Goal: Task Accomplishment & Management: Manage account settings

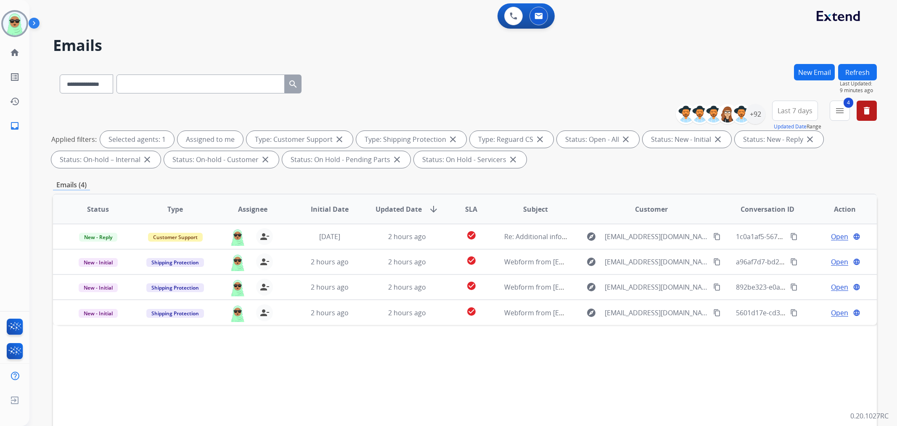
select select "**********"
click at [10, 25] on img at bounding box center [15, 24] width 24 height 24
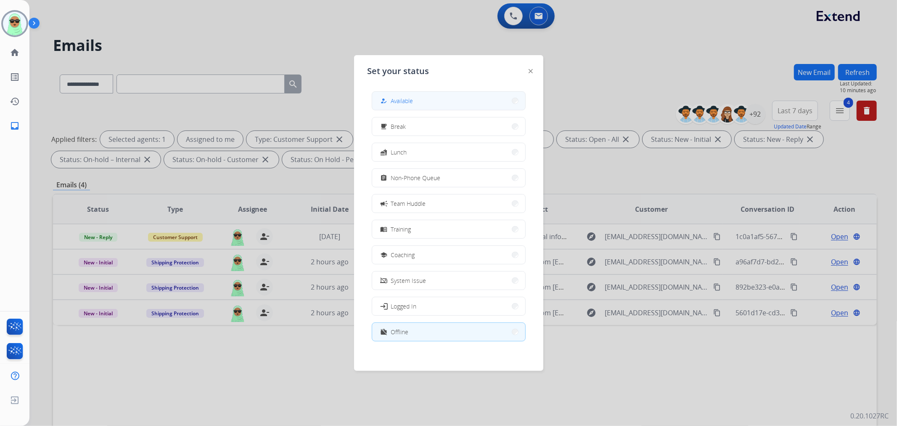
click at [426, 92] on button "how_to_reg Available" at bounding box center [448, 101] width 153 height 18
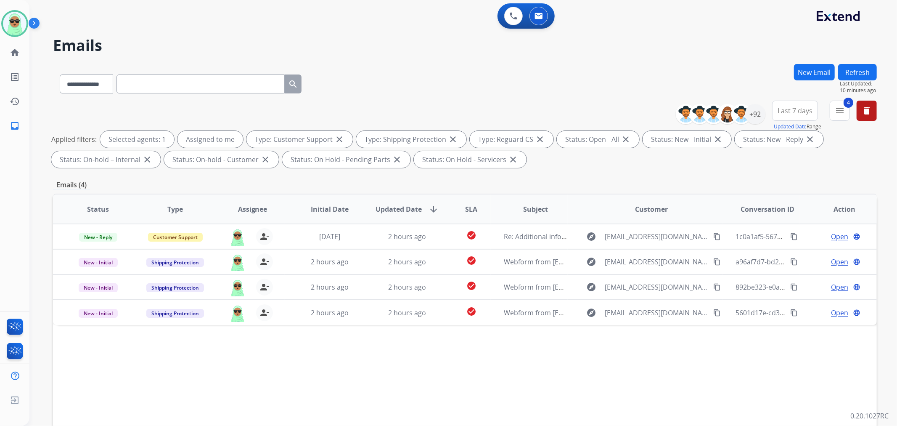
click at [424, 102] on div "**********" at bounding box center [465, 136] width 824 height 71
click at [9, 32] on img at bounding box center [15, 24] width 24 height 24
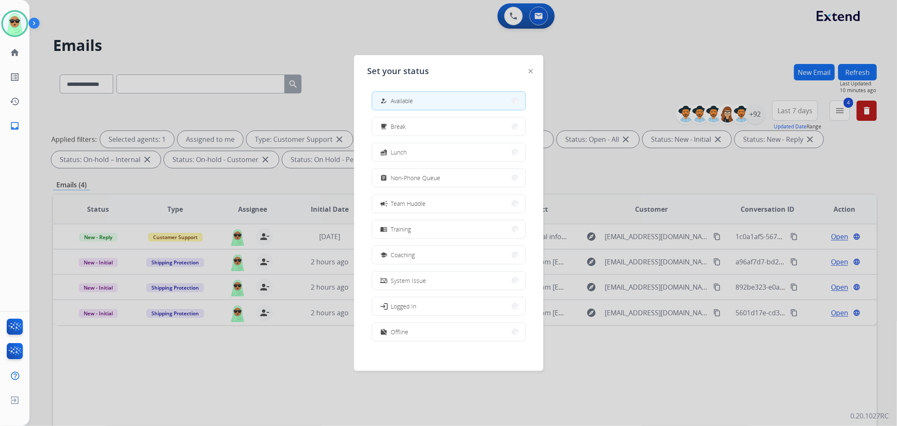
click at [463, 320] on div "how_to_reg Available free_breakfast Break fastfood Lunch assignment Non-Phone Q…" at bounding box center [449, 217] width 162 height 265
click at [461, 326] on button "work_off Offline" at bounding box center [448, 332] width 153 height 18
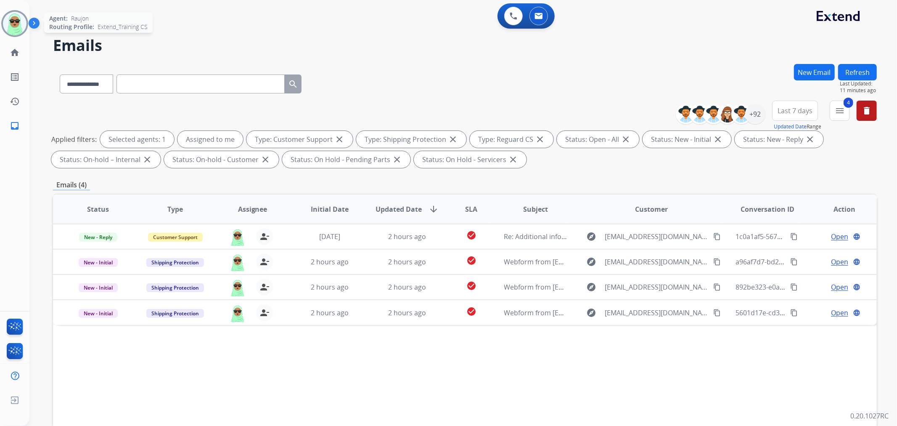
click at [10, 17] on img at bounding box center [15, 24] width 24 height 24
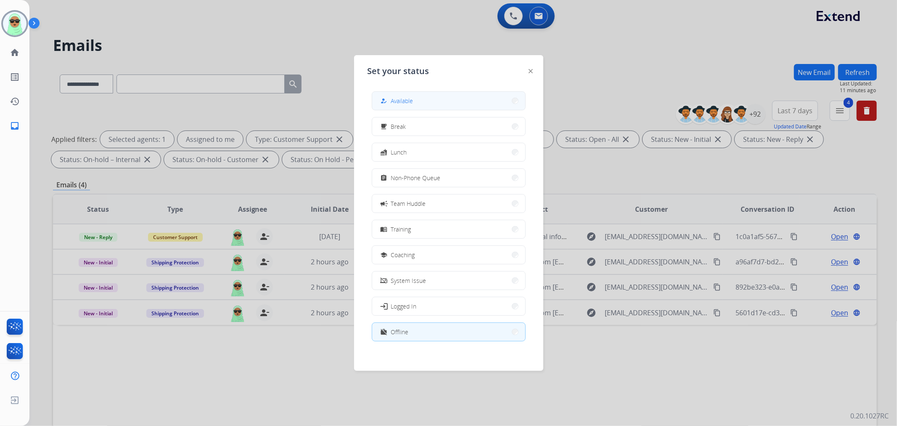
click at [429, 95] on button "how_to_reg Available" at bounding box center [448, 101] width 153 height 18
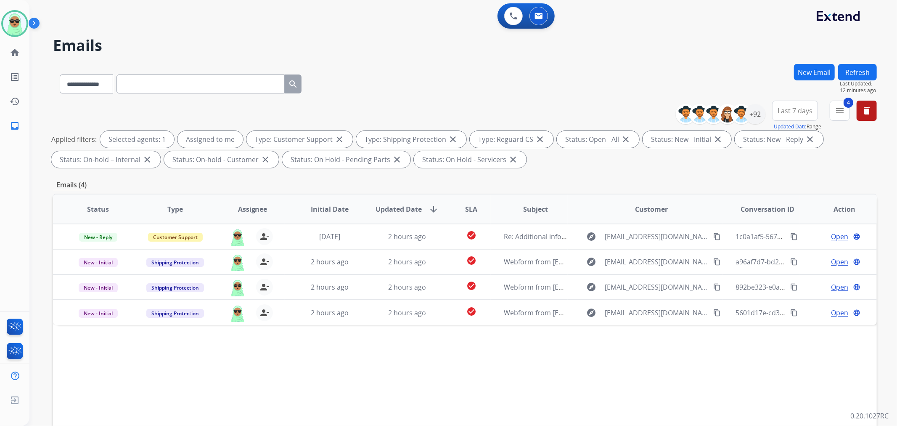
click at [632, 74] on div "**********" at bounding box center [465, 82] width 824 height 37
click at [11, 23] on img at bounding box center [15, 24] width 24 height 24
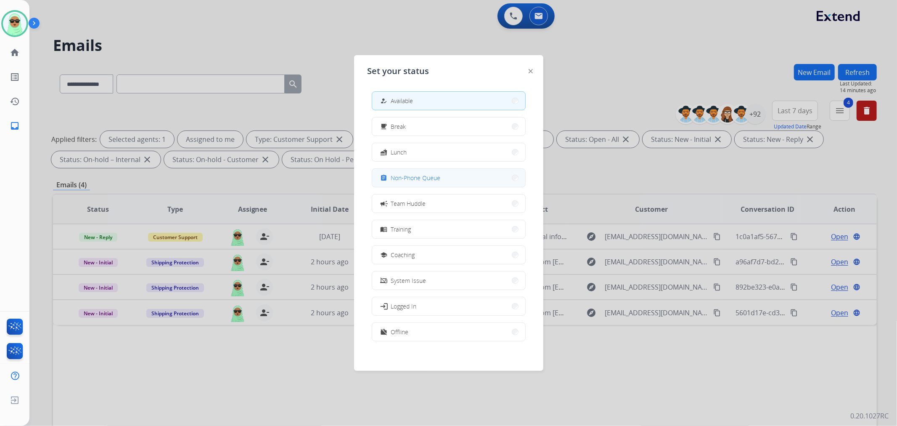
click at [457, 182] on button "assignment Non-Phone Queue" at bounding box center [448, 178] width 153 height 18
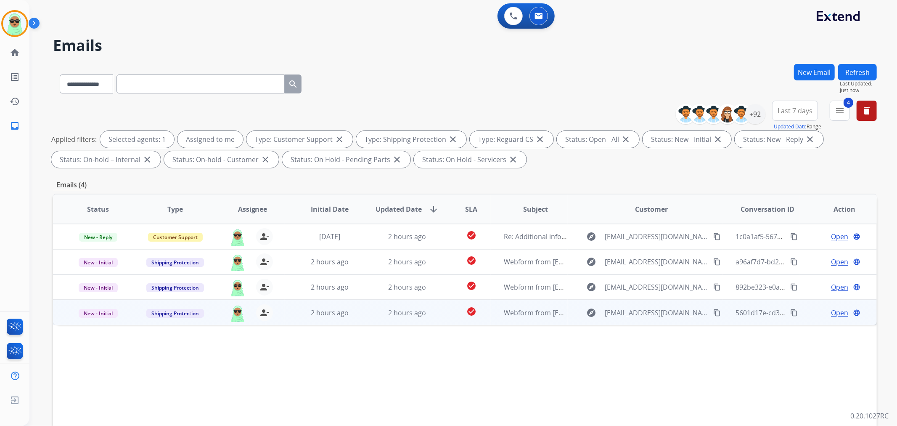
click at [713, 313] on mat-icon "content_copy" at bounding box center [717, 313] width 8 height 8
click at [831, 310] on span "Open" at bounding box center [839, 312] width 17 height 10
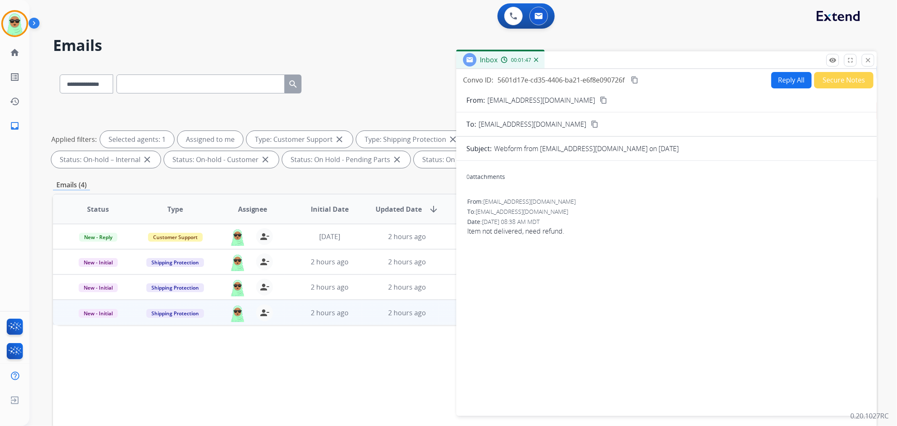
click at [774, 75] on button "Reply All" at bounding box center [791, 80] width 40 height 16
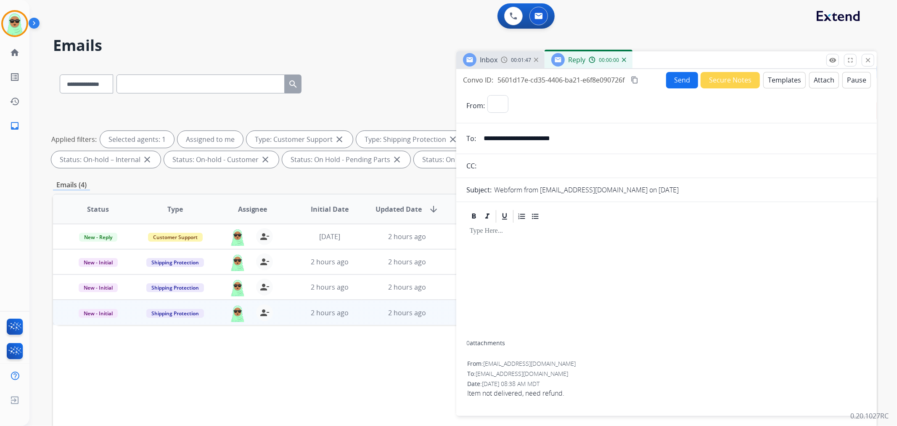
select select "**********"
click at [789, 86] on button "Templates" at bounding box center [784, 80] width 42 height 16
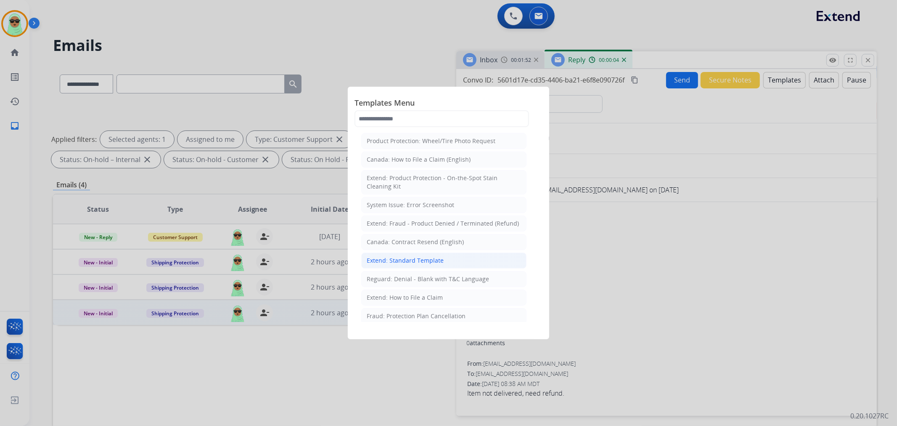
click at [441, 266] on li "Extend: Standard Template" at bounding box center [443, 260] width 165 height 16
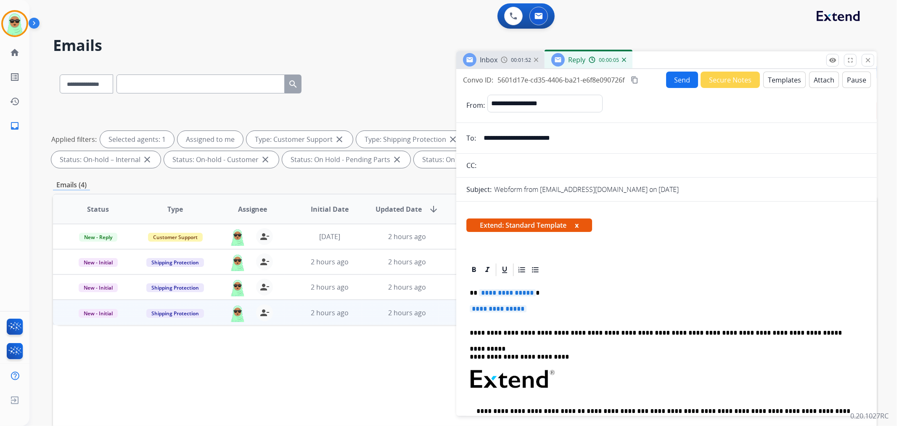
click at [493, 298] on div "**********" at bounding box center [667, 401] width 400 height 248
click at [493, 305] on span "**********" at bounding box center [498, 308] width 57 height 7
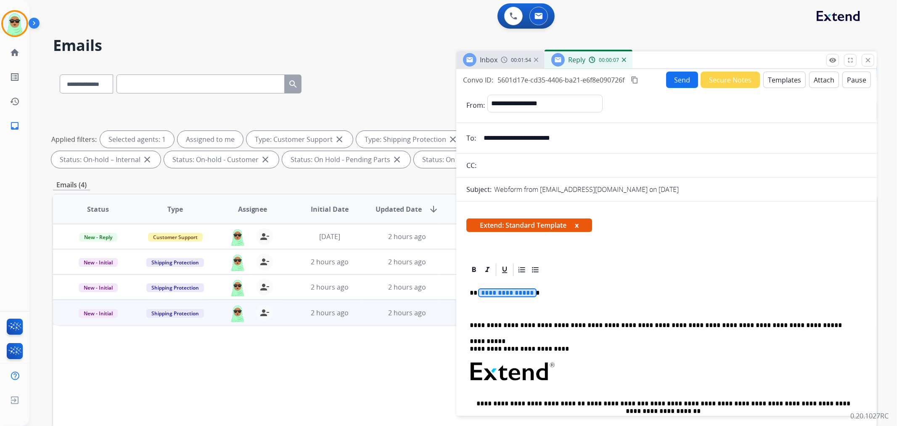
click at [514, 293] on span "**********" at bounding box center [507, 292] width 57 height 7
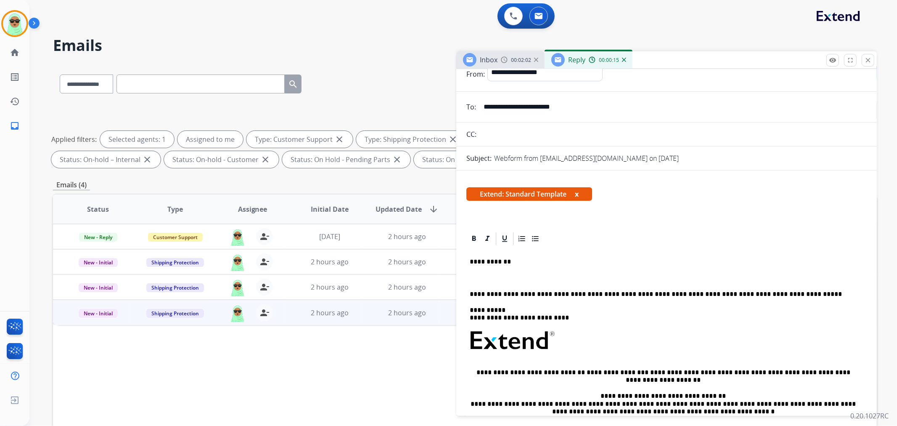
scroll to position [47, 0]
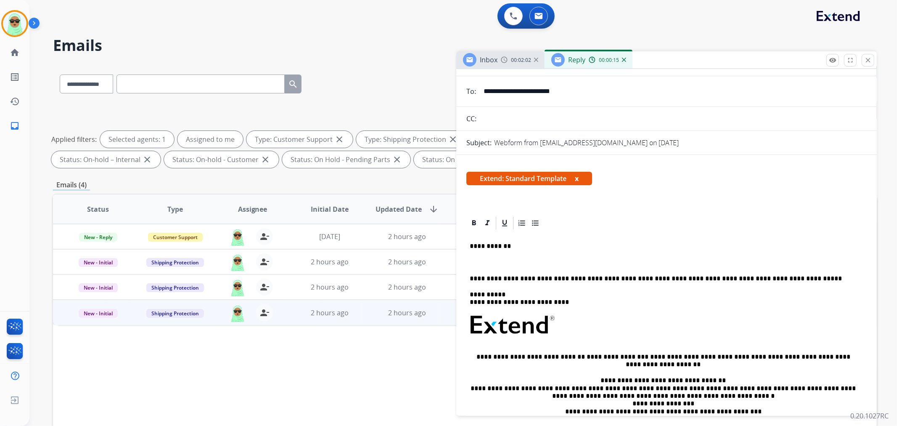
click at [598, 265] on p at bounding box center [667, 262] width 394 height 8
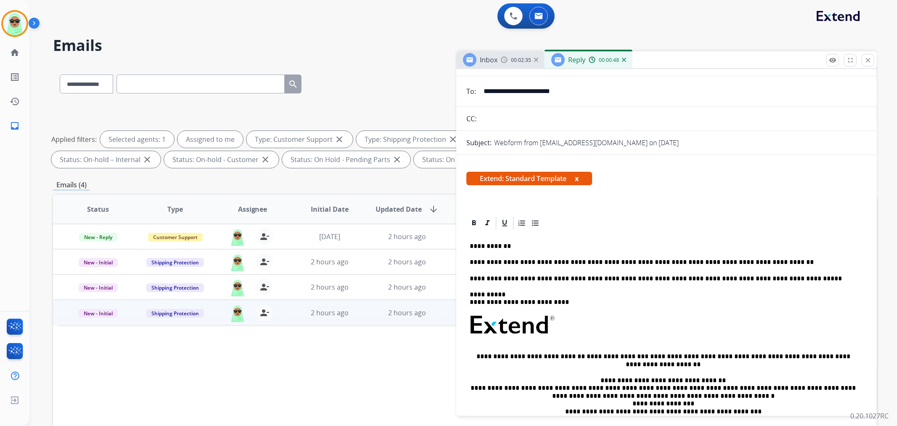
click at [606, 271] on div "**********" at bounding box center [667, 351] width 400 height 241
click at [603, 263] on p "**********" at bounding box center [663, 262] width 387 height 8
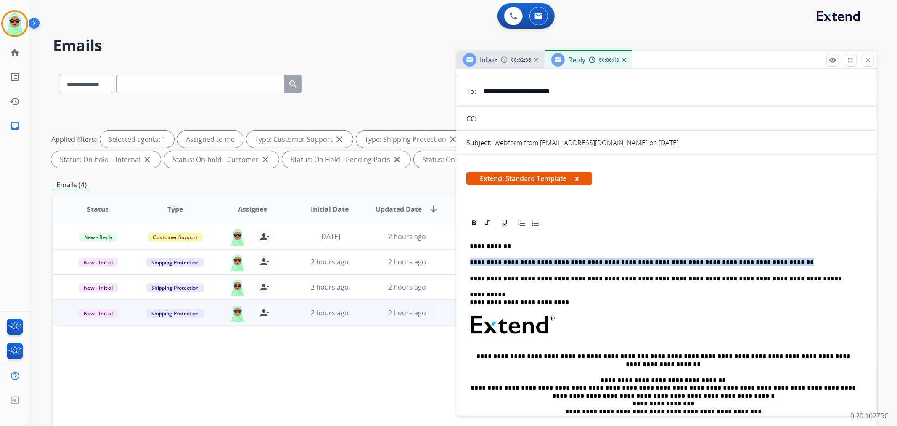
click at [603, 263] on p "**********" at bounding box center [663, 262] width 387 height 8
copy p "**********"
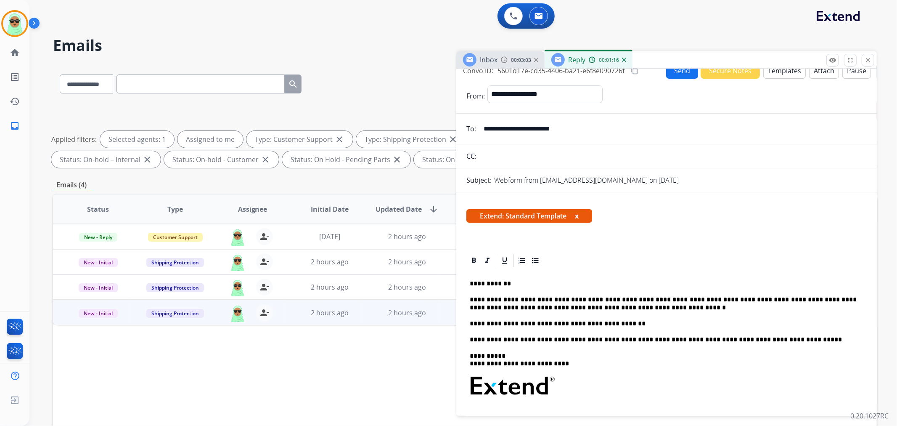
scroll to position [0, 0]
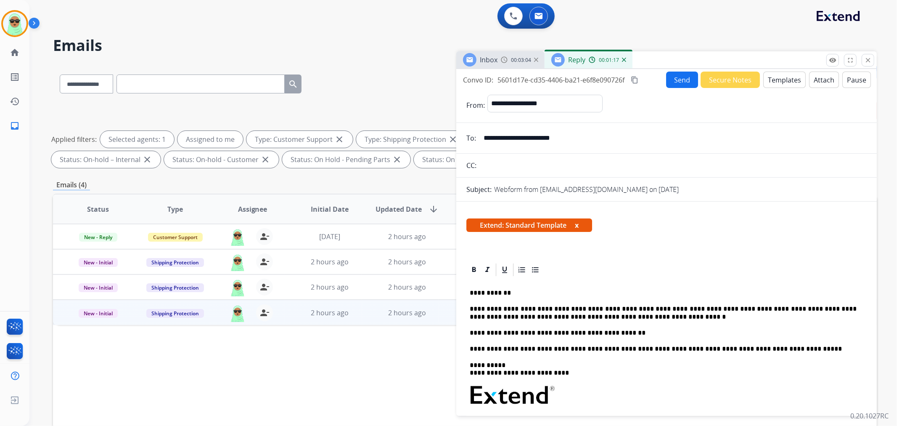
click at [667, 81] on button "Send" at bounding box center [682, 80] width 32 height 16
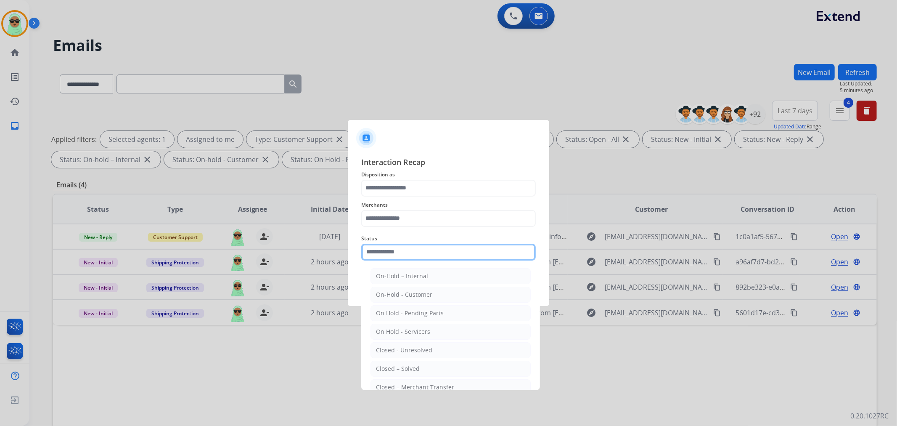
click at [455, 250] on input "text" at bounding box center [448, 252] width 175 height 17
click at [438, 367] on li "Closed – Solved" at bounding box center [451, 369] width 160 height 16
type input "**********"
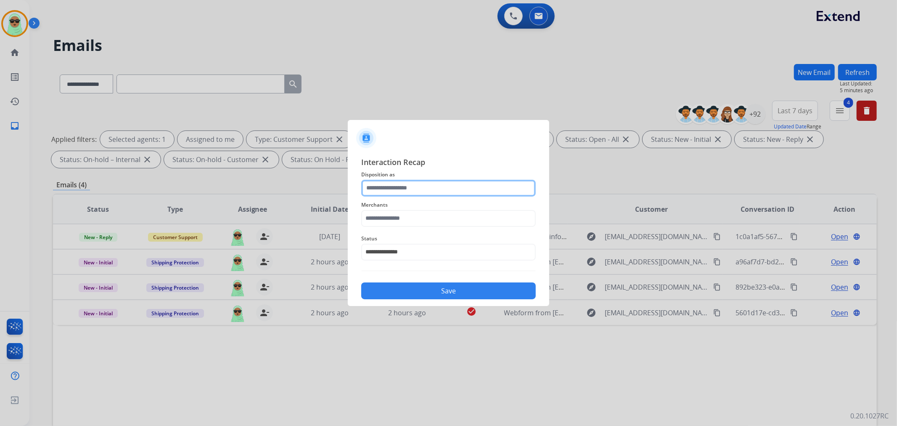
click at [408, 188] on input "text" at bounding box center [448, 188] width 175 height 17
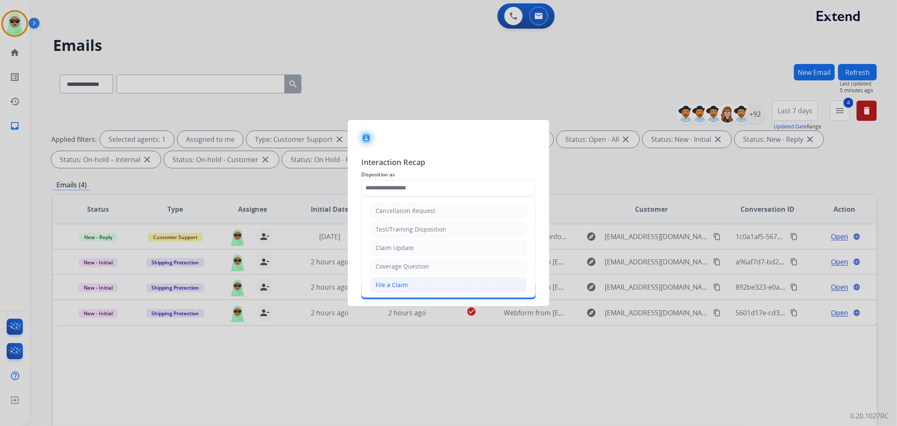
click at [400, 289] on li "File a Claim" at bounding box center [448, 285] width 157 height 16
type input "**********"
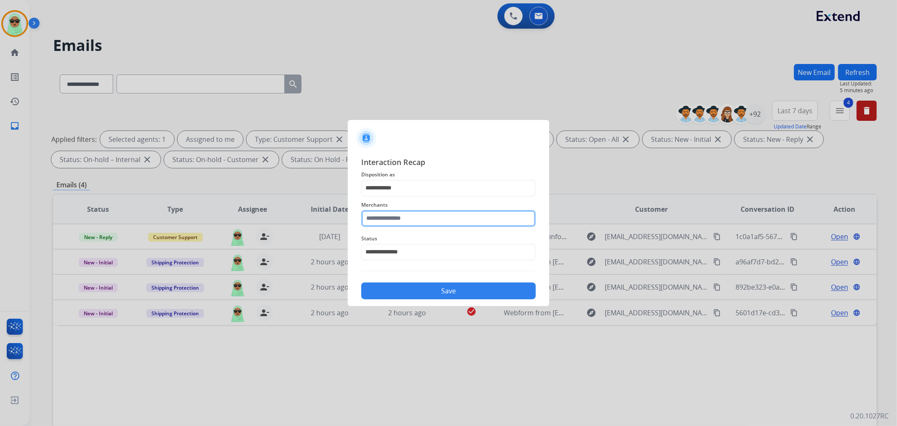
click at [410, 217] on input "text" at bounding box center [448, 218] width 175 height 17
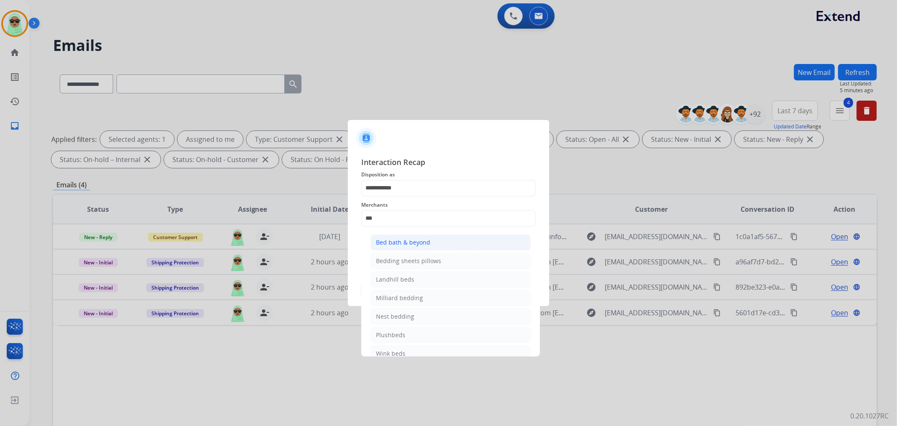
click at [407, 243] on div "Bed bath & beyond" at bounding box center [403, 242] width 54 height 8
type input "**********"
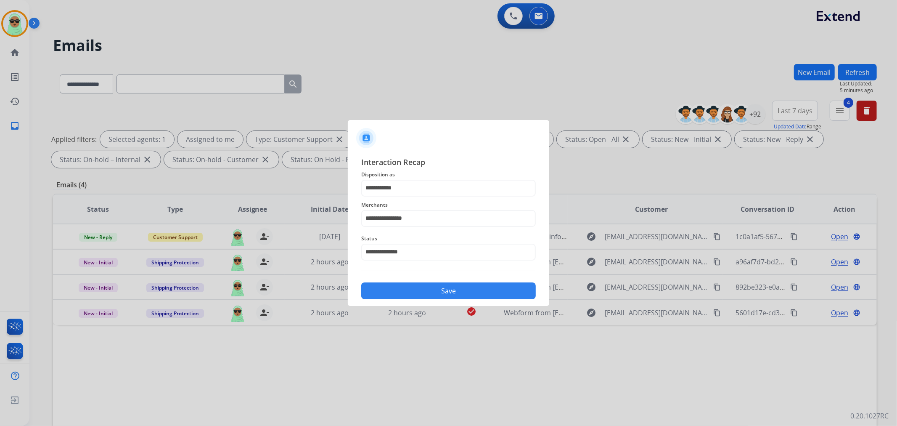
click at [466, 287] on button "Save" at bounding box center [448, 290] width 175 height 17
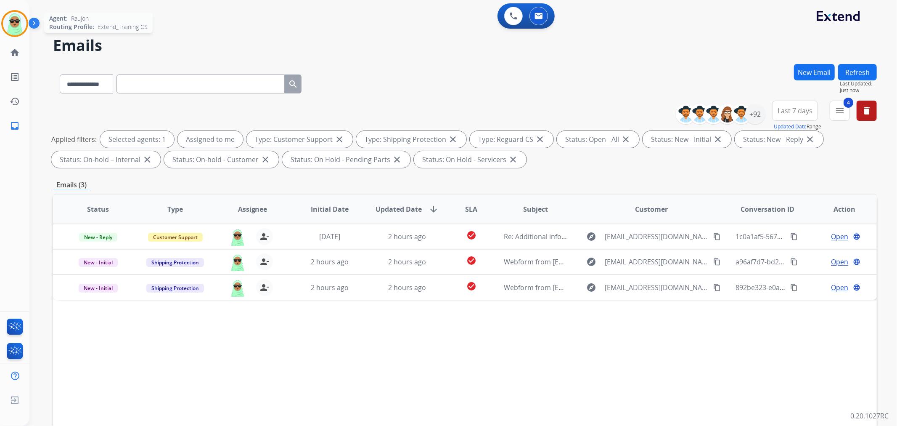
click at [24, 19] on img at bounding box center [15, 24] width 24 height 24
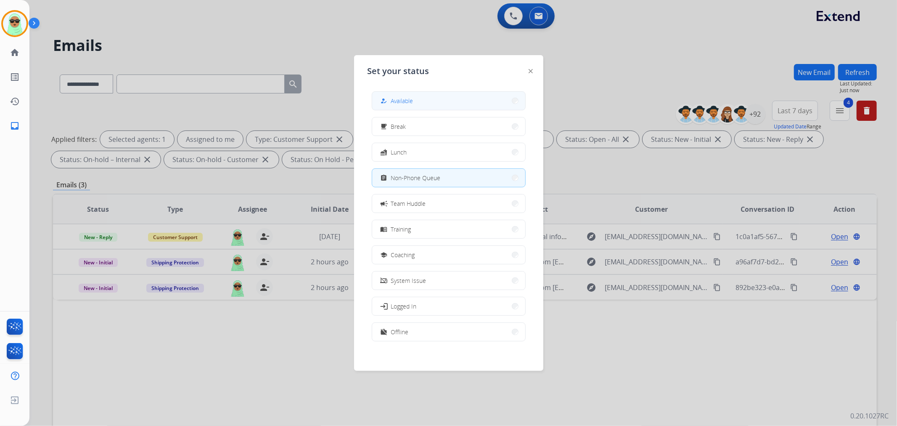
click at [440, 107] on button "how_to_reg Available" at bounding box center [448, 101] width 153 height 18
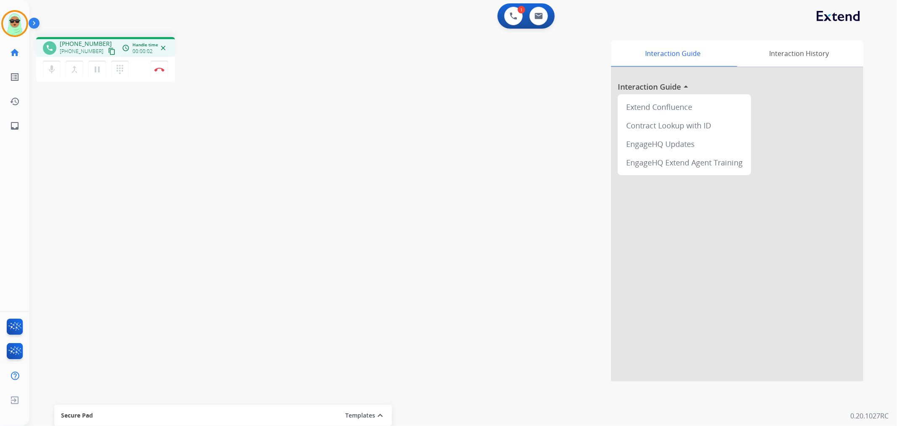
click at [108, 53] on mat-icon "content_copy" at bounding box center [112, 52] width 8 height 8
click at [513, 20] on button at bounding box center [513, 16] width 19 height 19
click at [514, 20] on button at bounding box center [513, 16] width 19 height 19
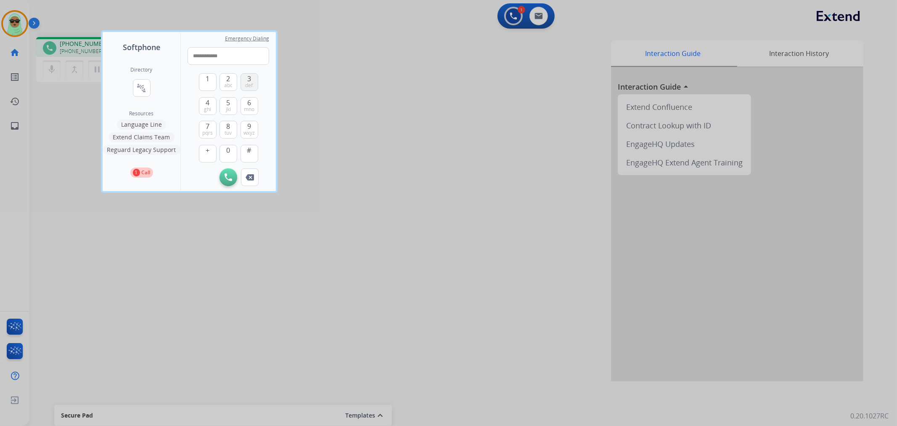
type input "**********"
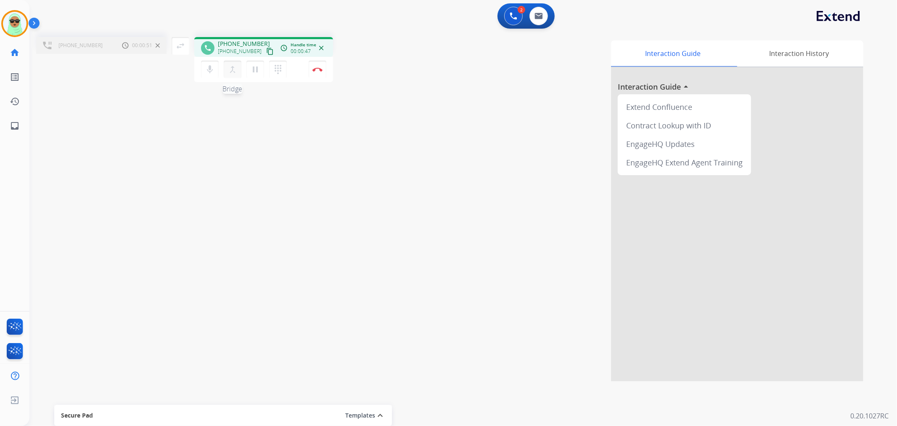
click at [228, 69] on mat-icon "merge_type" at bounding box center [233, 69] width 10 height 10
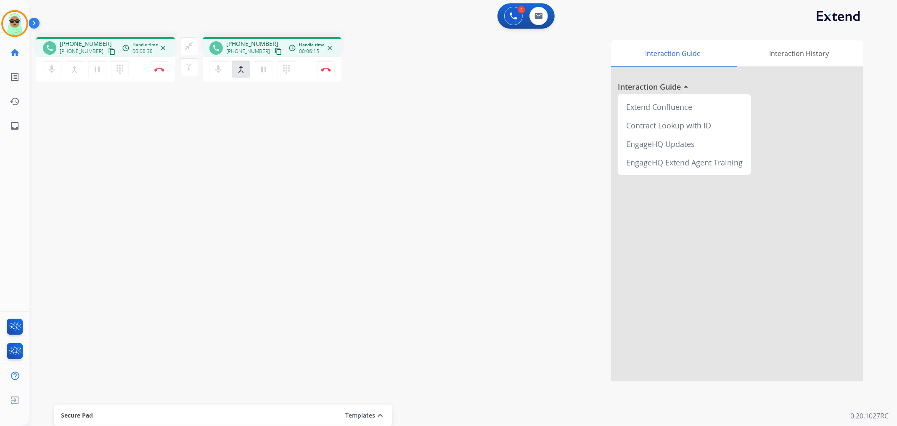
drag, startPoint x: 661, startPoint y: 14, endPoint x: 658, endPoint y: 17, distance: 4.8
click at [661, 14] on div "2 Voice Interactions 0 Email Interactions" at bounding box center [459, 16] width 838 height 27
click at [192, 47] on mat-icon "close_fullscreen" at bounding box center [189, 46] width 10 height 10
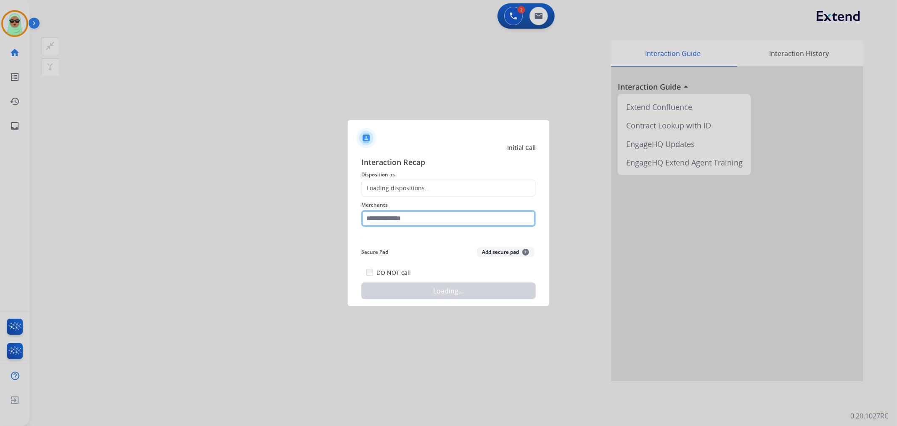
click at [405, 226] on input "text" at bounding box center [448, 218] width 175 height 17
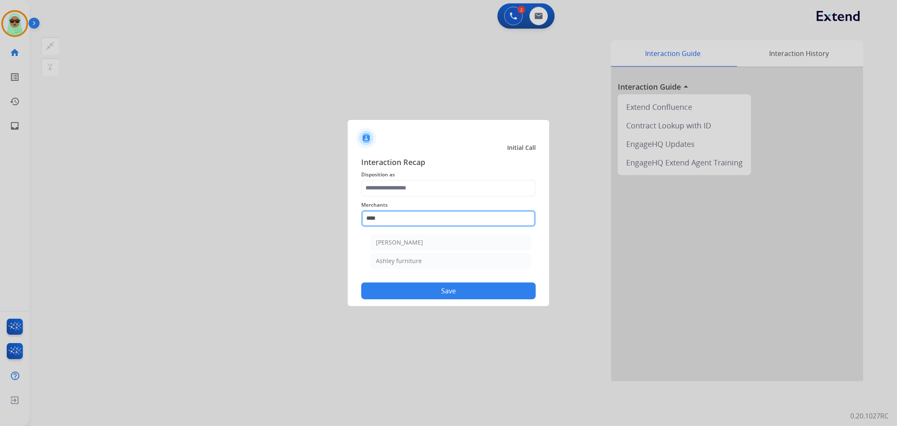
type input "****"
click at [466, 273] on ul "Ashley - Reguard Ashley furniture" at bounding box center [450, 253] width 165 height 47
click at [465, 270] on ul "Ashley - Reguard Ashley furniture" at bounding box center [450, 253] width 165 height 47
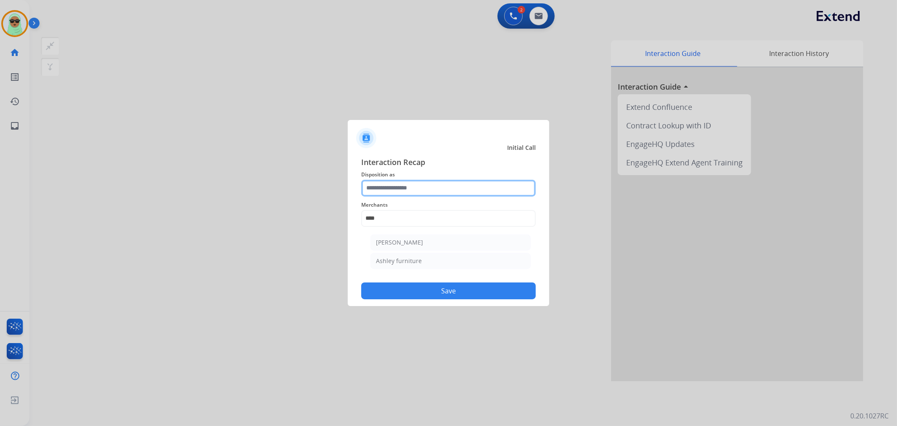
click at [444, 183] on input "text" at bounding box center [448, 188] width 175 height 17
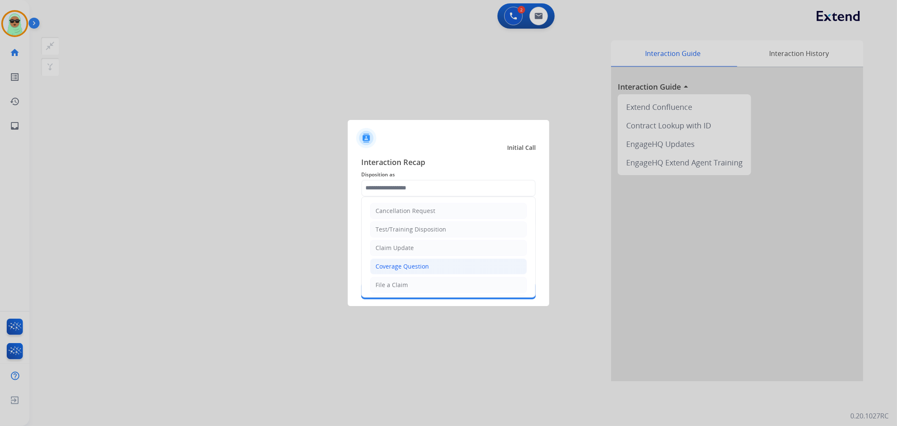
click at [412, 263] on div "Coverage Question" at bounding box center [402, 266] width 53 height 8
type input "**********"
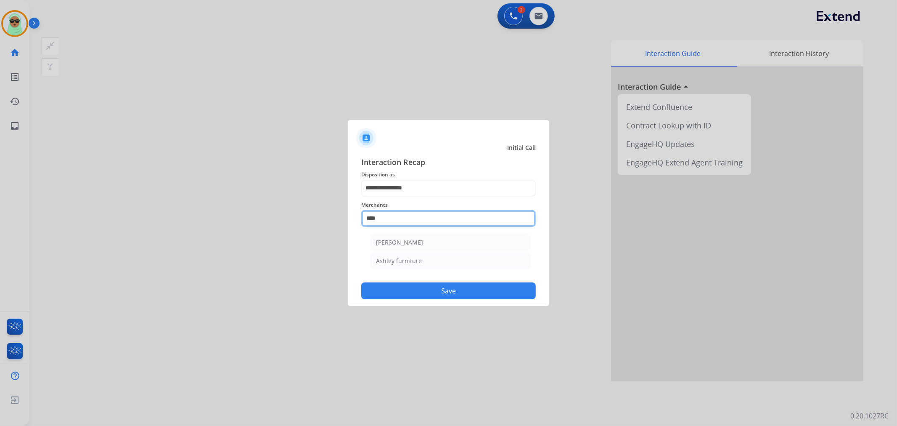
click at [423, 213] on input "****" at bounding box center [448, 218] width 175 height 17
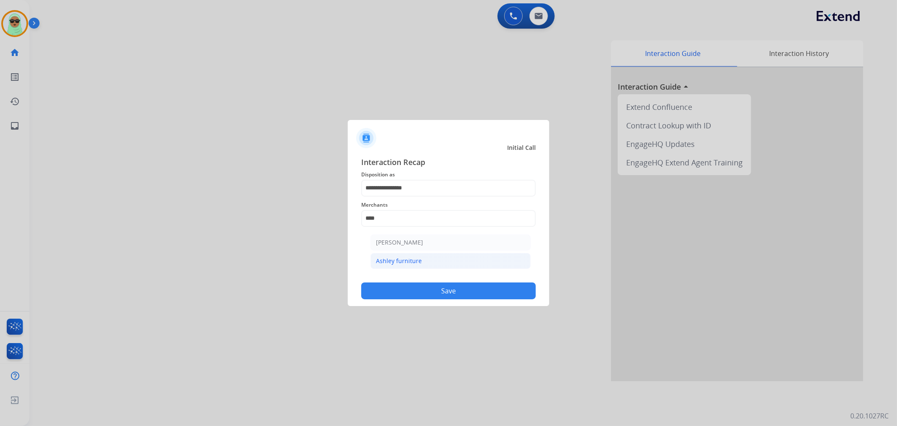
click at [432, 262] on li "Ashley furniture" at bounding box center [451, 261] width 160 height 16
type input "**********"
click at [447, 293] on button "Save" at bounding box center [448, 290] width 175 height 17
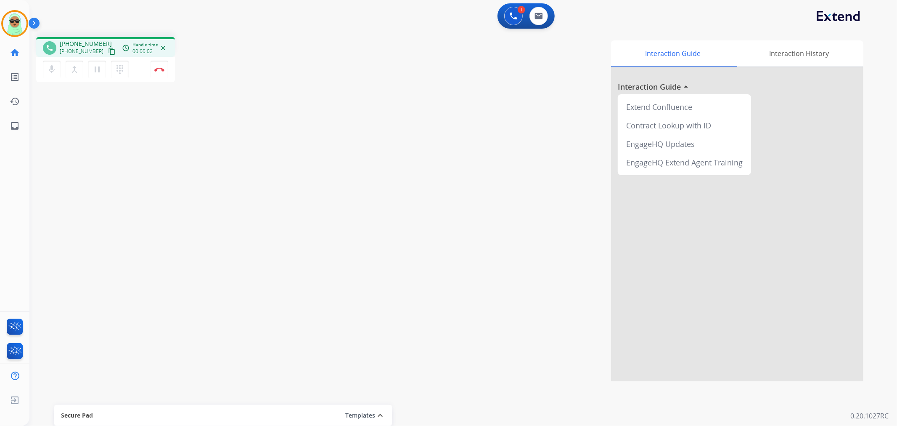
click at [108, 48] on mat-icon "content_copy" at bounding box center [112, 52] width 8 height 8
click at [508, 13] on button at bounding box center [513, 16] width 19 height 19
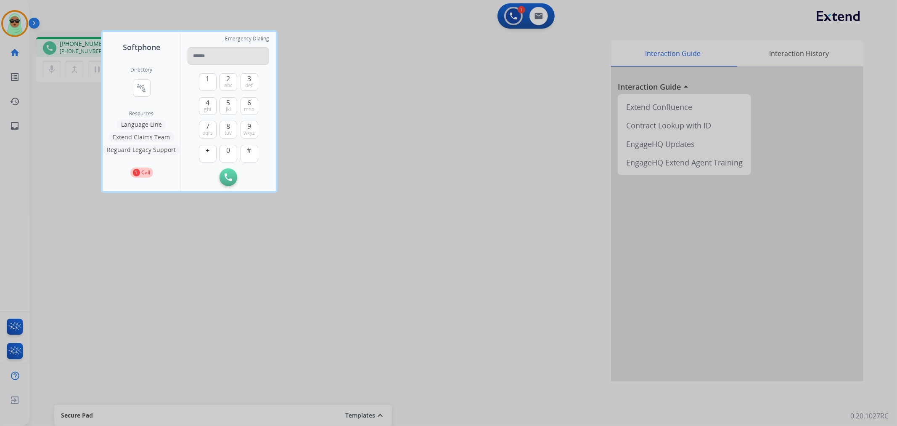
click at [234, 59] on input "tel" at bounding box center [229, 56] width 82 height 18
type input "**********"
click at [233, 178] on button "Initiate Call" at bounding box center [229, 177] width 18 height 18
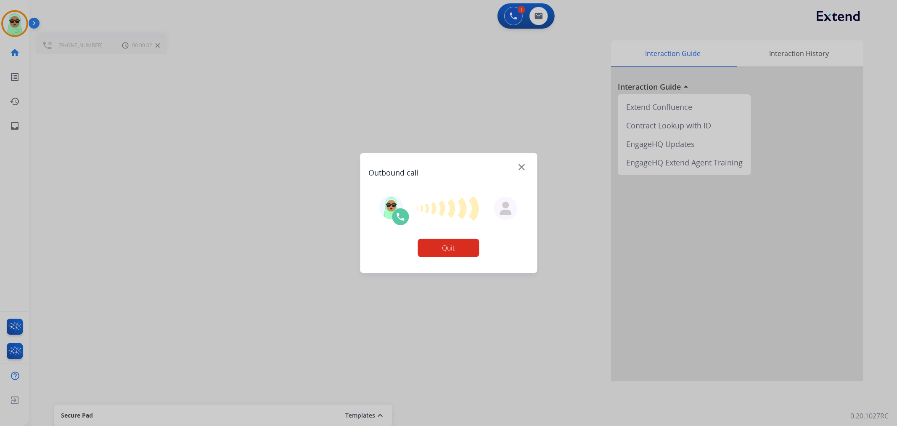
click at [260, 66] on div at bounding box center [448, 213] width 897 height 426
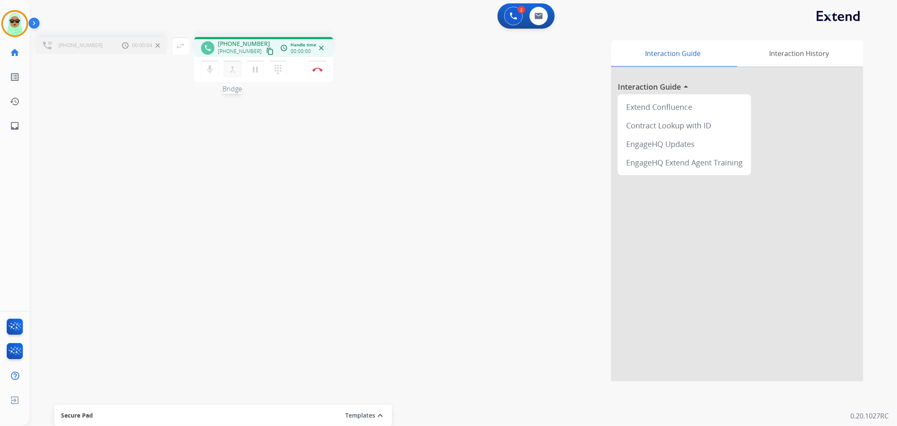
click at [226, 69] on button "merge_type Bridge" at bounding box center [233, 70] width 18 height 18
click at [0, 0] on mat-icon "close_fullscreen" at bounding box center [0, 0] width 0 height 0
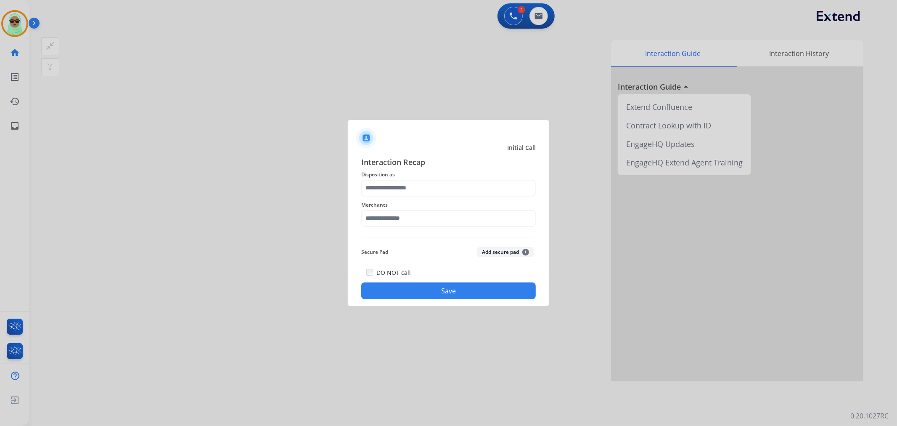
click at [425, 233] on div "Interaction Recap Disposition as Merchants Secure Pad Add secure pad + DO NOT c…" at bounding box center [448, 227] width 175 height 143
click at [436, 228] on div "Merchants" at bounding box center [448, 213] width 175 height 34
click at [438, 204] on span "Merchants" at bounding box center [448, 205] width 175 height 10
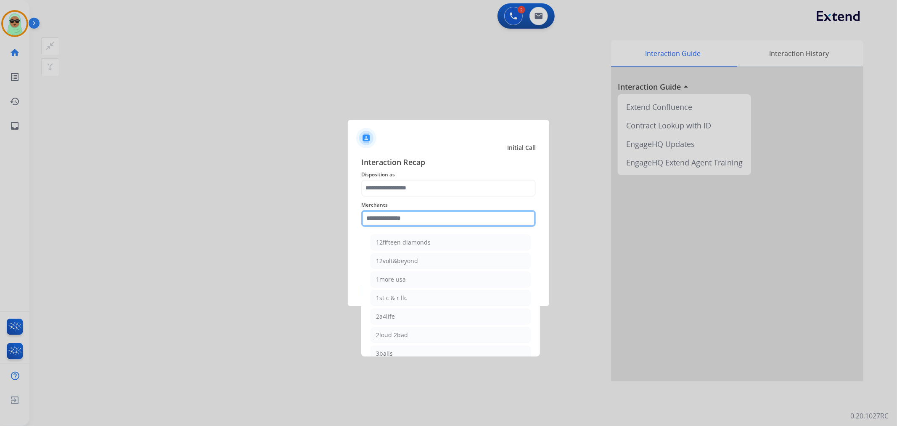
click at [421, 220] on input "text" at bounding box center [448, 218] width 175 height 17
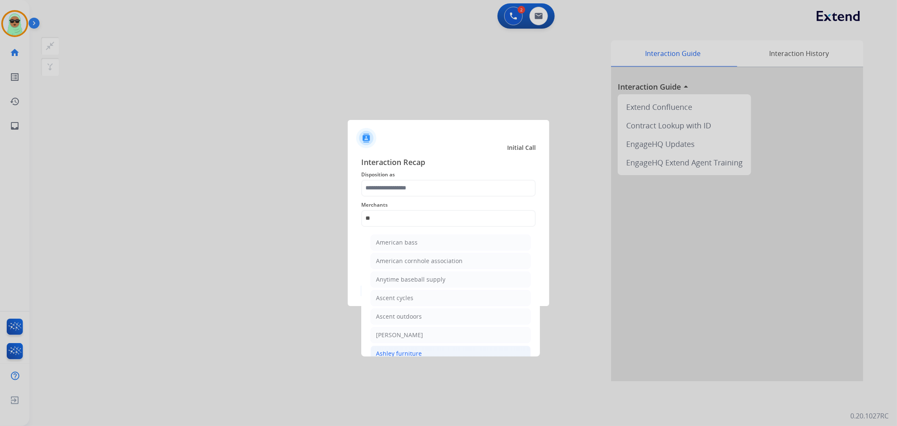
click at [432, 349] on li "Ashley furniture" at bounding box center [451, 353] width 160 height 16
type input "**********"
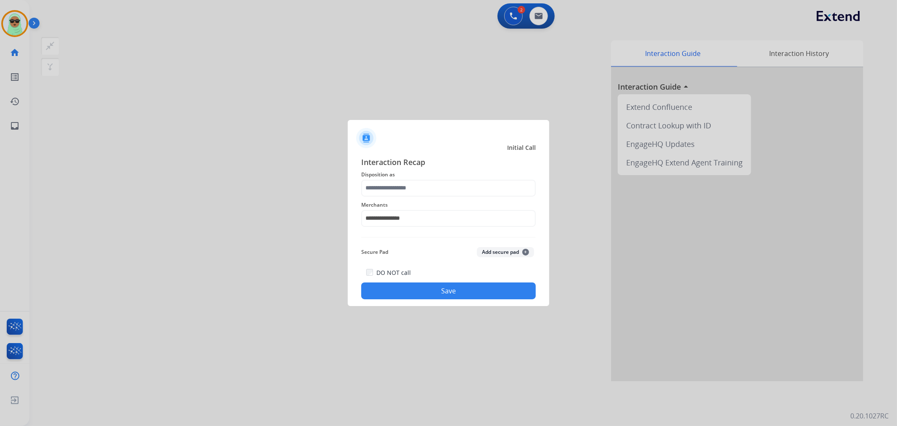
click at [439, 175] on span "Disposition as" at bounding box center [448, 175] width 175 height 10
click at [427, 192] on input "text" at bounding box center [448, 188] width 175 height 17
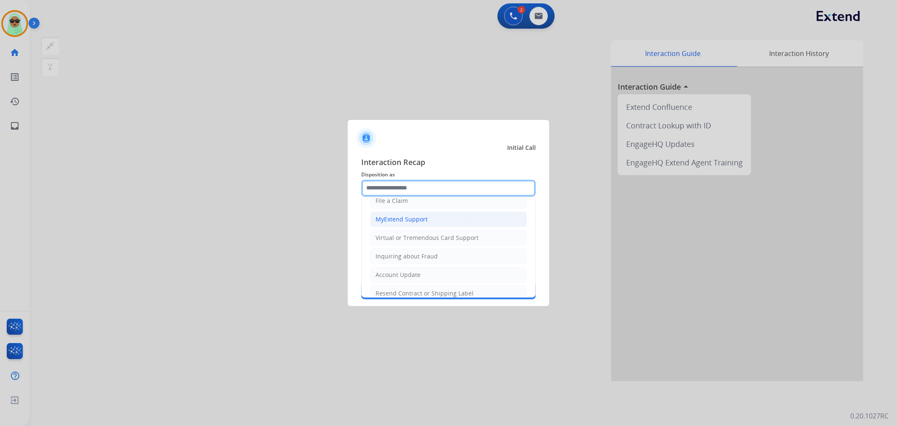
scroll to position [132, 0]
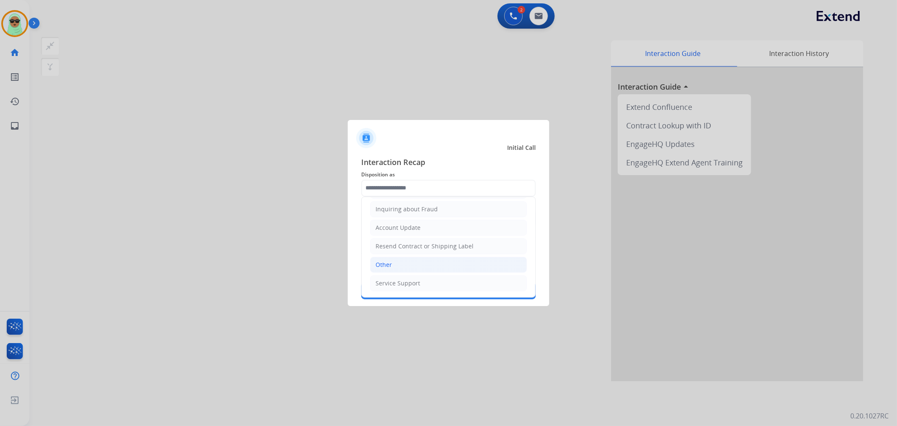
click at [441, 266] on li "Other" at bounding box center [448, 265] width 157 height 16
type input "*****"
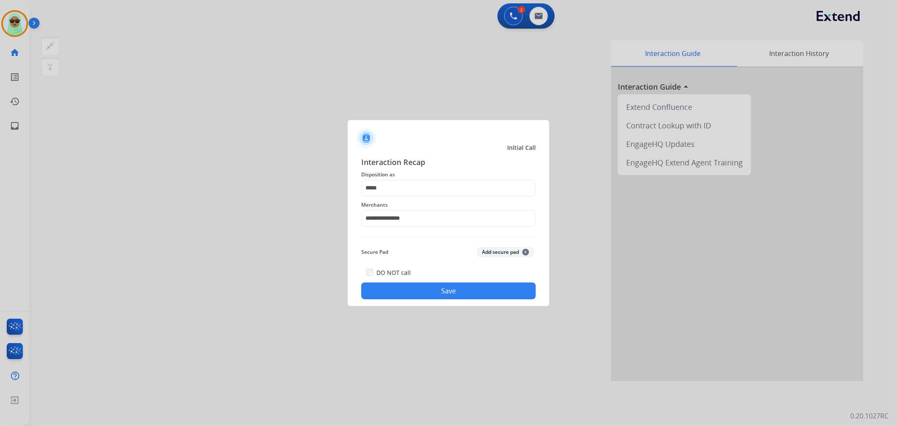
click at [466, 293] on button "Save" at bounding box center [448, 290] width 175 height 17
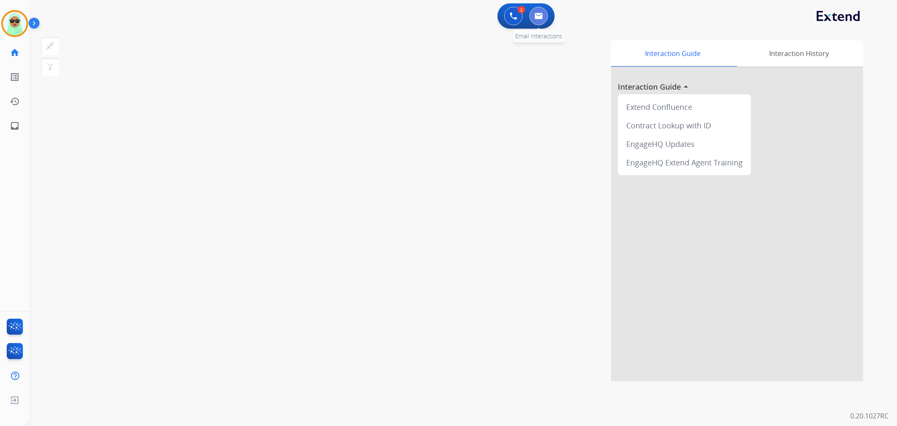
click at [541, 21] on button at bounding box center [539, 16] width 19 height 19
select select "**********"
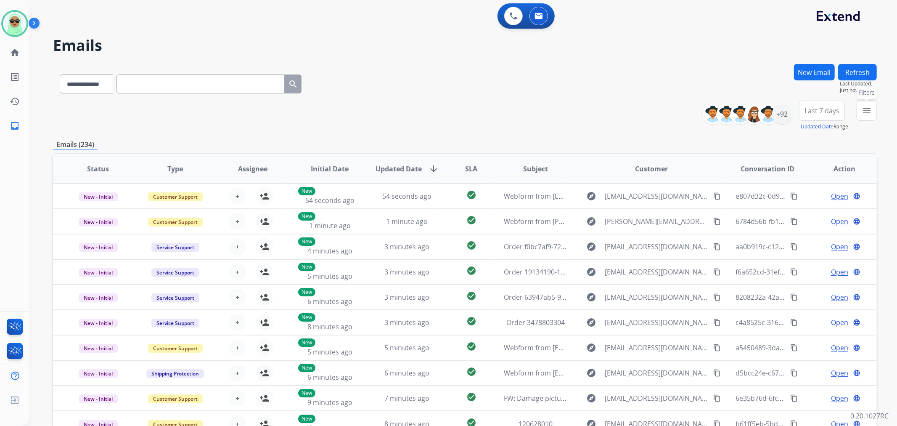
click at [871, 111] on mat-icon "menu" at bounding box center [867, 111] width 10 height 10
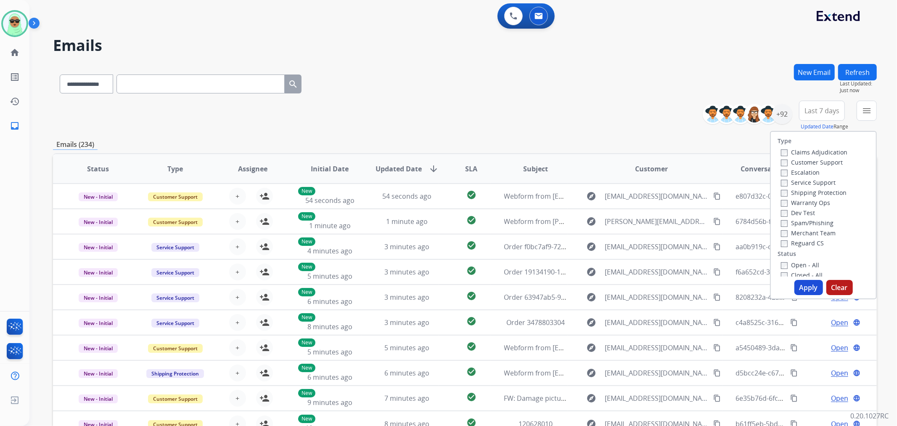
click at [801, 158] on label "Customer Support" at bounding box center [812, 162] width 62 height 8
click at [810, 209] on label "Dev Test" at bounding box center [798, 213] width 34 height 8
click at [795, 261] on label "Open - All" at bounding box center [800, 265] width 38 height 8
click at [806, 245] on label "Reguard CS" at bounding box center [802, 243] width 43 height 8
click at [809, 285] on button "Apply" at bounding box center [809, 287] width 29 height 15
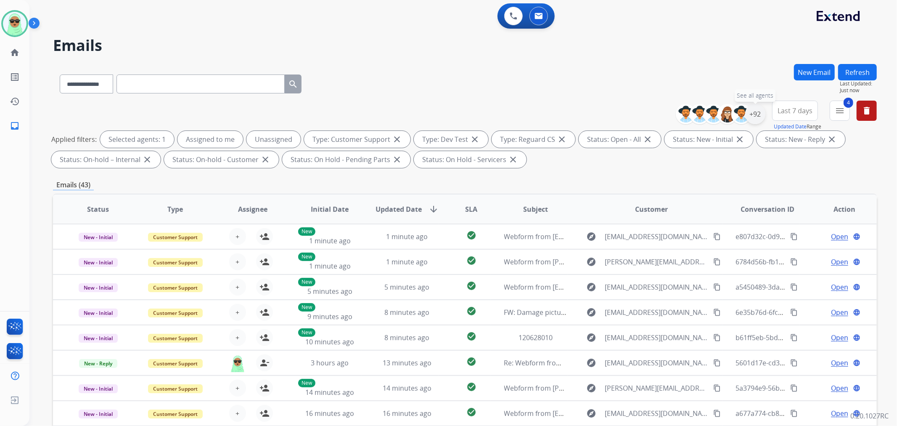
click at [756, 114] on div "+92" at bounding box center [755, 114] width 20 height 20
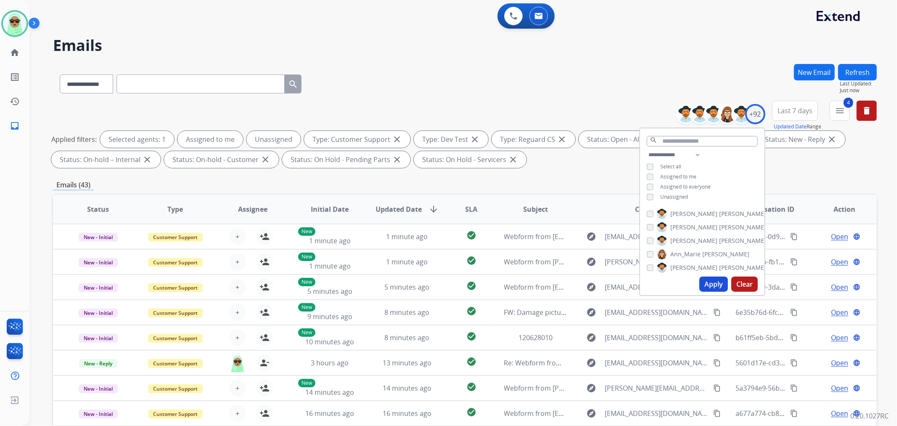
click at [664, 196] on span "Unassigned" at bounding box center [674, 196] width 28 height 7
click at [708, 283] on button "Apply" at bounding box center [714, 283] width 29 height 15
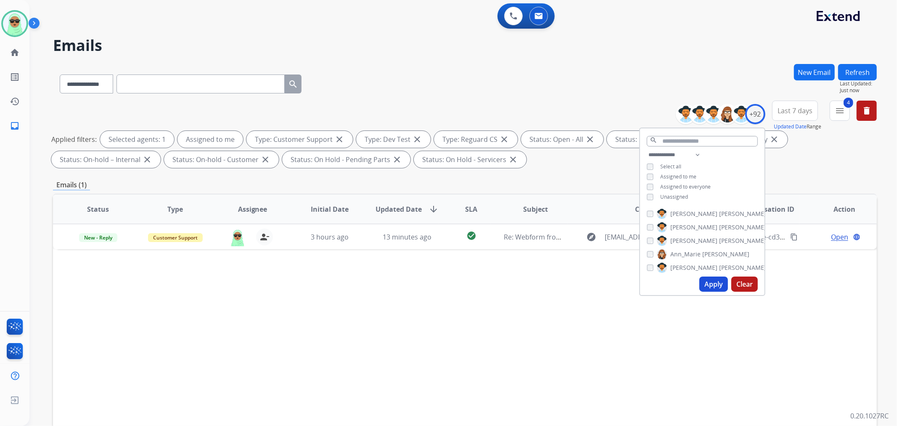
drag, startPoint x: 471, startPoint y: 380, endPoint x: 479, endPoint y: 372, distance: 10.7
click at [474, 377] on div "Status Type Assignee Initial Date Updated Date arrow_downward SLA Subject Custo…" at bounding box center [465, 335] width 824 height 282
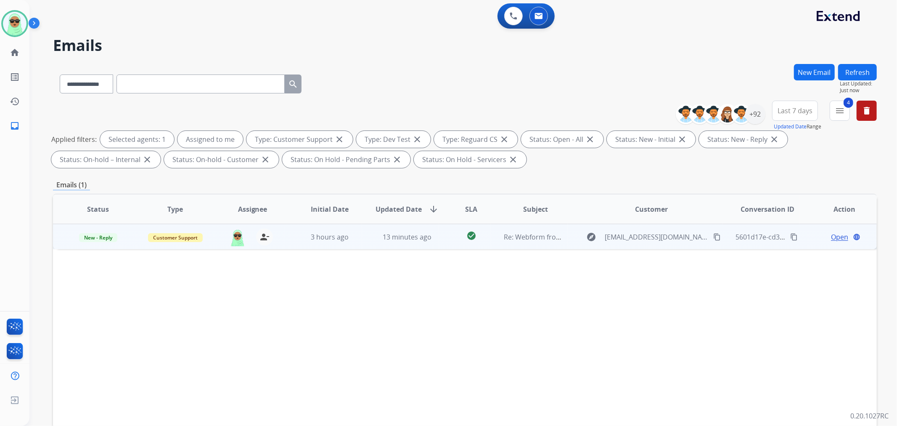
click at [831, 241] on span "Open" at bounding box center [839, 237] width 17 height 10
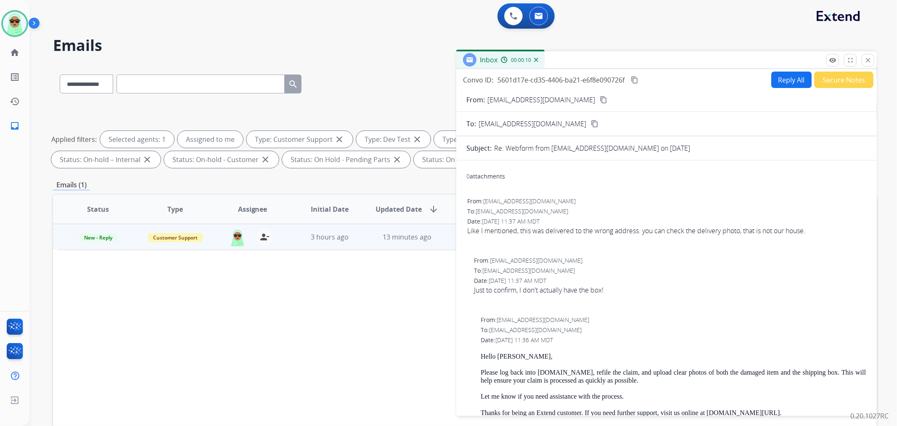
click at [792, 87] on button "Reply All" at bounding box center [791, 80] width 40 height 16
select select "**********"
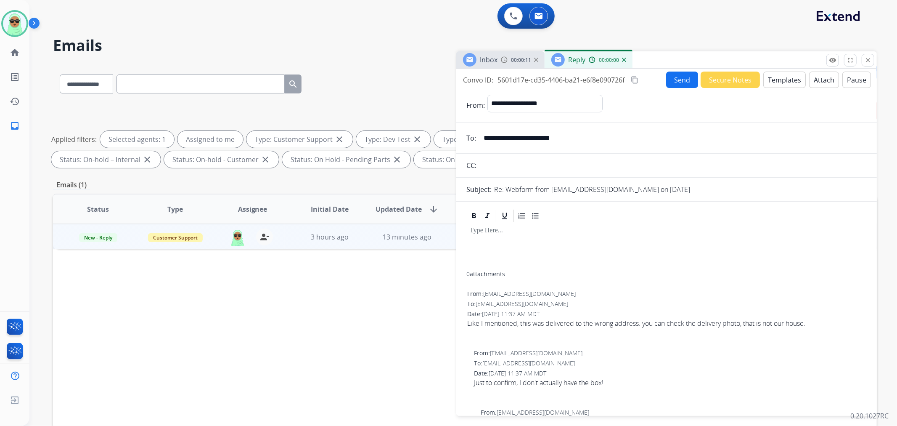
click at [779, 85] on button "Templates" at bounding box center [784, 80] width 42 height 16
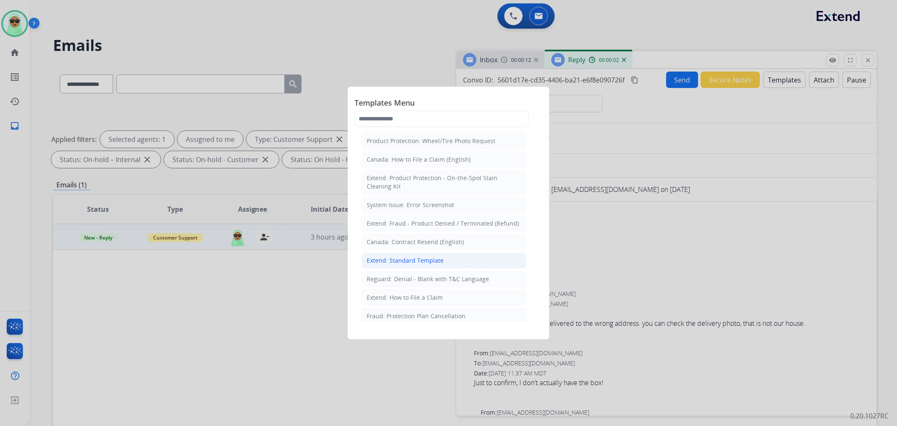
click at [445, 257] on li "Extend: Standard Template" at bounding box center [443, 260] width 165 height 16
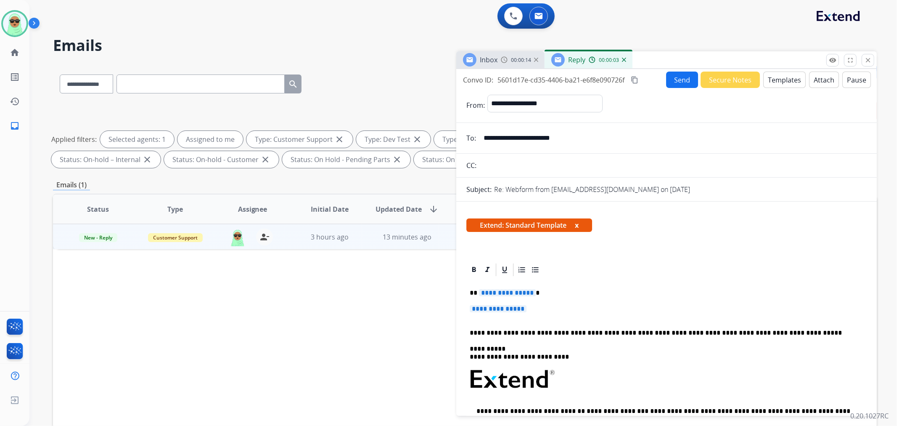
click at [785, 84] on button "Templates" at bounding box center [784, 80] width 42 height 16
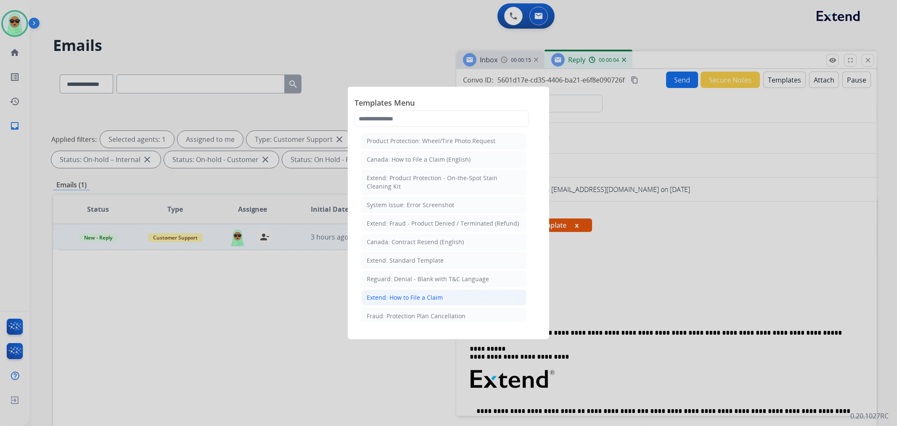
click at [440, 300] on div "Extend: How to File a Claim" at bounding box center [405, 297] width 76 height 8
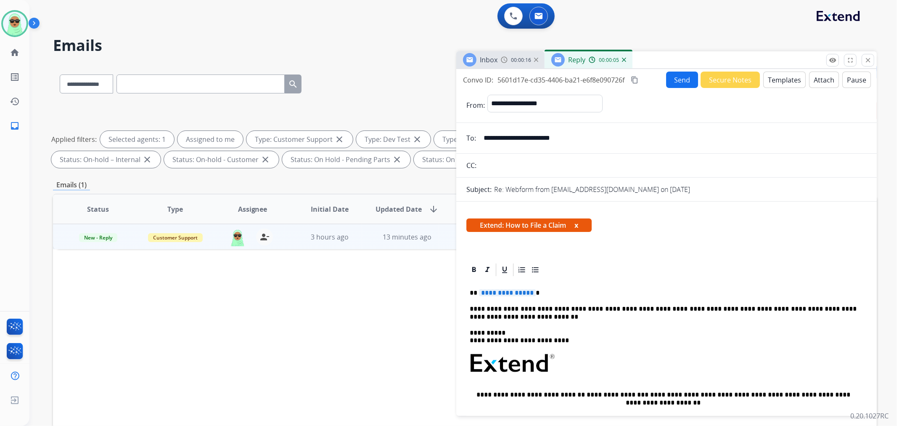
drag, startPoint x: 495, startPoint y: 301, endPoint x: 501, endPoint y: 295, distance: 8.3
click at [498, 297] on div "**********" at bounding box center [667, 395] width 400 height 237
click at [501, 294] on span "**********" at bounding box center [507, 292] width 57 height 7
click at [676, 77] on button "Send" at bounding box center [682, 80] width 32 height 16
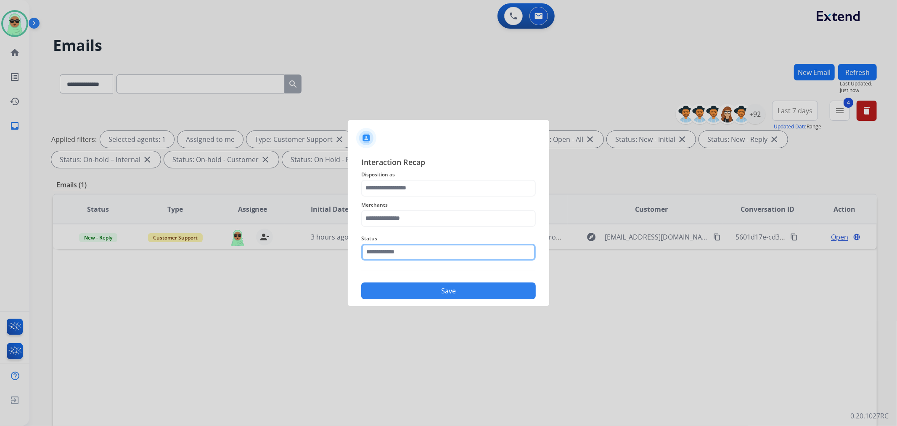
click at [405, 252] on input "text" at bounding box center [448, 252] width 175 height 17
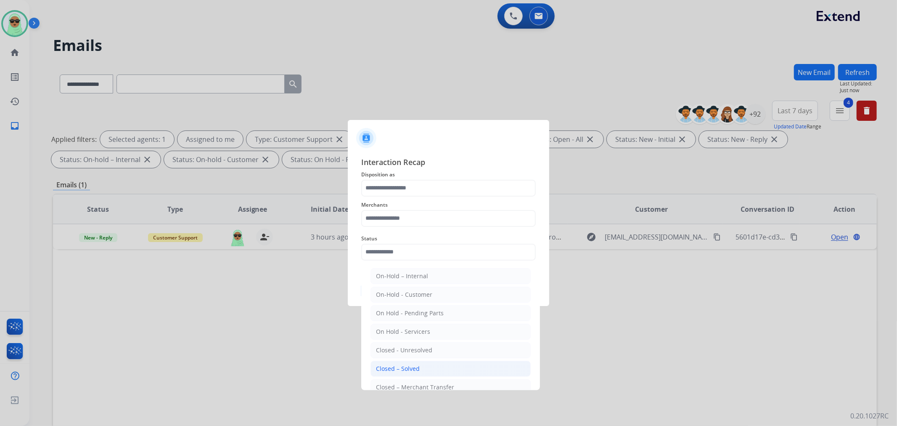
click at [449, 366] on li "Closed – Solved" at bounding box center [451, 369] width 160 height 16
type input "**********"
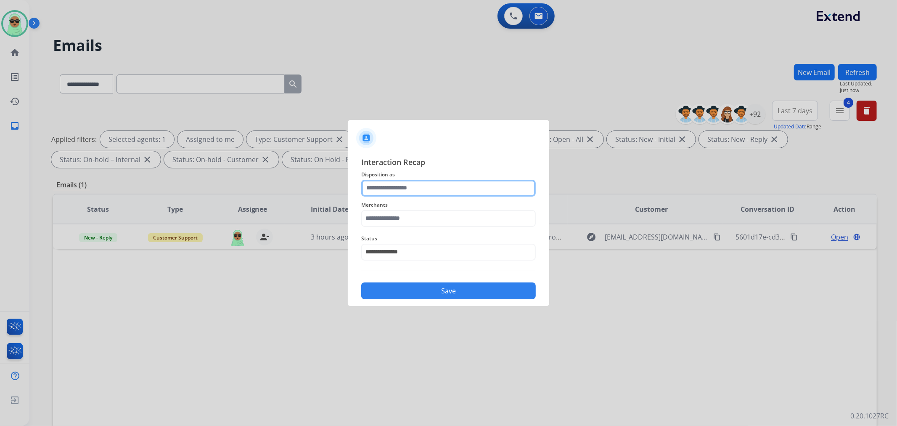
click at [442, 194] on input "text" at bounding box center [448, 188] width 175 height 17
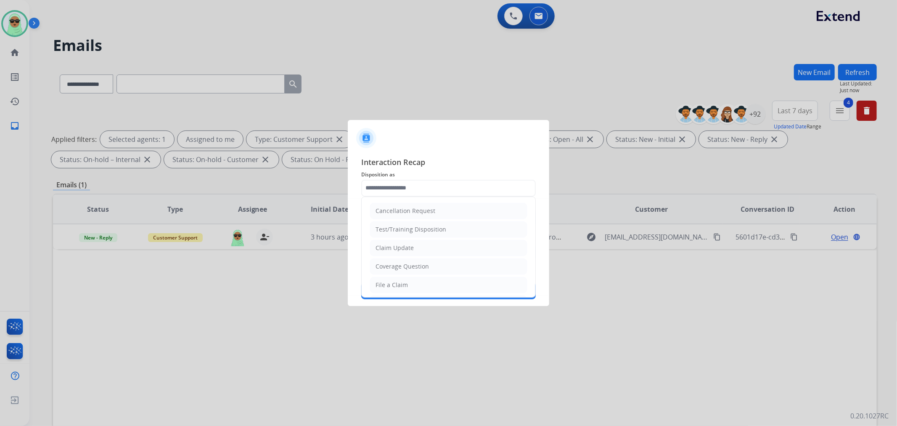
click at [414, 279] on li "File a Claim" at bounding box center [448, 285] width 157 height 16
type input "**********"
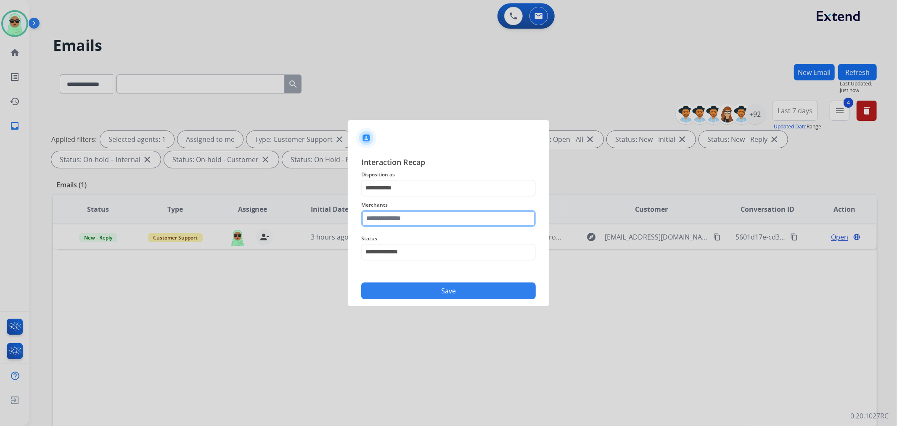
click at [408, 218] on input "text" at bounding box center [448, 218] width 175 height 17
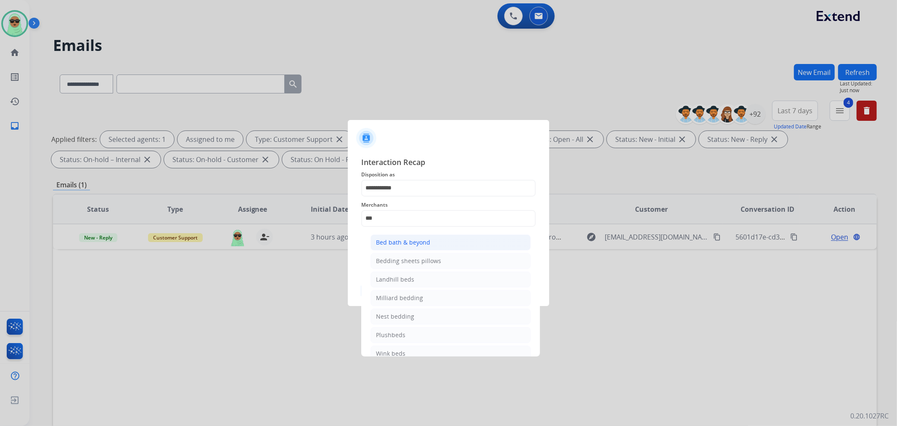
click at [436, 241] on li "Bed bath & beyond" at bounding box center [451, 242] width 160 height 16
type input "**********"
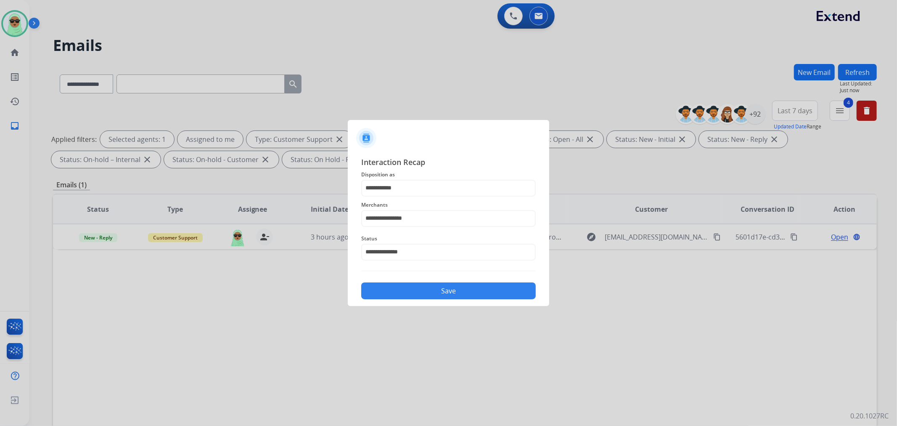
click at [463, 286] on button "Save" at bounding box center [448, 290] width 175 height 17
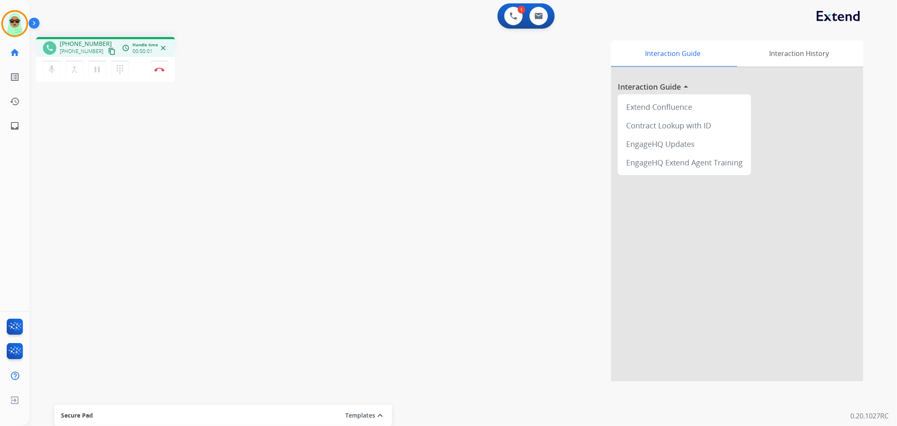
click at [108, 53] on mat-icon "content_copy" at bounding box center [112, 52] width 8 height 8
drag, startPoint x: 429, startPoint y: 238, endPoint x: 415, endPoint y: 234, distance: 14.8
click at [425, 237] on div "Interaction Guide Interaction History Interaction Guide arrow_drop_up Extend Co…" at bounding box center [575, 210] width 577 height 341
click at [160, 77] on button "Disconnect" at bounding box center [160, 70] width 18 height 18
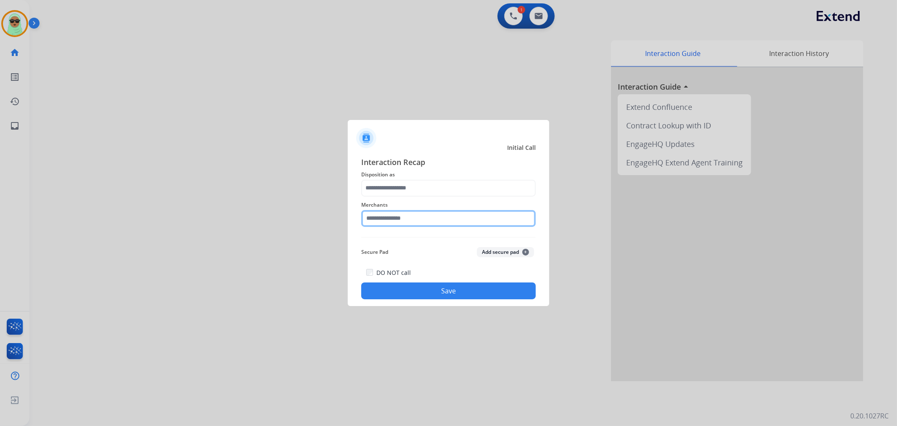
click at [439, 221] on input "text" at bounding box center [448, 218] width 175 height 17
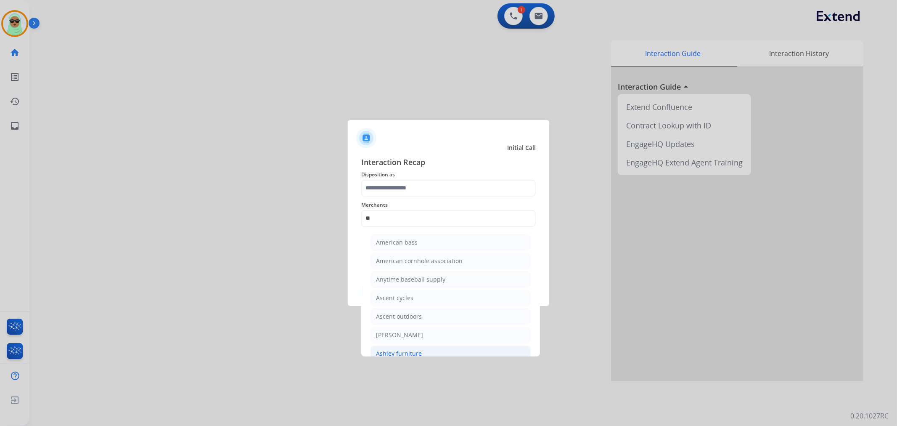
click at [433, 351] on li "Ashley furniture" at bounding box center [451, 353] width 160 height 16
type input "**********"
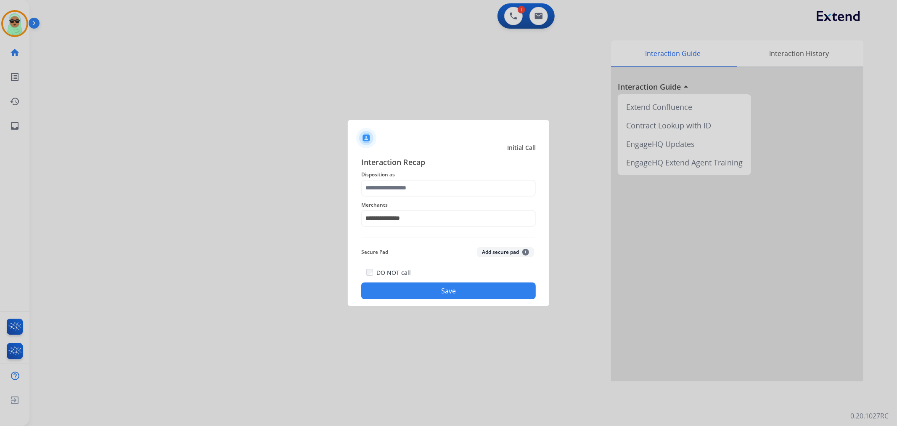
drag, startPoint x: 418, startPoint y: 205, endPoint x: 417, endPoint y: 190, distance: 15.1
click at [417, 202] on span "Merchants" at bounding box center [448, 205] width 175 height 10
click at [417, 190] on input "text" at bounding box center [448, 188] width 175 height 17
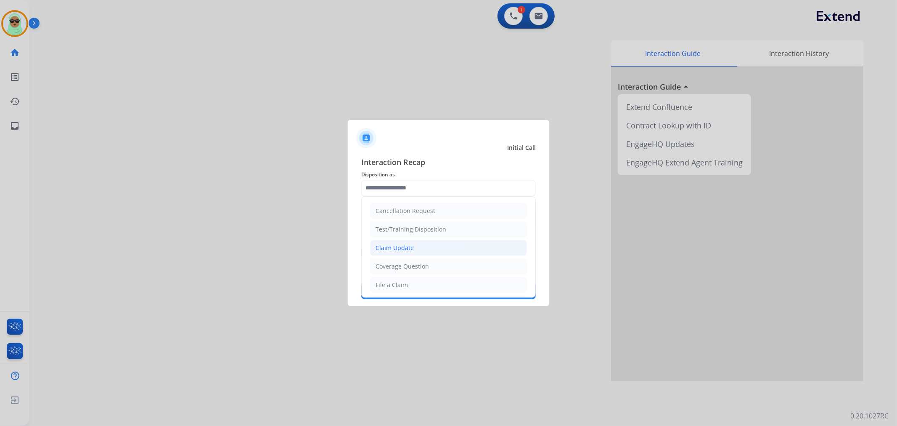
click at [428, 249] on li "Claim Update" at bounding box center [448, 248] width 157 height 16
type input "**********"
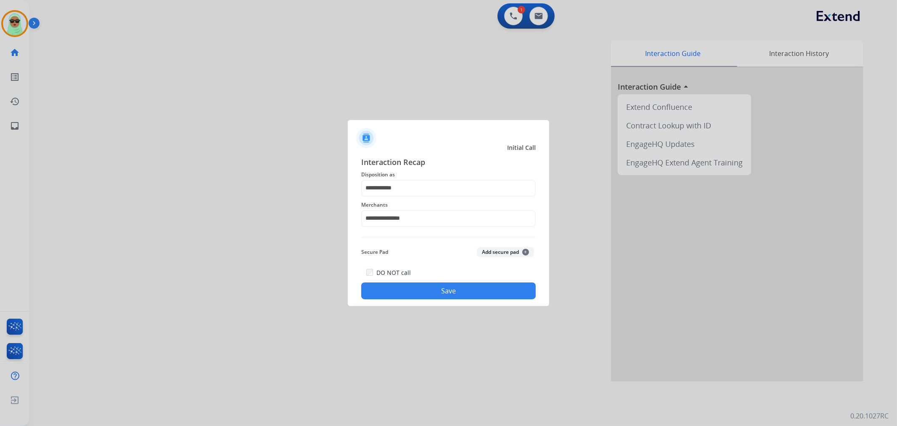
click at [443, 292] on button "Save" at bounding box center [448, 290] width 175 height 17
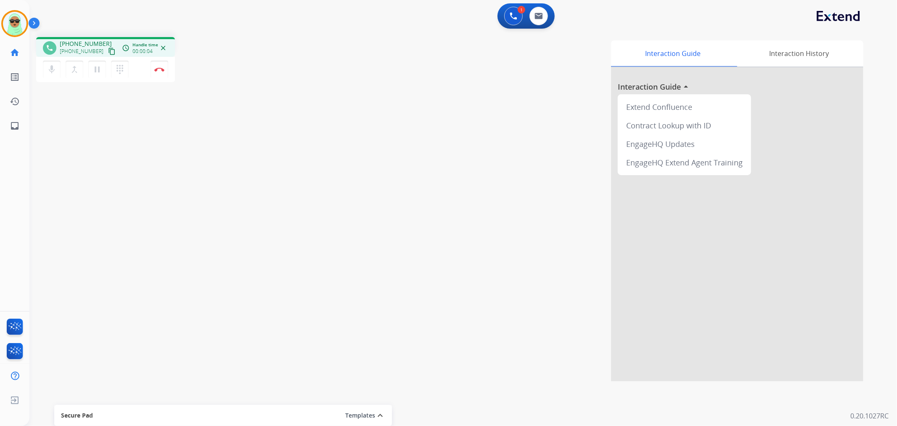
click at [661, 20] on div "1 Voice Interactions 0 Email Interactions" at bounding box center [459, 16] width 838 height 27
click at [108, 48] on mat-icon "content_copy" at bounding box center [112, 52] width 8 height 8
click at [164, 72] on button "Disconnect" at bounding box center [160, 70] width 18 height 18
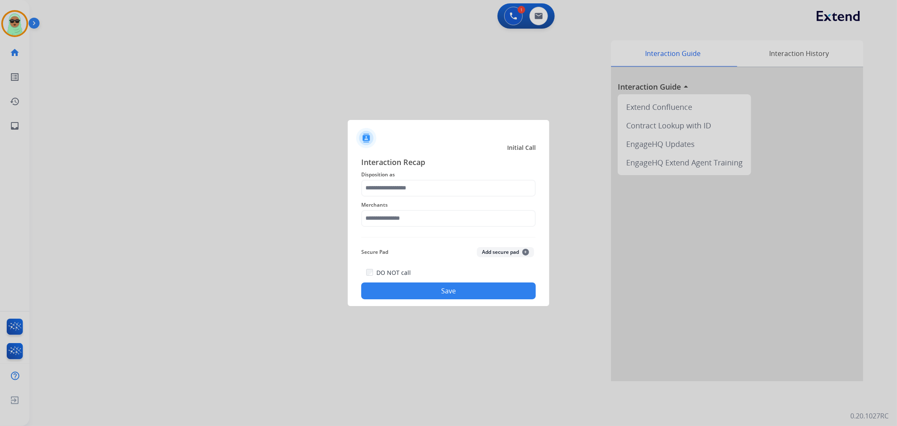
click at [408, 202] on span "Merchants" at bounding box center [448, 205] width 175 height 10
click at [408, 213] on input "text" at bounding box center [448, 218] width 175 height 17
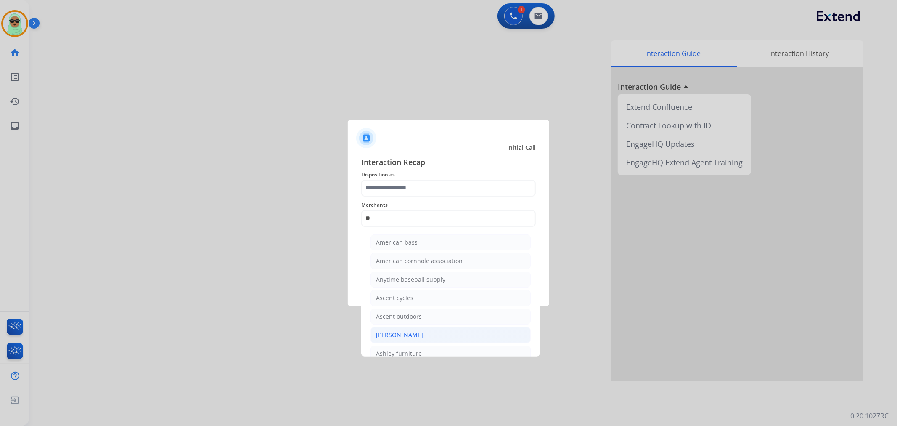
click at [421, 334] on div "[PERSON_NAME]" at bounding box center [399, 335] width 47 height 8
type input "**********"
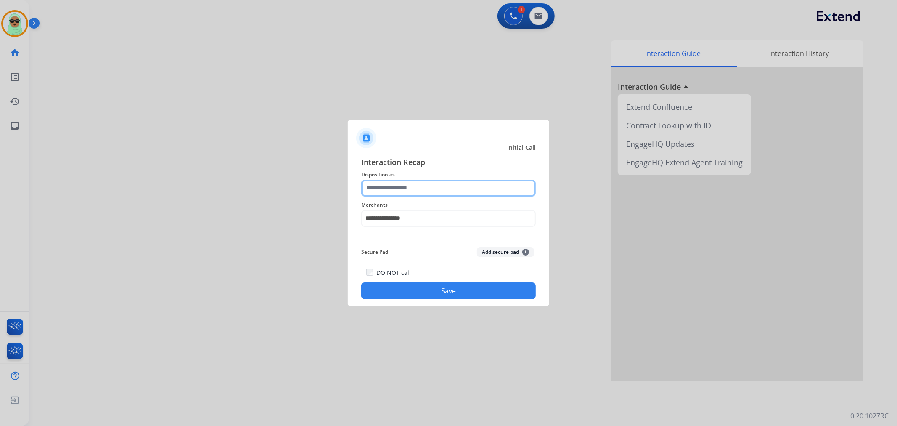
click at [426, 181] on input "text" at bounding box center [448, 188] width 175 height 17
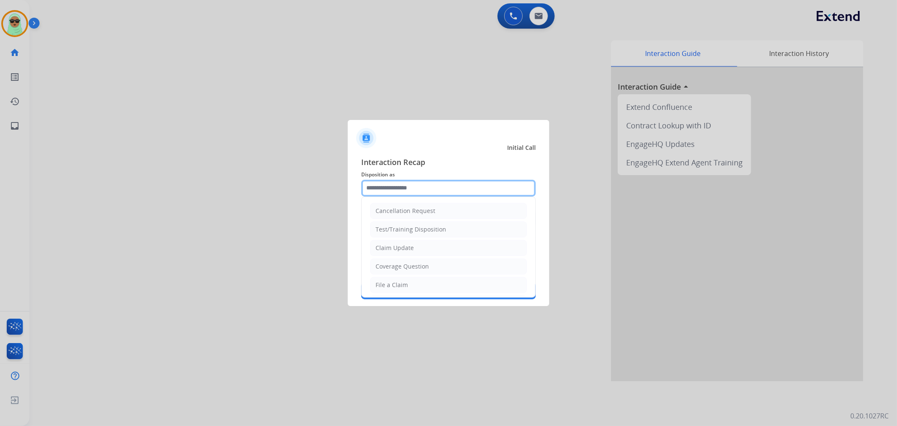
drag, startPoint x: 435, startPoint y: 196, endPoint x: 432, endPoint y: 191, distance: 5.3
click at [433, 193] on input "text" at bounding box center [448, 188] width 175 height 17
click at [399, 252] on div "Claim Update" at bounding box center [395, 248] width 38 height 8
type input "**********"
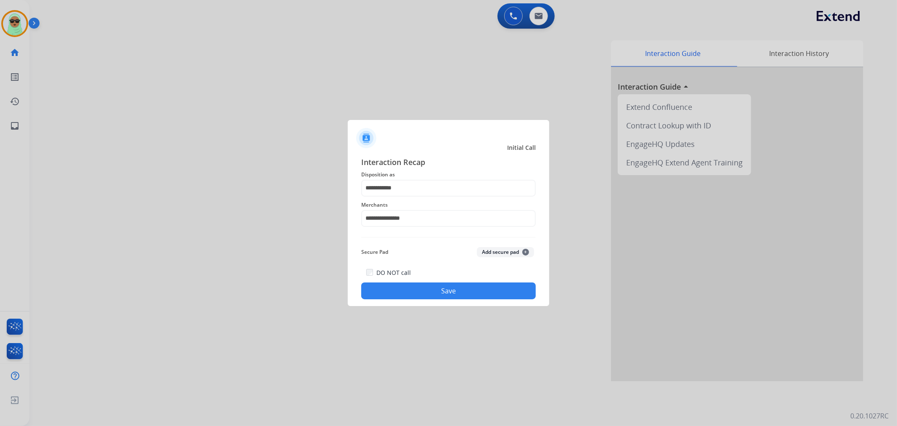
click at [408, 287] on button "Save" at bounding box center [448, 290] width 175 height 17
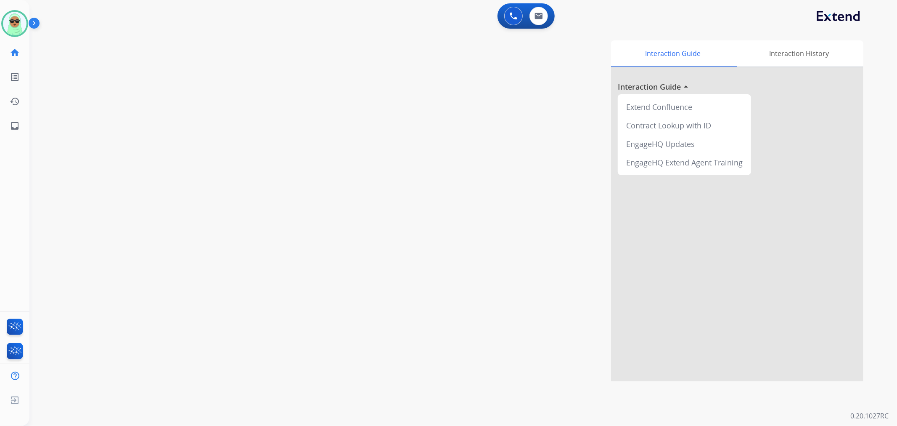
click at [69, 141] on div "swap_horiz Break voice bridge close_fullscreen Connect 3-Way Call merge_type Se…" at bounding box center [453, 205] width 848 height 351
click at [13, 29] on img at bounding box center [15, 24] width 24 height 24
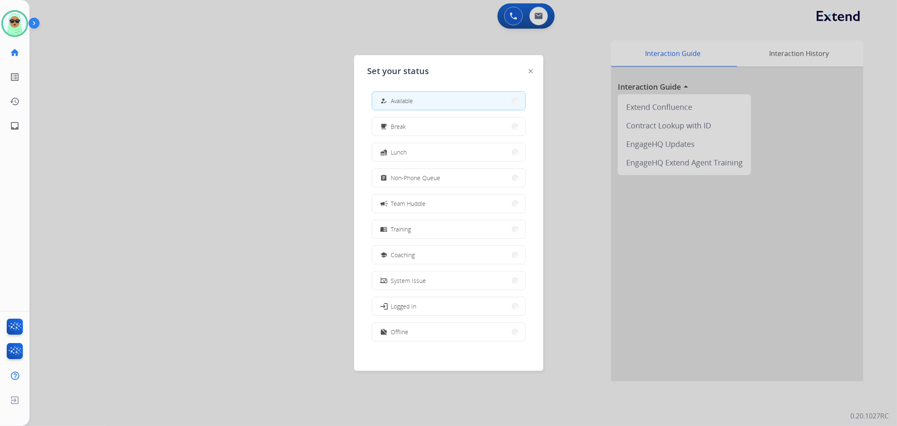
click at [608, 59] on div at bounding box center [448, 213] width 897 height 426
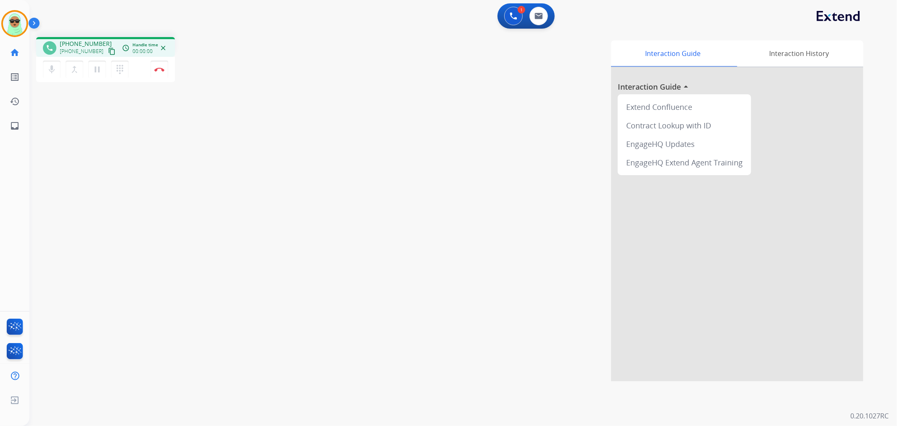
click at [108, 48] on mat-icon "content_copy" at bounding box center [112, 52] width 8 height 8
click at [168, 72] on div "mic Mute merge_type Bridge pause Hold dialpad Dialpad Disconnect" at bounding box center [105, 69] width 139 height 25
click at [157, 71] on img at bounding box center [159, 69] width 10 height 4
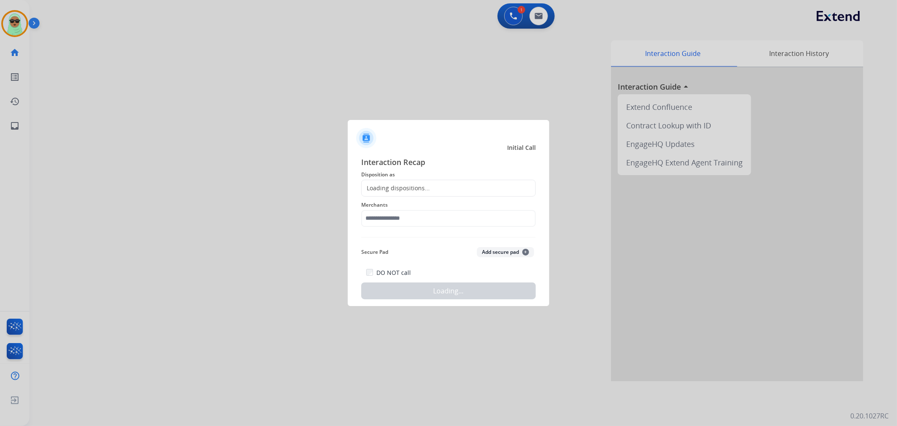
click at [447, 233] on div "Interaction Recap Disposition as Loading dispositions... Merchants Secure Pad A…" at bounding box center [448, 227] width 175 height 143
click at [447, 227] on div "Merchants" at bounding box center [448, 213] width 175 height 34
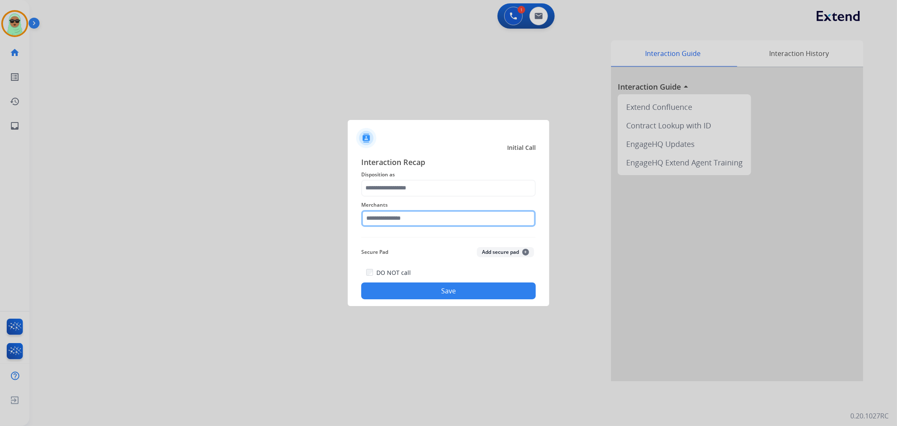
click at [446, 223] on input "text" at bounding box center [448, 218] width 175 height 17
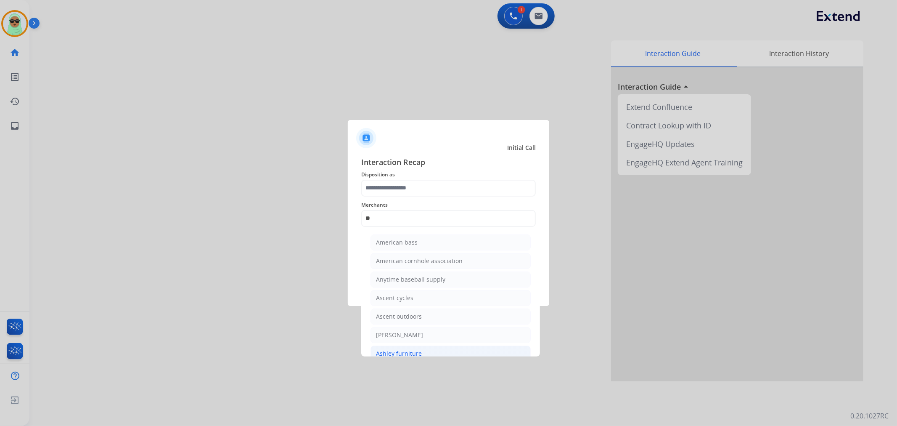
click at [406, 355] on div "Ashley furniture" at bounding box center [399, 353] width 46 height 8
type input "**********"
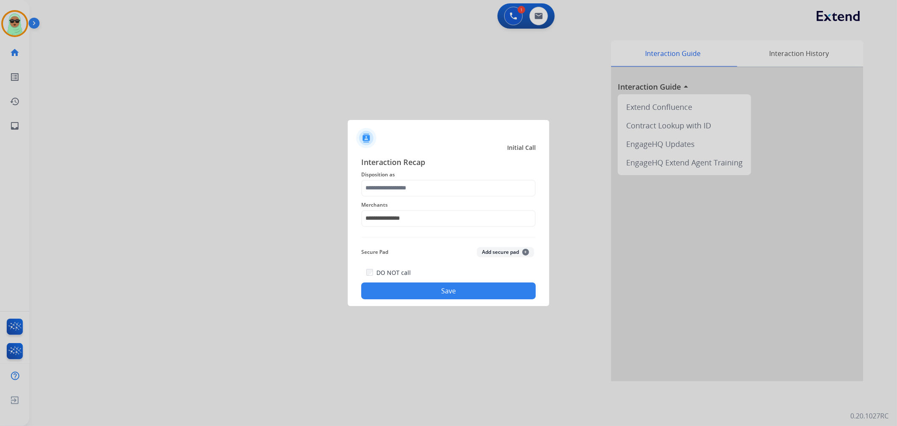
click at [433, 196] on div "**********" at bounding box center [448, 213] width 175 height 34
click at [429, 190] on input "text" at bounding box center [448, 188] width 175 height 17
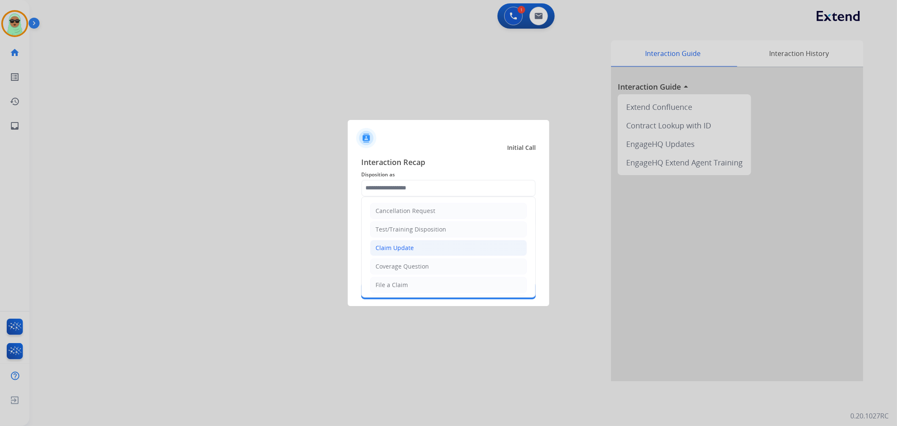
click at [403, 249] on div "Claim Update" at bounding box center [395, 248] width 38 height 8
type input "**********"
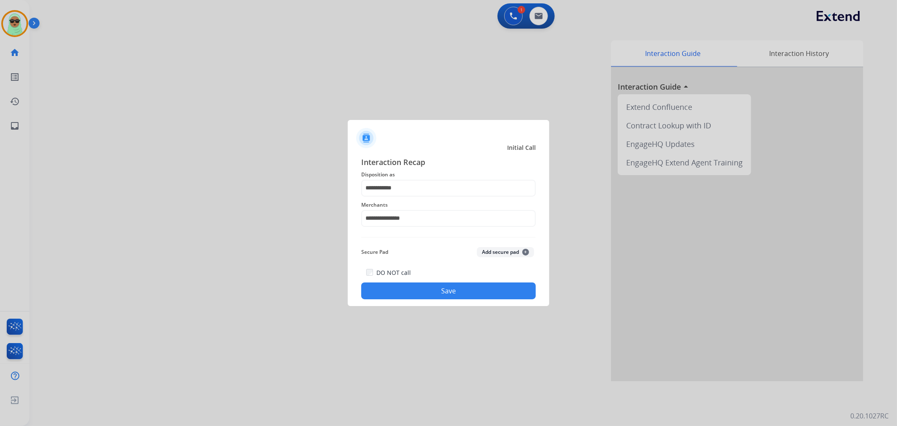
click at [394, 276] on label "DO NOT call" at bounding box center [393, 272] width 34 height 8
click at [396, 287] on button "Save" at bounding box center [448, 290] width 175 height 17
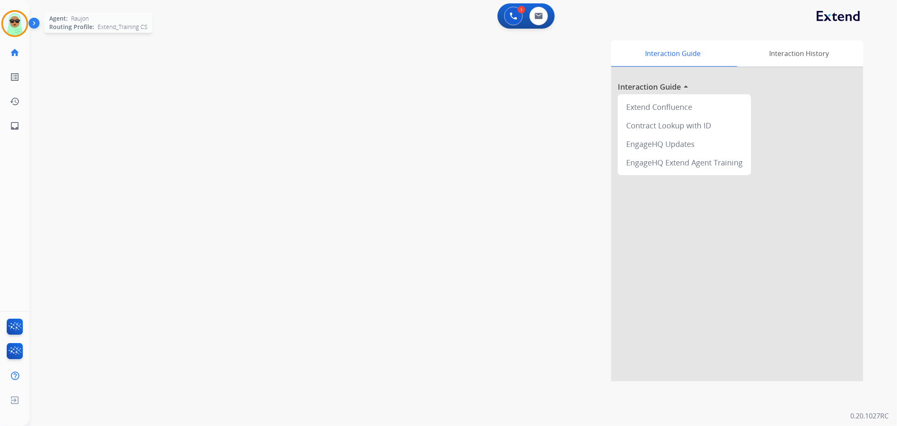
click at [14, 28] on img at bounding box center [15, 24] width 24 height 24
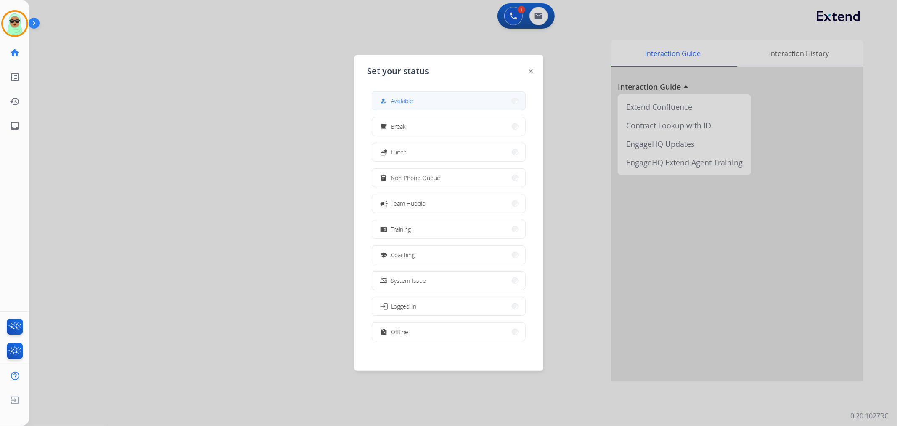
click at [453, 100] on button "how_to_reg Available" at bounding box center [448, 101] width 153 height 18
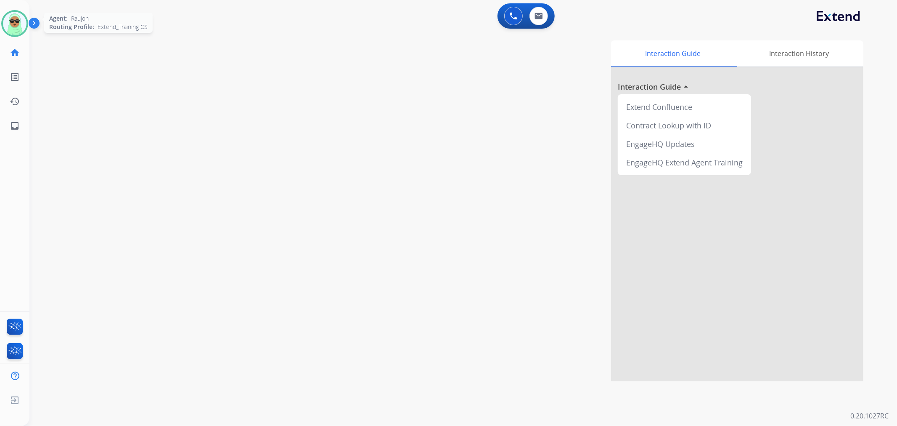
click at [13, 32] on img at bounding box center [15, 24] width 24 height 24
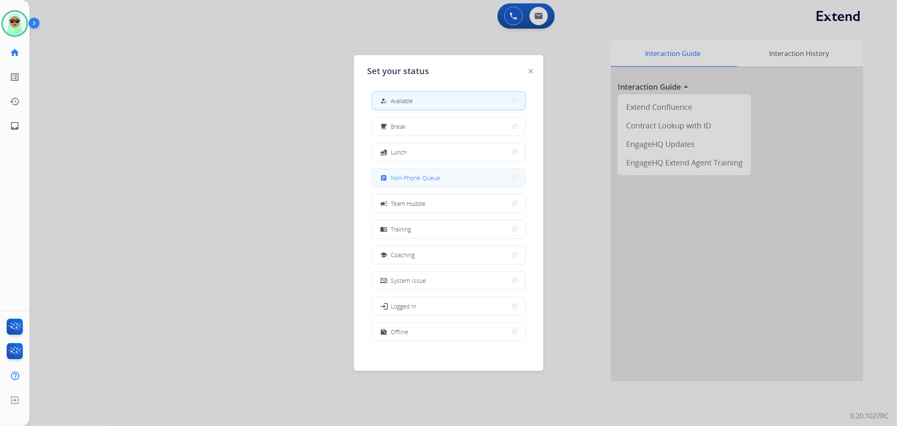
click at [421, 183] on button "assignment Non-Phone Queue" at bounding box center [448, 178] width 153 height 18
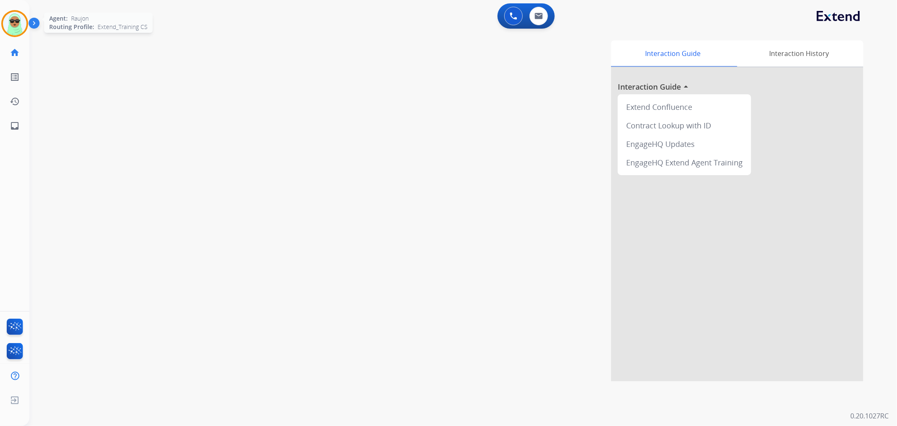
click at [20, 29] on img at bounding box center [15, 24] width 24 height 24
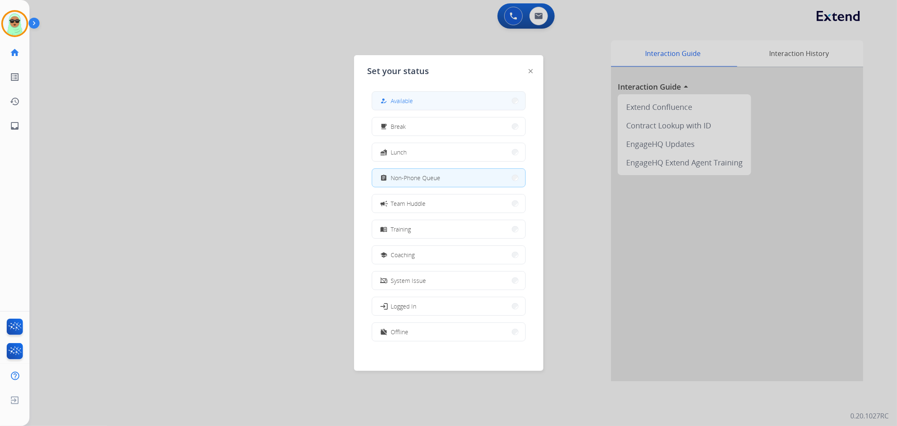
click at [435, 107] on button "how_to_reg Available" at bounding box center [448, 101] width 153 height 18
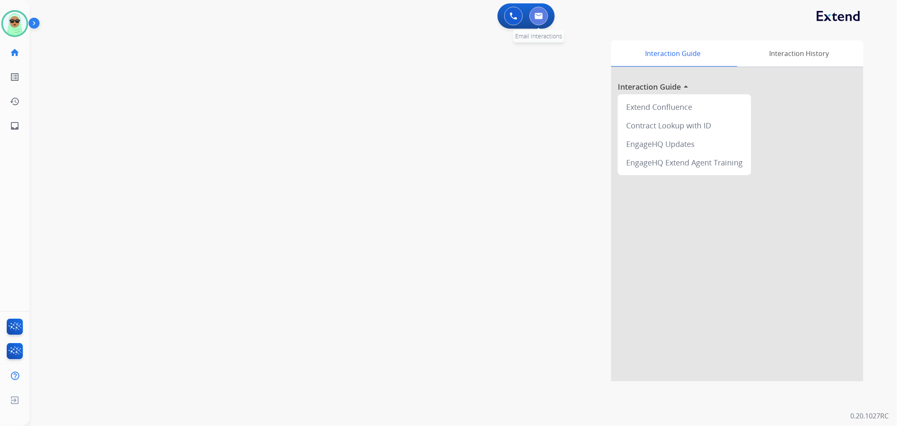
click at [541, 21] on button at bounding box center [539, 16] width 19 height 19
select select "**********"
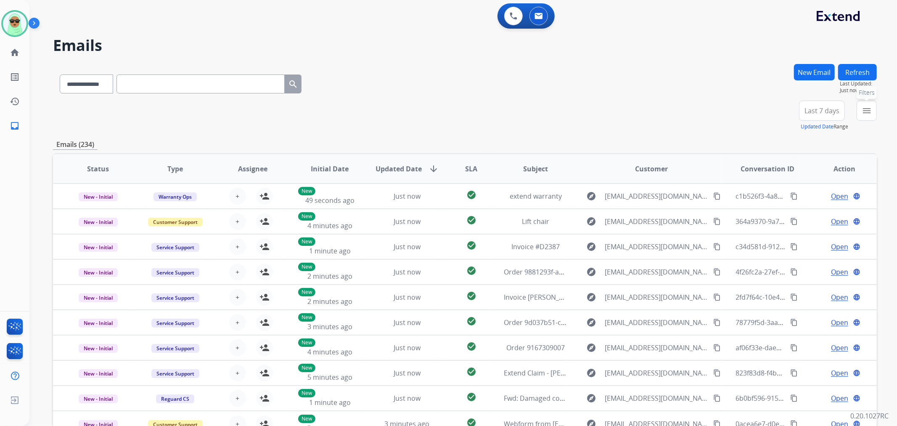
click at [870, 118] on button "menu Filters" at bounding box center [867, 111] width 20 height 20
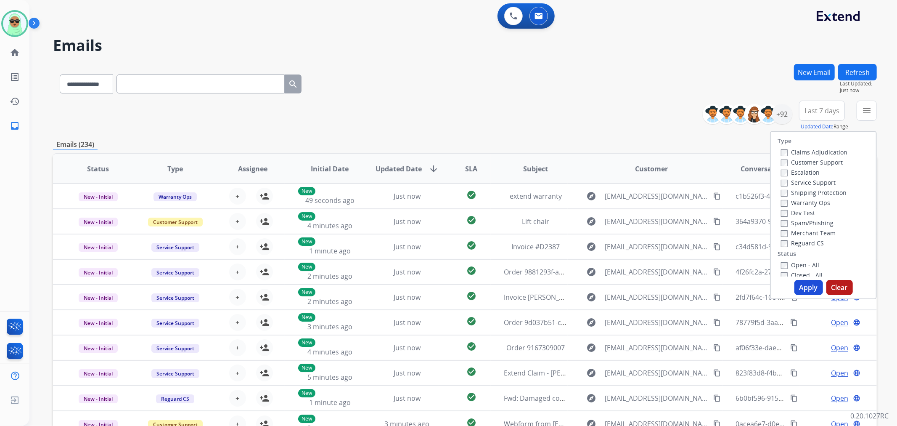
click at [816, 163] on label "Customer Support" at bounding box center [812, 162] width 62 height 8
click at [817, 193] on label "Shipping Protection" at bounding box center [814, 192] width 66 height 8
click at [804, 242] on label "Reguard CS" at bounding box center [802, 243] width 43 height 8
drag, startPoint x: 800, startPoint y: 265, endPoint x: 801, endPoint y: 287, distance: 21.5
click at [800, 266] on label "Open - All" at bounding box center [800, 265] width 38 height 8
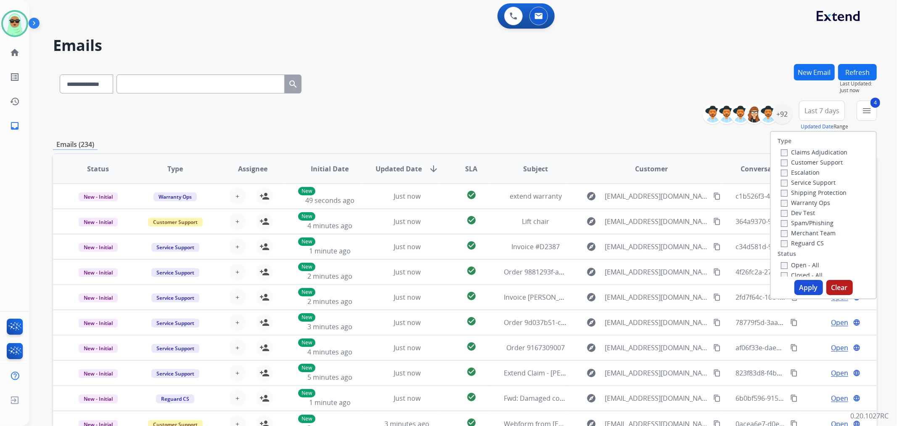
click at [801, 287] on button "Apply" at bounding box center [809, 287] width 29 height 15
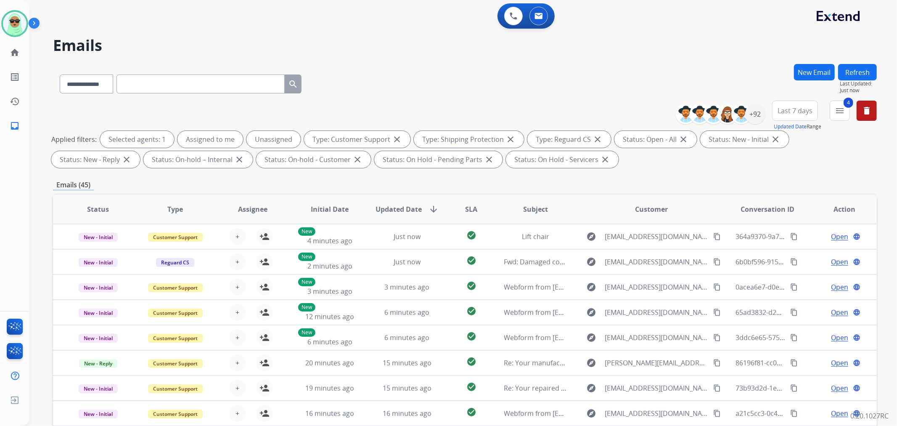
scroll to position [0, 0]
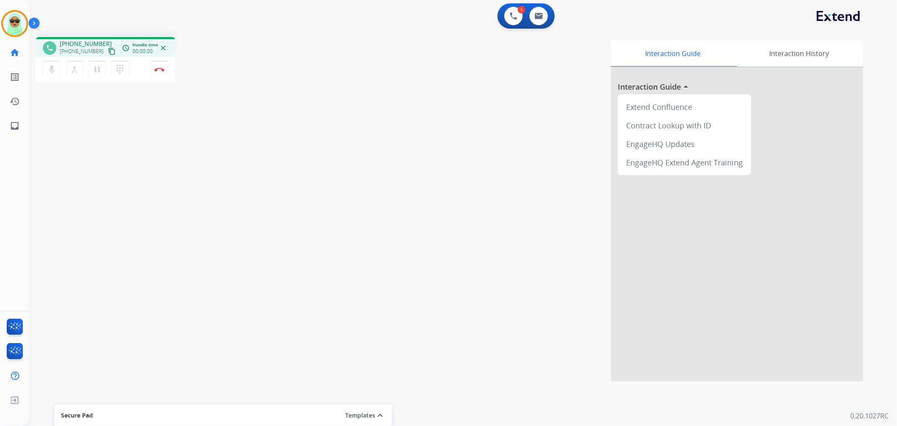
click at [99, 12] on div "1 Voice Interactions 0 Email Interactions" at bounding box center [459, 16] width 838 height 27
click at [108, 53] on mat-icon "content_copy" at bounding box center [112, 52] width 8 height 8
click at [108, 51] on mat-icon "content_copy" at bounding box center [112, 52] width 8 height 8
click at [526, 15] on div "0 Email Interactions" at bounding box center [538, 16] width 25 height 19
click at [518, 17] on button at bounding box center [513, 16] width 19 height 19
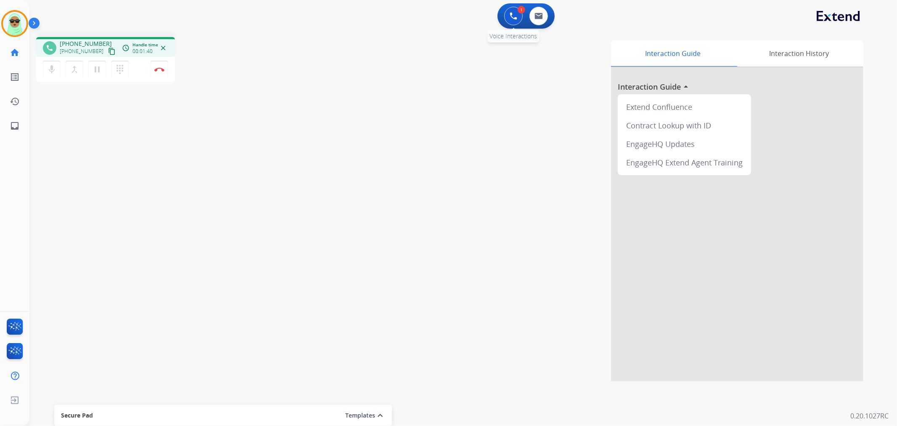
click at [520, 20] on button at bounding box center [513, 16] width 19 height 19
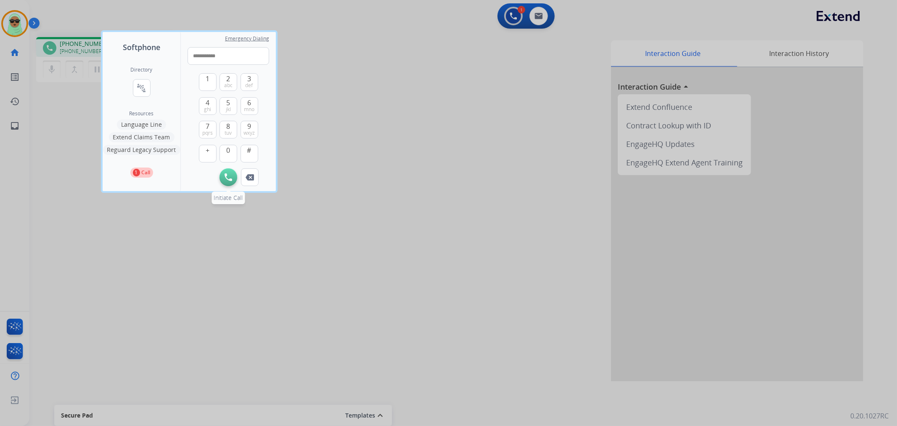
type input "**********"
click at [234, 179] on button "Initiate Call" at bounding box center [229, 177] width 18 height 18
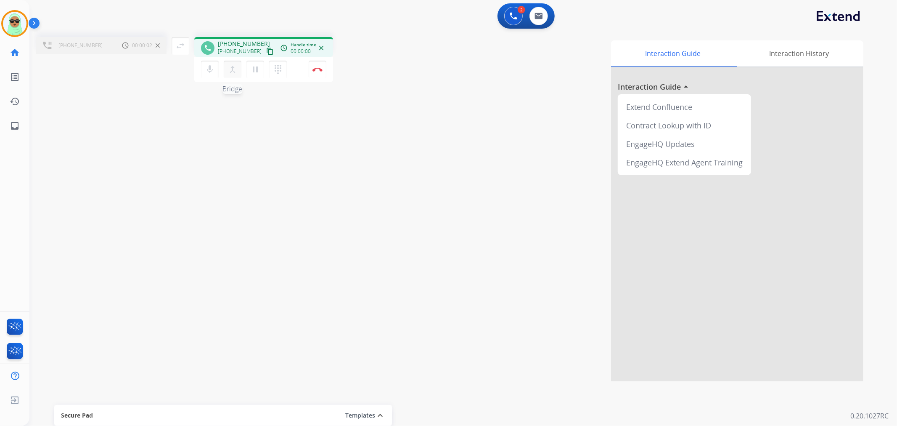
click at [236, 76] on button "merge_type Bridge" at bounding box center [233, 70] width 18 height 18
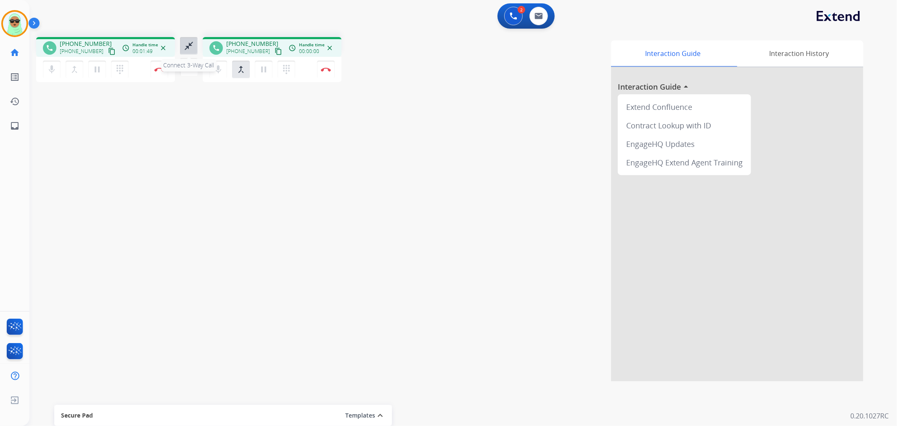
click at [182, 44] on button "close_fullscreen Connect 3-Way Call" at bounding box center [189, 46] width 18 height 18
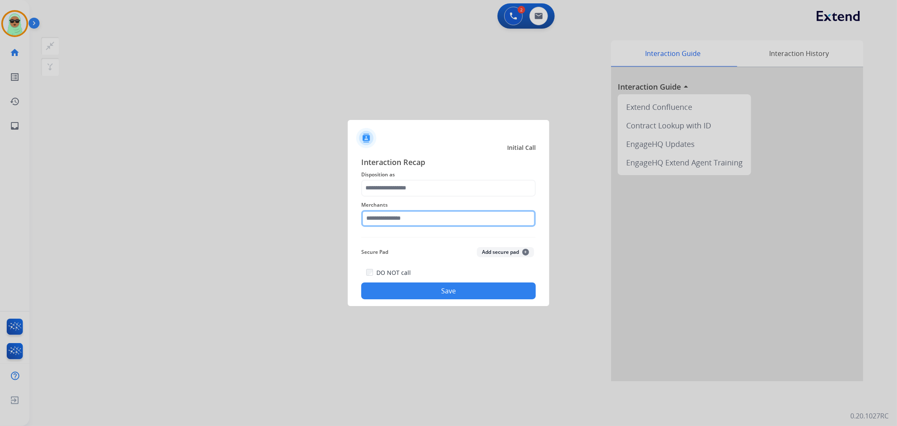
click at [419, 220] on input "text" at bounding box center [448, 218] width 175 height 17
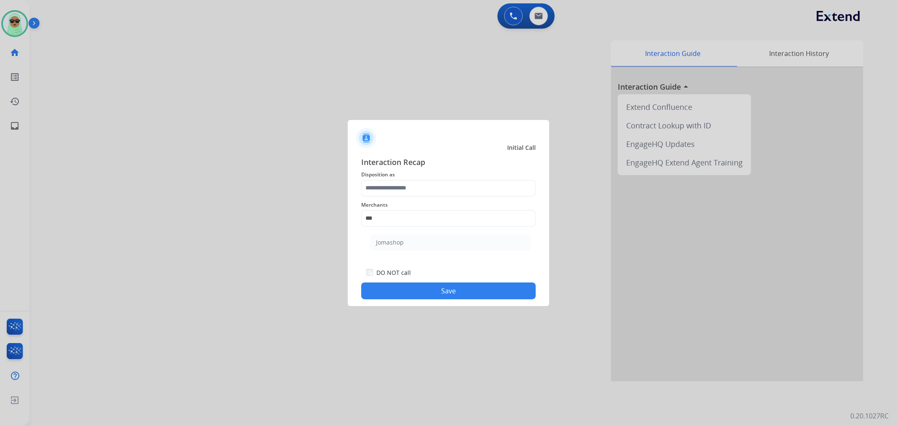
click at [413, 252] on ul "Jomashop" at bounding box center [450, 244] width 165 height 29
click at [411, 239] on li "Jomashop" at bounding box center [451, 242] width 160 height 16
type input "********"
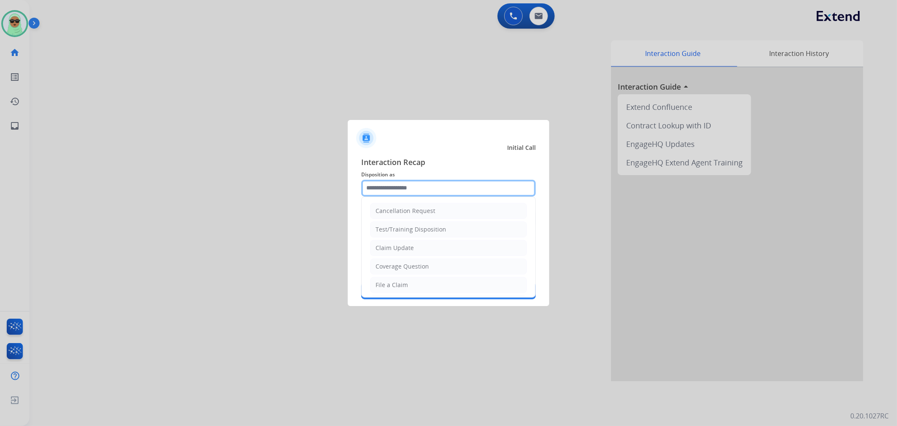
click at [416, 191] on input "text" at bounding box center [448, 188] width 175 height 17
drag, startPoint x: 417, startPoint y: 278, endPoint x: 409, endPoint y: 289, distance: 13.7
click at [417, 278] on li "File a Claim" at bounding box center [448, 285] width 157 height 16
type input "**********"
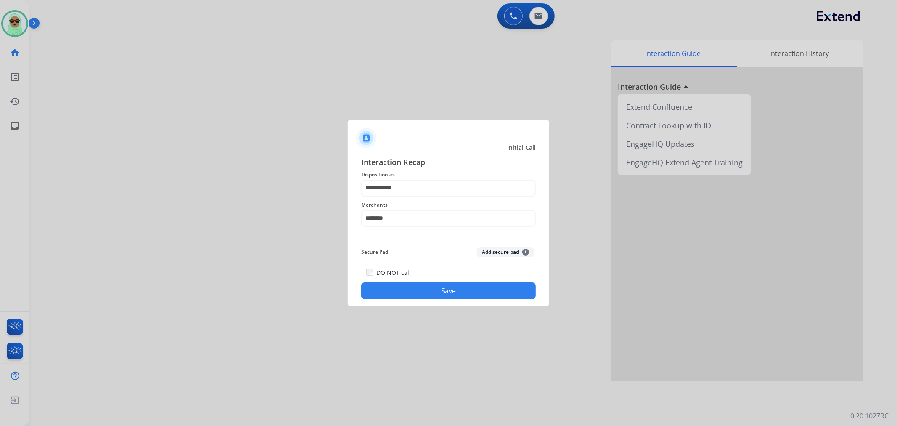
click at [418, 289] on button "Save" at bounding box center [448, 290] width 175 height 17
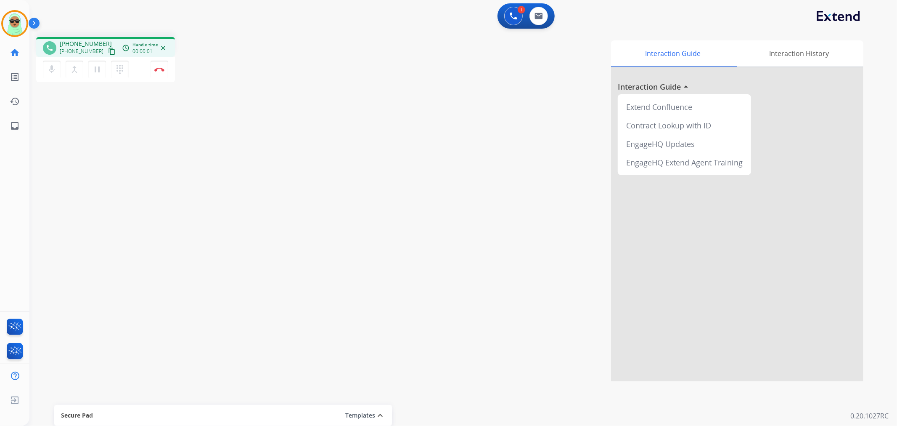
click at [107, 52] on button "content_copy" at bounding box center [112, 51] width 10 height 10
drag, startPoint x: 230, startPoint y: 130, endPoint x: 127, endPoint y: 46, distance: 132.4
click at [230, 130] on div "phone +13137189991 +13137189991 content_copy Copied! access_time Call metrics Q…" at bounding box center [453, 205] width 848 height 351
click at [108, 52] on mat-icon "content_copy" at bounding box center [112, 52] width 8 height 8
click at [517, 19] on button at bounding box center [513, 16] width 19 height 19
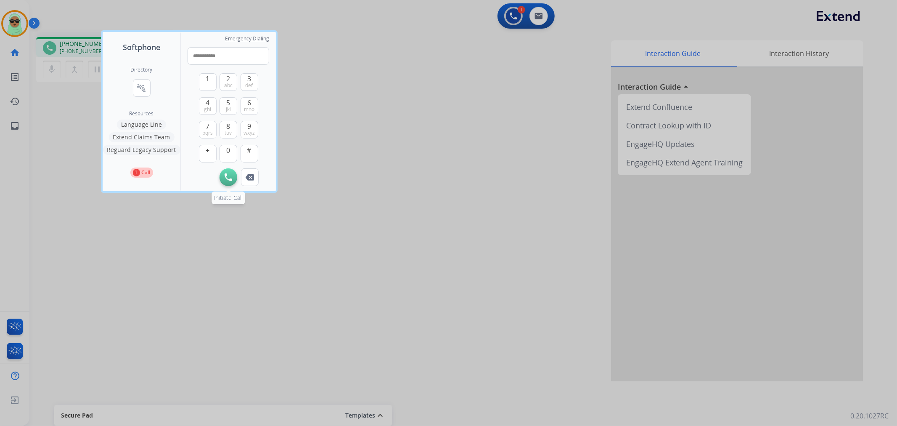
type input "**********"
click at [231, 177] on img at bounding box center [229, 177] width 8 height 8
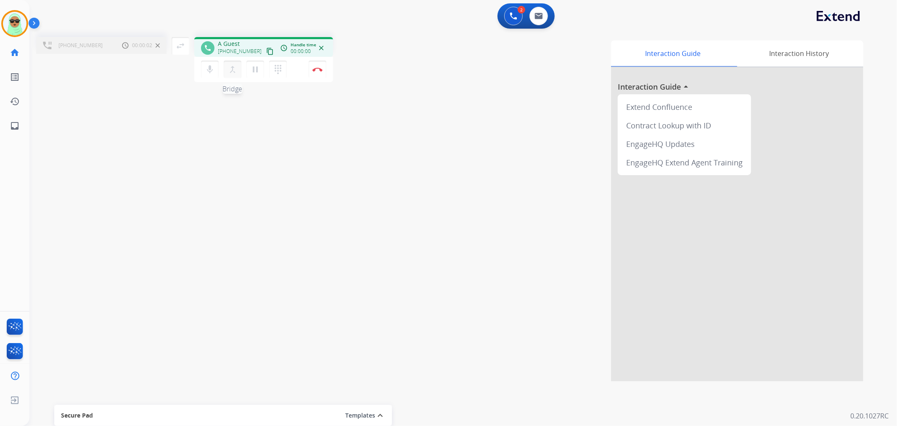
click at [239, 70] on button "merge_type Bridge" at bounding box center [233, 70] width 18 height 18
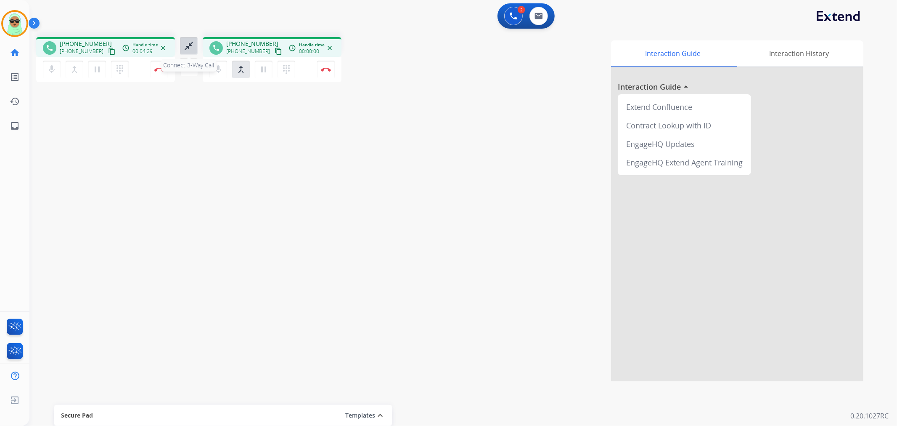
click at [187, 50] on mat-icon "close_fullscreen" at bounding box center [189, 46] width 10 height 10
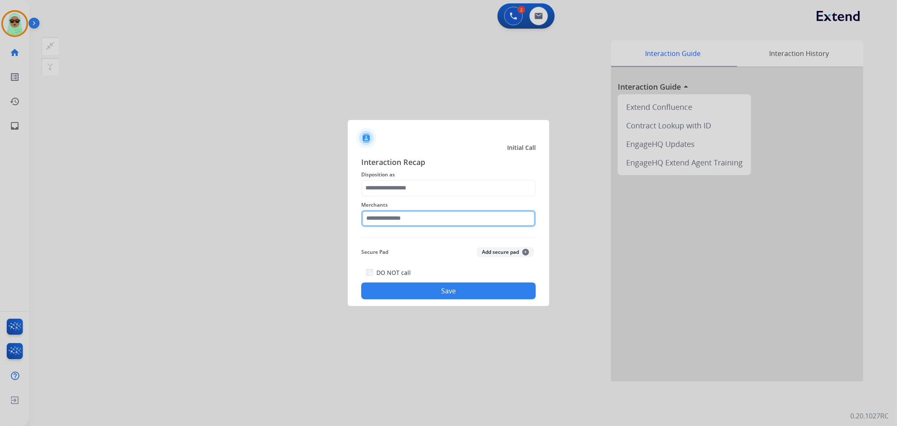
click at [398, 212] on input "text" at bounding box center [448, 218] width 175 height 17
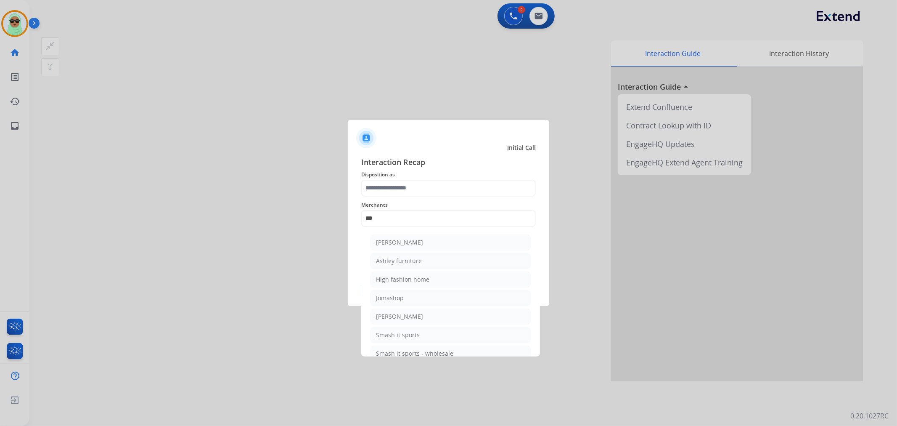
click at [416, 250] on ul "[PERSON_NAME] [PERSON_NAME] furniture High fashion home Jomashop [PERSON_NAME] …" at bounding box center [450, 300] width 165 height 140
click at [408, 261] on div "Ashley furniture" at bounding box center [399, 261] width 46 height 8
type input "**********"
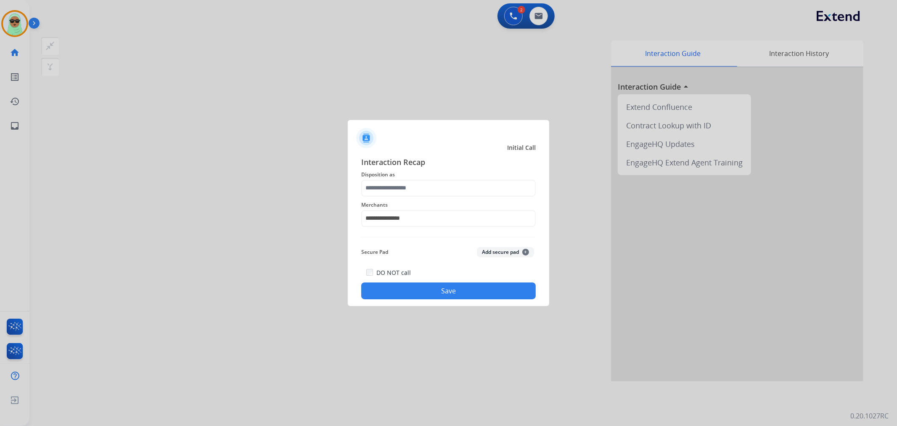
click at [399, 175] on span "Disposition as" at bounding box center [448, 175] width 175 height 10
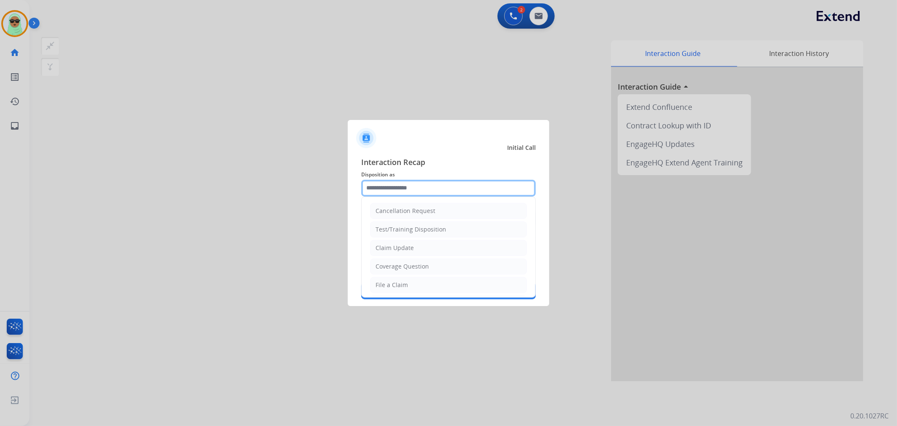
click at [394, 186] on input "text" at bounding box center [448, 188] width 175 height 17
click at [417, 288] on li "File a Claim" at bounding box center [448, 285] width 157 height 16
type input "**********"
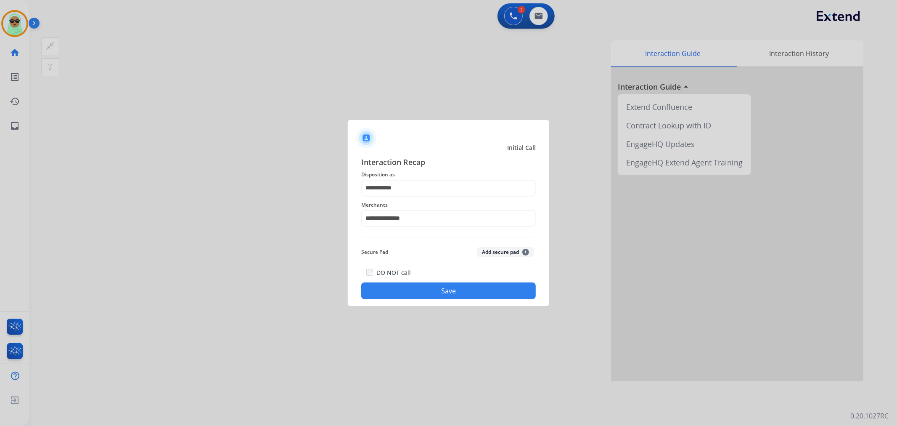
click at [498, 305] on div "**********" at bounding box center [448, 227] width 201 height 157
click at [496, 290] on button "Save" at bounding box center [448, 290] width 175 height 17
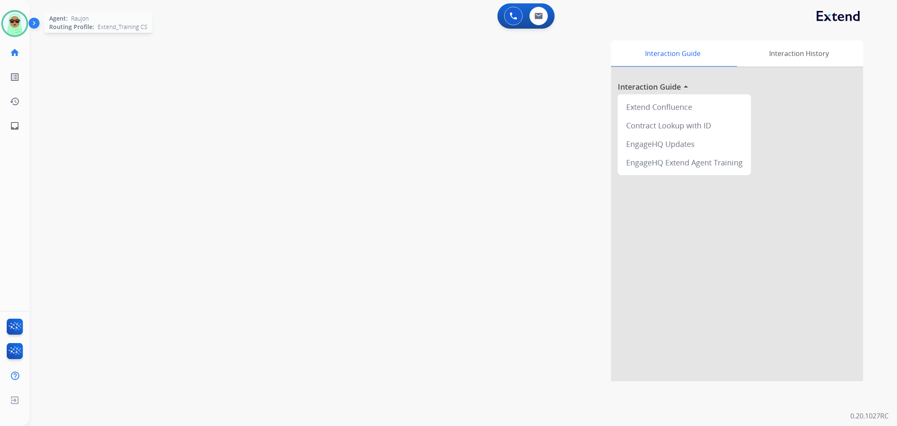
click at [7, 18] on img at bounding box center [15, 24] width 24 height 24
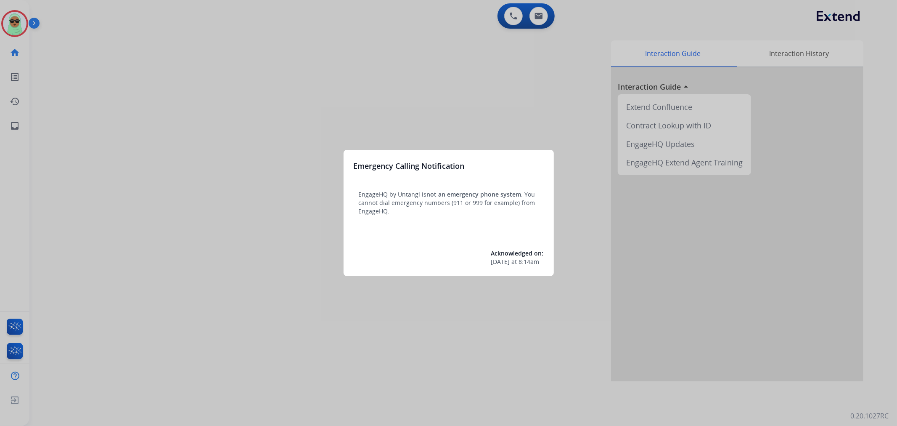
click at [16, 27] on div at bounding box center [448, 213] width 897 height 426
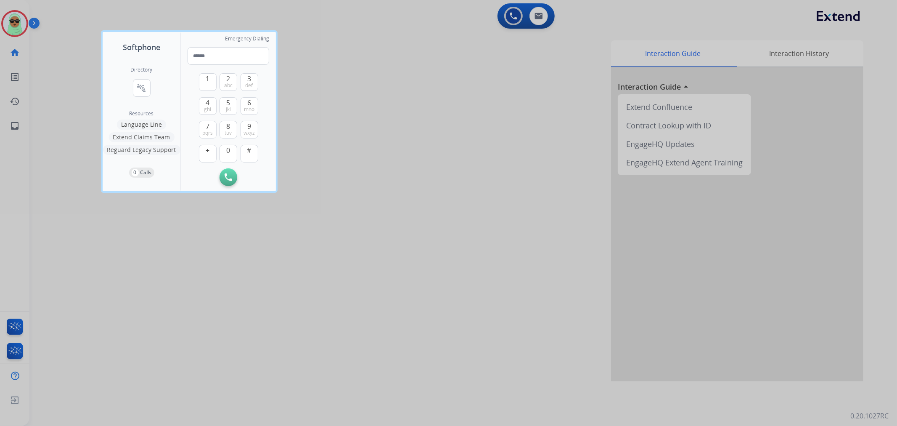
click at [16, 27] on div at bounding box center [448, 213] width 897 height 426
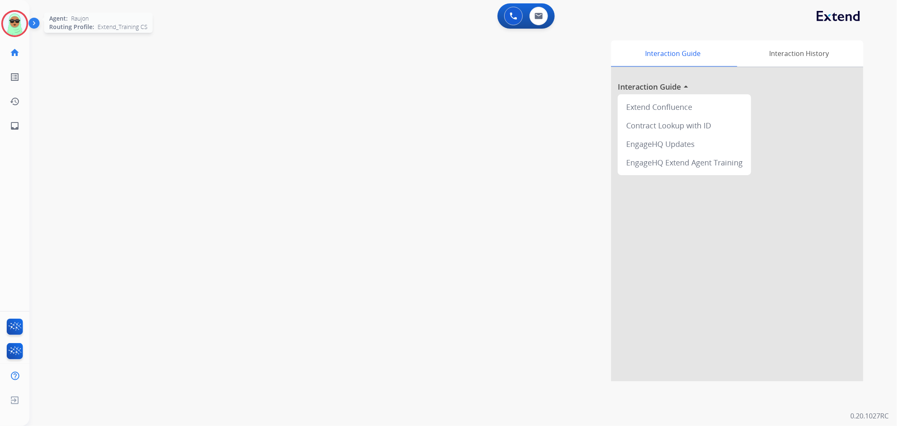
click at [21, 30] on img at bounding box center [15, 24] width 24 height 24
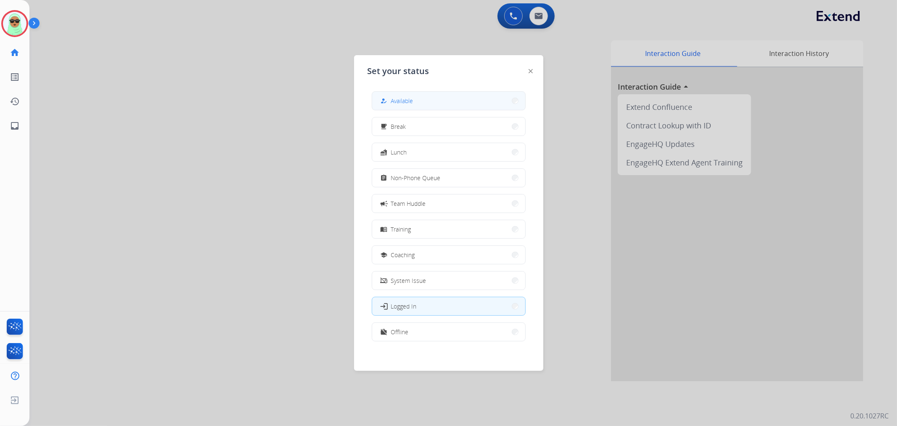
click at [403, 98] on span "Available" at bounding box center [402, 100] width 22 height 9
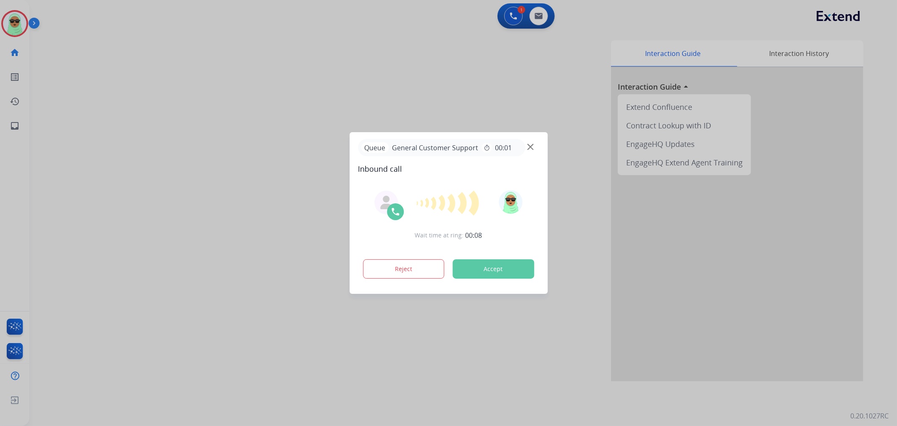
click at [86, 100] on div at bounding box center [448, 213] width 897 height 426
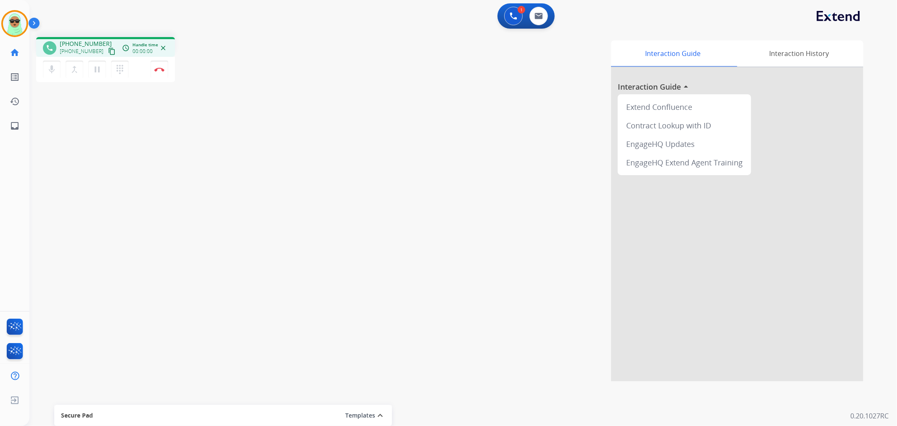
click at [108, 50] on mat-icon "content_copy" at bounding box center [112, 52] width 8 height 8
click at [92, 135] on div "phone [PHONE_NUMBER] [PHONE_NUMBER] content_copy access_time Call metrics Queue…" at bounding box center [453, 205] width 848 height 351
click at [158, 74] on button "Disconnect" at bounding box center [160, 70] width 18 height 18
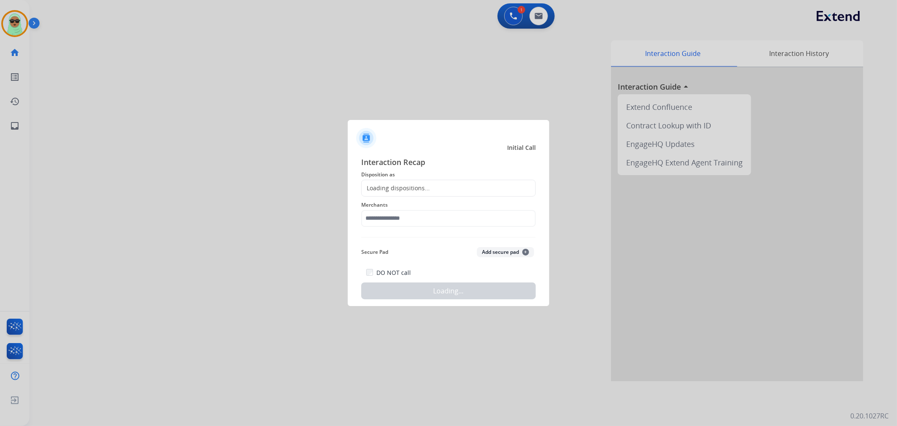
click at [455, 228] on div "Merchants" at bounding box center [448, 213] width 175 height 34
click at [449, 215] on input "text" at bounding box center [448, 218] width 175 height 17
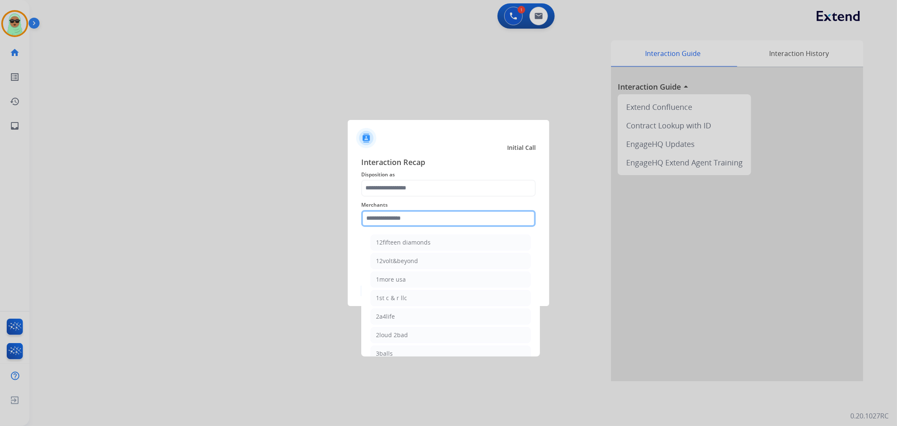
type input "*"
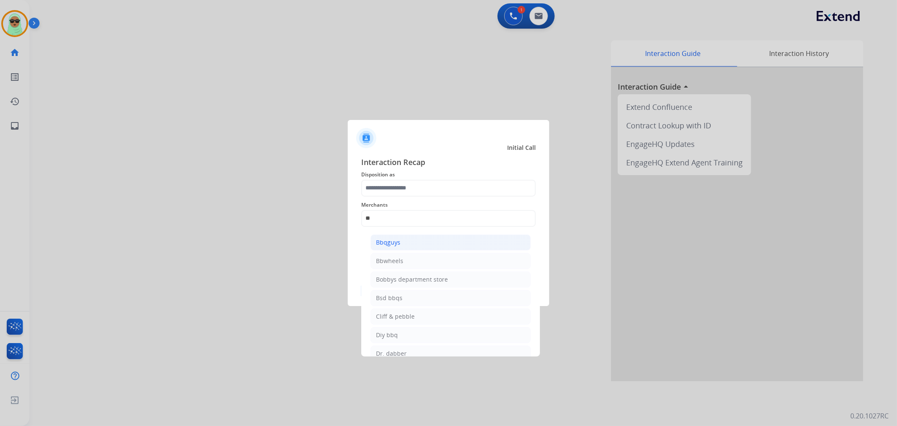
click at [429, 243] on li "Bbqguys" at bounding box center [451, 242] width 160 height 16
type input "*******"
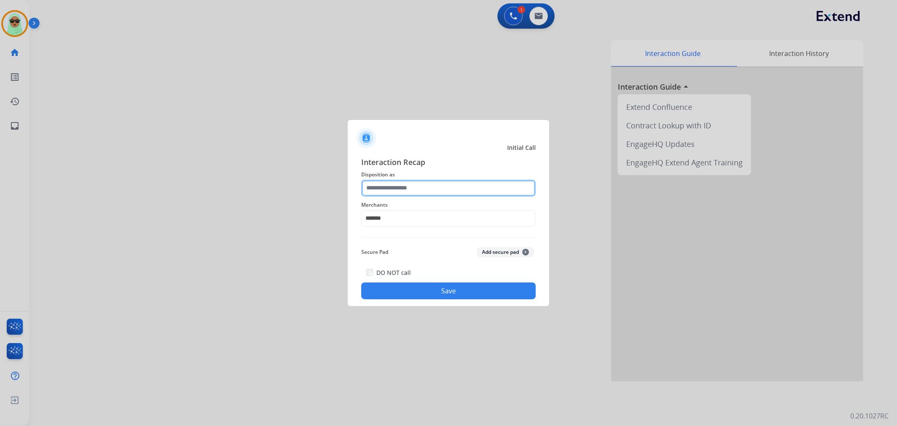
click at [436, 190] on input "text" at bounding box center [448, 188] width 175 height 17
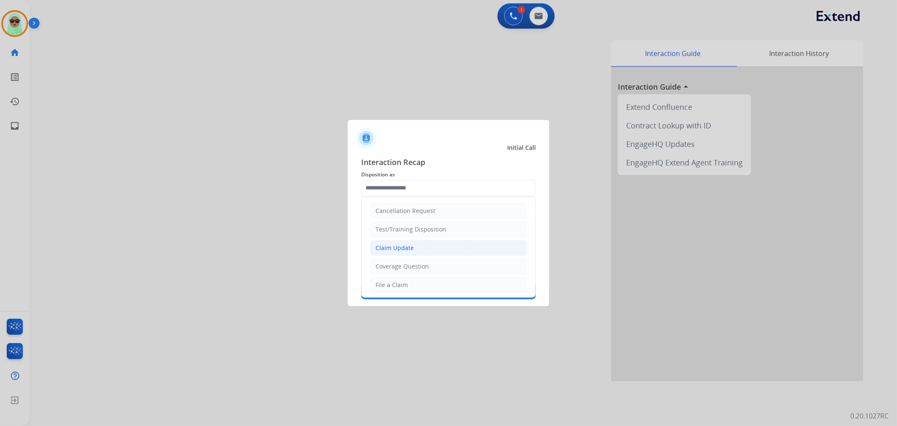
click at [465, 252] on li "Claim Update" at bounding box center [448, 248] width 157 height 16
type input "**********"
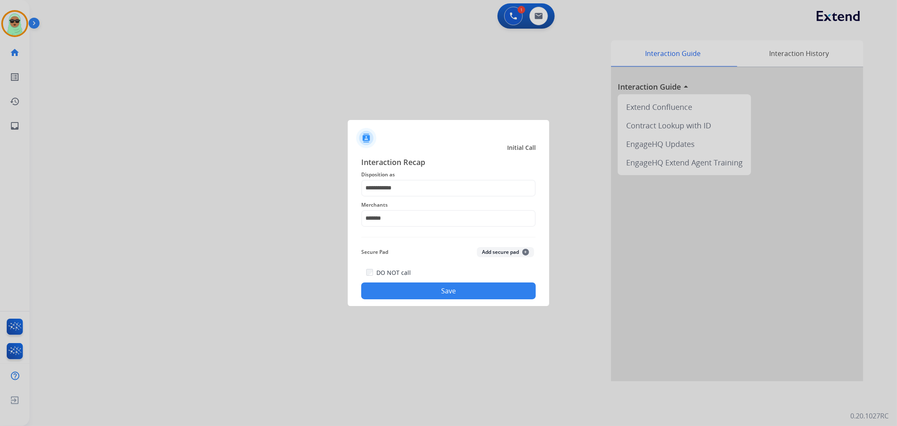
click at [464, 295] on button "Save" at bounding box center [448, 290] width 175 height 17
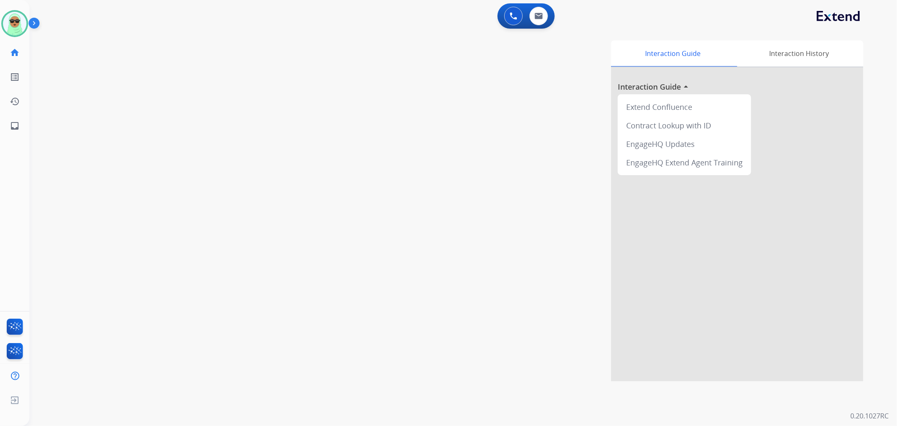
drag, startPoint x: 13, startPoint y: 21, endPoint x: 34, endPoint y: 27, distance: 20.8
click at [13, 21] on img at bounding box center [15, 24] width 24 height 24
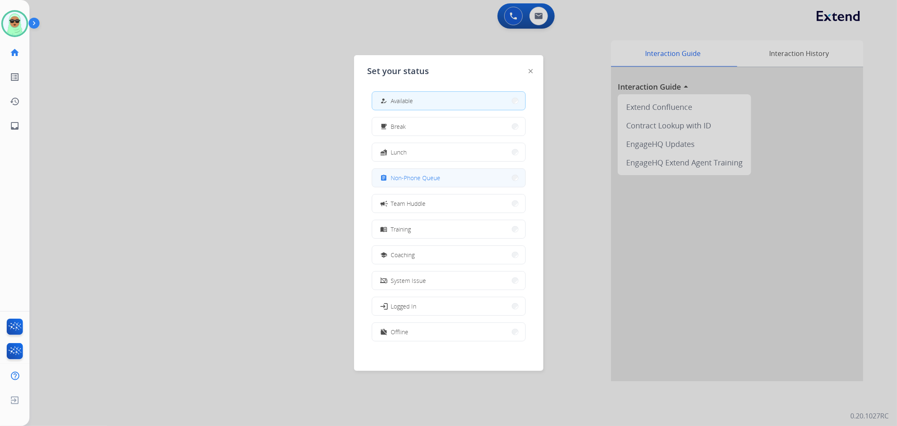
drag, startPoint x: 456, startPoint y: 175, endPoint x: 177, endPoint y: 79, distance: 295.7
click at [455, 175] on button "assignment Non-Phone Queue" at bounding box center [448, 178] width 153 height 18
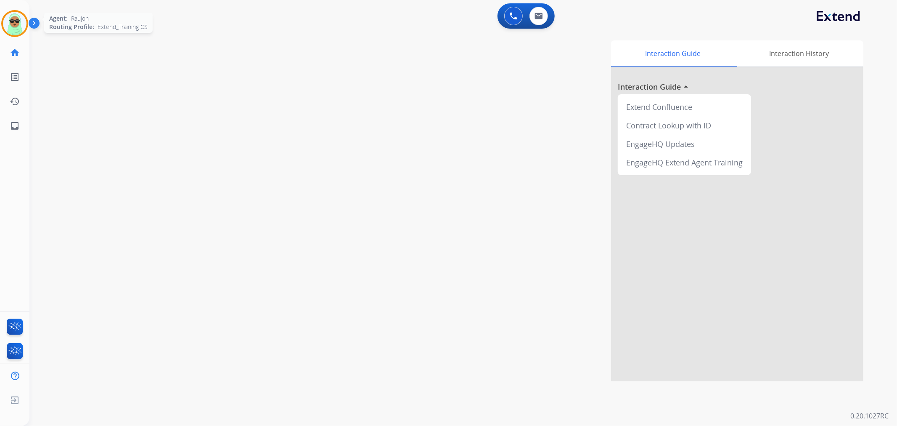
click at [28, 22] on div "Agent: Raujon Routing Profile: Extend_Training CS" at bounding box center [14, 23] width 27 height 27
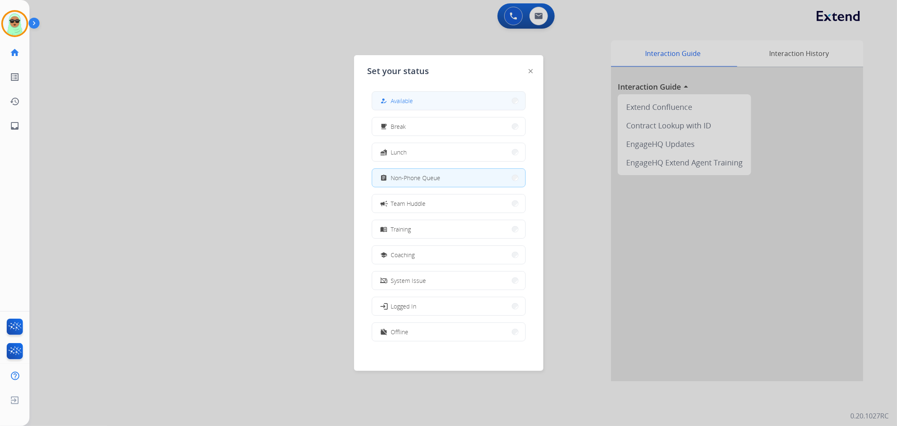
click at [438, 94] on button "how_to_reg Available" at bounding box center [448, 101] width 153 height 18
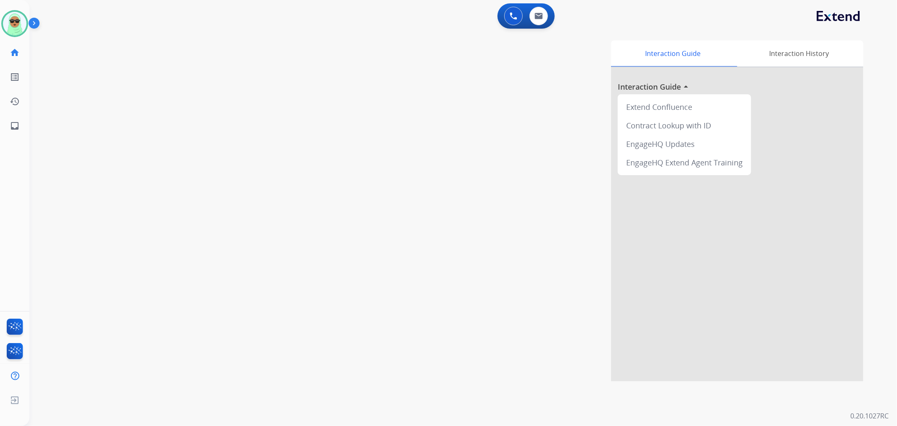
drag, startPoint x: 66, startPoint y: 144, endPoint x: 73, endPoint y: 140, distance: 7.7
click at [66, 144] on div "swap_horiz Break voice bridge close_fullscreen Connect 3-Way Call merge_type Se…" at bounding box center [453, 205] width 848 height 351
drag, startPoint x: 100, startPoint y: 150, endPoint x: 110, endPoint y: 85, distance: 65.1
click at [100, 148] on div "phone [PHONE_NUMBER] [PHONE_NUMBER] content_copy access_time Call metrics Queue…" at bounding box center [453, 205] width 848 height 351
click at [108, 53] on mat-icon "content_copy" at bounding box center [112, 52] width 8 height 8
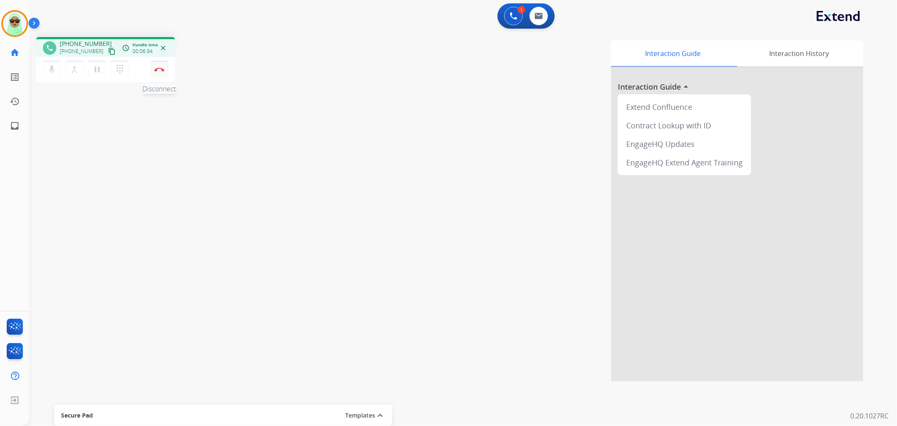
click at [155, 72] on button "Disconnect" at bounding box center [160, 70] width 18 height 18
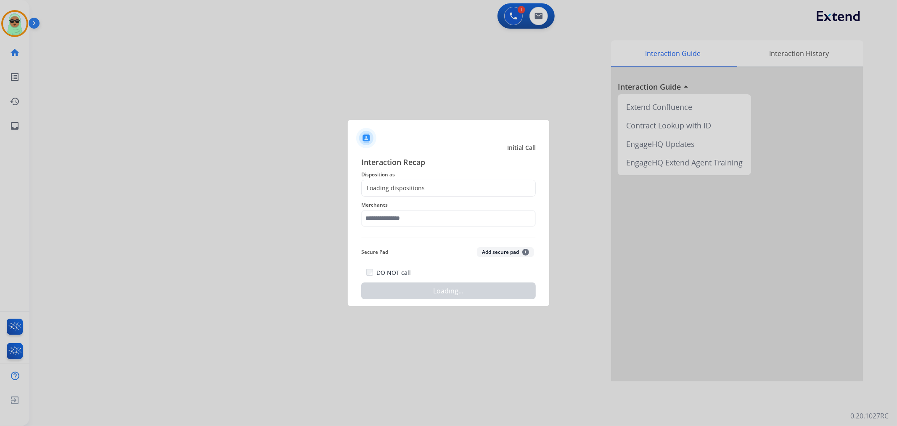
click at [437, 206] on span "Merchants" at bounding box center [448, 205] width 175 height 10
click at [411, 237] on img at bounding box center [448, 237] width 175 height 0
click at [404, 220] on input "text" at bounding box center [448, 218] width 175 height 17
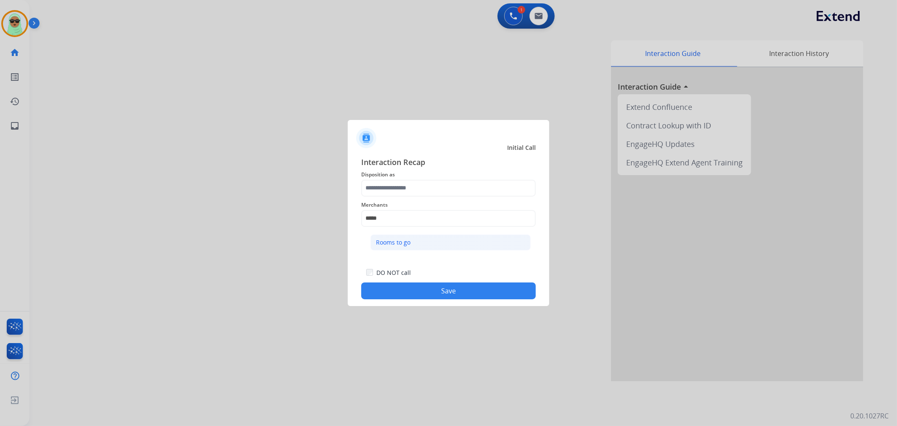
click at [400, 237] on li "Rooms to go" at bounding box center [451, 242] width 160 height 16
type input "**********"
click at [415, 168] on span "Interaction Recap" at bounding box center [448, 162] width 175 height 13
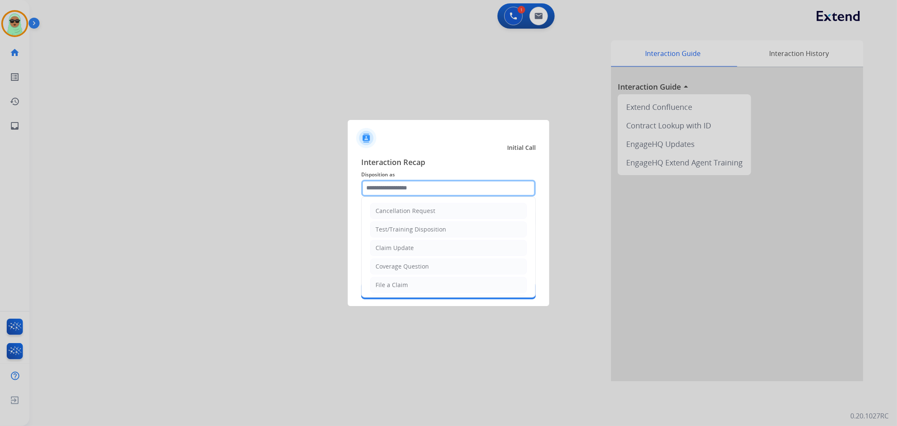
click at [411, 182] on input "text" at bounding box center [448, 188] width 175 height 17
click at [416, 278] on li "File a Claim" at bounding box center [448, 285] width 157 height 16
type input "**********"
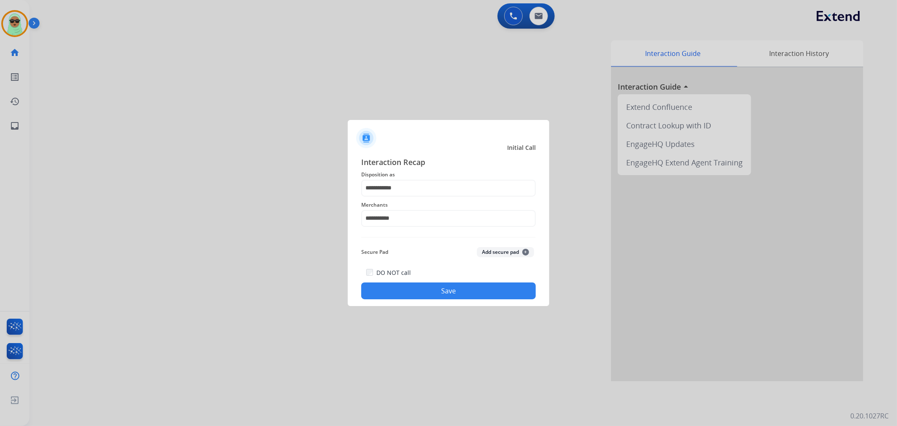
click at [434, 295] on button "Save" at bounding box center [448, 290] width 175 height 17
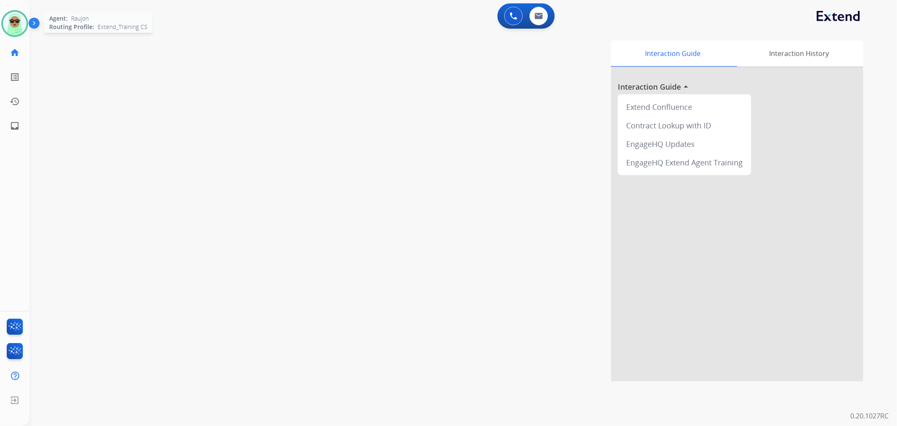
click at [27, 29] on div "Agent: Raujon Routing Profile: Extend_Training CS" at bounding box center [14, 23] width 27 height 27
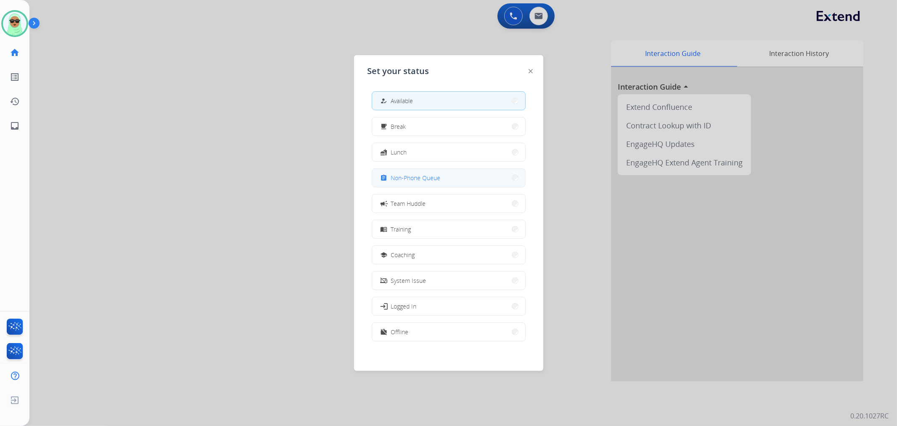
click at [452, 175] on button "assignment Non-Phone Queue" at bounding box center [448, 178] width 153 height 18
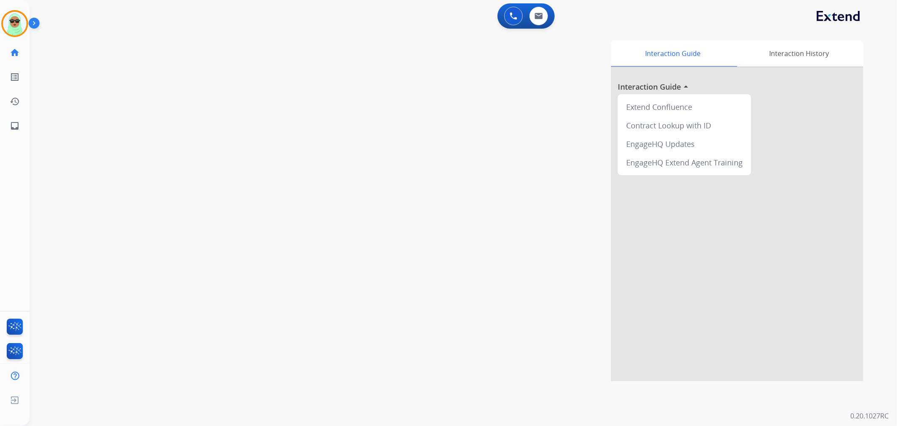
click at [85, 271] on div "swap_horiz Break voice bridge close_fullscreen Connect 3-Way Call merge_type Se…" at bounding box center [453, 205] width 848 height 351
click at [13, 19] on img at bounding box center [15, 24] width 24 height 24
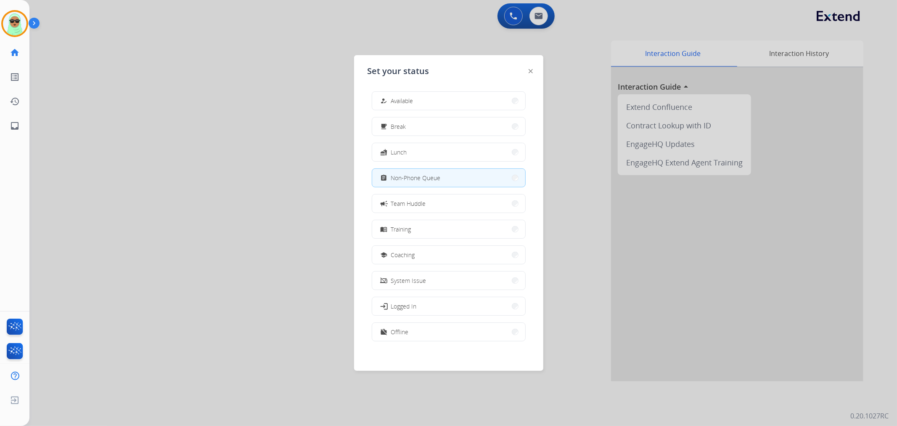
drag, startPoint x: 458, startPoint y: 100, endPoint x: 451, endPoint y: 104, distance: 7.4
click at [457, 100] on button "how_to_reg Available" at bounding box center [448, 101] width 153 height 18
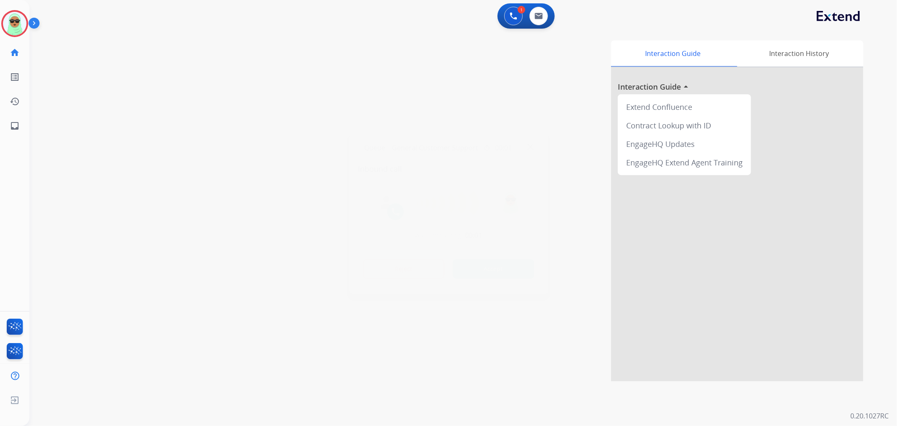
click at [61, 137] on div at bounding box center [448, 213] width 897 height 426
click at [108, 48] on mat-icon "content_copy" at bounding box center [112, 52] width 8 height 8
drag, startPoint x: 83, startPoint y: 160, endPoint x: 95, endPoint y: 139, distance: 23.5
click at [86, 154] on div "phone [PHONE_NUMBER] [PHONE_NUMBER] content_copy access_time Call metrics Queue…" at bounding box center [453, 205] width 848 height 351
click at [102, 74] on button "pause Hold" at bounding box center [97, 70] width 18 height 18
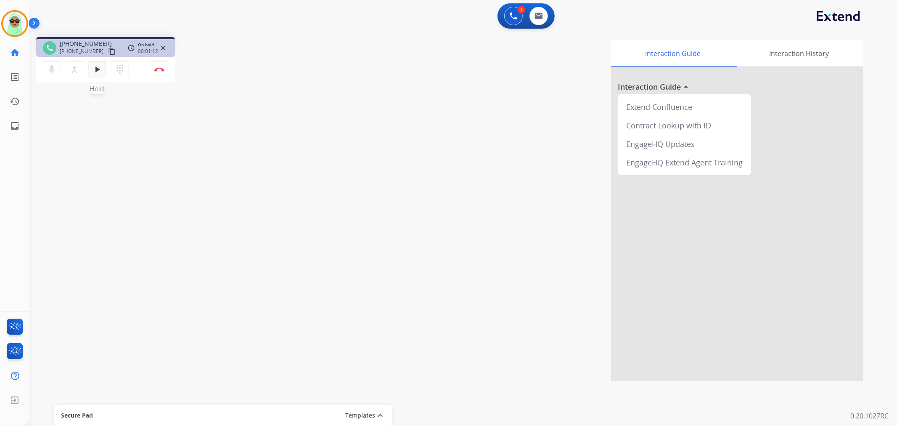
click at [98, 74] on mat-icon "play_arrow" at bounding box center [97, 69] width 10 height 10
click at [512, 14] on img at bounding box center [514, 16] width 8 height 8
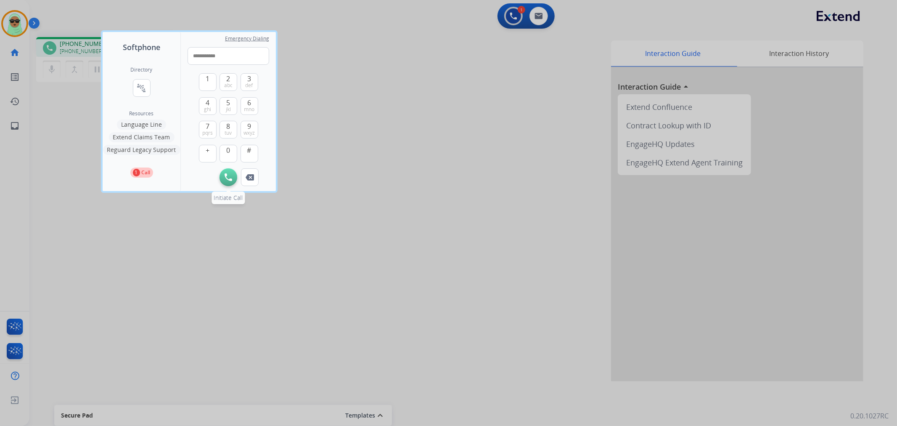
type input "**********"
click at [236, 177] on button "Initiate Call" at bounding box center [229, 177] width 18 height 18
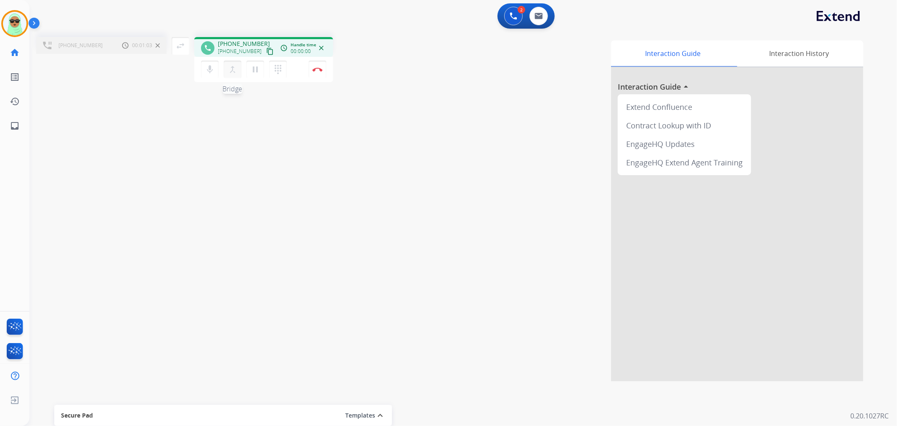
click at [234, 69] on mat-icon "merge_type" at bounding box center [233, 69] width 10 height 10
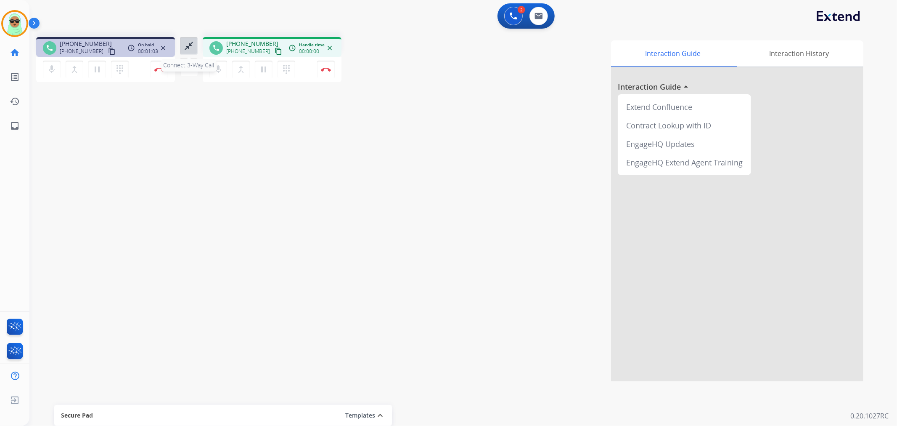
click at [196, 51] on button "close_fullscreen Connect 3-Way Call" at bounding box center [189, 46] width 18 height 18
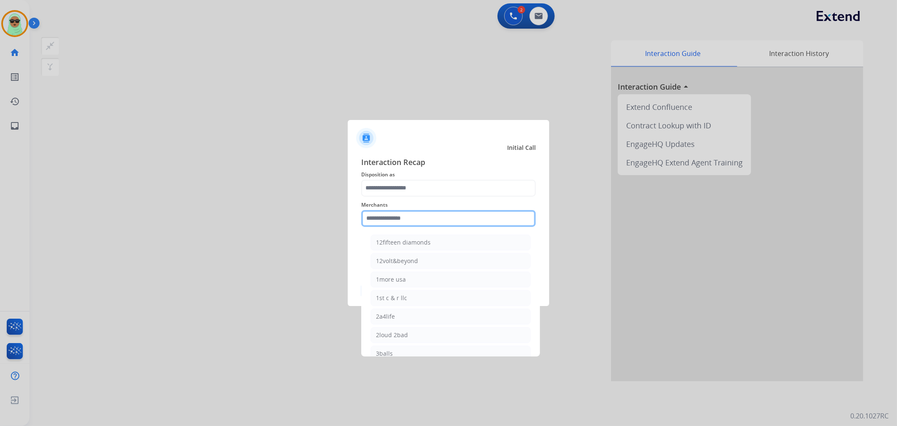
click at [450, 217] on input "text" at bounding box center [448, 218] width 175 height 17
click at [421, 252] on ul "[PERSON_NAME] [PERSON_NAME] furniture High fashion home Jomashop [PERSON_NAME] …" at bounding box center [450, 300] width 165 height 140
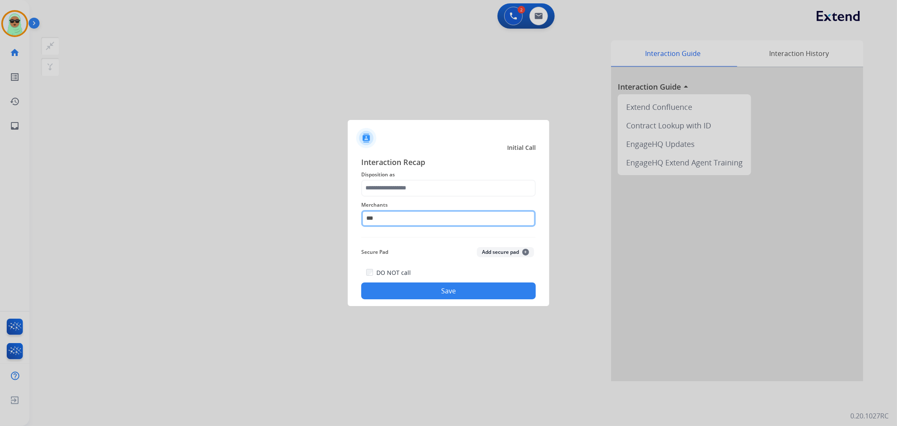
click at [410, 216] on input "***" at bounding box center [448, 218] width 175 height 17
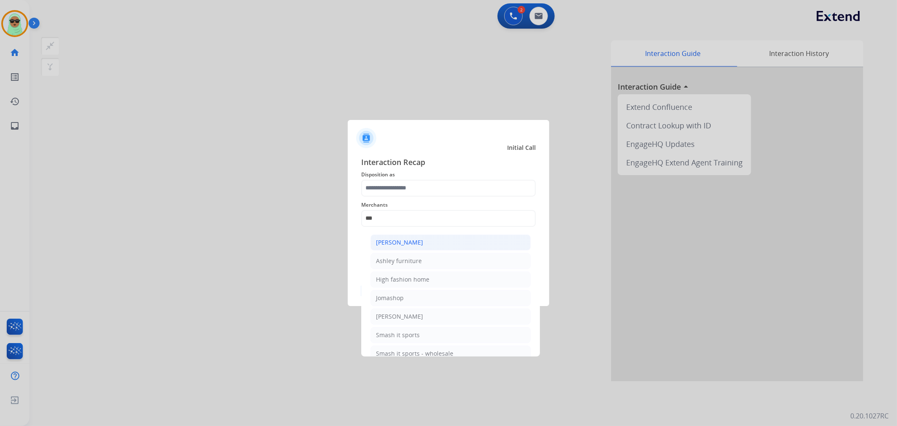
click at [435, 246] on li "[PERSON_NAME]" at bounding box center [451, 242] width 160 height 16
type input "**********"
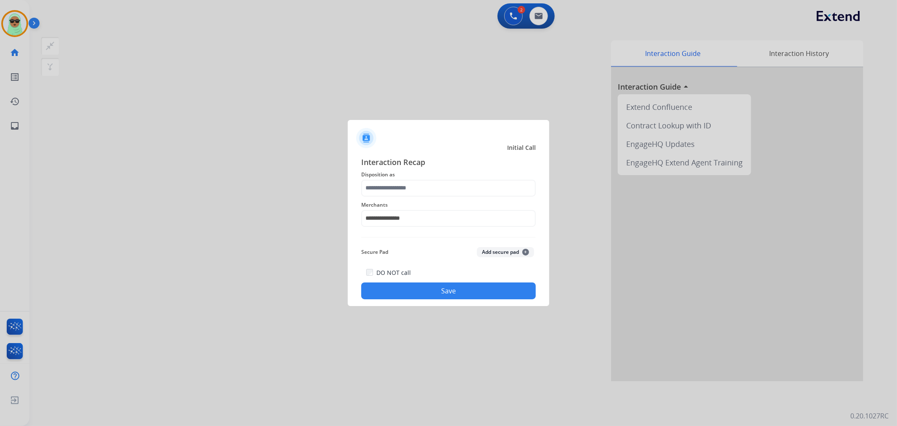
click at [441, 197] on div "**********" at bounding box center [448, 213] width 175 height 34
click at [442, 186] on input "text" at bounding box center [448, 188] width 175 height 17
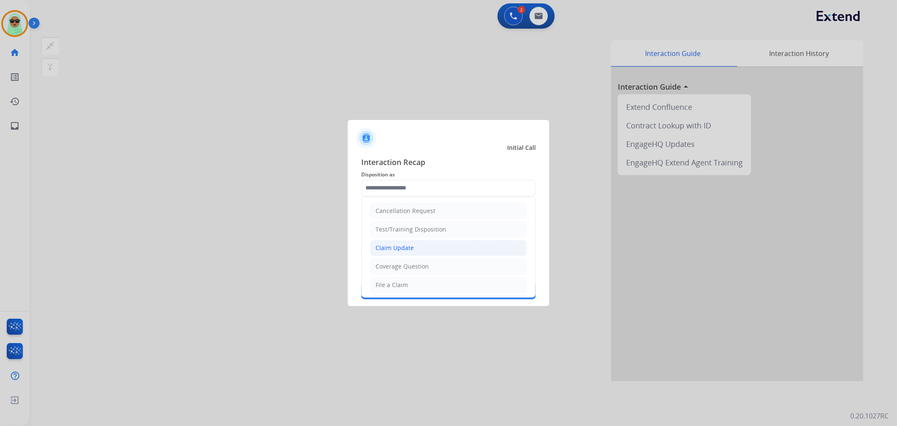
click at [412, 247] on div "Claim Update" at bounding box center [395, 248] width 38 height 8
type input "**********"
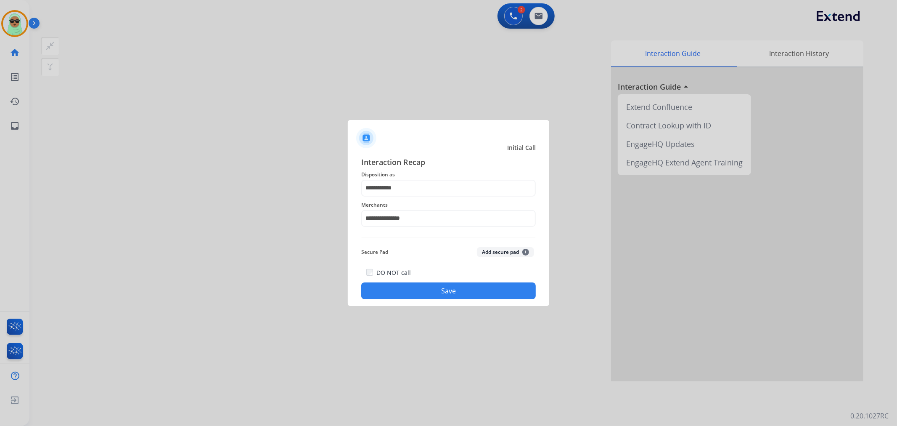
click at [445, 296] on button "Save" at bounding box center [448, 290] width 175 height 17
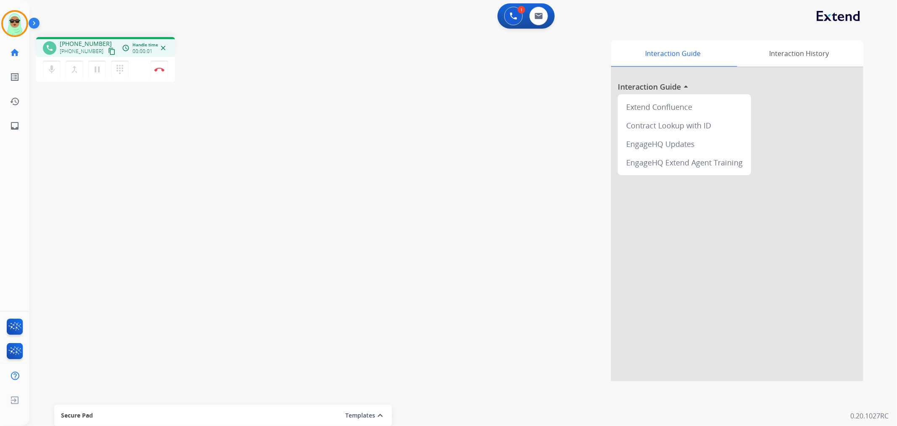
click at [108, 50] on mat-icon "content_copy" at bounding box center [112, 52] width 8 height 8
click at [165, 70] on button "Disconnect" at bounding box center [160, 70] width 18 height 18
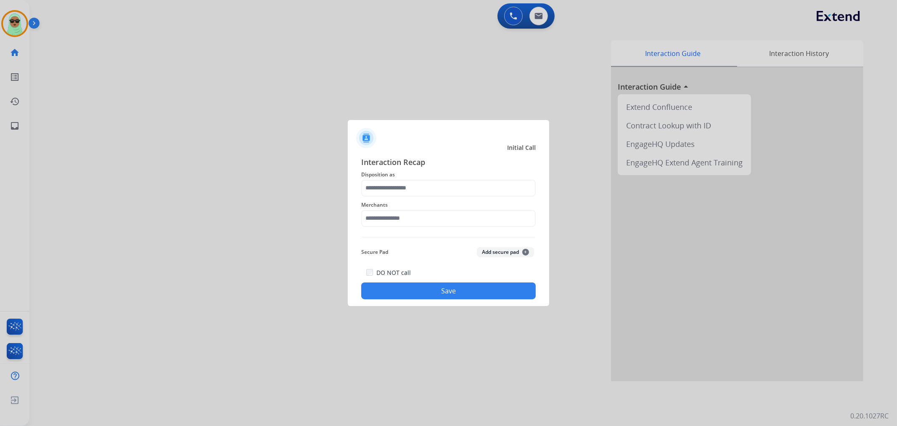
click at [444, 229] on div "Merchants" at bounding box center [448, 213] width 175 height 34
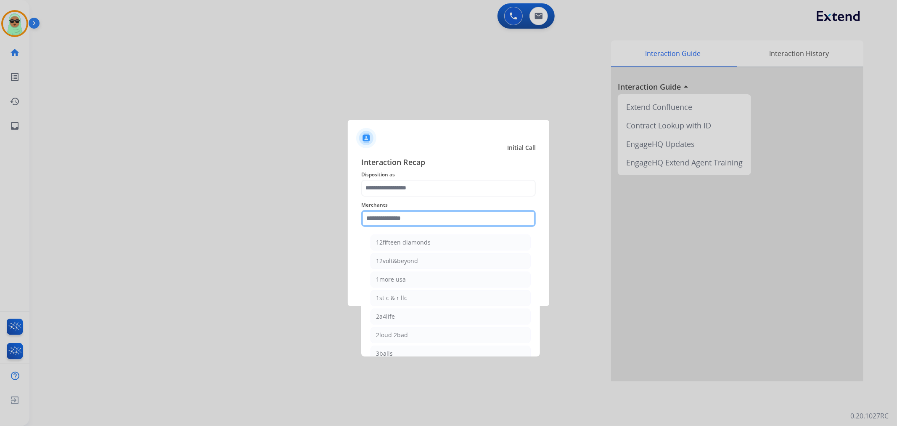
drag, startPoint x: 445, startPoint y: 212, endPoint x: 441, endPoint y: 215, distance: 4.8
click at [444, 213] on input "text" at bounding box center [448, 218] width 175 height 17
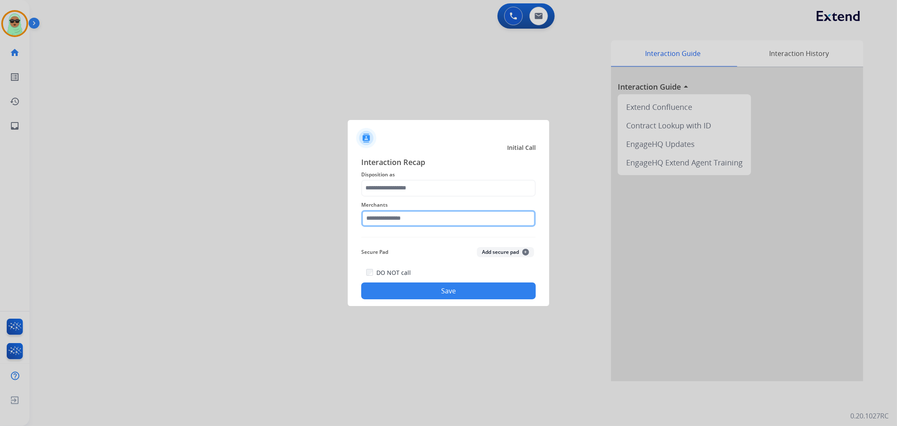
drag, startPoint x: 439, startPoint y: 210, endPoint x: 452, endPoint y: 225, distance: 19.4
click at [439, 210] on input "text" at bounding box center [448, 218] width 175 height 17
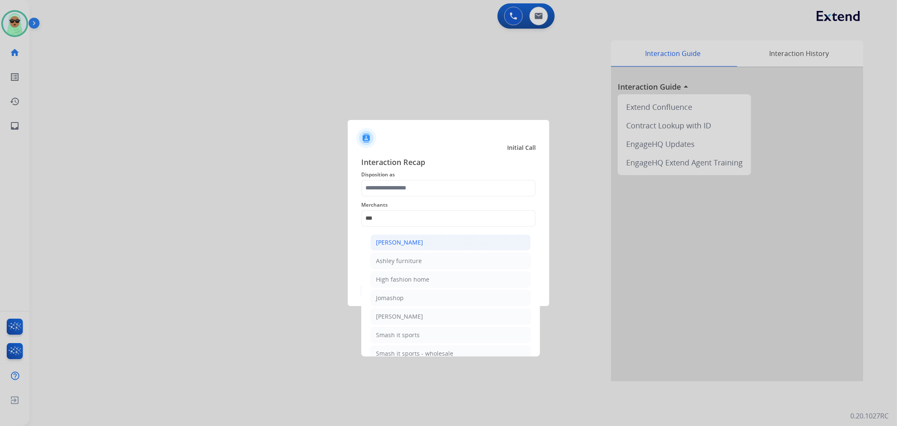
click at [425, 242] on li "[PERSON_NAME]" at bounding box center [451, 242] width 160 height 16
type input "**********"
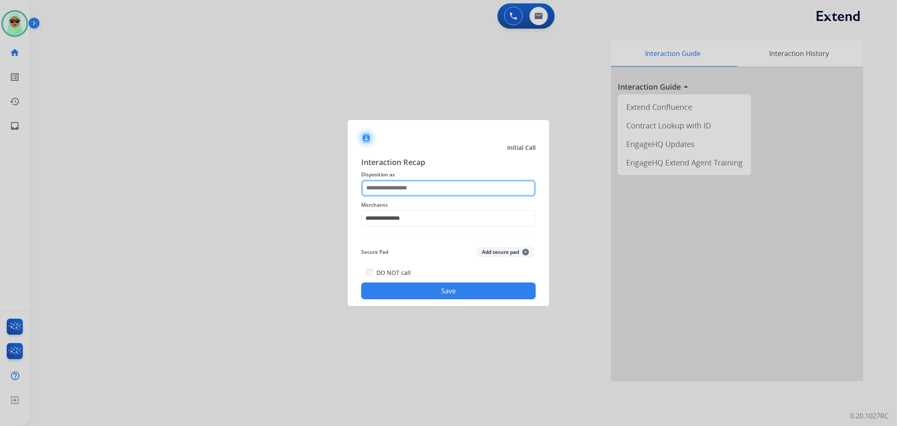
click at [450, 191] on input "text" at bounding box center [448, 188] width 175 height 17
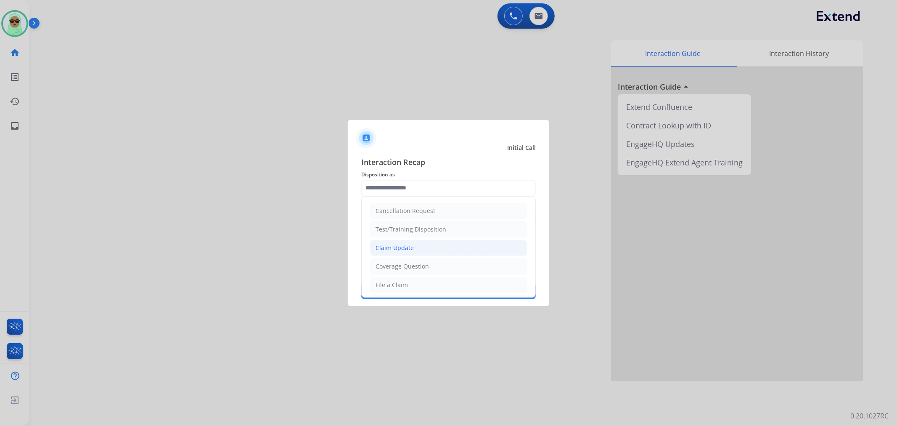
click at [423, 251] on li "Claim Update" at bounding box center [448, 248] width 157 height 16
type input "**********"
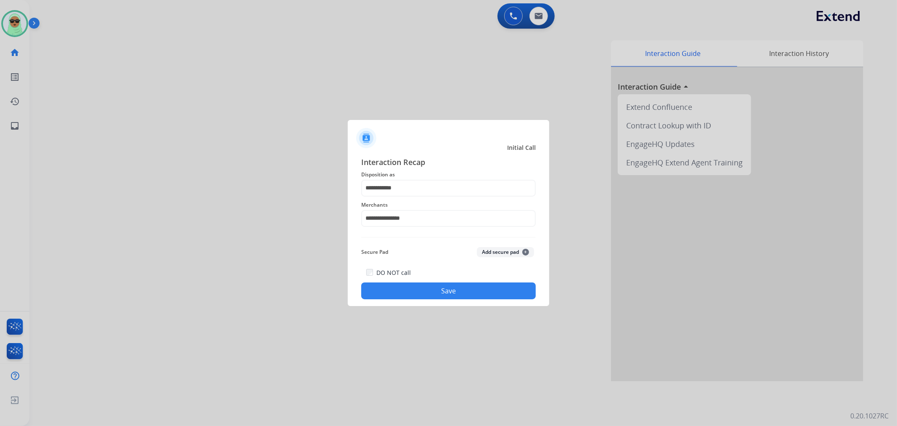
click at [469, 289] on button "Save" at bounding box center [448, 290] width 175 height 17
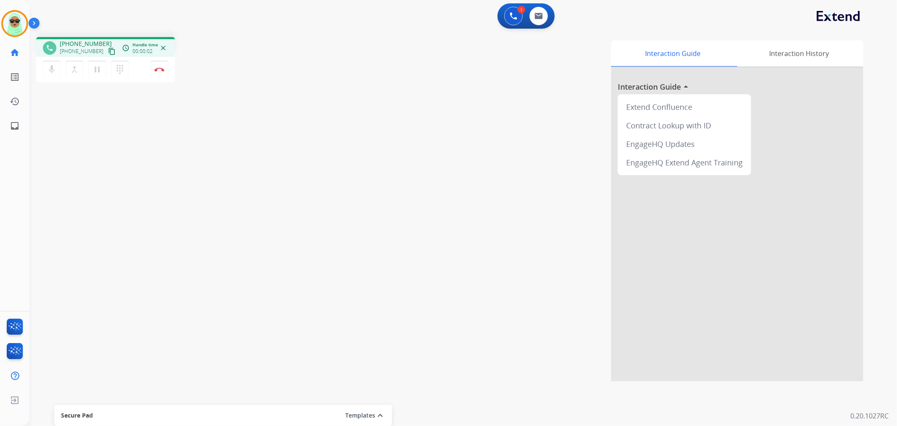
click at [107, 47] on button "content_copy" at bounding box center [112, 51] width 10 height 10
click at [506, 11] on div "1 Voice Interactions 0 Email Interactions" at bounding box center [526, 15] width 57 height 25
click at [512, 11] on button at bounding box center [513, 16] width 19 height 19
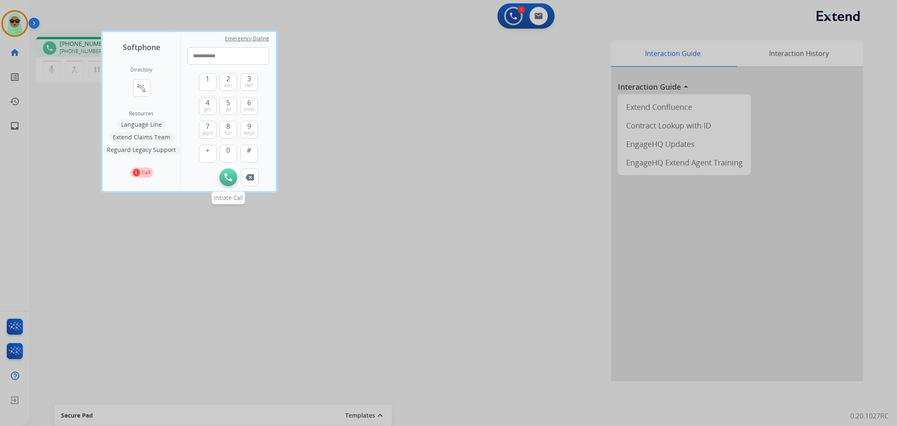
type input "**********"
click at [228, 185] on div "Initiate Call Remove Number" at bounding box center [229, 177] width 82 height 18
click at [233, 183] on button "Initiate Call" at bounding box center [229, 177] width 18 height 18
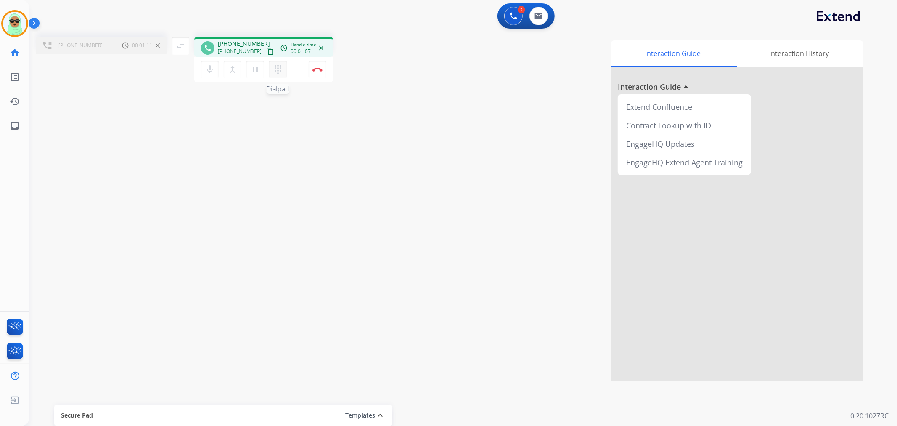
click at [270, 66] on button "dialpad Dialpad" at bounding box center [278, 70] width 18 height 18
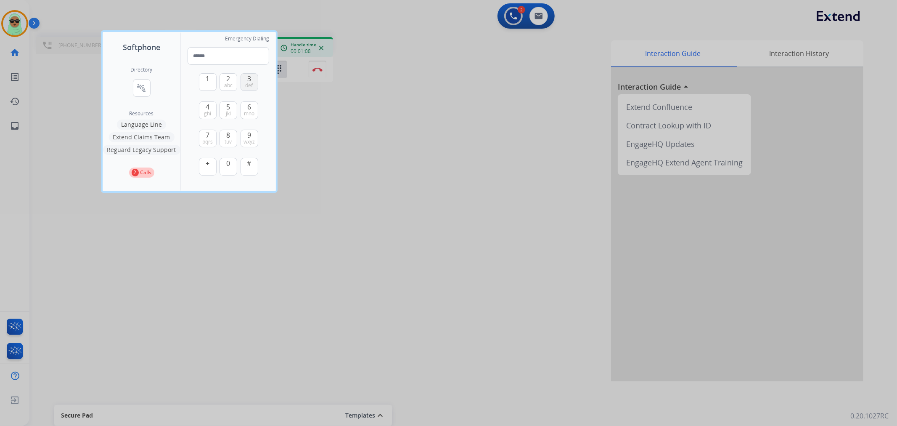
click at [241, 79] on button "3 def" at bounding box center [250, 82] width 18 height 18
click at [229, 85] on span "abc" at bounding box center [228, 85] width 8 height 7
type input "**"
drag, startPoint x: 313, startPoint y: 181, endPoint x: 312, endPoint y: 163, distance: 18.2
click at [312, 163] on div at bounding box center [448, 213] width 897 height 426
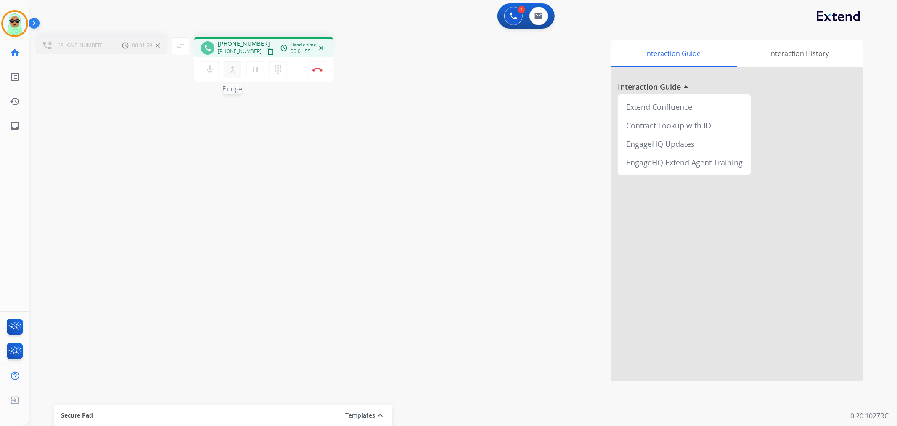
click at [230, 67] on mat-icon "merge_type" at bounding box center [233, 69] width 10 height 10
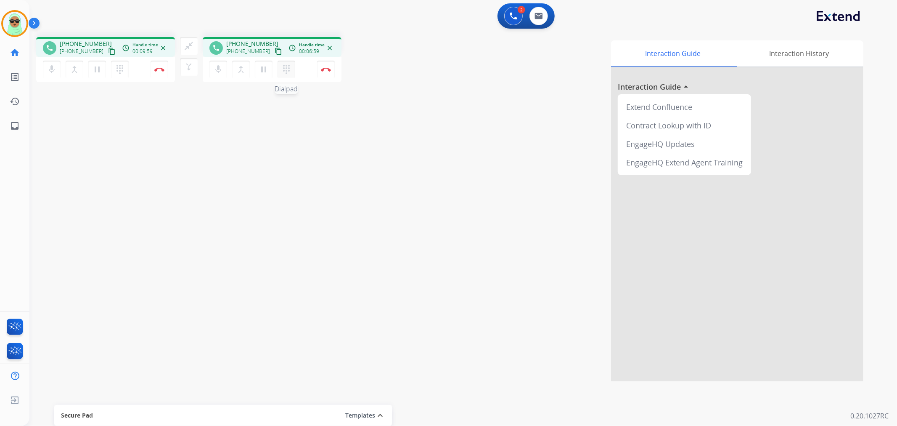
click at [283, 72] on mat-icon "dialpad" at bounding box center [286, 69] width 10 height 10
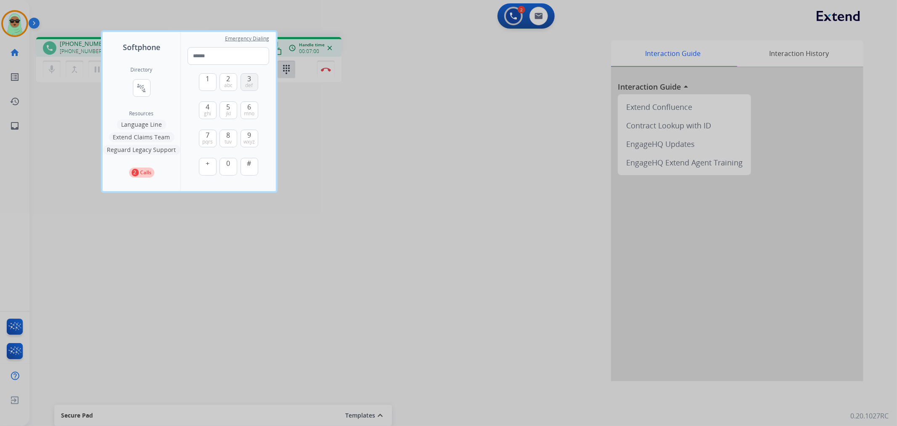
click at [254, 88] on button "3 def" at bounding box center [250, 82] width 18 height 18
click at [227, 83] on span "abc" at bounding box center [228, 85] width 8 height 7
type input "**"
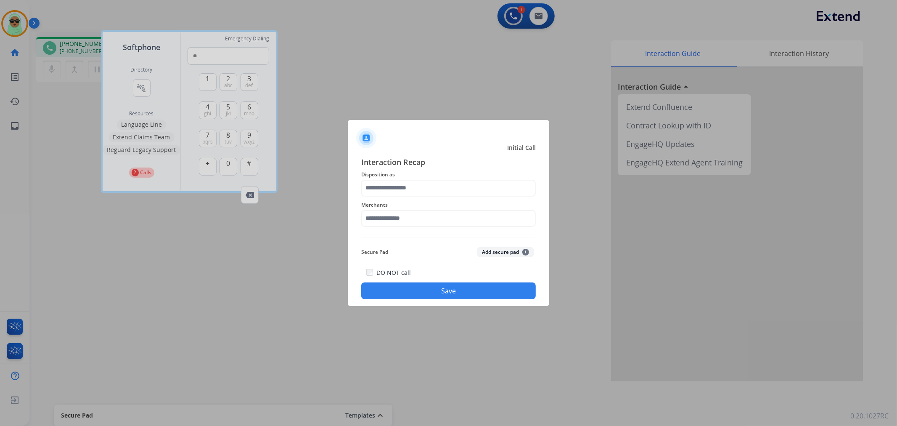
click at [329, 64] on div at bounding box center [448, 213] width 897 height 426
click at [328, 60] on div at bounding box center [448, 213] width 897 height 426
click at [302, 175] on div at bounding box center [448, 213] width 897 height 426
click at [205, 232] on div at bounding box center [448, 213] width 897 height 426
drag, startPoint x: 251, startPoint y: 188, endPoint x: 339, endPoint y: 174, distance: 88.9
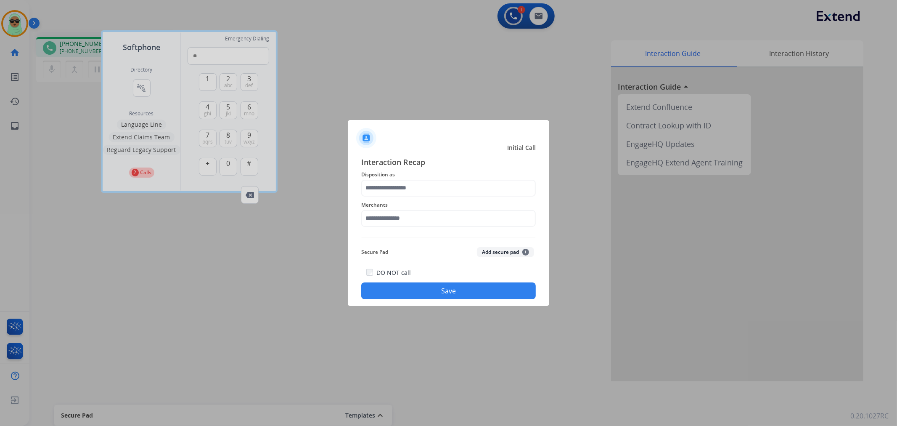
click at [253, 188] on div at bounding box center [448, 213] width 897 height 426
click at [412, 222] on input "text" at bounding box center [448, 218] width 175 height 17
type input "*****"
click at [407, 191] on input "text" at bounding box center [448, 188] width 175 height 17
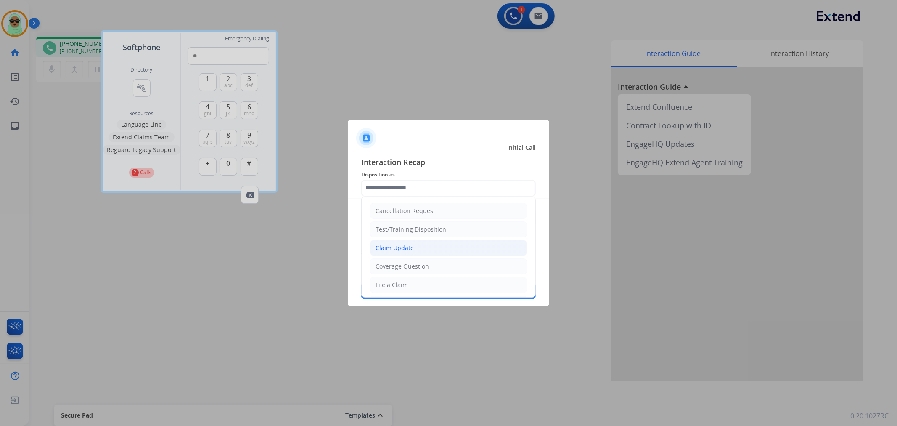
click at [409, 246] on div "Claim Update" at bounding box center [395, 248] width 38 height 8
type input "**********"
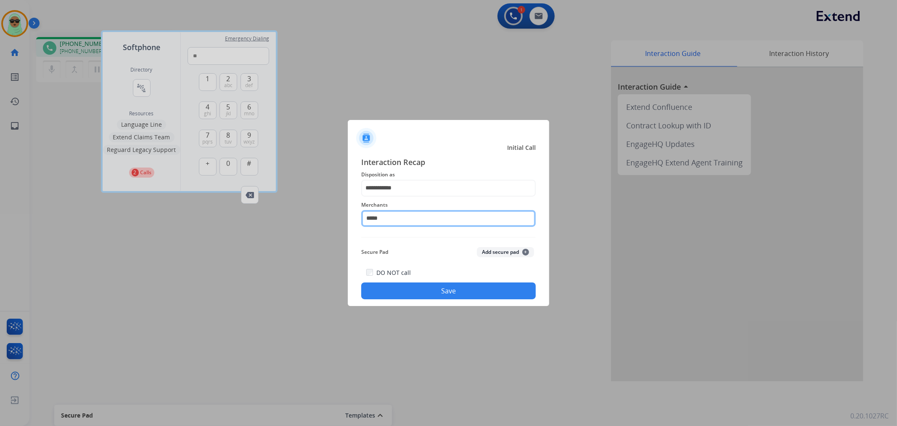
click at [410, 221] on input "*****" at bounding box center [448, 218] width 175 height 17
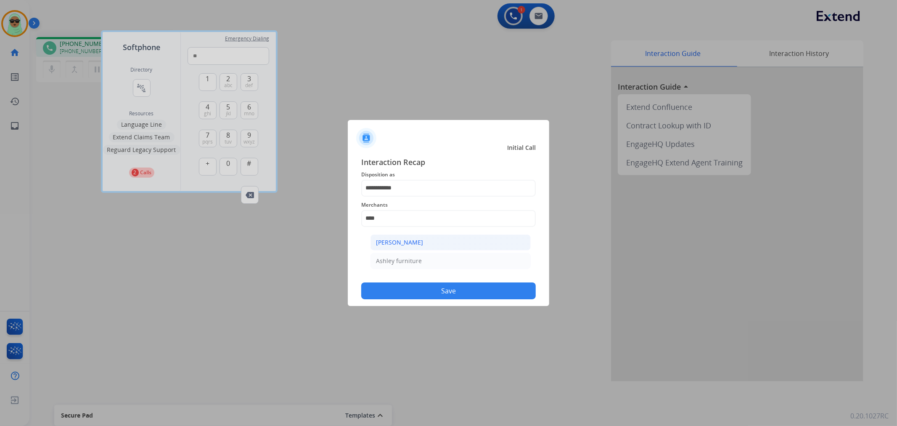
click at [421, 244] on div "[PERSON_NAME]" at bounding box center [399, 242] width 47 height 8
type input "**********"
click at [428, 285] on button "Save" at bounding box center [448, 290] width 175 height 17
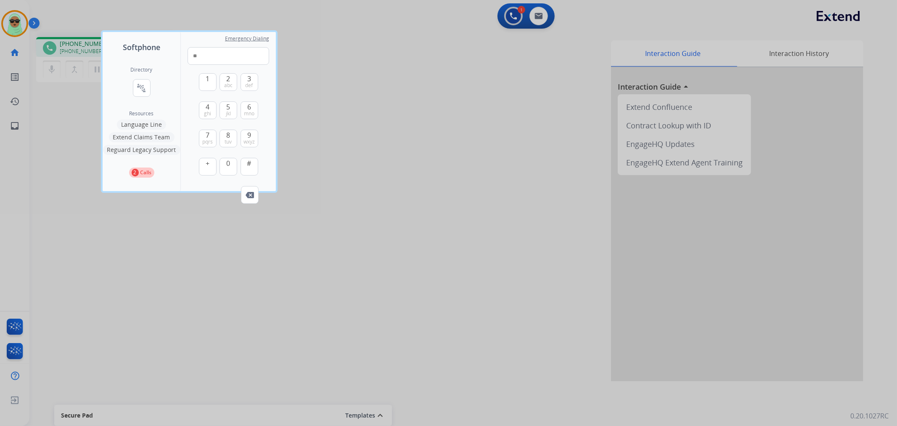
drag, startPoint x: 358, startPoint y: 215, endPoint x: 310, endPoint y: 194, distance: 52.4
click at [355, 215] on div at bounding box center [448, 213] width 897 height 426
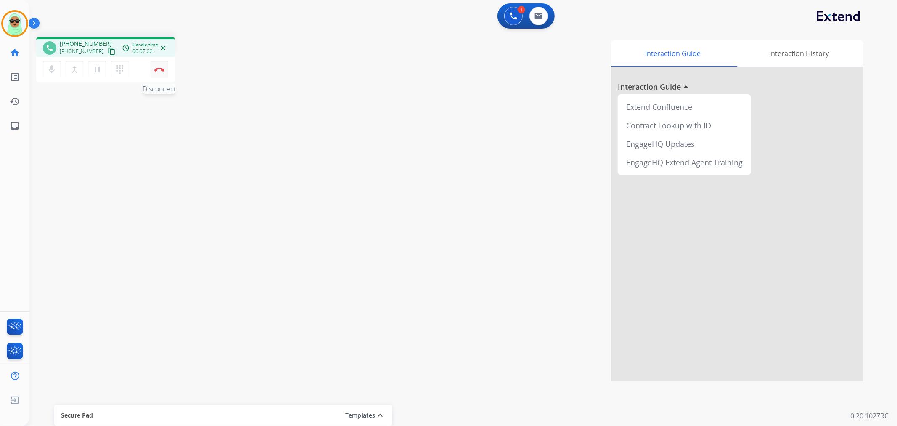
click at [154, 68] on img at bounding box center [159, 69] width 10 height 4
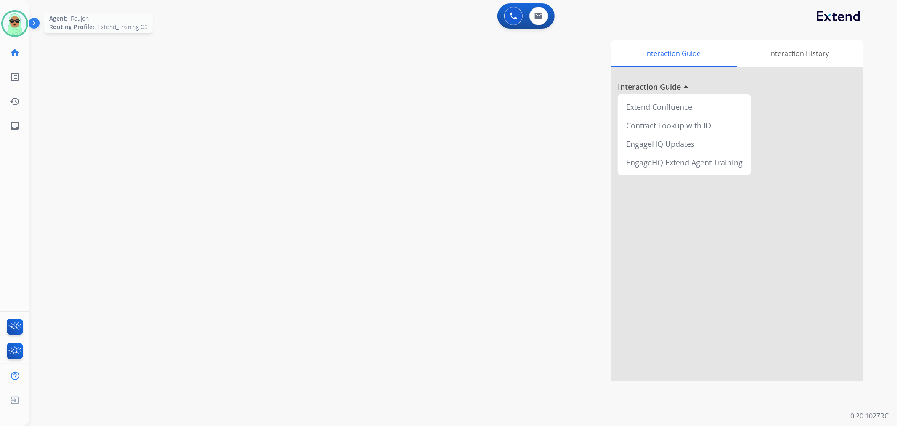
click at [20, 29] on img at bounding box center [15, 24] width 24 height 24
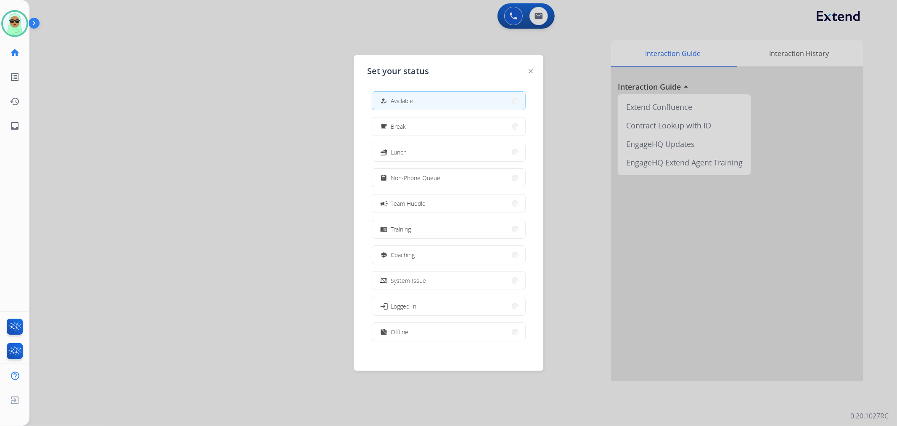
click at [487, 167] on div "how_to_reg Available free_breakfast Break fastfood Lunch assignment Non-Phone Q…" at bounding box center [449, 217] width 162 height 265
click at [485, 168] on div "assignment Non-Phone Queue" at bounding box center [449, 177] width 154 height 19
click at [477, 184] on button "assignment Non-Phone Queue" at bounding box center [448, 178] width 153 height 18
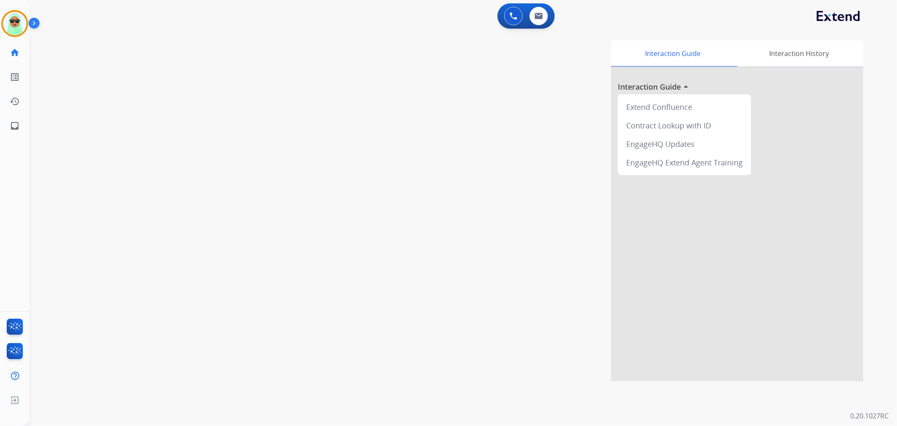
click at [0, 22] on div "Raujon Non-Phone Queue Edit Avatar Agent: Raujon Routing Profile: Extend_Traini…" at bounding box center [14, 23] width 29 height 27
click at [11, 23] on img at bounding box center [15, 24] width 24 height 24
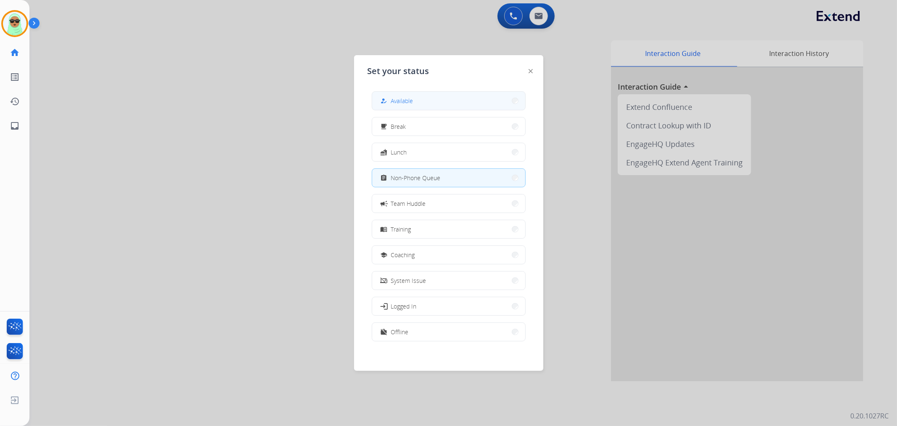
click at [384, 96] on div "how_to_reg" at bounding box center [385, 101] width 12 height 10
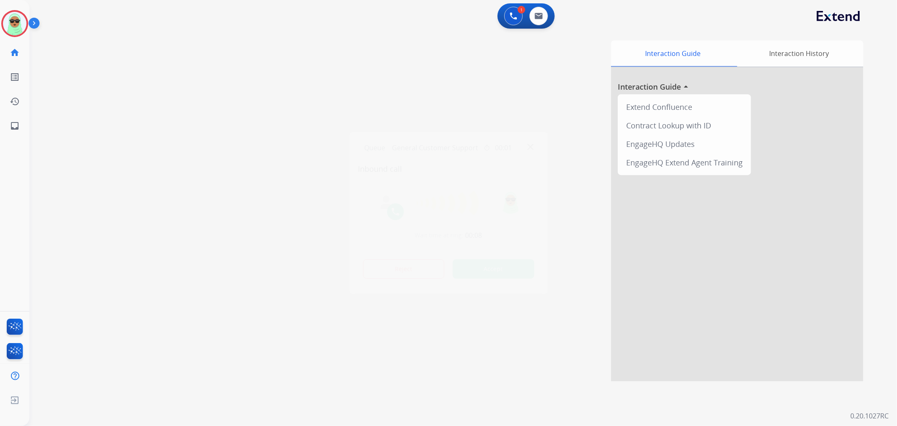
click at [55, 99] on div at bounding box center [448, 213] width 897 height 426
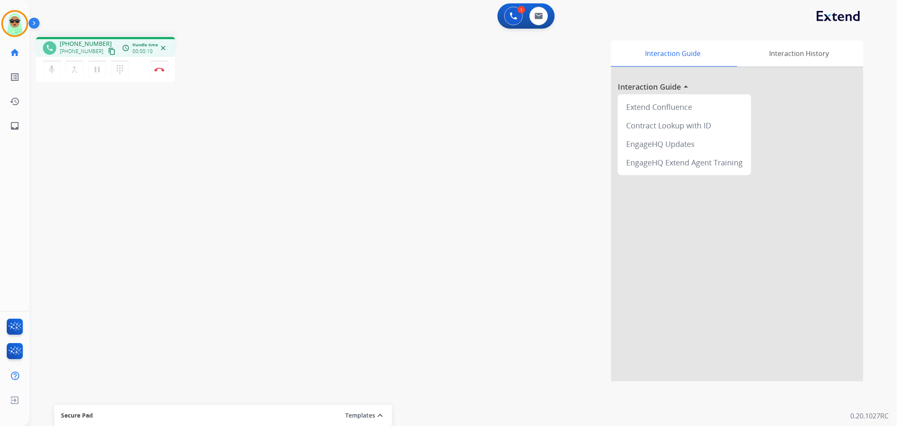
click at [107, 53] on button "content_copy" at bounding box center [112, 51] width 10 height 10
drag, startPoint x: 167, startPoint y: 58, endPoint x: 164, endPoint y: 65, distance: 8.1
click at [166, 58] on div "mic Mute merge_type Bridge pause Hold dialpad Dialpad Disconnect" at bounding box center [105, 69] width 139 height 25
click at [163, 66] on button "Disconnect" at bounding box center [160, 70] width 18 height 18
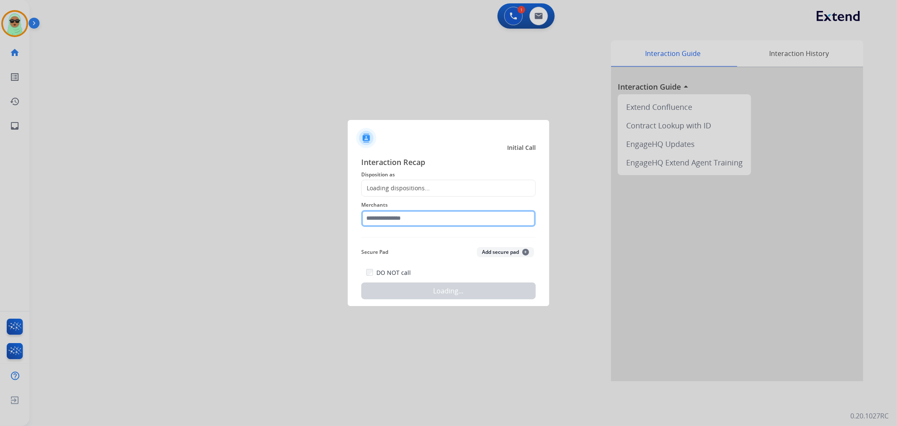
click at [450, 220] on input "text" at bounding box center [448, 218] width 175 height 17
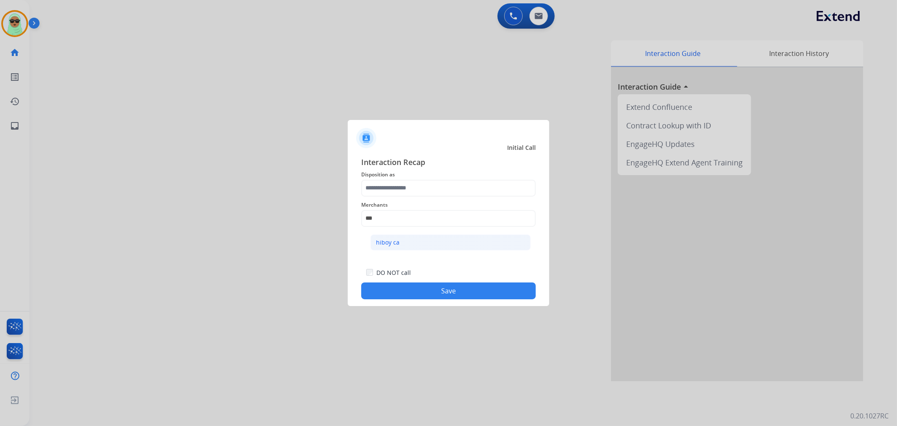
click at [395, 239] on div "hiboy ca" at bounding box center [388, 242] width 24 height 8
type input "********"
click at [406, 178] on span "Disposition as" at bounding box center [448, 175] width 175 height 10
click at [415, 200] on span "Merchants" at bounding box center [448, 205] width 175 height 10
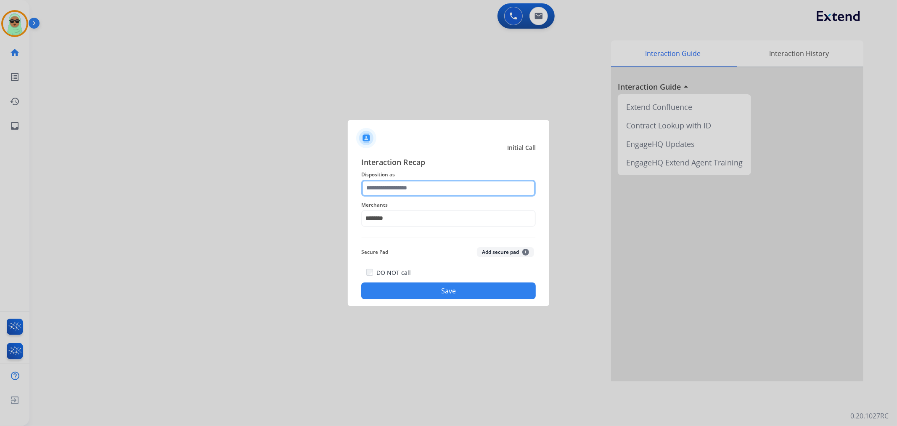
click at [423, 192] on input "text" at bounding box center [448, 188] width 175 height 17
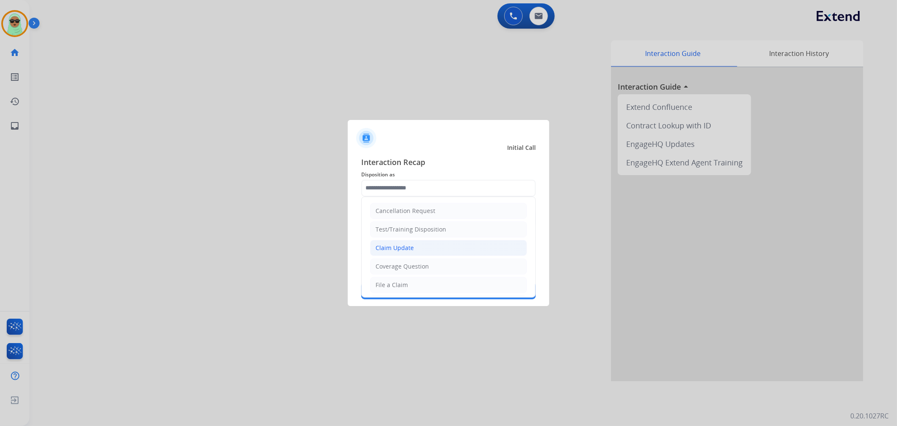
click at [416, 244] on li "Claim Update" at bounding box center [448, 248] width 157 height 16
type input "**********"
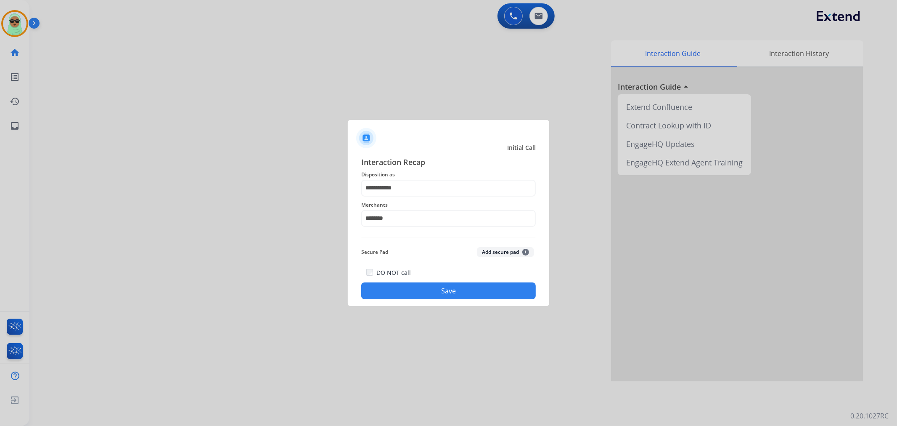
click at [447, 295] on button "Save" at bounding box center [448, 290] width 175 height 17
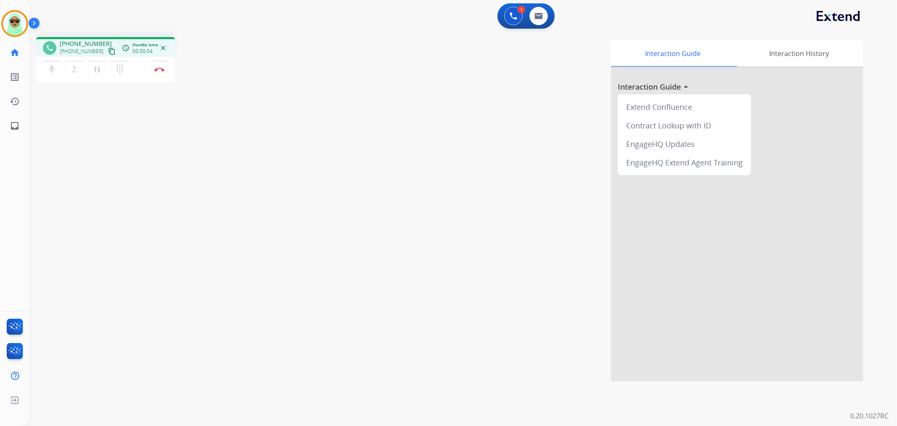
click at [112, 50] on div "phone [PHONE_NUMBER] [PHONE_NUMBER] content_copy access_time Call metrics Queue…" at bounding box center [105, 48] width 125 height 8
click at [108, 51] on mat-icon "content_copy" at bounding box center [112, 52] width 8 height 8
click at [520, 20] on button at bounding box center [513, 16] width 19 height 19
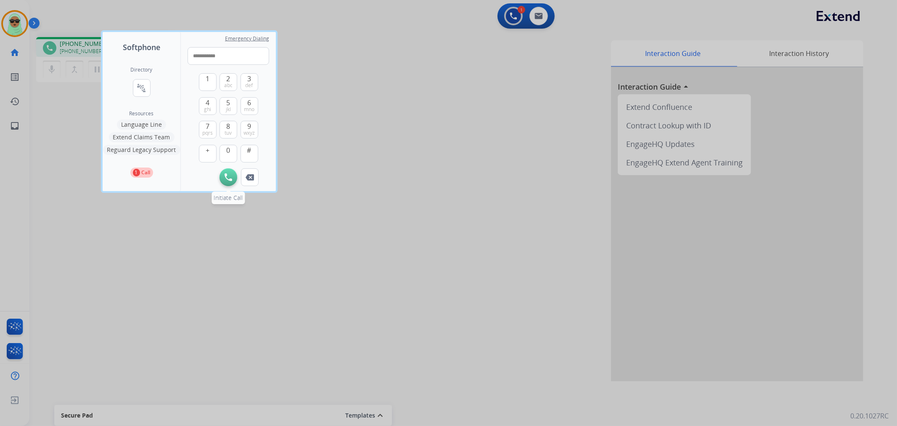
type input "**********"
click at [229, 178] on img at bounding box center [229, 177] width 8 height 8
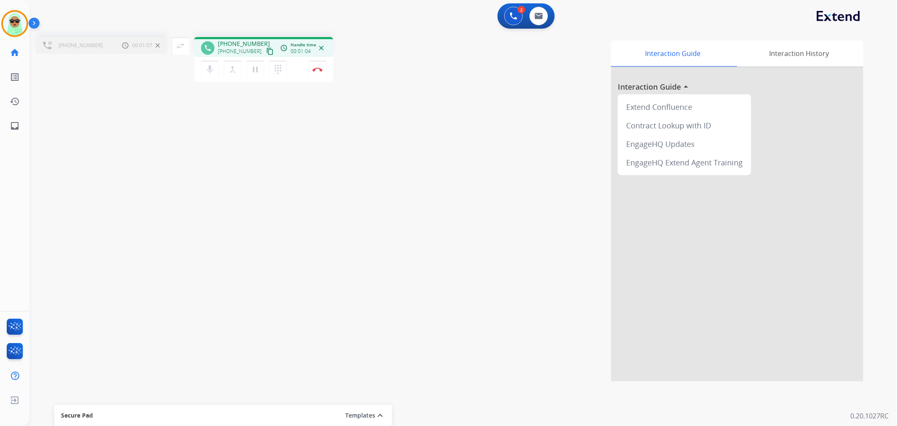
drag, startPoint x: 81, startPoint y: 131, endPoint x: 61, endPoint y: 90, distance: 45.5
click at [80, 131] on div "[PHONE_NUMBER] Call metrics Hold 00:01:07 00:01:07 swap_horiz Break voice bridg…" at bounding box center [453, 205] width 848 height 351
click at [227, 72] on button "merge_type Bridge" at bounding box center [233, 70] width 18 height 18
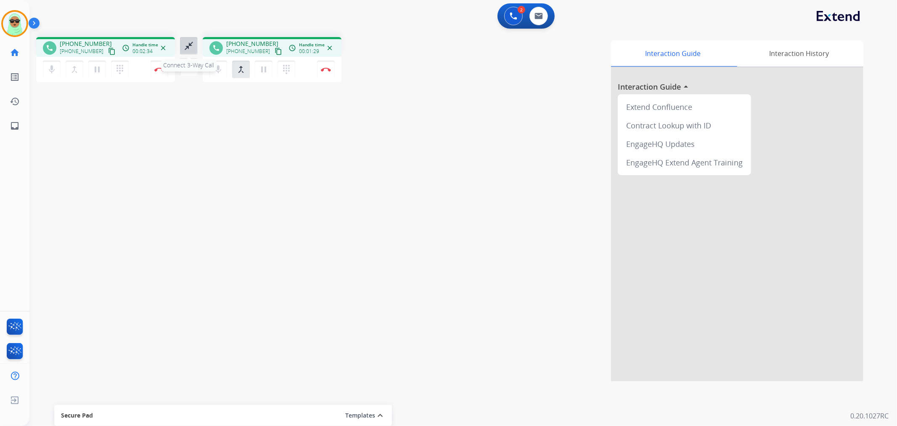
click at [196, 47] on button "close_fullscreen Connect 3-Way Call" at bounding box center [189, 46] width 18 height 18
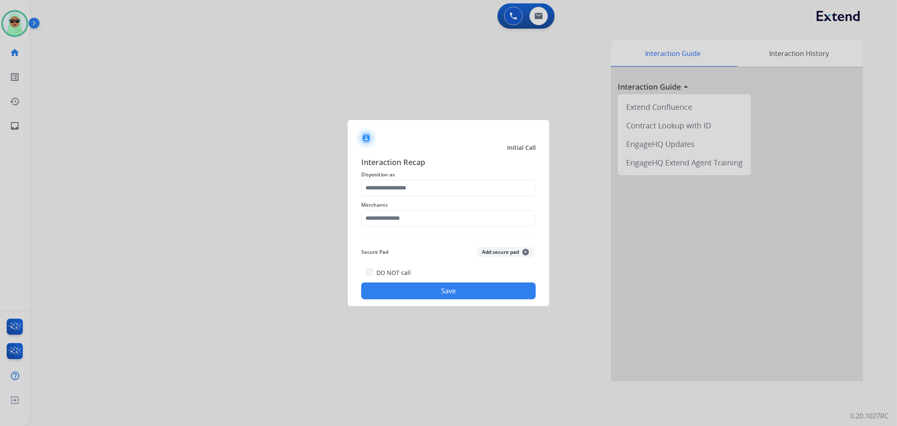
click at [470, 230] on div "Interaction Recap Disposition as Merchants Secure Pad Add secure pad + DO NOT c…" at bounding box center [448, 227] width 175 height 143
click at [472, 225] on div "Merchants" at bounding box center [448, 213] width 175 height 34
click at [465, 218] on input "text" at bounding box center [448, 218] width 175 height 17
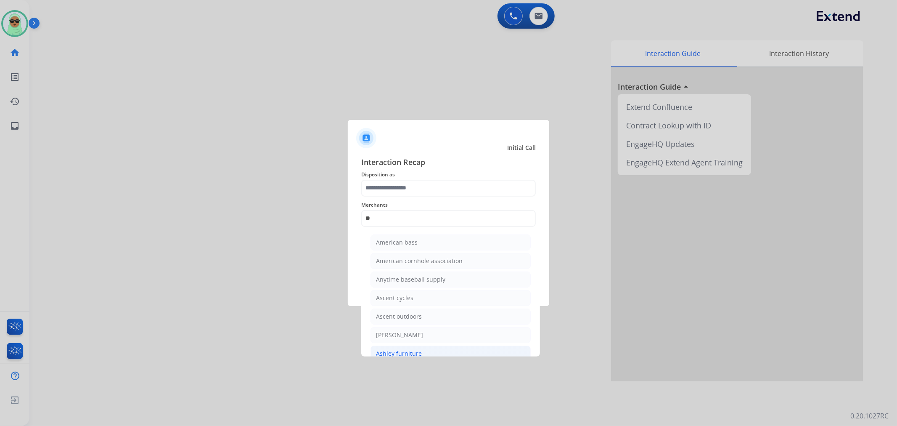
click at [442, 351] on li "Ashley furniture" at bounding box center [451, 353] width 160 height 16
type input "**********"
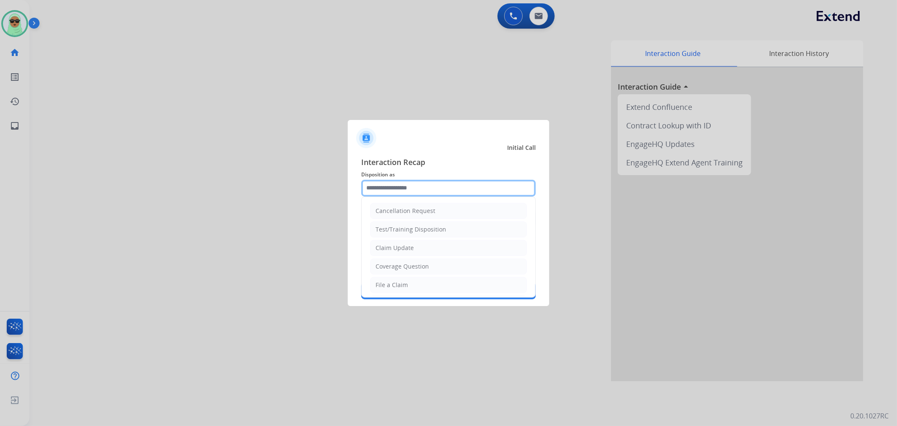
click at [417, 184] on input "text" at bounding box center [448, 188] width 175 height 17
click at [431, 285] on li "File a Claim" at bounding box center [448, 285] width 157 height 16
type input "**********"
click at [439, 188] on input "**********" at bounding box center [448, 188] width 175 height 17
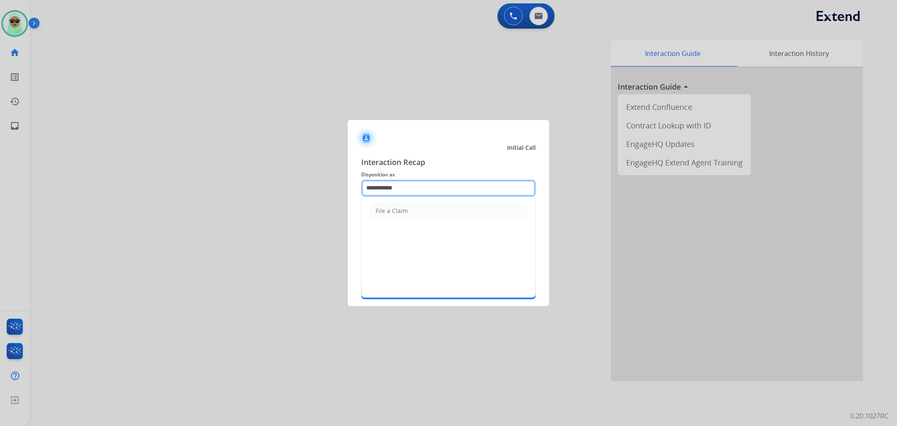
click at [439, 188] on input "**********" at bounding box center [448, 188] width 175 height 17
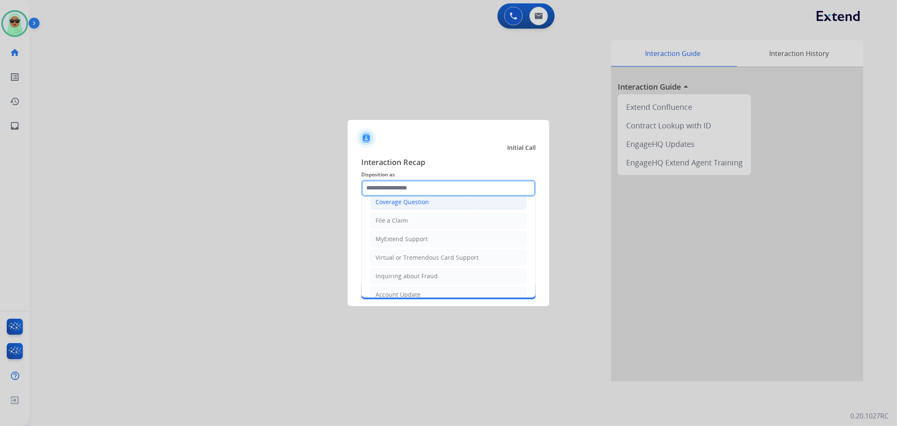
scroll to position [132, 0]
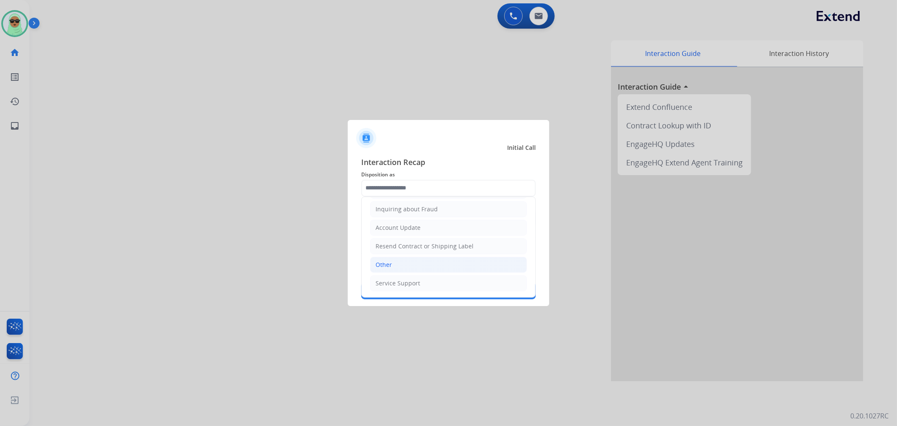
click at [432, 265] on li "Other" at bounding box center [448, 265] width 157 height 16
type input "*****"
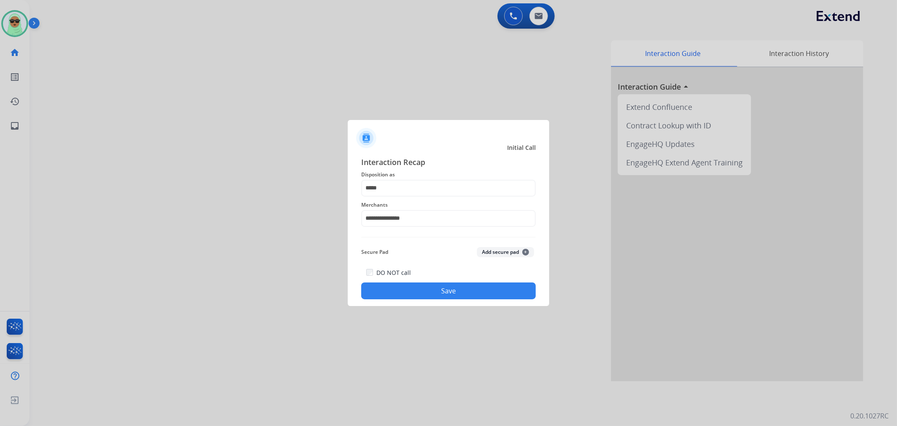
click at [438, 292] on button "Save" at bounding box center [448, 290] width 175 height 17
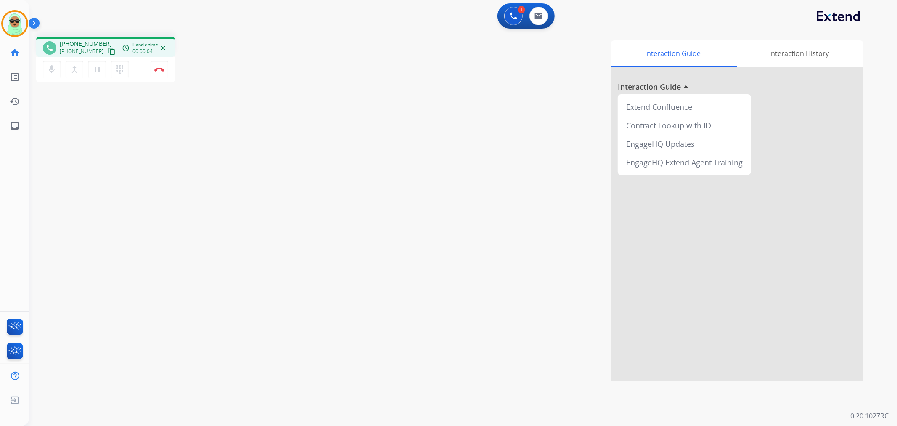
click at [107, 55] on button "content_copy" at bounding box center [112, 51] width 10 height 10
click at [513, 22] on button at bounding box center [513, 16] width 19 height 19
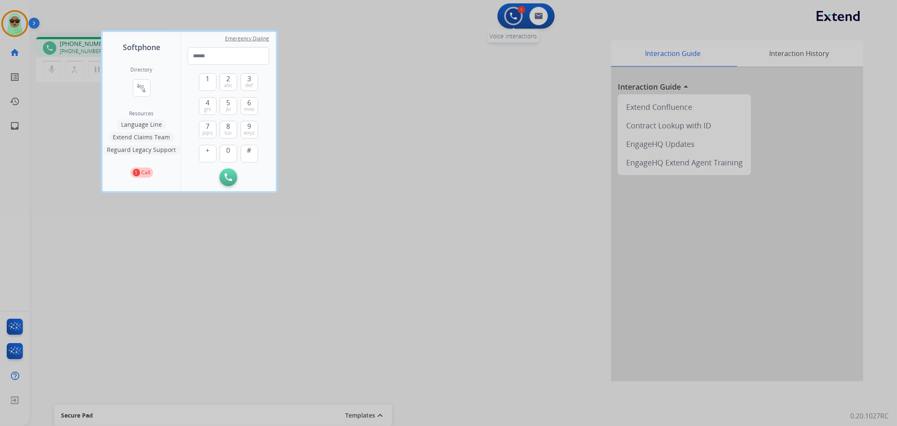
click at [513, 22] on div at bounding box center [448, 213] width 897 height 426
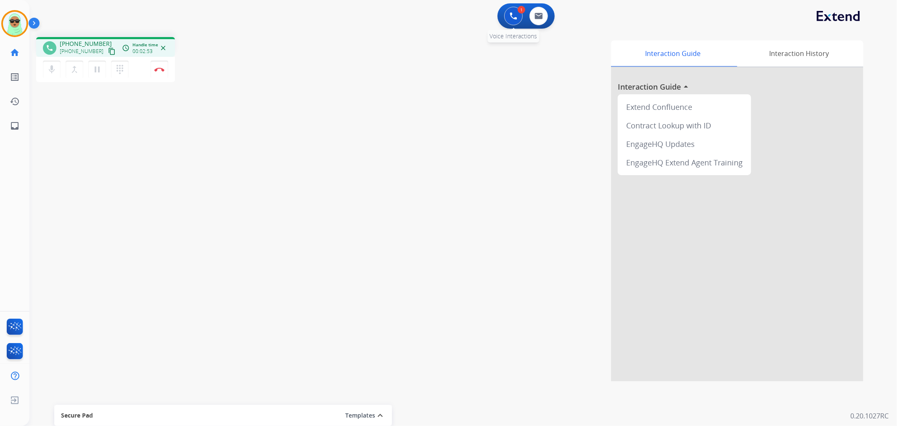
click at [525, 22] on div "1 Voice Interactions" at bounding box center [513, 16] width 25 height 19
click at [522, 19] on button at bounding box center [513, 16] width 19 height 19
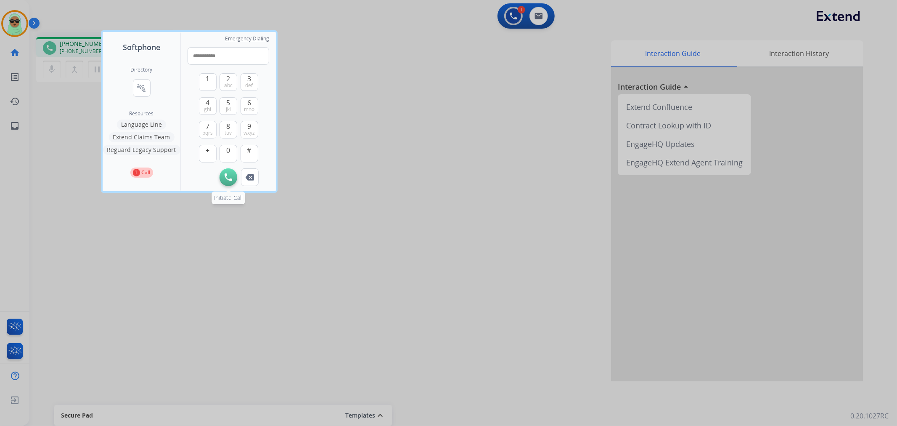
type input "**********"
click at [226, 179] on img at bounding box center [229, 177] width 8 height 8
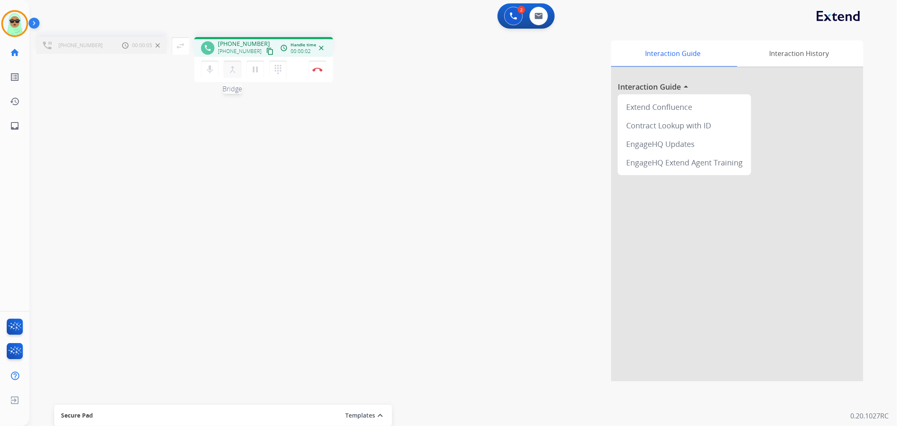
click at [238, 69] on button "merge_type Bridge" at bounding box center [233, 70] width 18 height 18
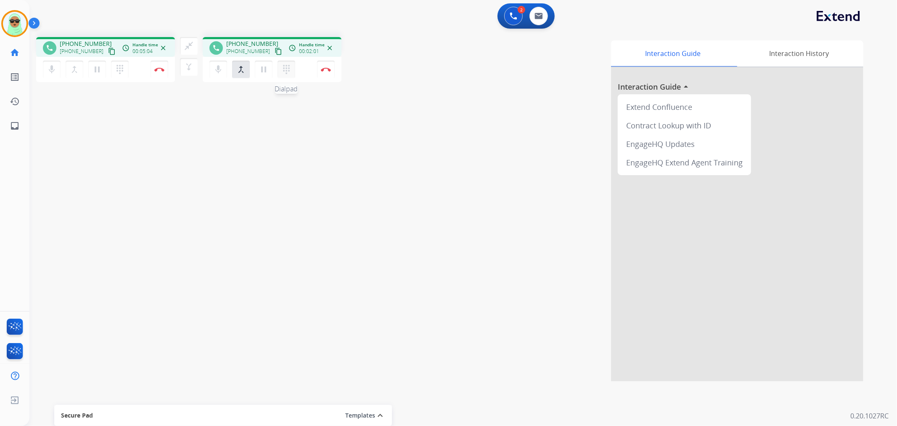
click at [286, 68] on mat-icon "dialpad" at bounding box center [286, 69] width 10 height 10
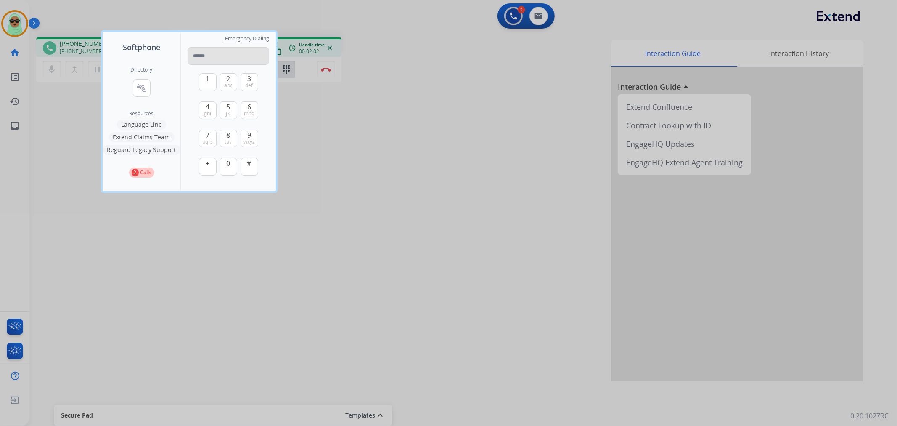
click at [225, 53] on input "tel" at bounding box center [229, 56] width 82 height 18
type input "*****"
drag, startPoint x: 245, startPoint y: 1, endPoint x: 426, endPoint y: 143, distance: 230.1
click at [602, 146] on div at bounding box center [448, 213] width 897 height 426
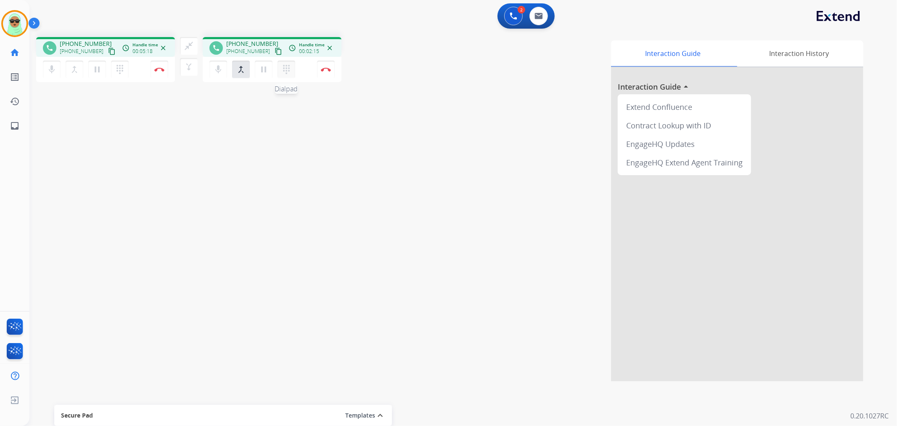
click at [279, 72] on button "dialpad Dialpad" at bounding box center [287, 70] width 18 height 18
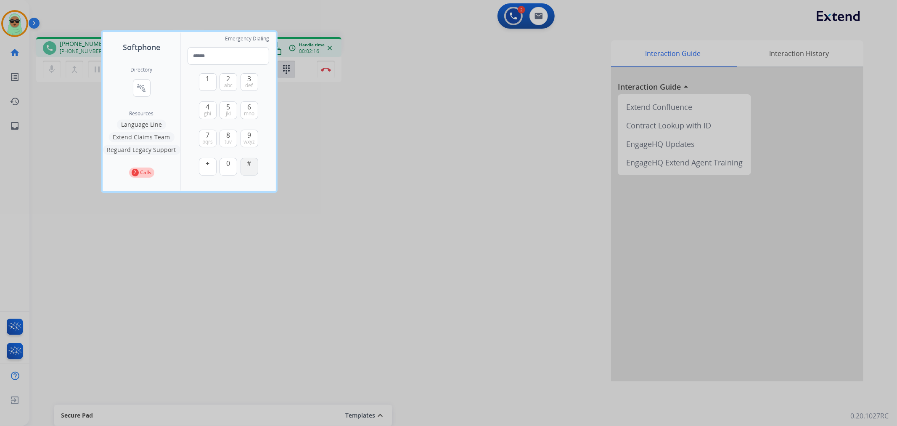
click at [251, 165] on span "#" at bounding box center [249, 163] width 4 height 10
click at [223, 51] on input "*" at bounding box center [229, 56] width 82 height 18
click at [250, 167] on span "#" at bounding box center [249, 163] width 4 height 10
click at [203, 72] on div "1 2 abc 3 def 4 ghi 5 jkl 6 mno 7 pqrs 8 tuv 9 wxyz + 0 #" at bounding box center [228, 125] width 59 height 121
click at [203, 76] on button "1" at bounding box center [208, 82] width 18 height 18
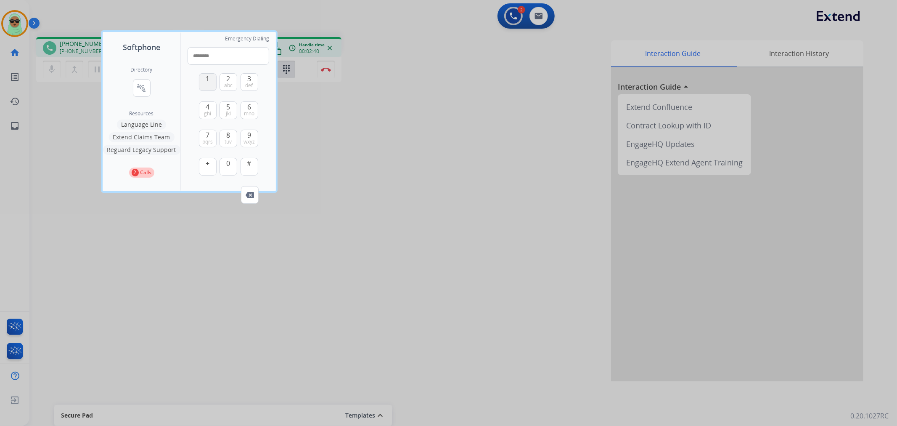
type input "*********"
click at [364, 101] on div at bounding box center [448, 213] width 897 height 426
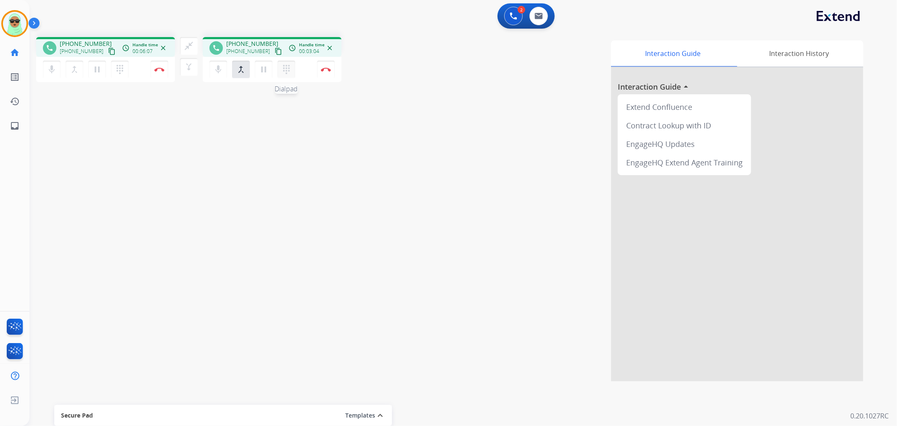
click at [284, 70] on mat-icon "dialpad" at bounding box center [286, 69] width 10 height 10
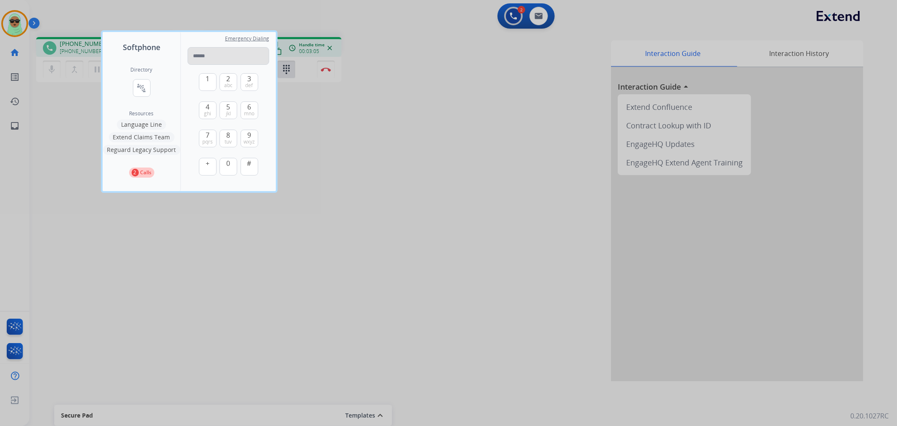
click at [238, 52] on input "tel" at bounding box center [229, 56] width 82 height 18
click at [191, 58] on input "*****" at bounding box center [229, 56] width 82 height 18
click at [262, 60] on input "*****" at bounding box center [229, 56] width 82 height 18
click at [253, 167] on button "#" at bounding box center [250, 167] width 18 height 18
click at [239, 61] on input "******" at bounding box center [229, 56] width 82 height 18
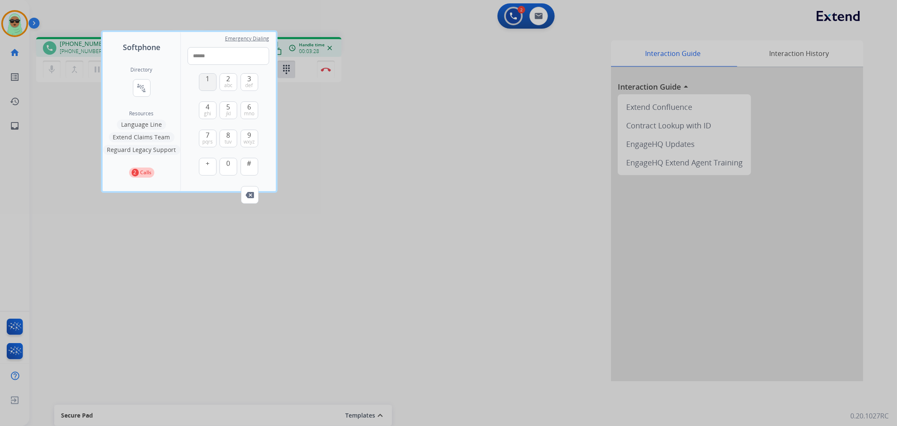
click at [211, 84] on button "1" at bounding box center [208, 82] width 18 height 18
type input "*******"
click at [233, 62] on input "*******" at bounding box center [229, 56] width 82 height 18
drag, startPoint x: 249, startPoint y: 82, endPoint x: 233, endPoint y: 82, distance: 16.4
click at [249, 82] on span "def" at bounding box center [250, 85] width 8 height 7
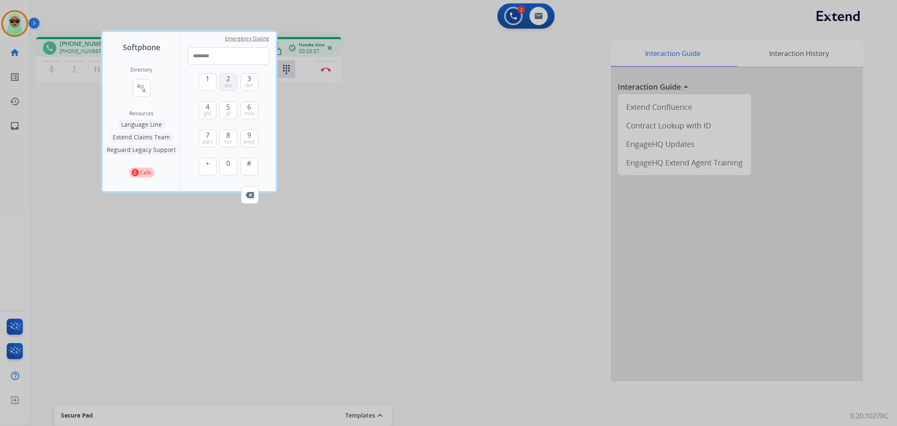
click at [233, 82] on button "2 abc" at bounding box center [229, 82] width 18 height 18
click at [204, 138] on span "pqrs" at bounding box center [207, 141] width 11 height 7
drag, startPoint x: 204, startPoint y: 138, endPoint x: 209, endPoint y: 90, distance: 47.8
click at [204, 138] on span "pqrs" at bounding box center [207, 141] width 11 height 7
click at [206, 80] on span "1" at bounding box center [208, 79] width 4 height 10
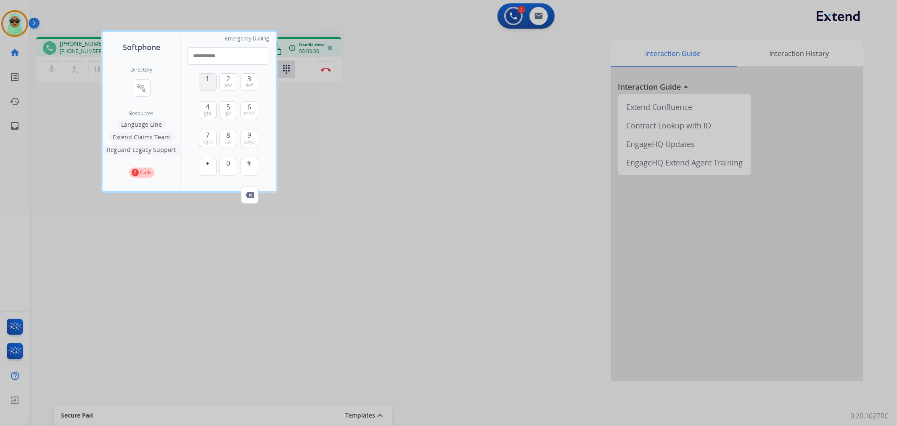
type input "**********"
click at [326, 114] on div at bounding box center [448, 213] width 897 height 426
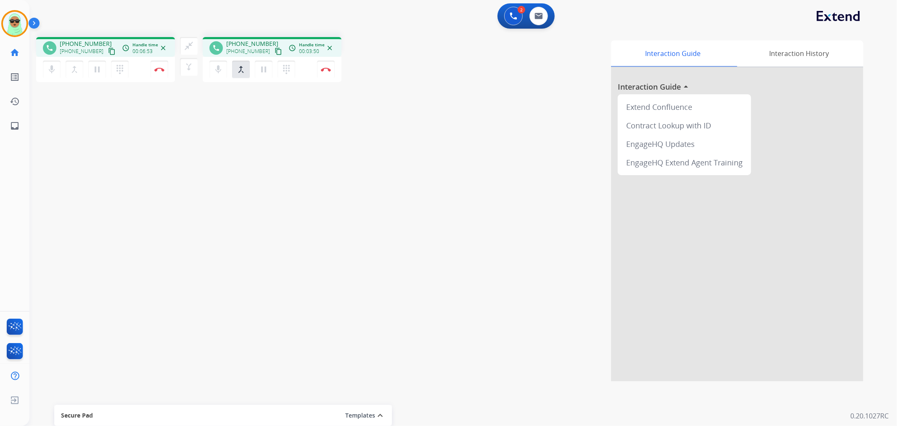
click at [275, 63] on div "mic Mute merge_type Bridge pause Hold dialpad Dialpad" at bounding box center [254, 70] width 91 height 18
click at [279, 66] on button "dialpad Dialpad" at bounding box center [287, 70] width 18 height 18
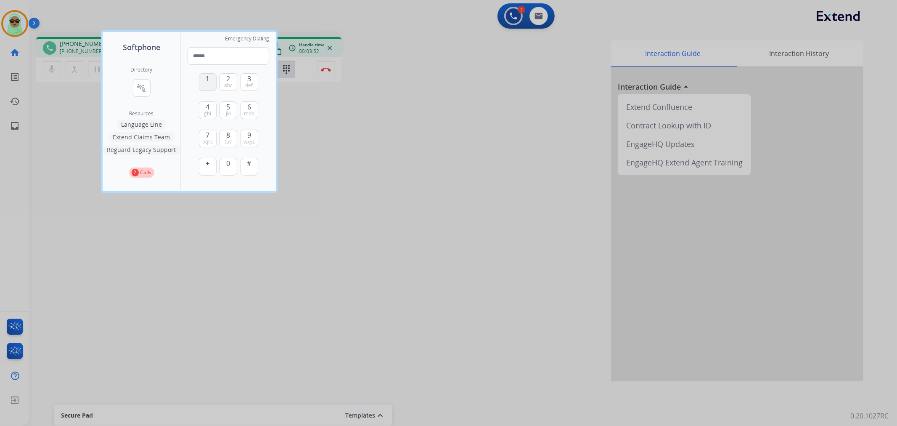
click at [208, 76] on span "1" at bounding box center [208, 79] width 4 height 10
type input "*"
click at [196, 66] on div "1 2 abc 3 def 4 ghi 5 jkl 6 mno 7 pqrs 8 tuv 9 wxyz + 0 # Remove Number" at bounding box center [229, 125] width 82 height 121
drag, startPoint x: 408, startPoint y: 77, endPoint x: 543, endPoint y: 43, distance: 139.2
click at [412, 77] on div at bounding box center [448, 213] width 897 height 426
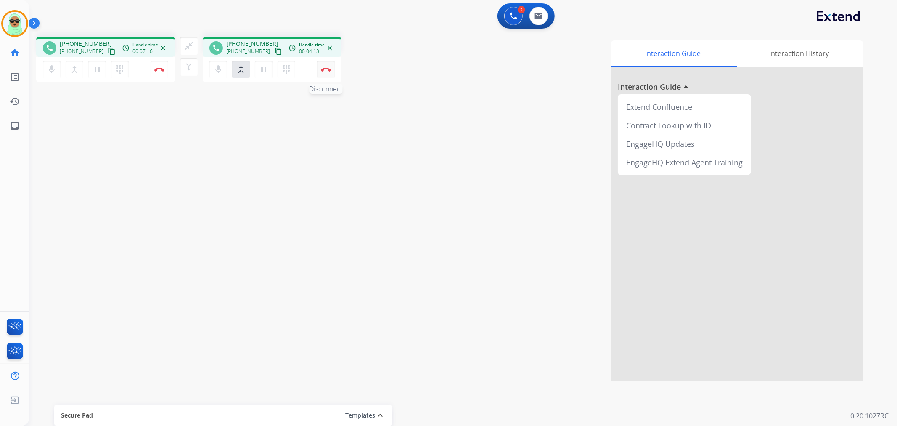
click at [322, 70] on img at bounding box center [326, 69] width 10 height 4
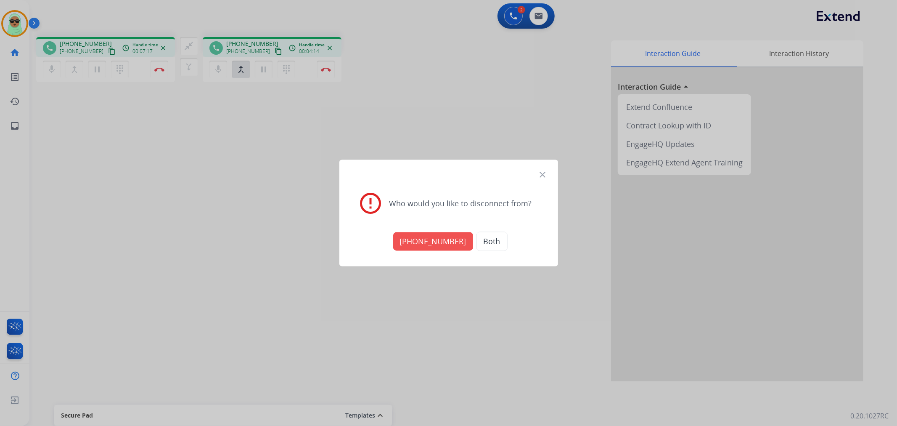
click at [437, 236] on button "[PHONE_NUMBER]" at bounding box center [433, 241] width 80 height 19
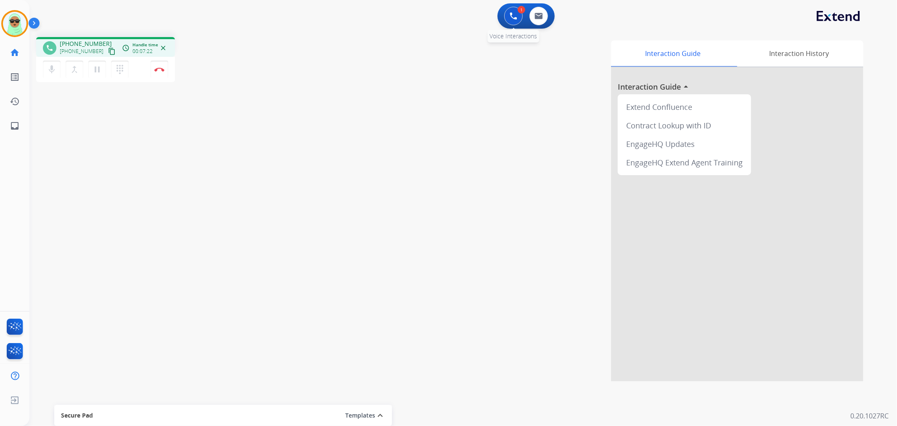
click at [506, 16] on button at bounding box center [513, 16] width 19 height 19
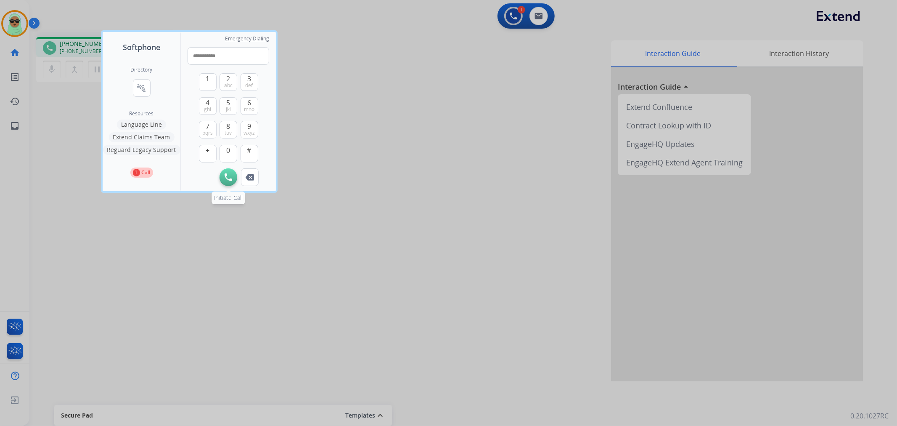
type input "**********"
click at [230, 179] on img at bounding box center [229, 177] width 8 height 8
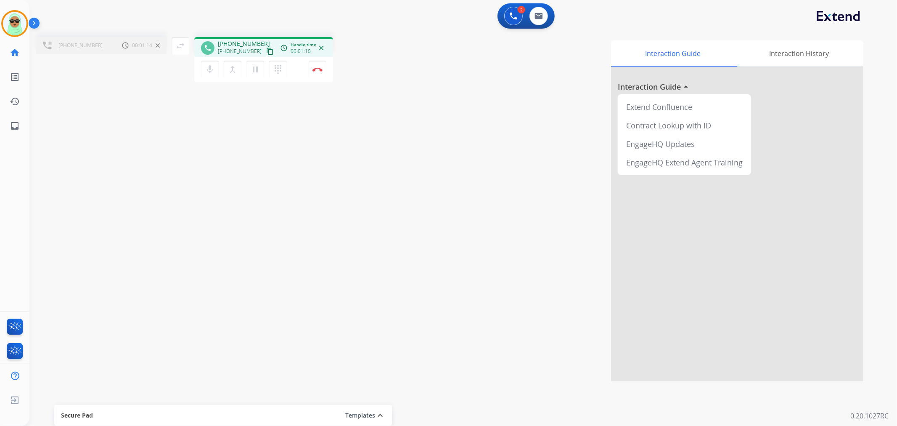
click at [288, 66] on div "dialpad Dialpad" at bounding box center [280, 70] width 23 height 18
click at [275, 74] on button "dialpad Dialpad" at bounding box center [278, 70] width 18 height 18
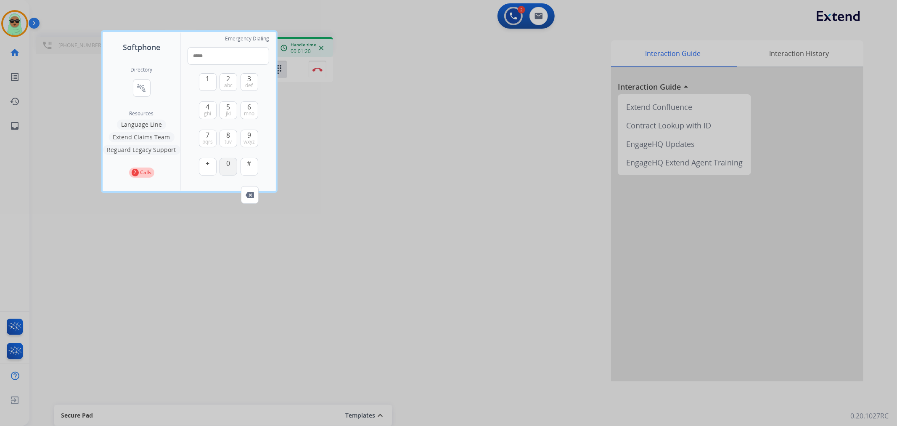
click at [220, 163] on button "0" at bounding box center [229, 167] width 18 height 18
click at [221, 163] on button "0" at bounding box center [229, 167] width 18 height 18
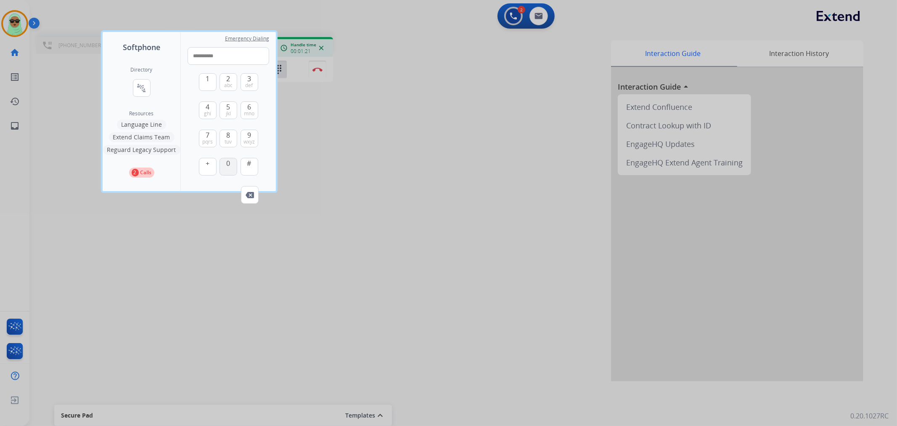
click at [221, 163] on button "0" at bounding box center [229, 167] width 18 height 18
type input "**********"
click at [318, 60] on div at bounding box center [448, 213] width 897 height 426
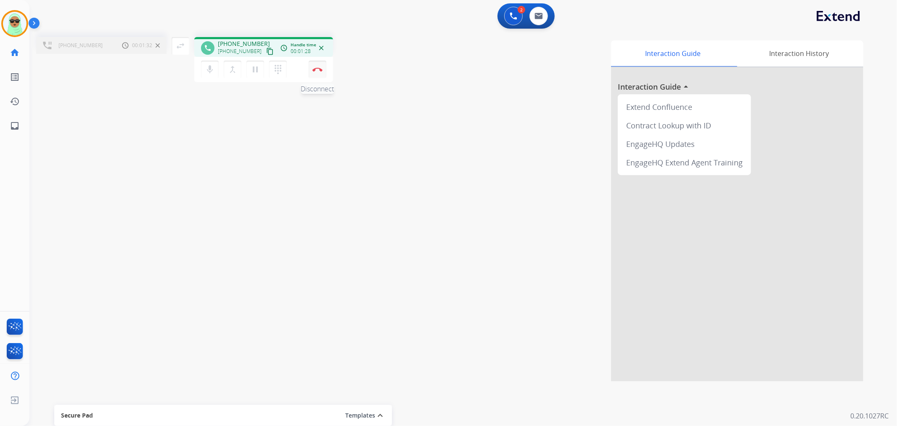
click at [312, 66] on button "Disconnect" at bounding box center [318, 70] width 18 height 18
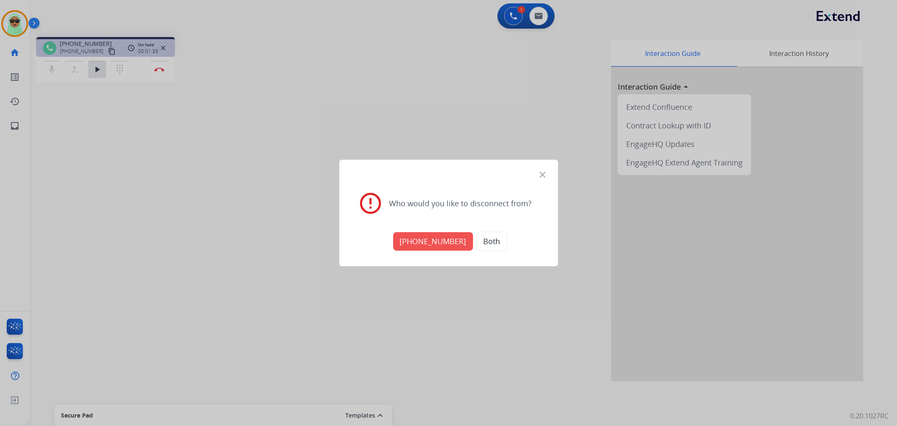
click at [412, 253] on div "[PHONE_NUMBER] Both" at bounding box center [449, 241] width 199 height 29
click at [427, 240] on button "[PHONE_NUMBER]" at bounding box center [433, 241] width 80 height 19
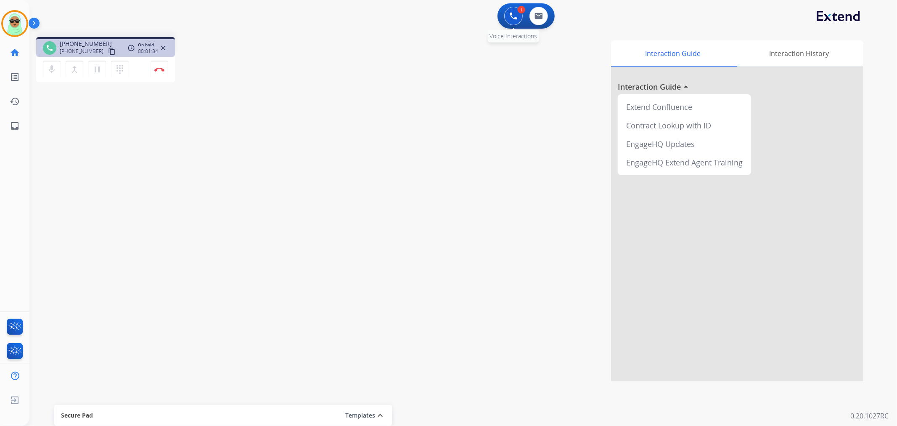
click at [510, 10] on button at bounding box center [513, 16] width 19 height 19
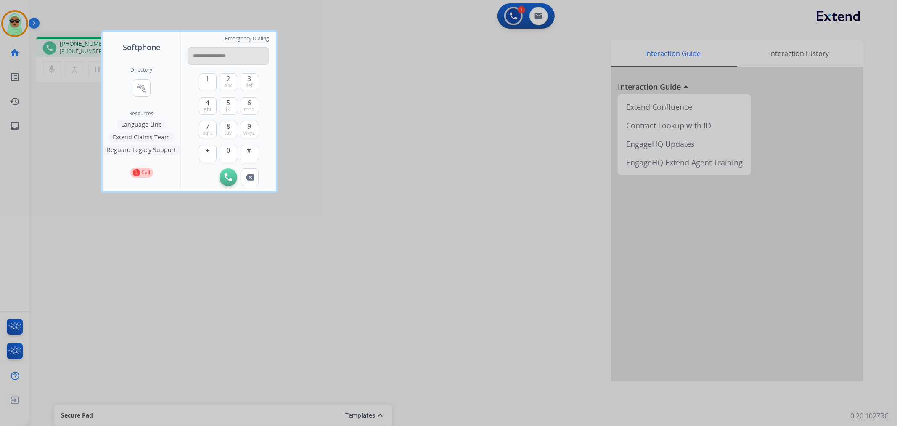
click at [221, 55] on input "**********" at bounding box center [229, 56] width 82 height 18
type input "**********"
click at [234, 180] on button "Initiate Call" at bounding box center [229, 177] width 18 height 18
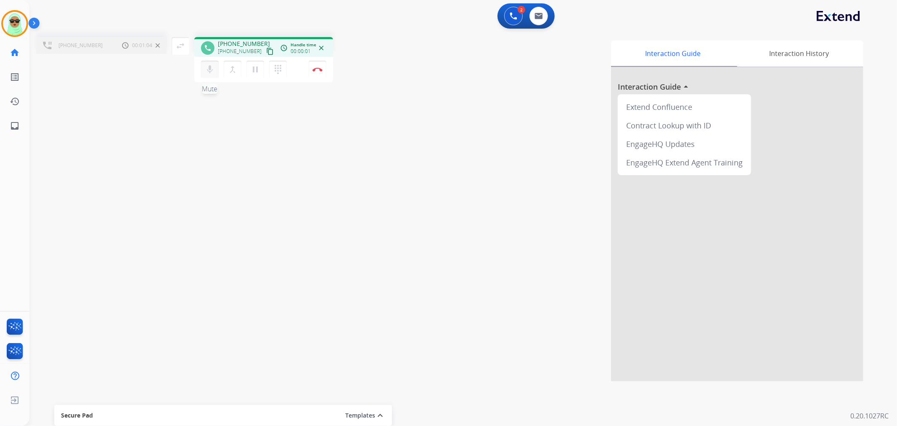
click at [203, 72] on button "mic Mute" at bounding box center [210, 70] width 18 height 18
click at [203, 72] on button "mic_off Mute" at bounding box center [210, 70] width 18 height 18
click at [203, 72] on button "mic Mute" at bounding box center [210, 70] width 18 height 18
click at [203, 72] on button "mic_off Mute" at bounding box center [210, 70] width 18 height 18
click at [187, 52] on button "swap_horiz Break voice bridge" at bounding box center [181, 46] width 18 height 18
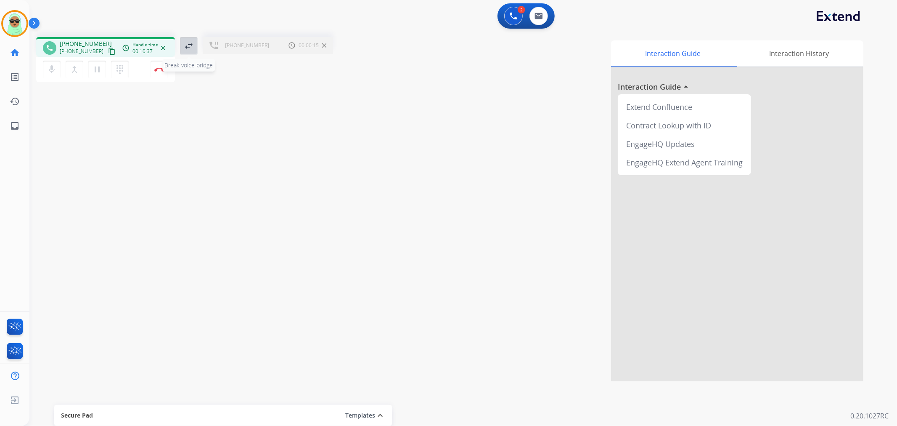
click at [193, 46] on mat-icon "swap_horiz" at bounding box center [189, 46] width 10 height 10
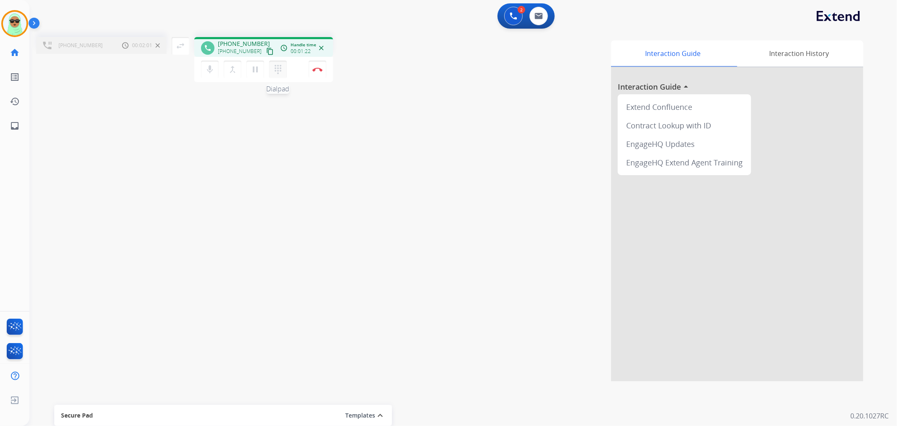
click at [283, 69] on button "dialpad Dialpad" at bounding box center [278, 70] width 18 height 18
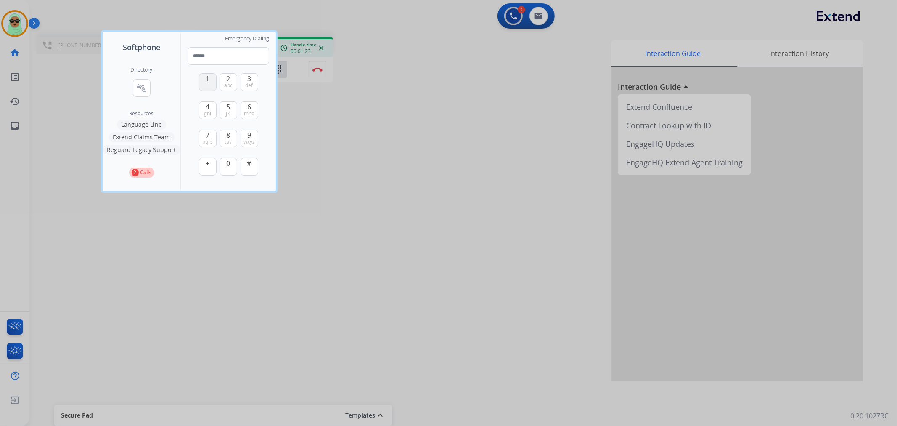
click at [213, 79] on button "1" at bounding box center [208, 82] width 18 height 18
drag, startPoint x: 229, startPoint y: 165, endPoint x: 232, endPoint y: 135, distance: 30.5
click at [228, 164] on span "0" at bounding box center [229, 163] width 4 height 10
click at [233, 111] on button "5 jkl" at bounding box center [229, 110] width 18 height 18
click at [208, 110] on span "ghi" at bounding box center [207, 113] width 7 height 7
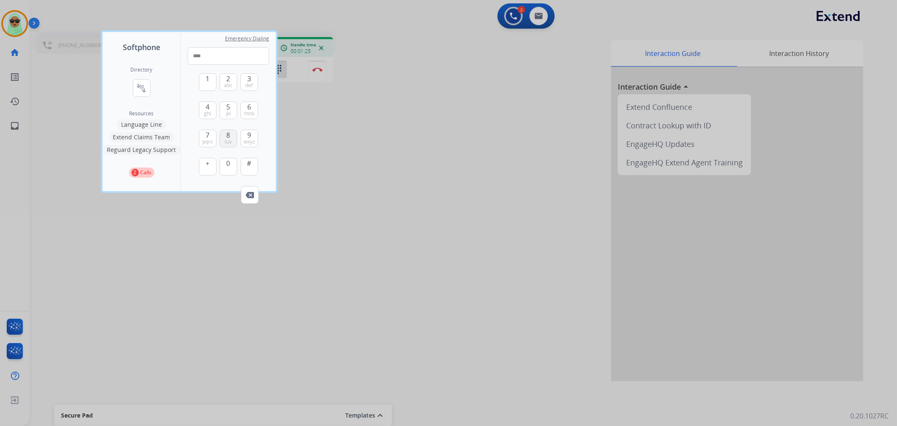
drag, startPoint x: 227, startPoint y: 141, endPoint x: 245, endPoint y: 157, distance: 24.1
click at [227, 140] on span "tuv" at bounding box center [228, 141] width 7 height 7
click at [251, 173] on button "#" at bounding box center [250, 167] width 18 height 18
type input "******"
click at [321, 139] on div at bounding box center [448, 213] width 897 height 426
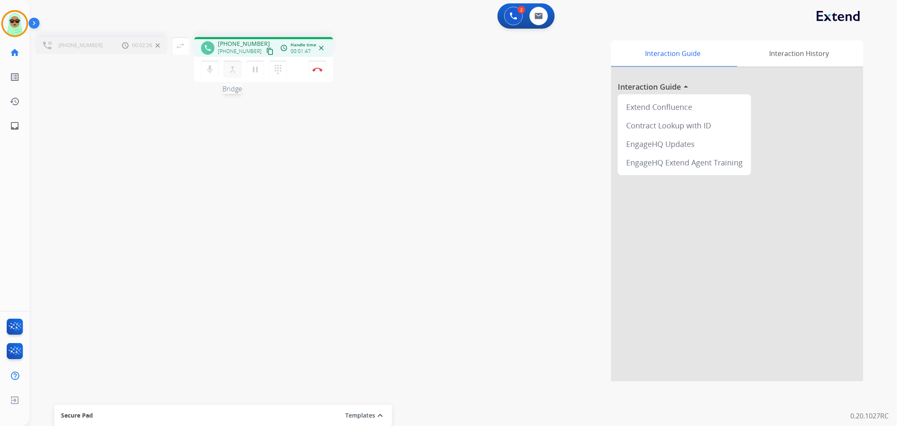
click at [229, 66] on mat-icon "merge_type" at bounding box center [233, 69] width 10 height 10
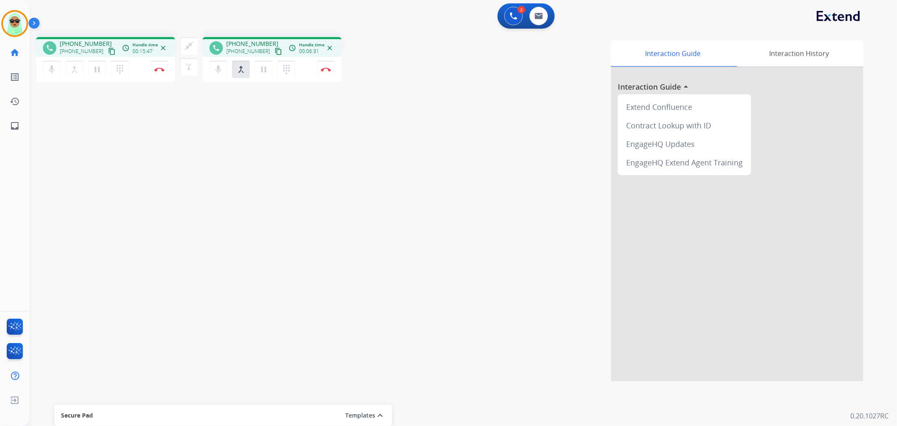
click at [198, 51] on div "close_fullscreen Connect 3-Way Call merge_type Separate 3-Way Call" at bounding box center [189, 56] width 28 height 39
click at [187, 45] on mat-icon "close_fullscreen" at bounding box center [189, 46] width 10 height 10
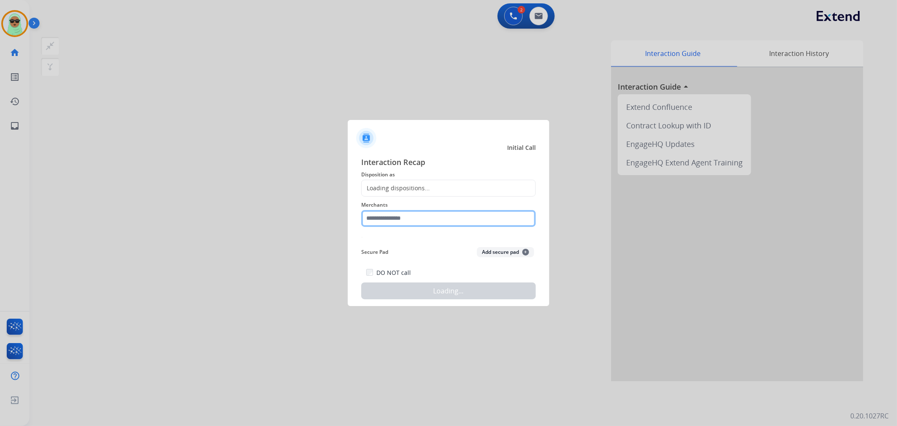
click at [459, 213] on input "text" at bounding box center [448, 218] width 175 height 17
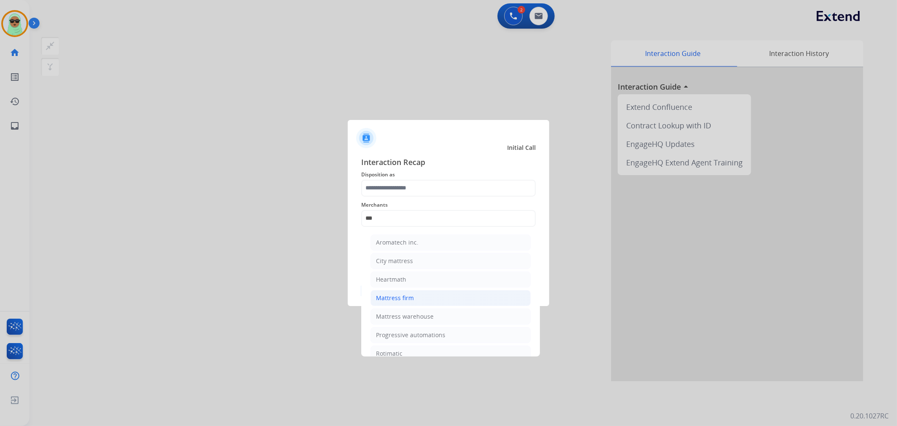
click at [431, 297] on li "Mattress firm" at bounding box center [451, 298] width 160 height 16
type input "**********"
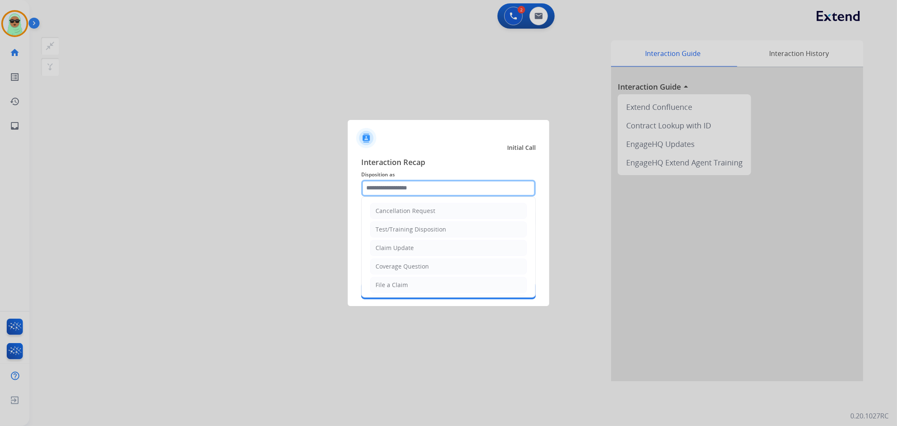
click at [422, 191] on input "text" at bounding box center [448, 188] width 175 height 17
click at [439, 252] on li "Claim Update" at bounding box center [448, 248] width 157 height 16
type input "**********"
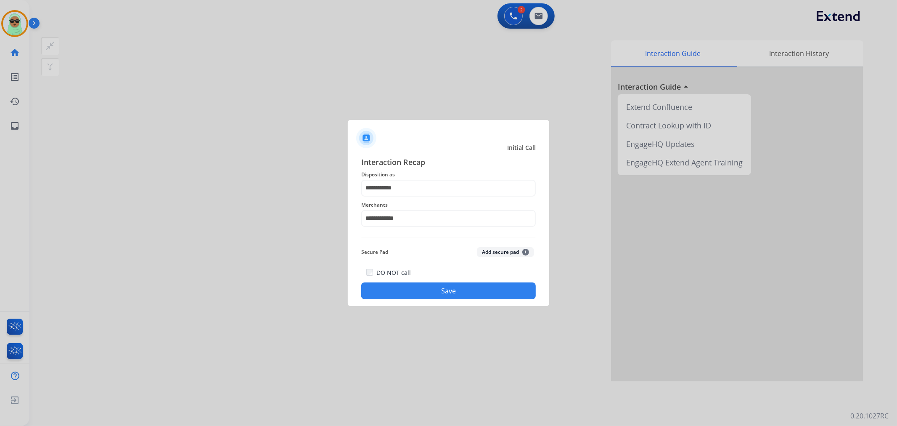
click at [498, 285] on button "Save" at bounding box center [448, 290] width 175 height 17
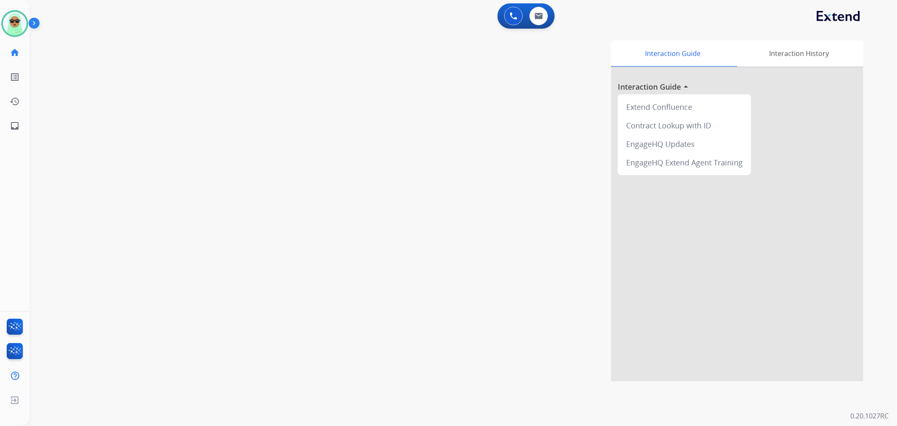
click at [671, 13] on div "0 Voice Interactions 0 Email Interactions" at bounding box center [459, 16] width 838 height 27
click at [541, 18] on img at bounding box center [539, 16] width 8 height 7
select select "**********"
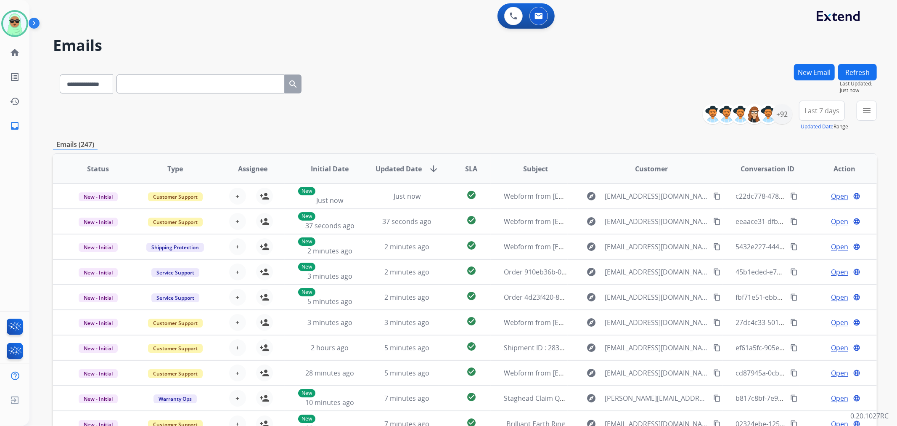
click at [655, 73] on div "**********" at bounding box center [465, 82] width 824 height 37
click at [876, 114] on button "menu" at bounding box center [867, 111] width 20 height 20
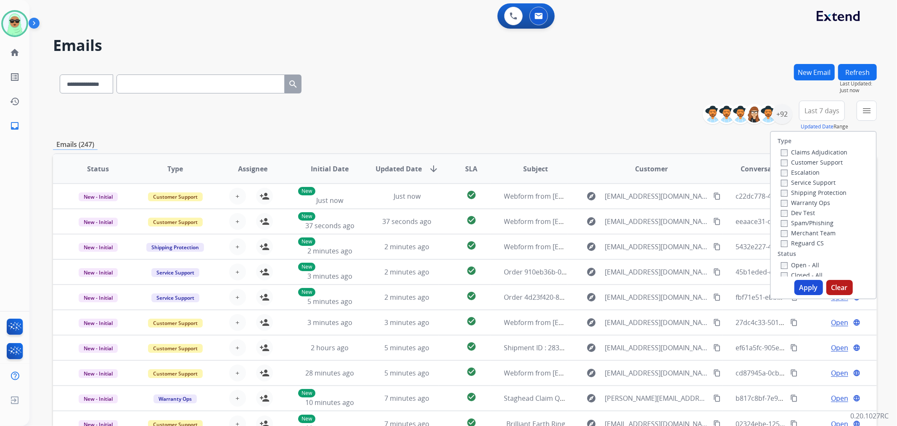
click at [814, 162] on label "Customer Support" at bounding box center [812, 162] width 62 height 8
click at [819, 191] on label "Shipping Protection" at bounding box center [814, 192] width 66 height 8
drag, startPoint x: 811, startPoint y: 243, endPoint x: 810, endPoint y: 249, distance: 5.9
click at [810, 244] on label "Reguard CS" at bounding box center [802, 243] width 43 height 8
click at [810, 268] on label "Open - All" at bounding box center [800, 265] width 38 height 8
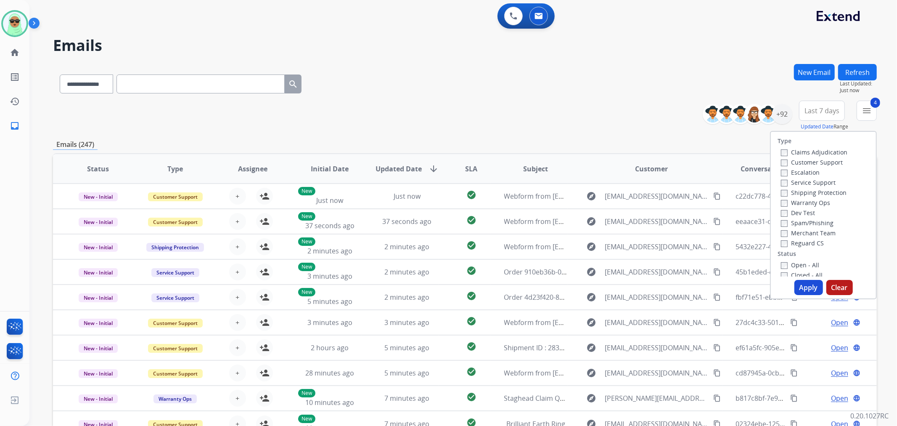
click at [810, 289] on button "Apply" at bounding box center [809, 287] width 29 height 15
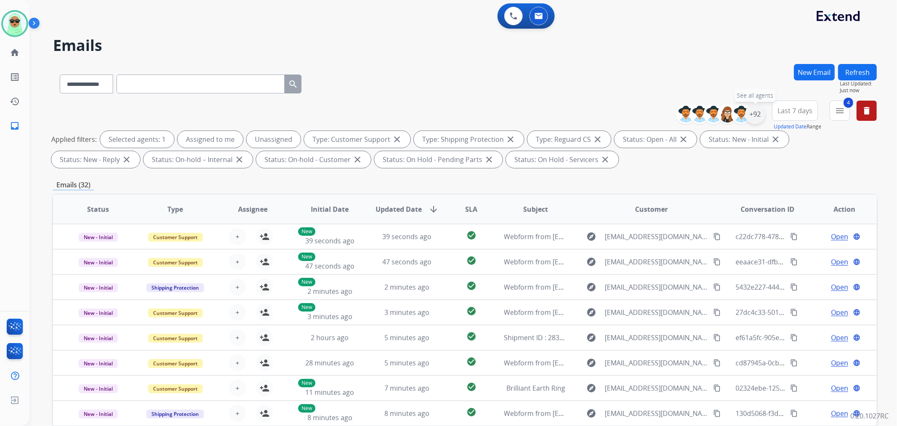
click at [756, 116] on div "+92" at bounding box center [755, 114] width 20 height 20
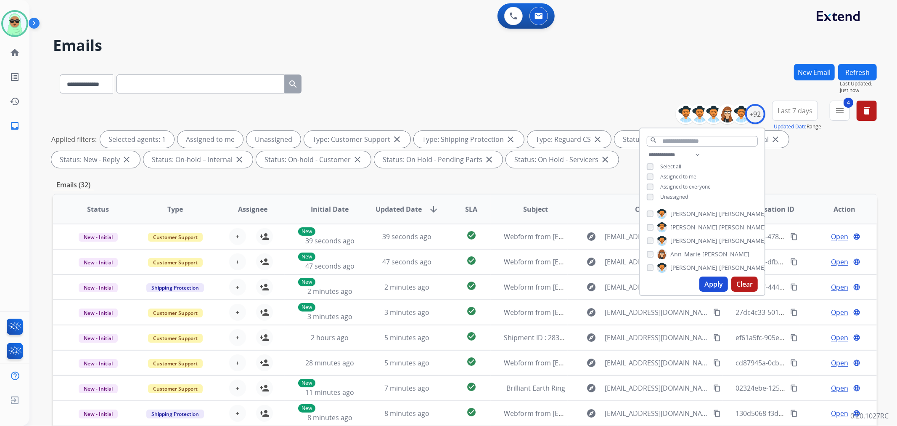
click at [675, 196] on span "Unassigned" at bounding box center [674, 196] width 28 height 7
click at [722, 288] on button "Apply" at bounding box center [714, 283] width 29 height 15
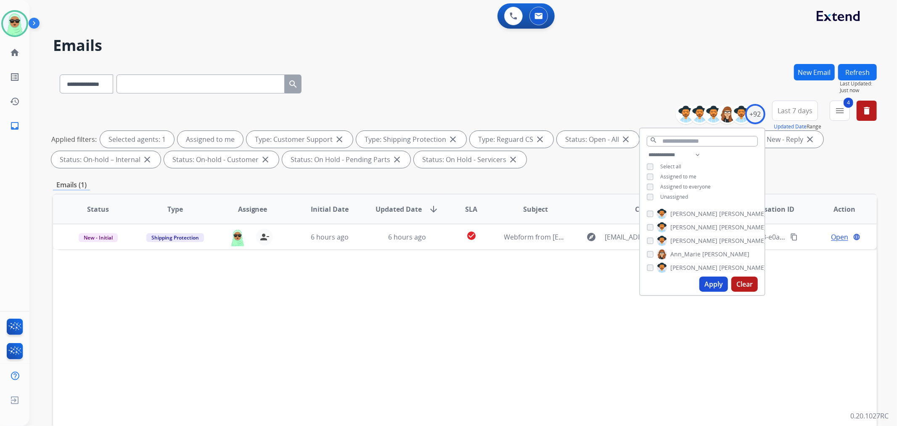
click at [468, 305] on div "Status Type Assignee Initial Date Updated Date arrow_downward SLA Subject Custo…" at bounding box center [465, 335] width 824 height 282
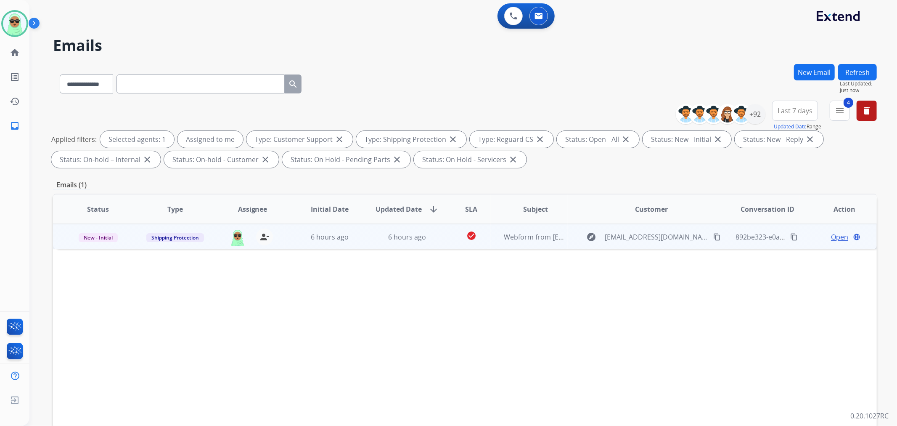
click at [831, 239] on span "Open" at bounding box center [839, 237] width 17 height 10
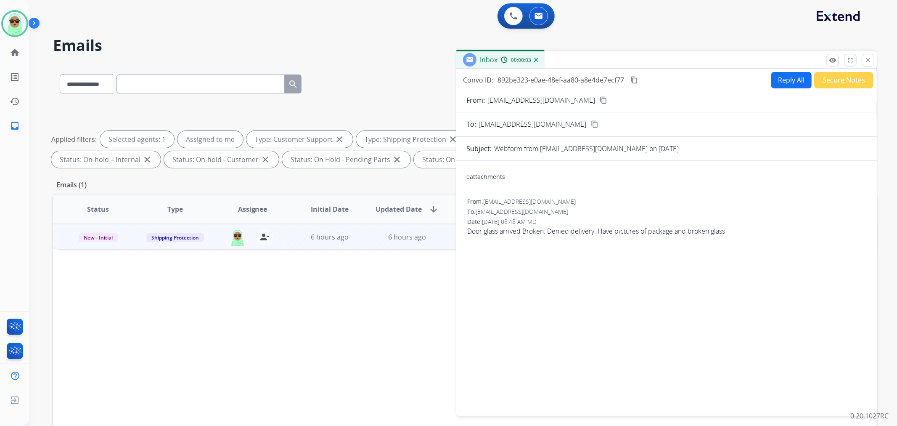
click at [776, 82] on button "Reply All" at bounding box center [791, 80] width 40 height 16
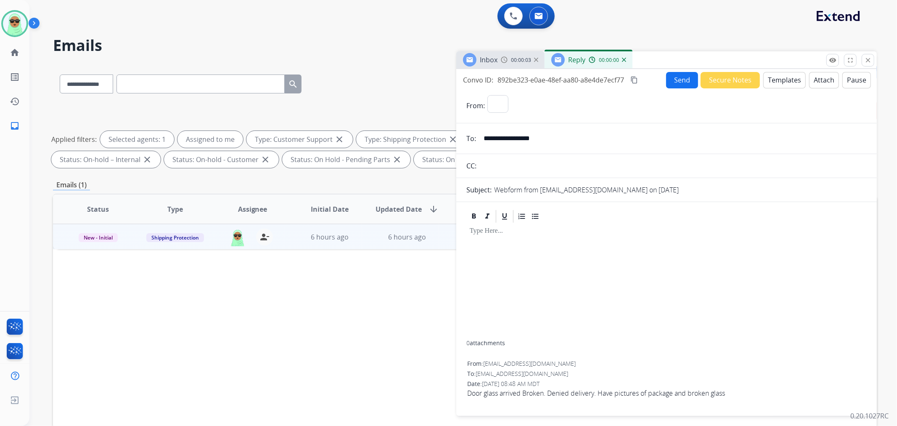
select select "**********"
click at [777, 88] on form "**********" at bounding box center [666, 250] width 421 height 324
click at [777, 85] on button "Templates" at bounding box center [784, 80] width 42 height 16
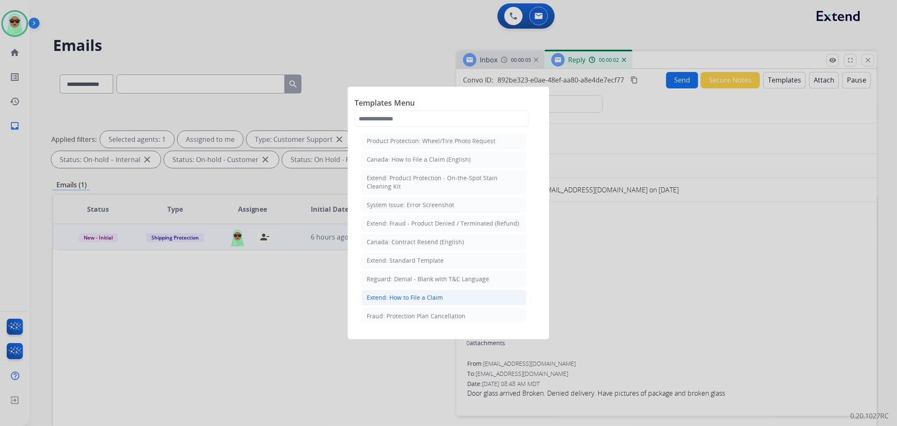
click at [453, 297] on li "Extend: How to File a Claim" at bounding box center [443, 297] width 165 height 16
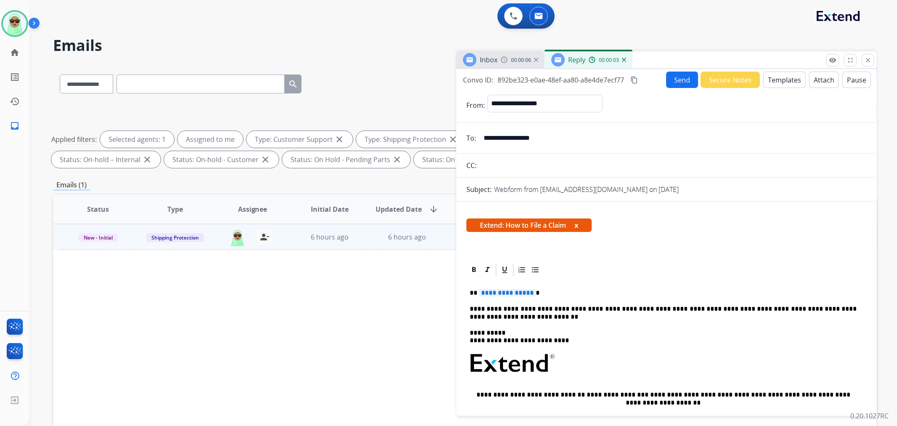
click at [497, 293] on span "**********" at bounding box center [507, 292] width 57 height 7
click at [506, 291] on span "**********" at bounding box center [507, 292] width 57 height 7
click at [533, 138] on input "**********" at bounding box center [673, 138] width 388 height 17
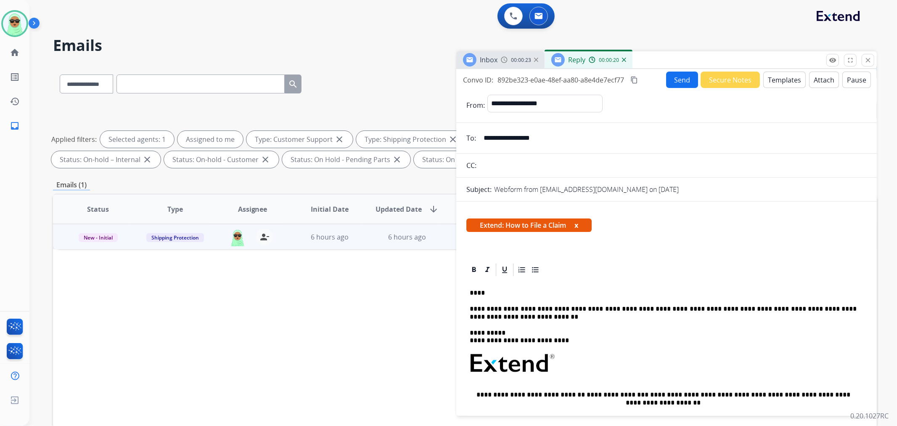
click at [569, 318] on p "**********" at bounding box center [663, 313] width 387 height 16
click at [780, 74] on button "Templates" at bounding box center [784, 80] width 42 height 16
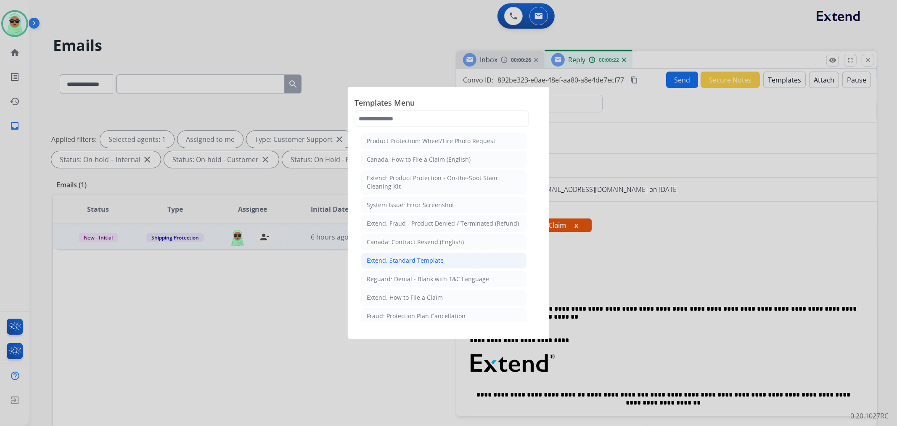
click at [439, 260] on div "Extend: Standard Template" at bounding box center [405, 260] width 77 height 8
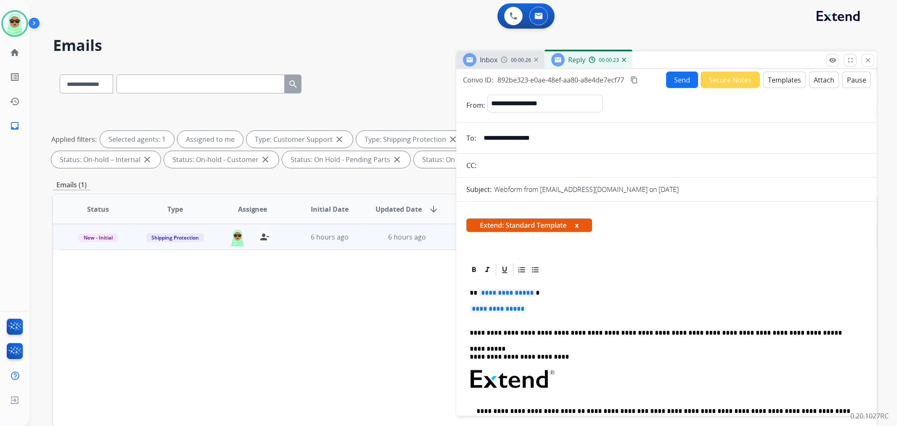
click at [527, 310] on span "**********" at bounding box center [498, 308] width 57 height 7
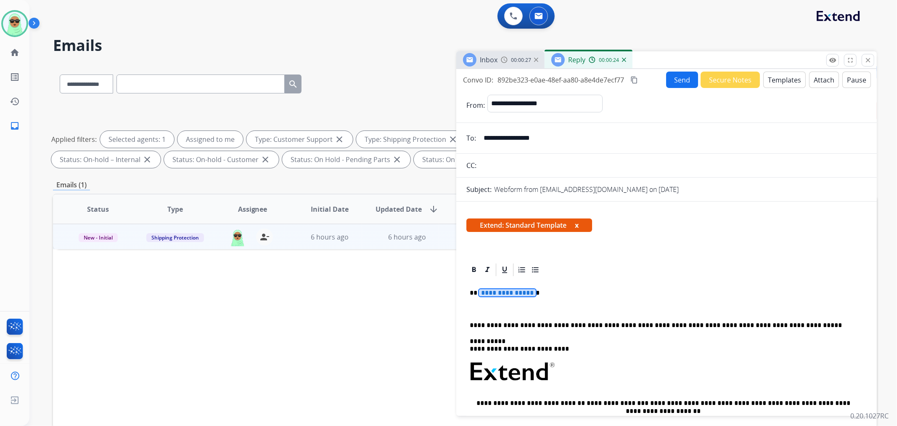
click at [520, 291] on span "**********" at bounding box center [507, 292] width 57 height 7
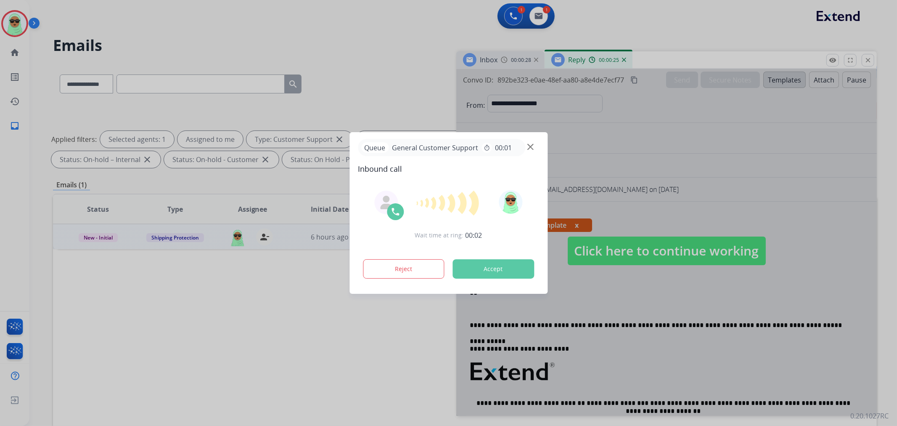
drag, startPoint x: 536, startPoint y: 146, endPoint x: 529, endPoint y: 148, distance: 7.9
click at [536, 146] on div "Queue General Customer Support timer 00:01" at bounding box center [448, 147] width 181 height 17
click at [528, 148] on img at bounding box center [530, 147] width 6 height 6
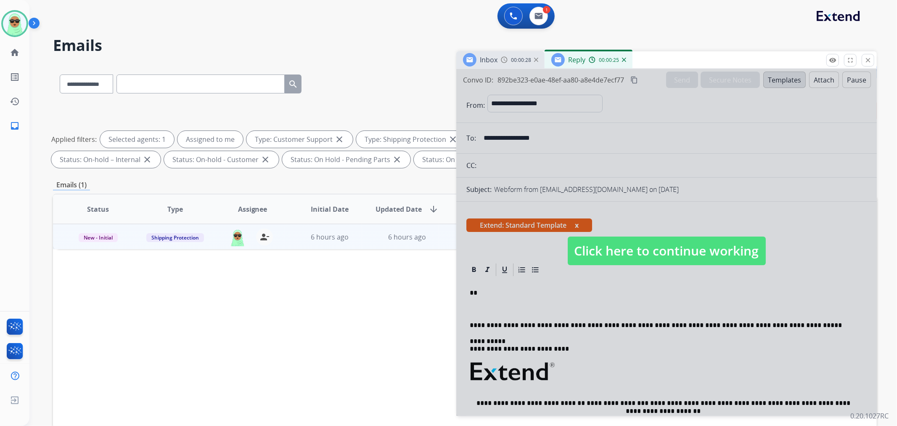
click at [543, 290] on div at bounding box center [666, 242] width 421 height 347
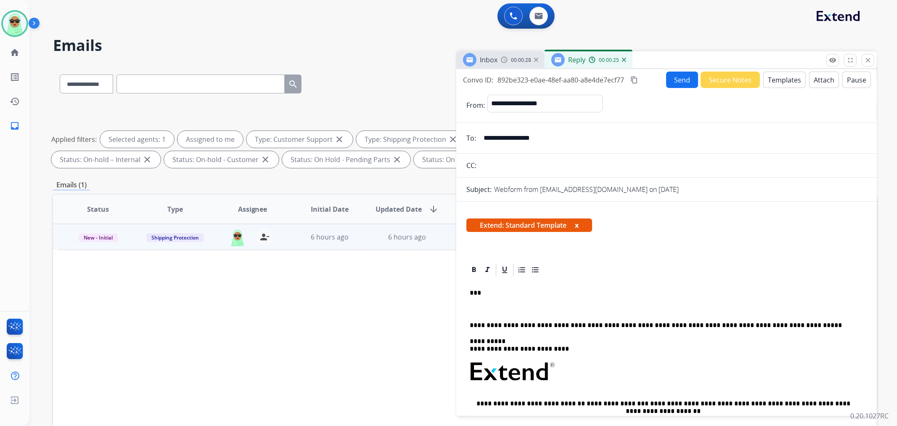
click at [506, 292] on p "***" at bounding box center [663, 293] width 387 height 8
click at [494, 309] on p at bounding box center [667, 309] width 394 height 8
click at [689, 77] on button "Send" at bounding box center [682, 80] width 32 height 16
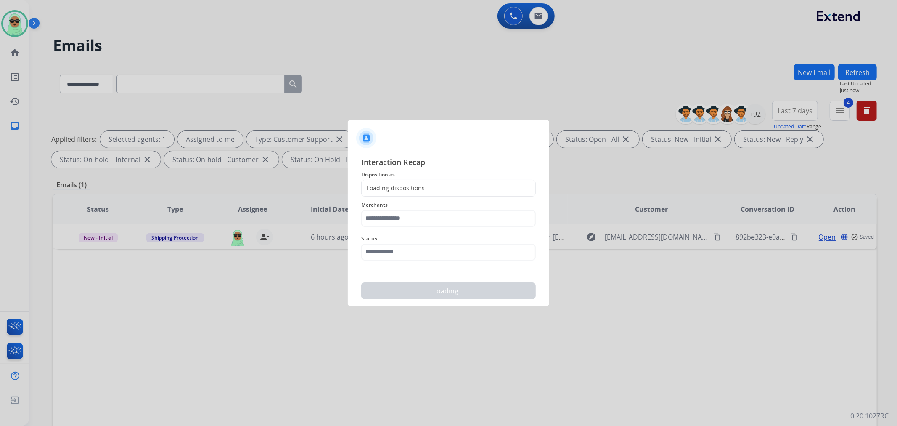
click at [428, 242] on span "Status" at bounding box center [448, 238] width 175 height 10
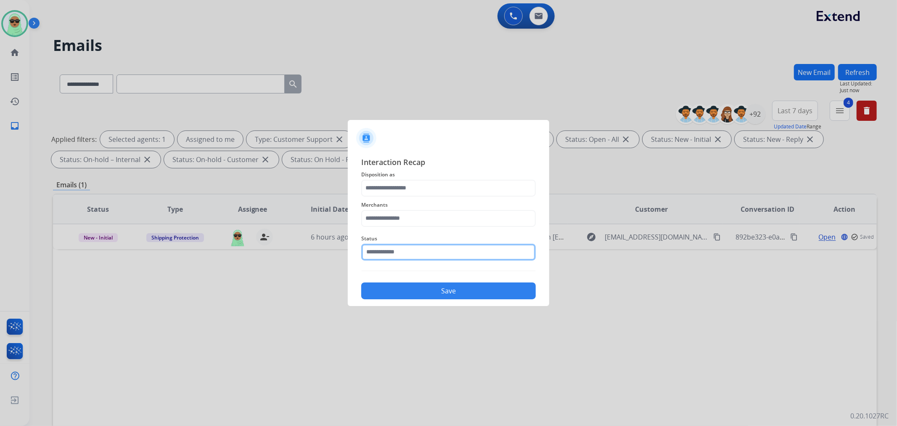
click at [427, 257] on input "text" at bounding box center [448, 252] width 175 height 17
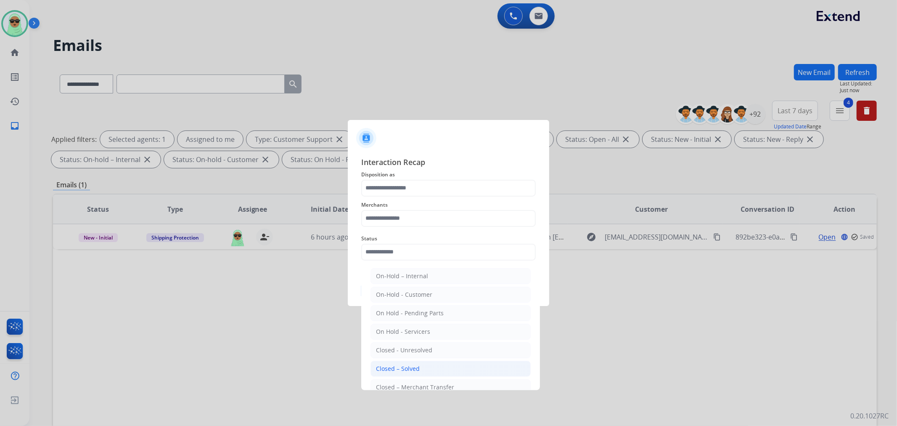
click at [426, 363] on li "Closed – Solved" at bounding box center [451, 369] width 160 height 16
type input "**********"
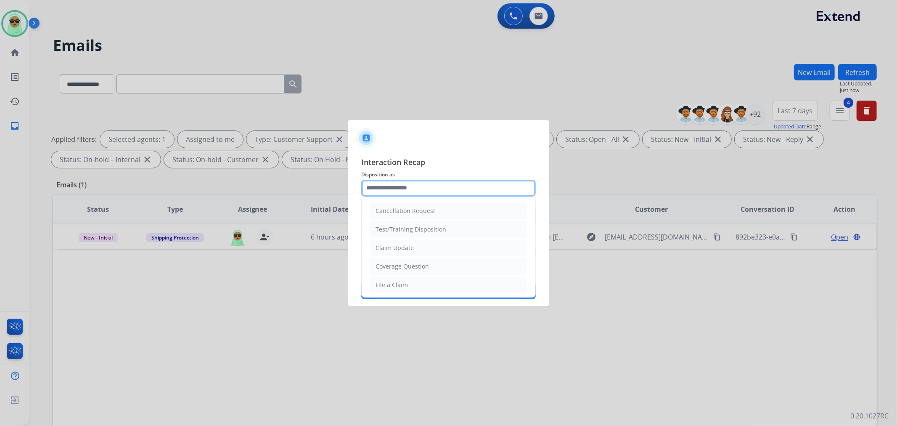
click at [432, 180] on input "text" at bounding box center [448, 188] width 175 height 17
drag, startPoint x: 421, startPoint y: 253, endPoint x: 429, endPoint y: 221, distance: 33.5
click at [421, 253] on li "Claim Update" at bounding box center [448, 248] width 157 height 16
type input "**********"
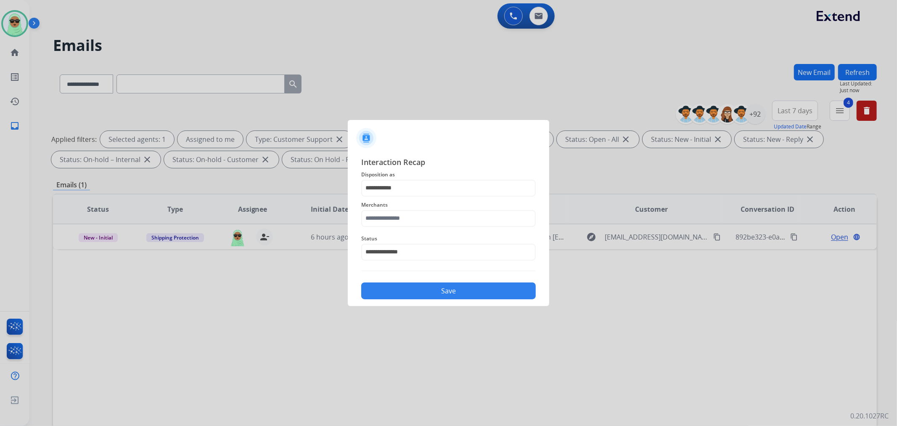
click at [429, 209] on span "Merchants" at bounding box center [448, 205] width 175 height 10
click at [422, 216] on input "text" at bounding box center [448, 218] width 175 height 17
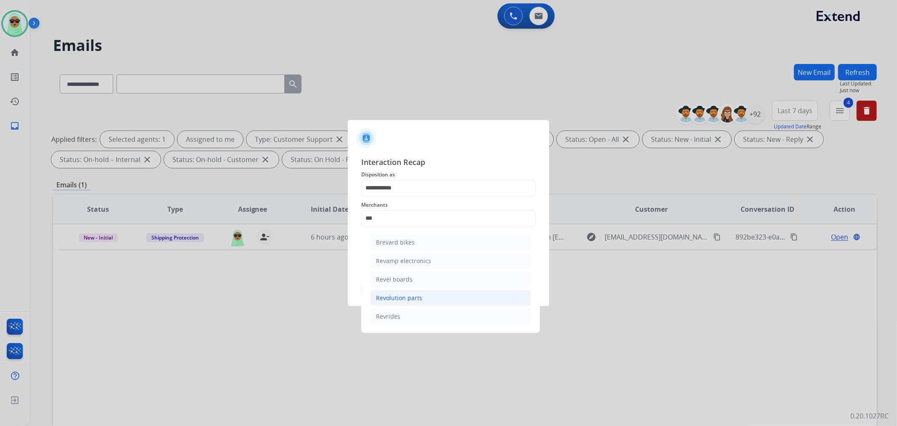
click at [409, 297] on div "Revolution parts" at bounding box center [399, 298] width 46 height 8
type input "**********"
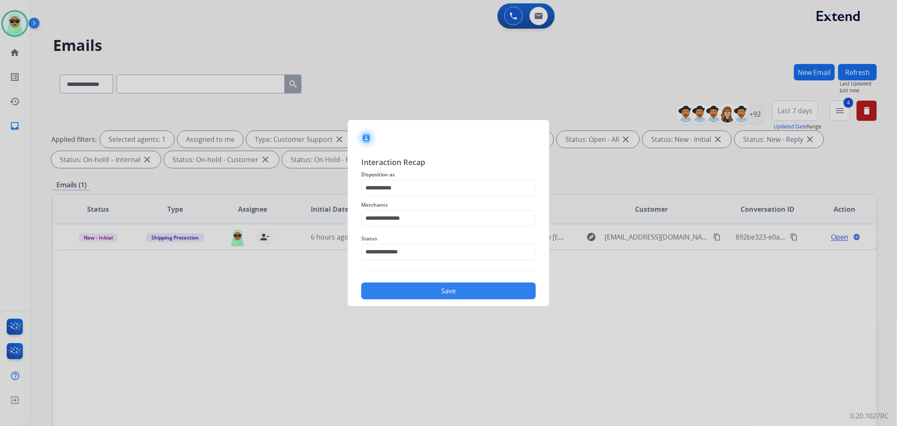
click at [427, 281] on div "Save" at bounding box center [448, 288] width 175 height 22
click at [427, 301] on div "**********" at bounding box center [448, 227] width 201 height 157
click at [438, 294] on button "Save" at bounding box center [448, 290] width 175 height 17
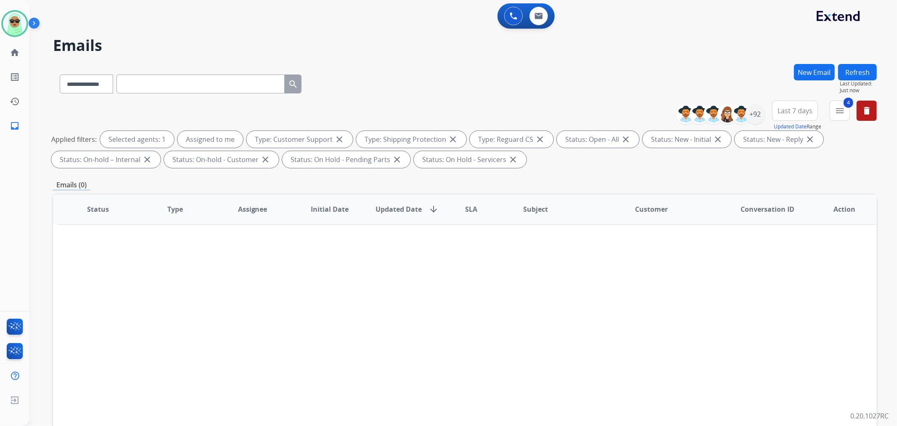
click at [108, 1] on app-navbar "0 Voice Interactions 1 Email Interactions" at bounding box center [453, 15] width 848 height 30
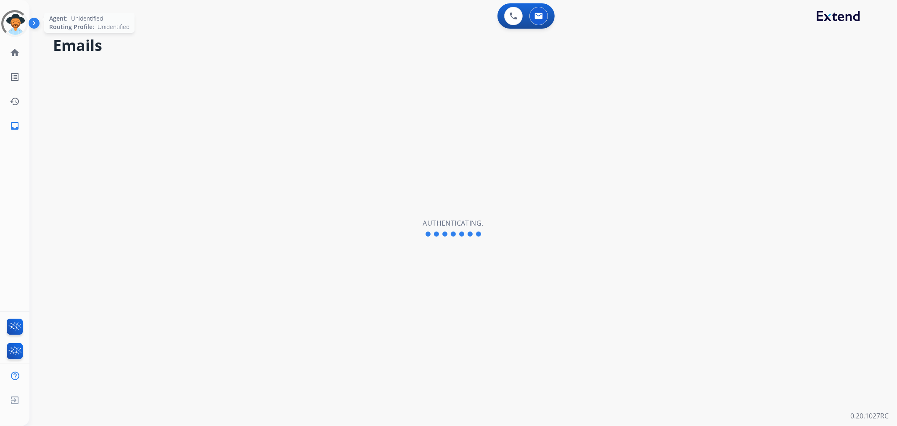
select select "**********"
click at [20, 29] on img at bounding box center [15, 24] width 24 height 24
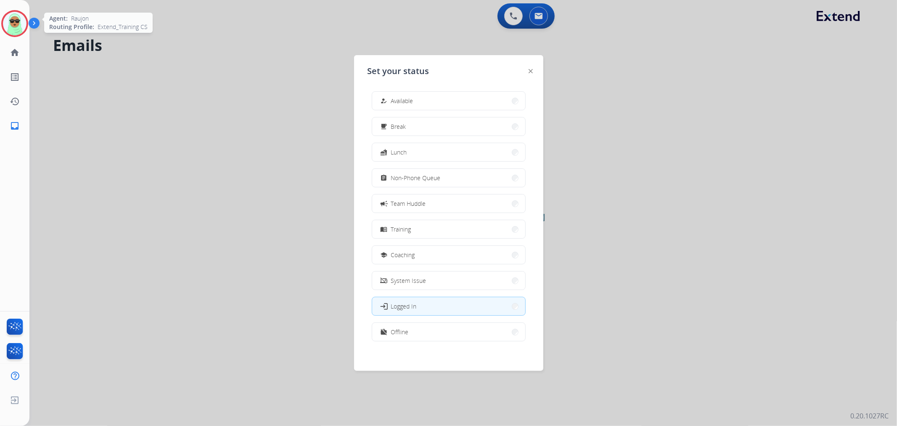
click at [20, 29] on img at bounding box center [15, 24] width 24 height 24
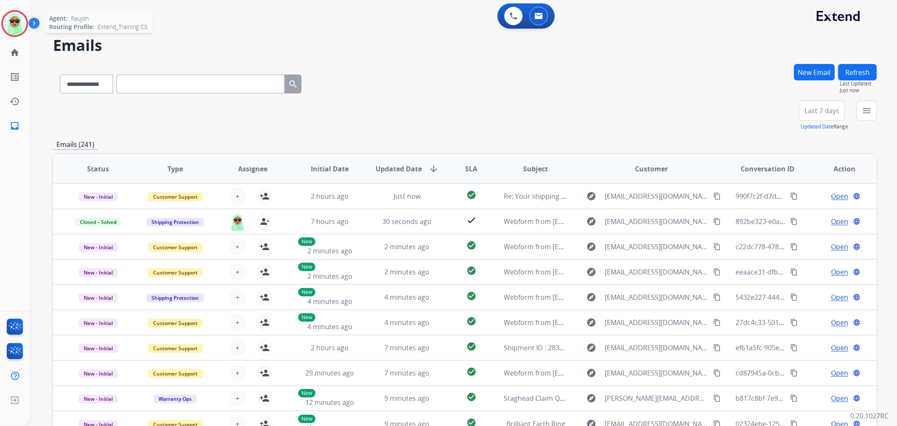
click at [19, 27] on img at bounding box center [15, 24] width 24 height 24
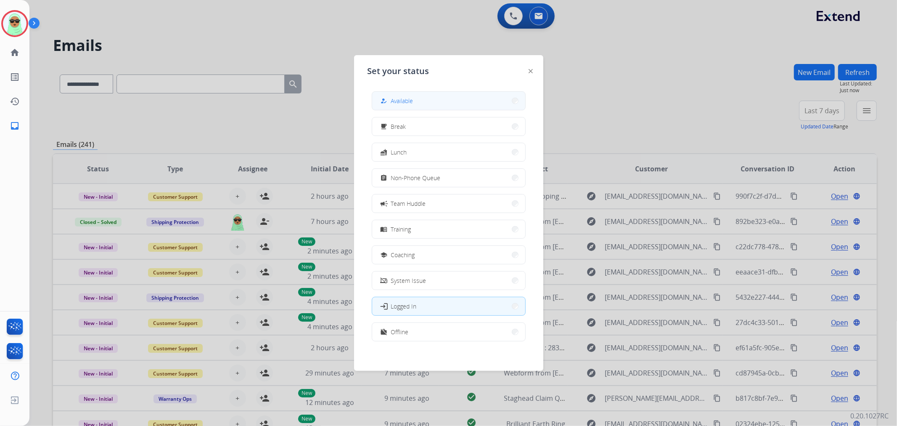
click at [465, 97] on button "how_to_reg Available" at bounding box center [448, 101] width 153 height 18
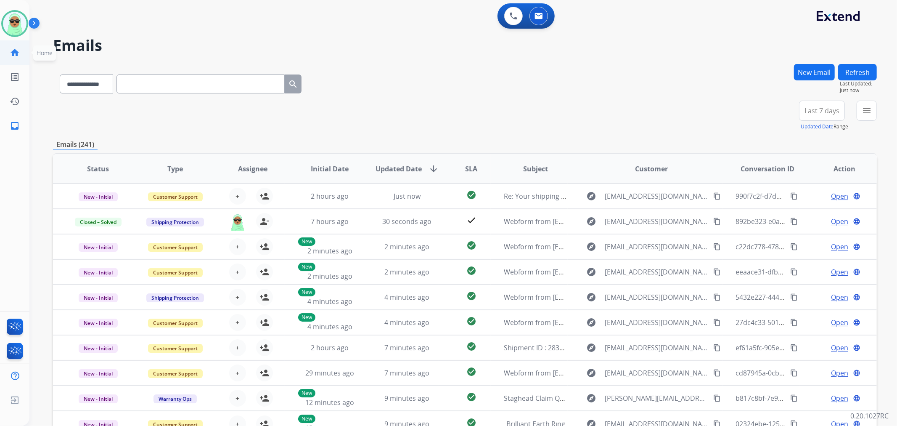
click at [18, 54] on mat-icon "home" at bounding box center [15, 53] width 10 height 10
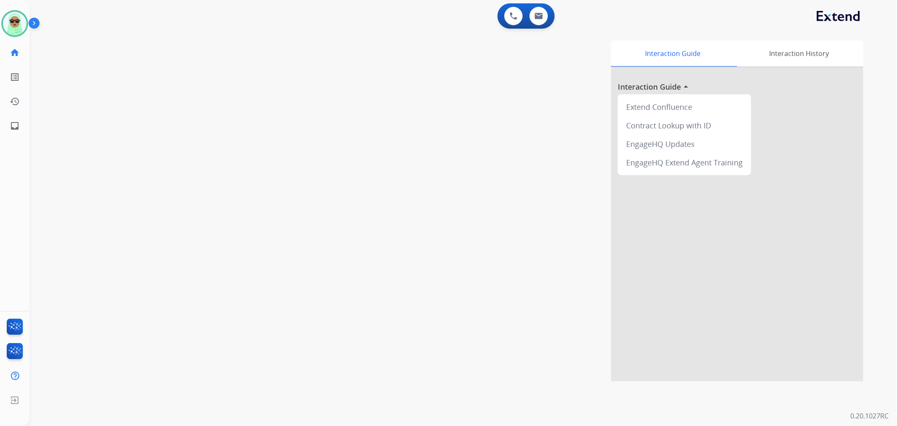
click at [91, 231] on div "swap_horiz Break voice bridge close_fullscreen Connect 3-Way Call merge_type Se…" at bounding box center [453, 205] width 848 height 351
click at [6, 20] on img at bounding box center [15, 24] width 24 height 24
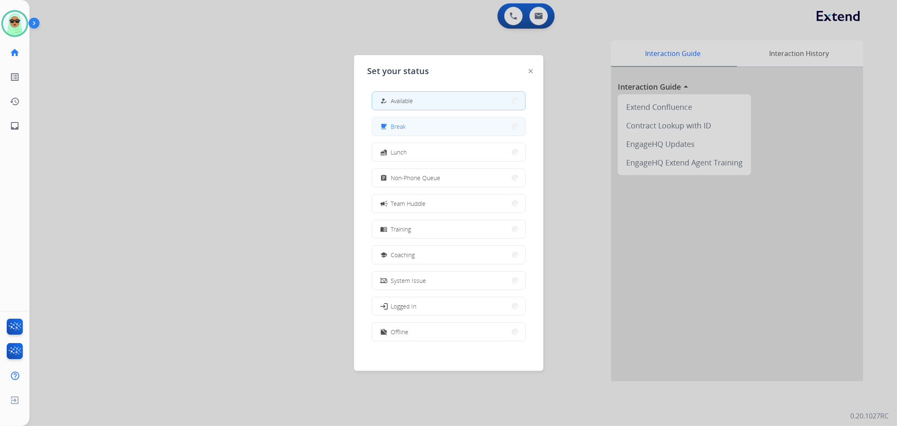
click at [453, 123] on button "free_breakfast Break" at bounding box center [448, 126] width 153 height 18
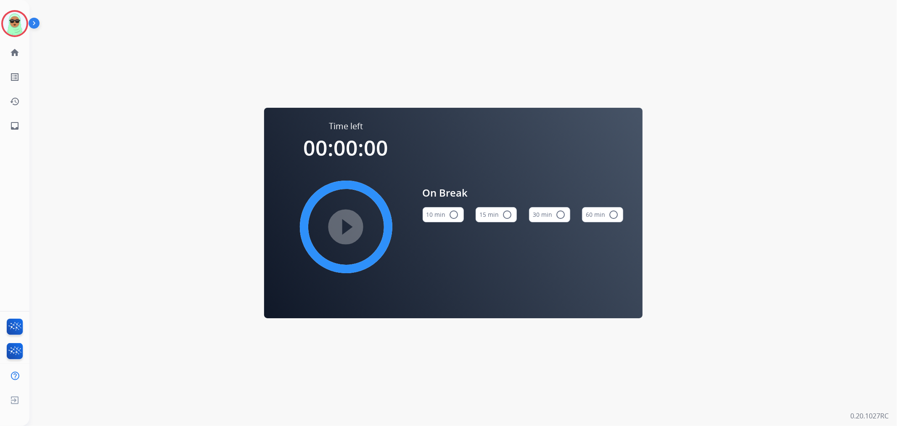
click at [21, 5] on div "Raujon Break Edit Avatar Agent: Raujon Routing Profile: Extend_Training CS home…" at bounding box center [14, 69] width 29 height 138
click at [24, 17] on img at bounding box center [15, 24] width 24 height 24
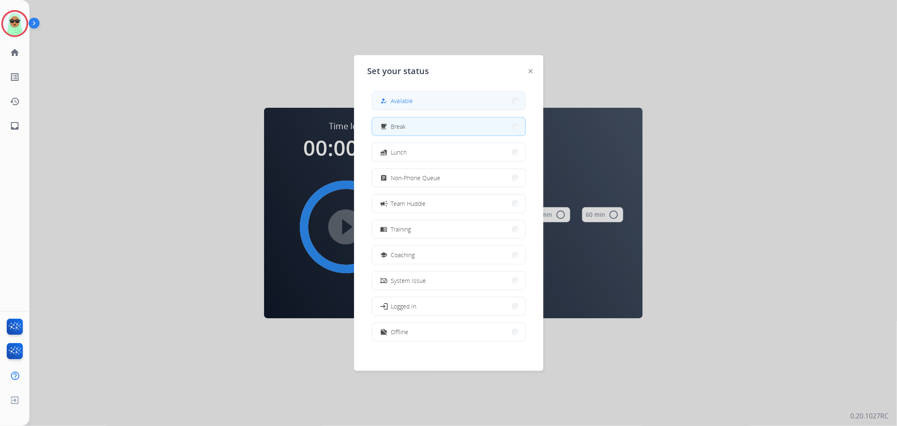
click at [486, 109] on button "how_to_reg Available" at bounding box center [448, 101] width 153 height 18
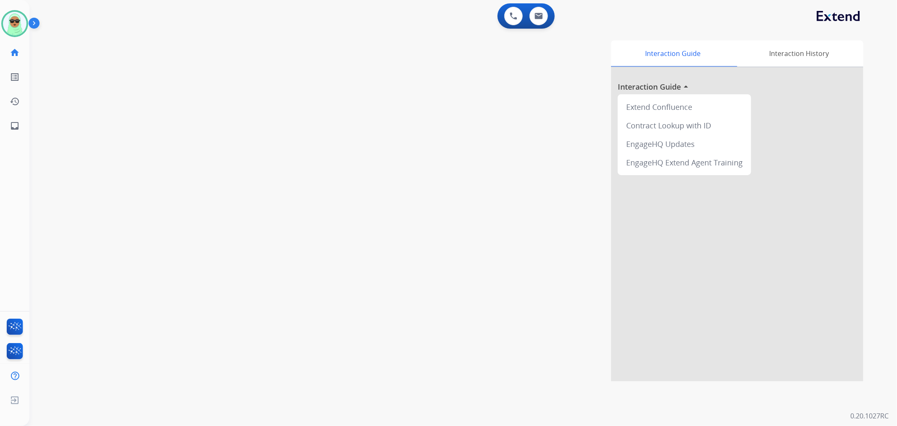
click at [43, 40] on div "swap_horiz Break voice bridge close_fullscreen Connect 3-Way Call merge_type Se…" at bounding box center [453, 205] width 848 height 351
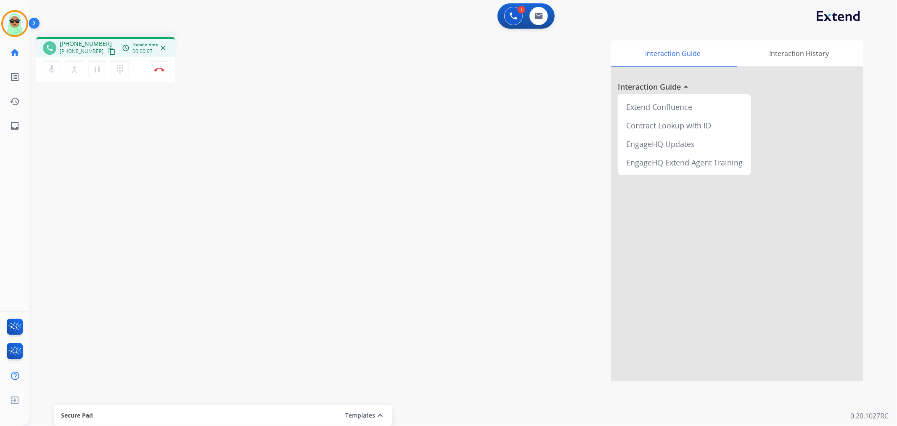
click at [108, 51] on mat-icon "content_copy" at bounding box center [112, 52] width 8 height 8
click at [506, 8] on div "1 Voice Interactions" at bounding box center [513, 16] width 25 height 19
click at [507, 9] on button at bounding box center [513, 16] width 19 height 19
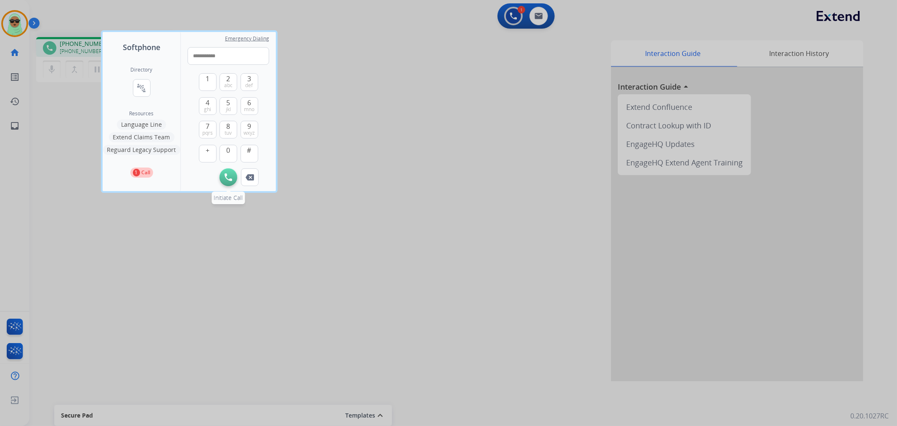
type input "**********"
click at [229, 174] on img at bounding box center [229, 177] width 8 height 8
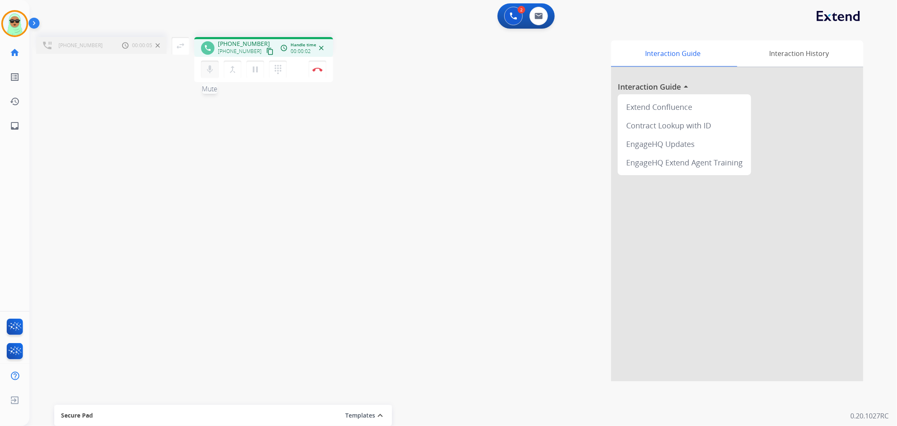
drag, startPoint x: 232, startPoint y: 67, endPoint x: 210, endPoint y: 66, distance: 21.5
click at [225, 67] on button "merge_type Bridge" at bounding box center [233, 70] width 18 height 18
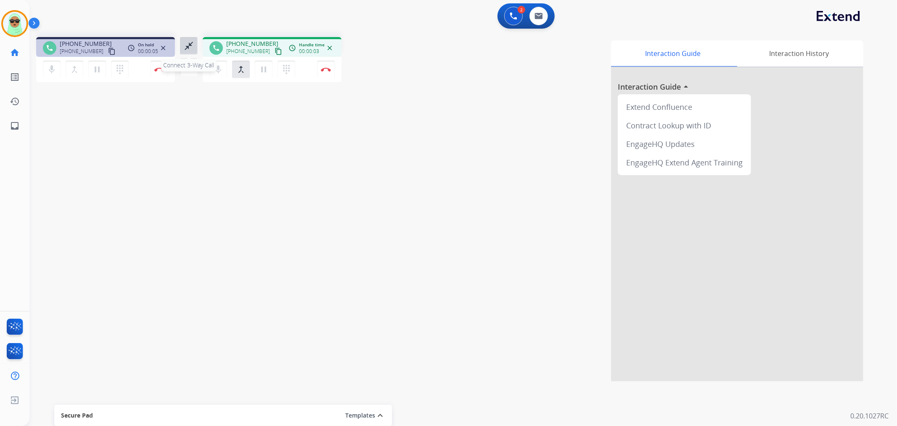
click at [191, 49] on mat-icon "close_fullscreen" at bounding box center [189, 46] width 10 height 10
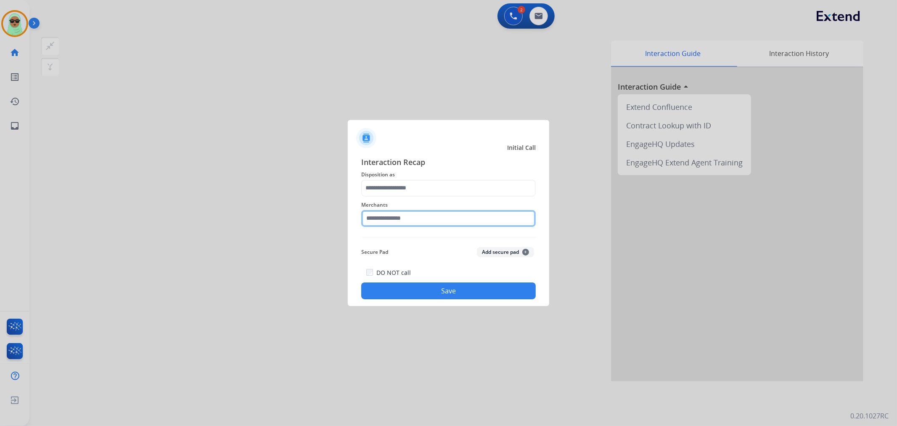
click at [377, 211] on input "text" at bounding box center [448, 218] width 175 height 17
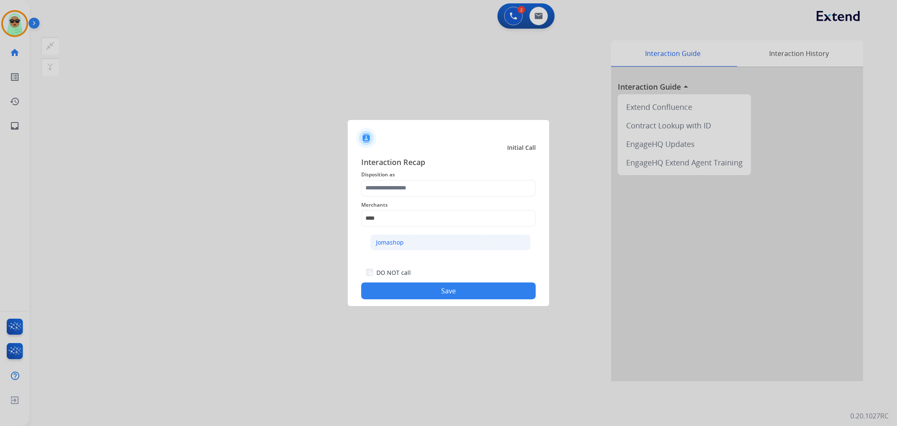
click at [388, 241] on div "Jomashop" at bounding box center [390, 242] width 28 height 8
type input "********"
click at [400, 178] on span "Disposition as" at bounding box center [448, 175] width 175 height 10
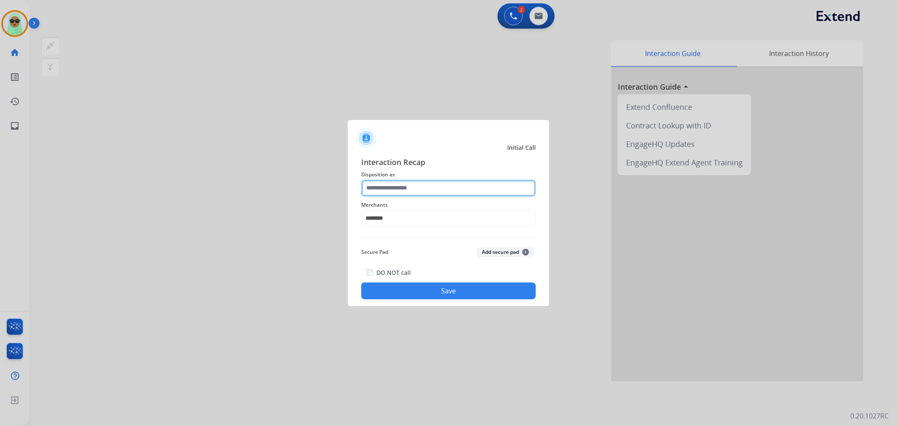
click at [395, 191] on input "text" at bounding box center [448, 188] width 175 height 17
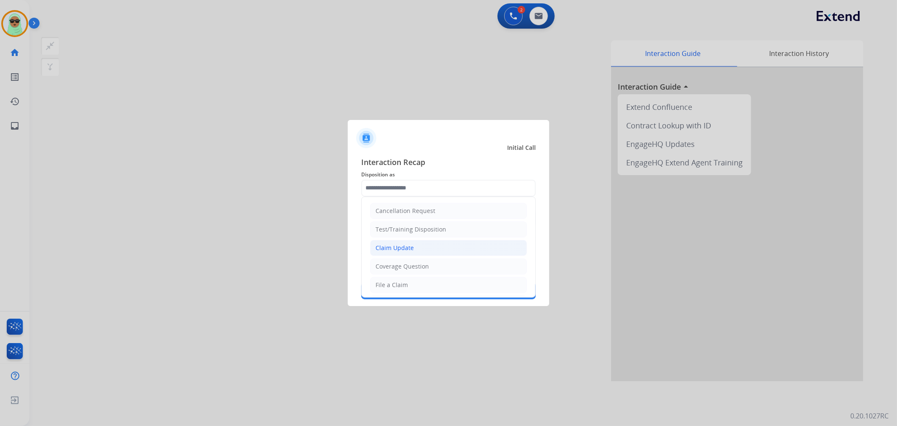
click at [418, 249] on li "Claim Update" at bounding box center [448, 248] width 157 height 16
type input "**********"
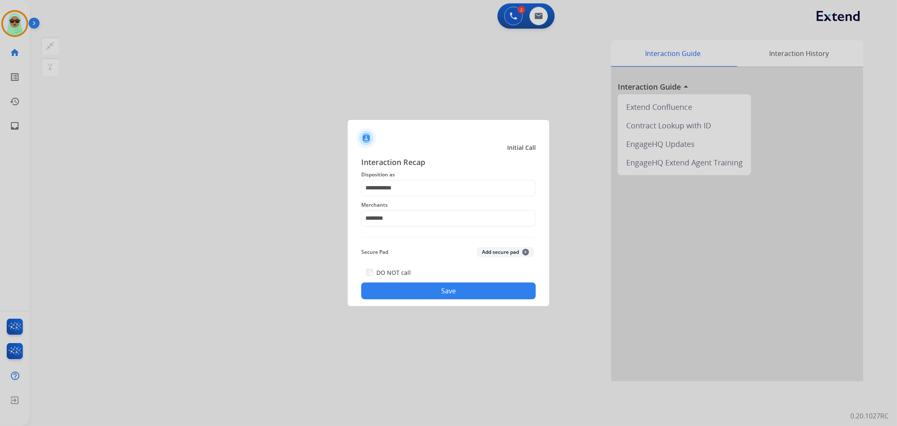
click at [436, 285] on button "Save" at bounding box center [448, 290] width 175 height 17
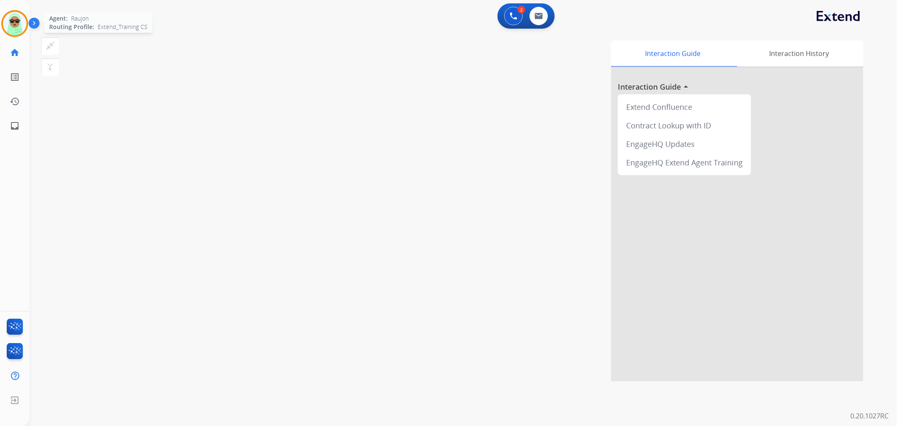
click at [24, 31] on div at bounding box center [14, 23] width 27 height 27
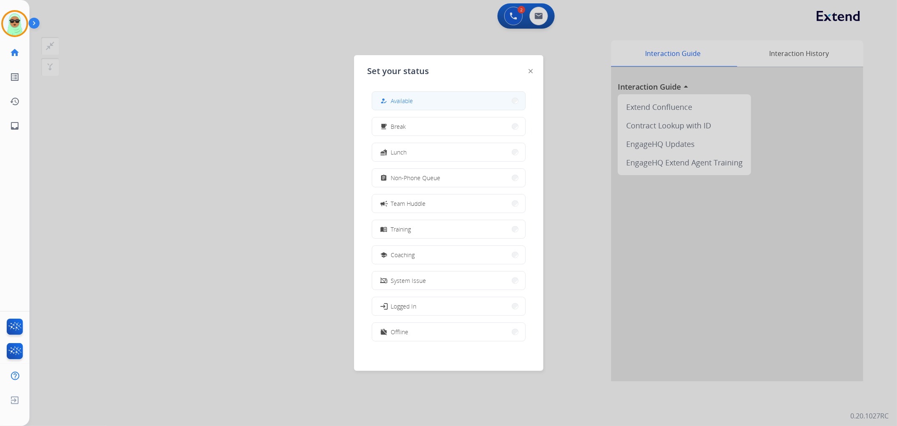
click at [401, 99] on span "Available" at bounding box center [402, 100] width 22 height 9
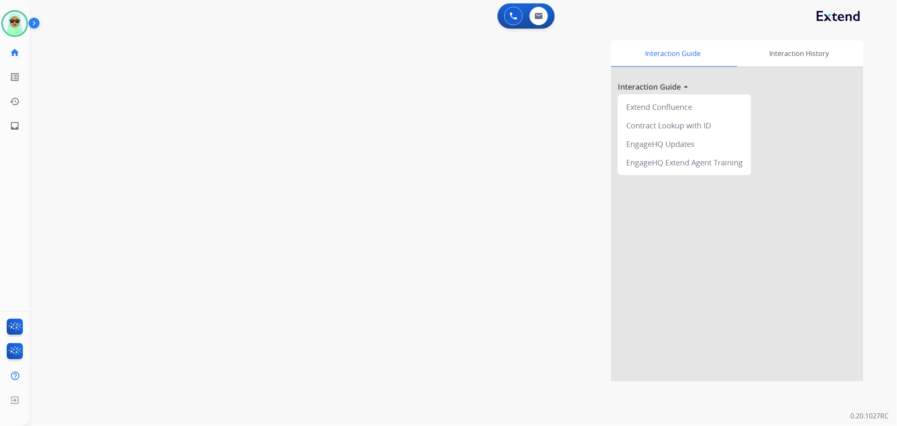
drag, startPoint x: 98, startPoint y: 45, endPoint x: 48, endPoint y: 34, distance: 51.6
click at [98, 45] on div "swap_horiz Break voice bridge close_fullscreen Connect 3-Way Call merge_type Se…" at bounding box center [453, 205] width 848 height 351
click at [20, 22] on img at bounding box center [15, 24] width 24 height 24
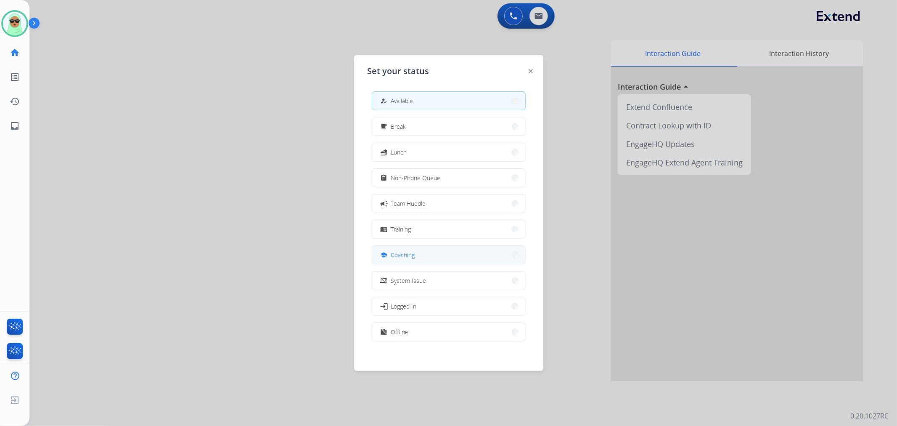
click at [442, 258] on button "school Coaching" at bounding box center [448, 255] width 153 height 18
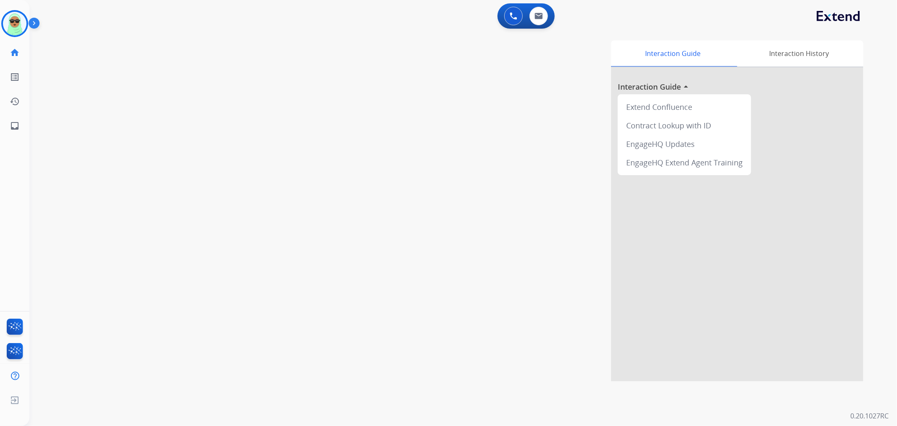
click at [30, 22] on img at bounding box center [36, 25] width 14 height 16
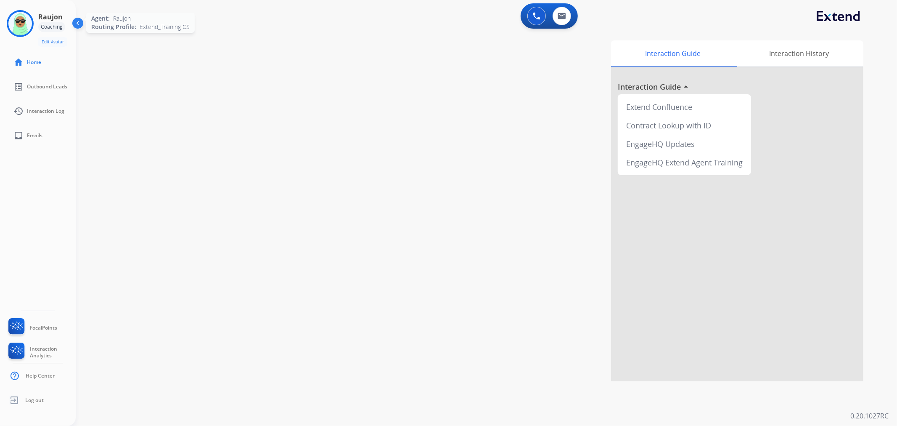
click at [17, 20] on img at bounding box center [20, 24] width 24 height 24
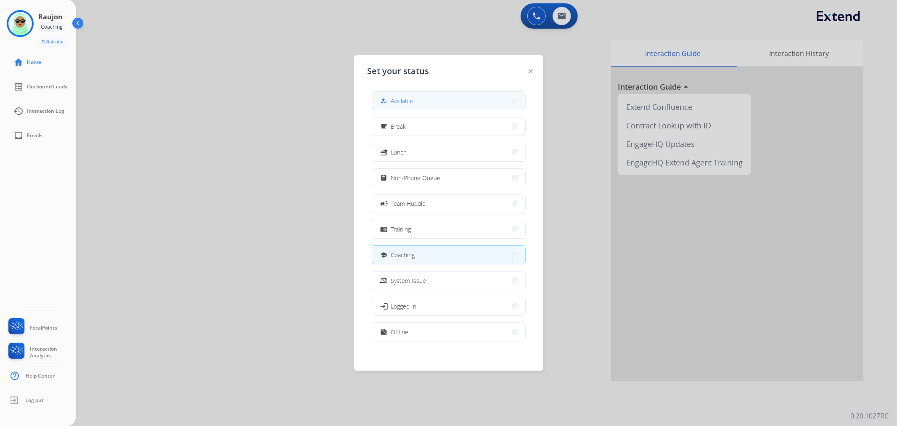
click at [441, 103] on button "how_to_reg Available" at bounding box center [448, 101] width 153 height 18
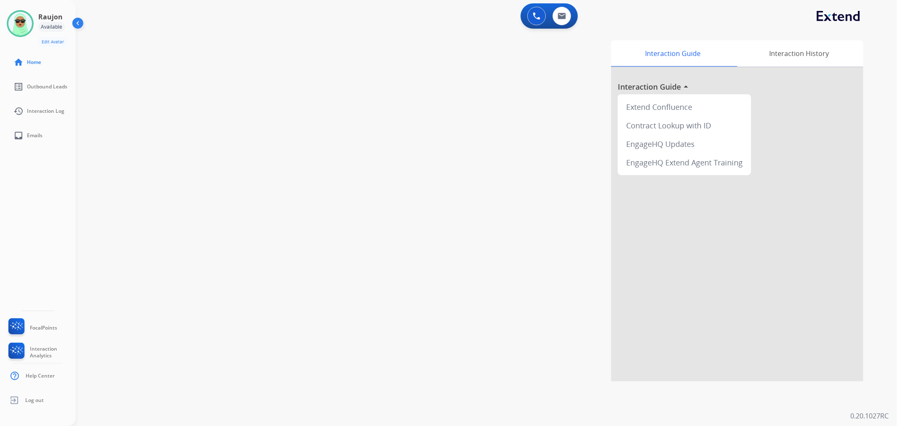
click at [106, 81] on div "swap_horiz Break voice bridge close_fullscreen Connect 3-Way Call merge_type Se…" at bounding box center [476, 205] width 801 height 351
click at [8, 17] on div at bounding box center [20, 23] width 27 height 27
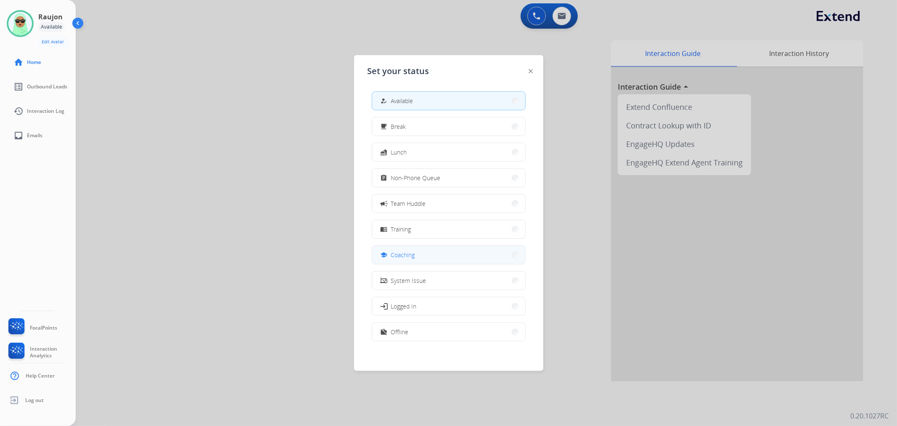
click at [456, 249] on button "school Coaching" at bounding box center [448, 255] width 153 height 18
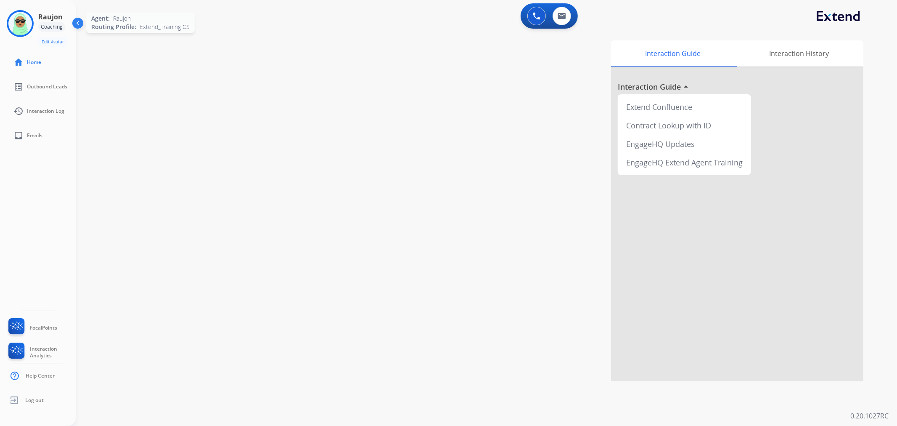
click at [15, 33] on img at bounding box center [20, 24] width 24 height 24
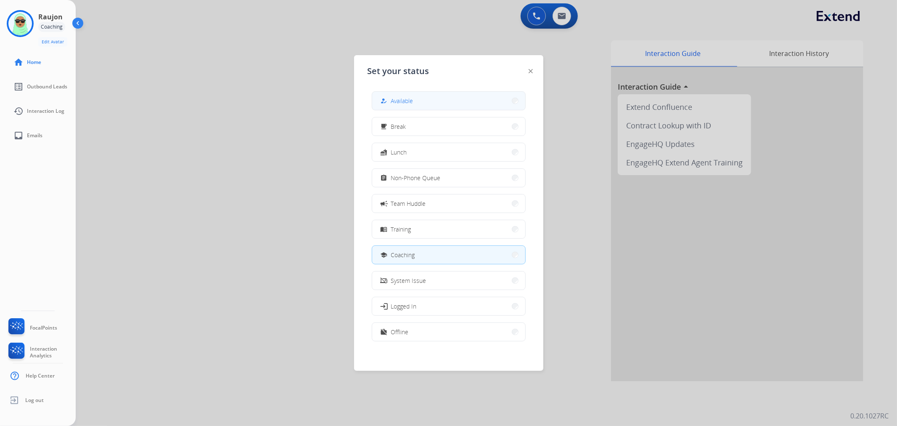
click at [503, 102] on button "how_to_reg Available" at bounding box center [448, 101] width 153 height 18
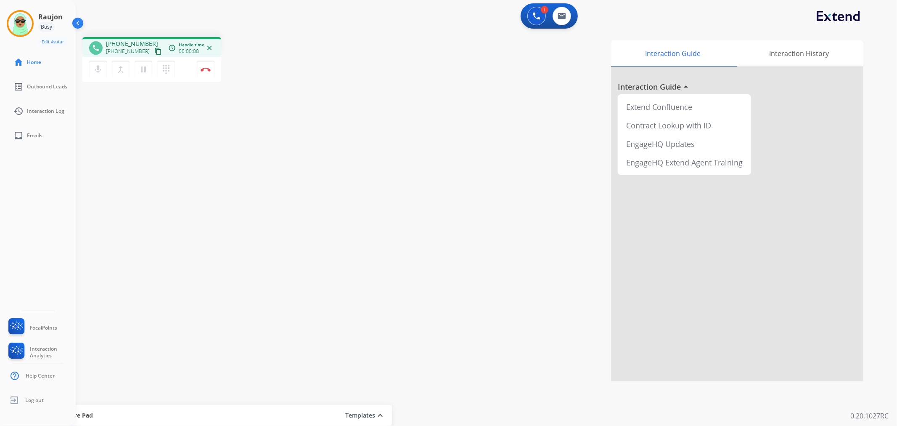
click at [123, 27] on div "1 Voice Interactions 0 Email Interactions" at bounding box center [481, 16] width 791 height 27
click at [154, 51] on mat-icon "content_copy" at bounding box center [158, 52] width 8 height 8
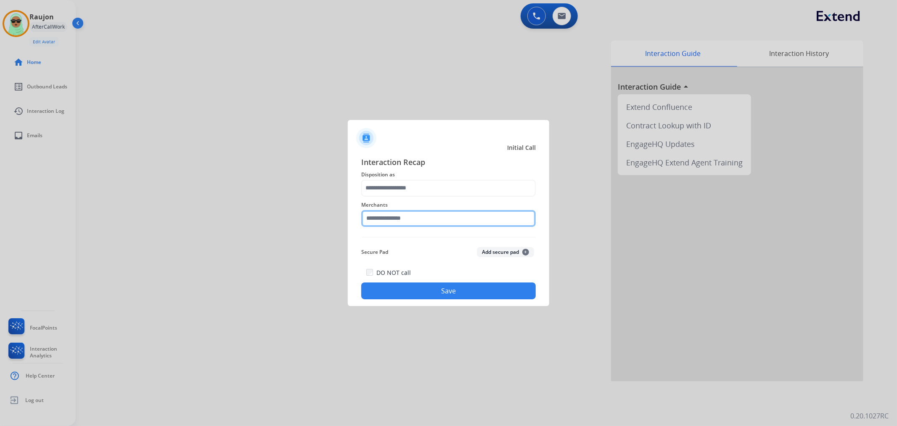
click at [427, 210] on input "text" at bounding box center [448, 218] width 175 height 17
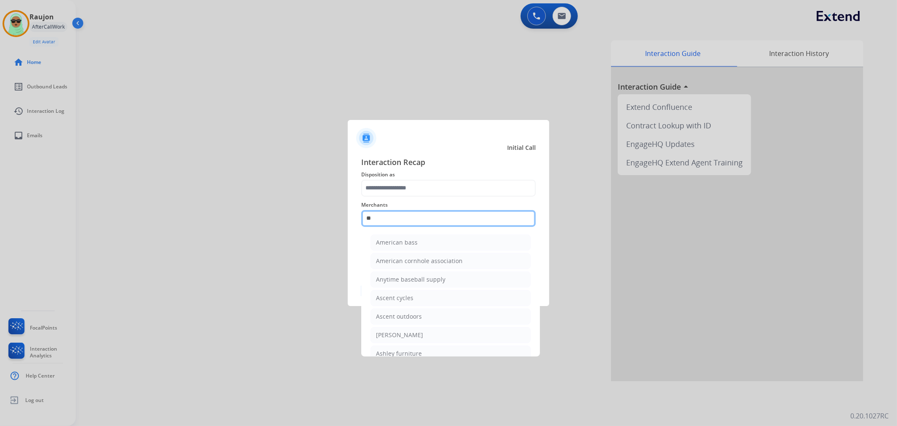
type input "*"
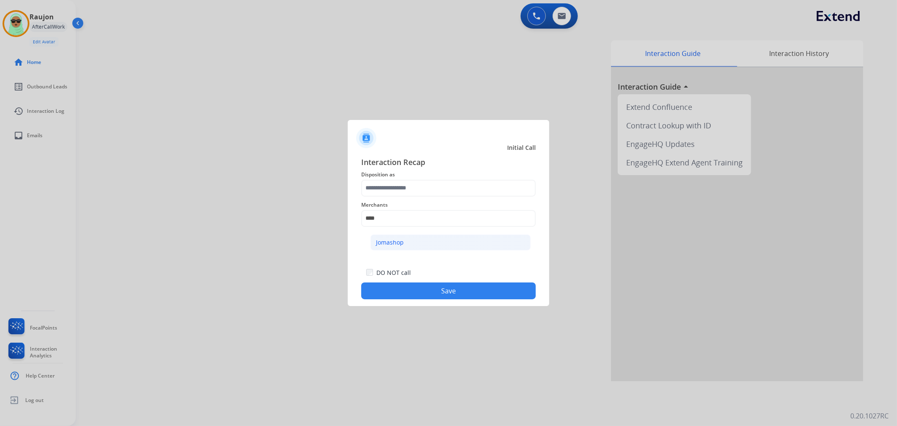
click at [416, 239] on li "Jomashop" at bounding box center [451, 242] width 160 height 16
type input "********"
click at [415, 197] on div "Merchants ********" at bounding box center [448, 213] width 175 height 34
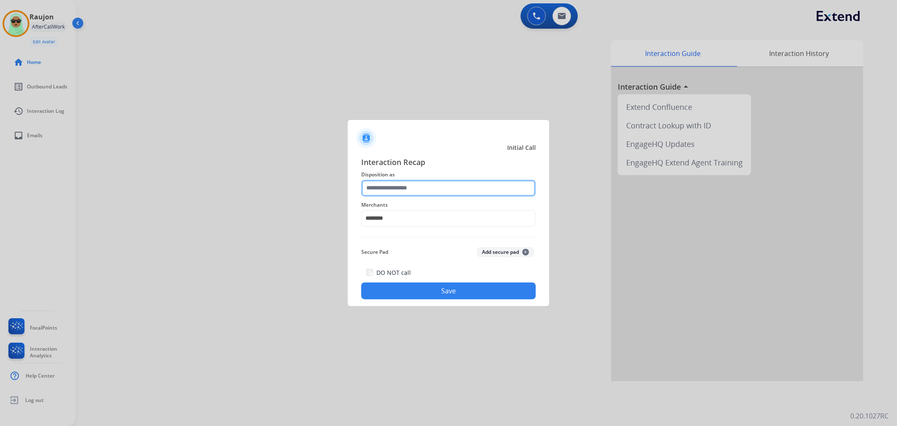
click at [416, 186] on input "text" at bounding box center [448, 188] width 175 height 17
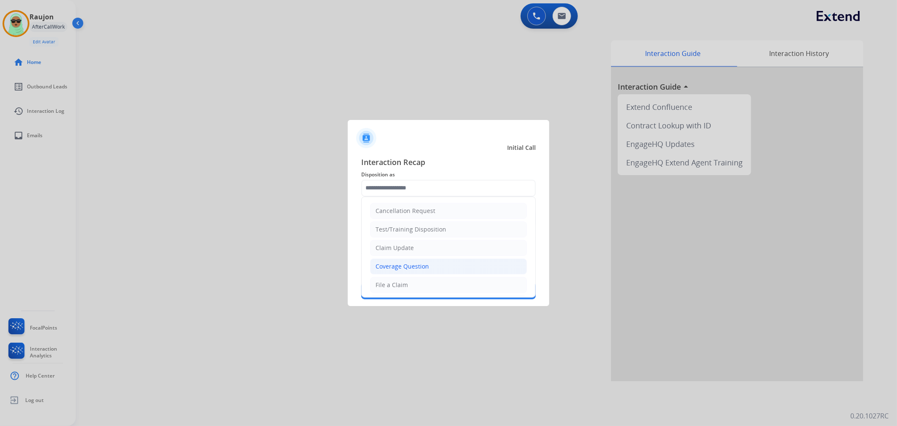
click at [425, 267] on div "Coverage Question" at bounding box center [402, 266] width 53 height 8
type input "**********"
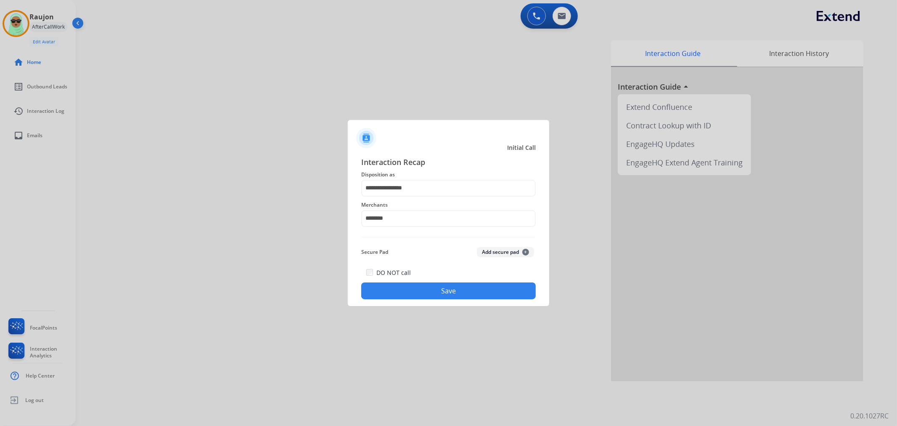
click at [432, 278] on div "DO NOT call Save" at bounding box center [448, 283] width 175 height 32
click at [436, 292] on button "Save" at bounding box center [448, 290] width 175 height 17
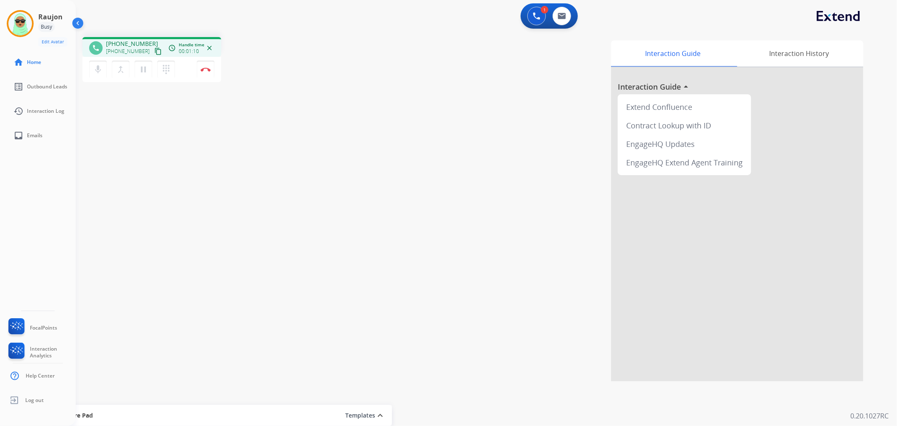
click at [154, 50] on mat-icon "content_copy" at bounding box center [158, 52] width 8 height 8
click at [108, 147] on div "phone +19132086970 +19132086970 content_copy access_time Call metrics Queue 00:…" at bounding box center [476, 205] width 801 height 351
click at [85, 23] on img at bounding box center [79, 25] width 16 height 16
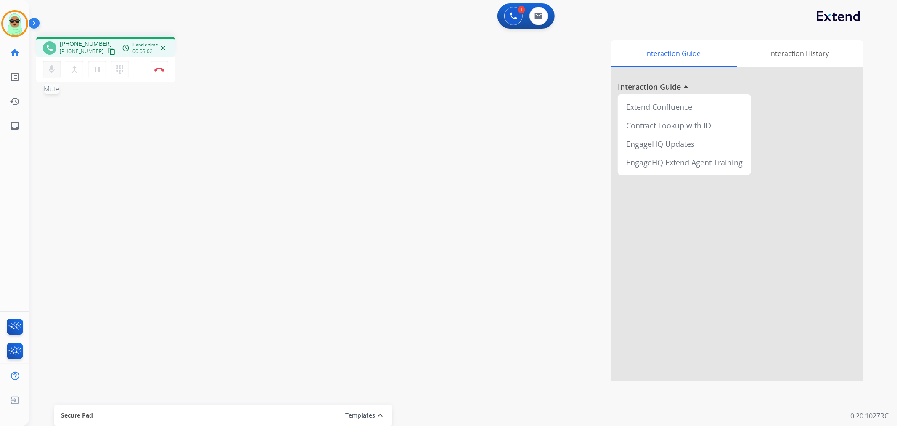
click at [57, 71] on button "mic Mute" at bounding box center [52, 70] width 18 height 18
click at [45, 72] on button "mic_off Mute" at bounding box center [52, 70] width 18 height 18
click at [45, 72] on button "mic Mute" at bounding box center [52, 70] width 18 height 18
click at [45, 72] on button "mic_off Mute" at bounding box center [52, 70] width 18 height 18
drag, startPoint x: 506, startPoint y: 28, endPoint x: 511, endPoint y: 25, distance: 5.8
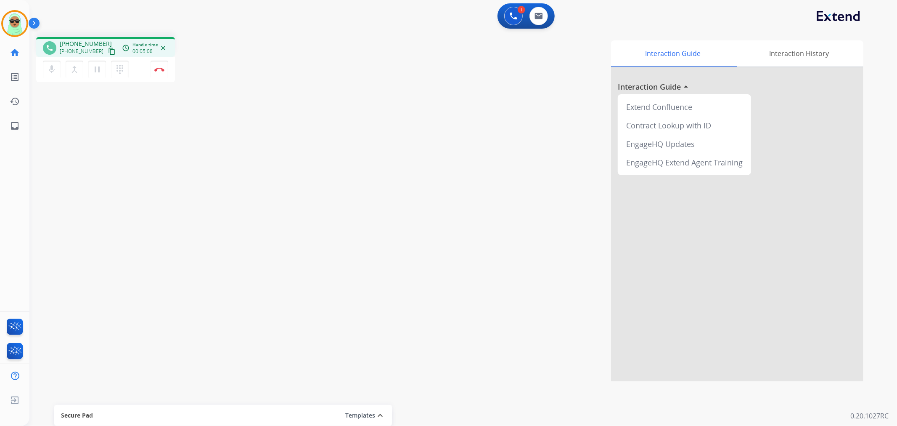
click at [508, 27] on div "1 Voice Interactions 0 Email Interactions" at bounding box center [459, 16] width 838 height 27
click at [511, 25] on div "1 Voice Interactions 0 Email Interactions" at bounding box center [526, 15] width 57 height 25
click at [514, 20] on button at bounding box center [513, 16] width 19 height 19
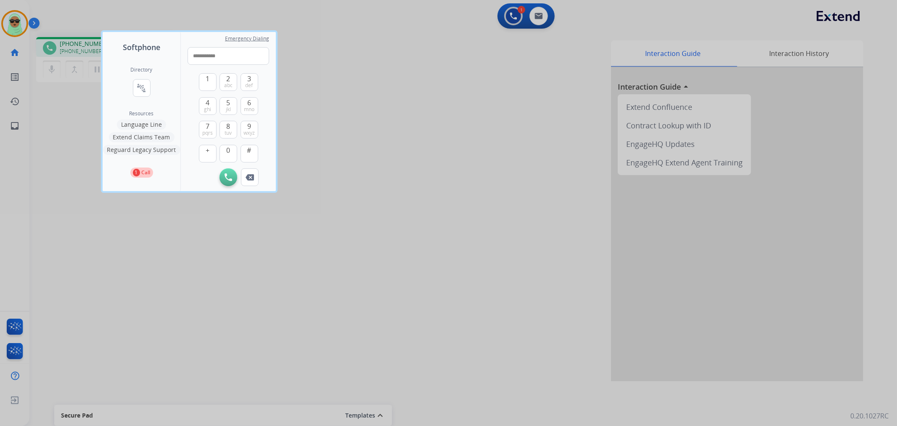
type input "**********"
drag, startPoint x: 229, startPoint y: 187, endPoint x: 225, endPoint y: 177, distance: 11.3
click at [228, 186] on div "**********" at bounding box center [228, 111] width 95 height 159
click at [225, 177] on img at bounding box center [229, 177] width 8 height 8
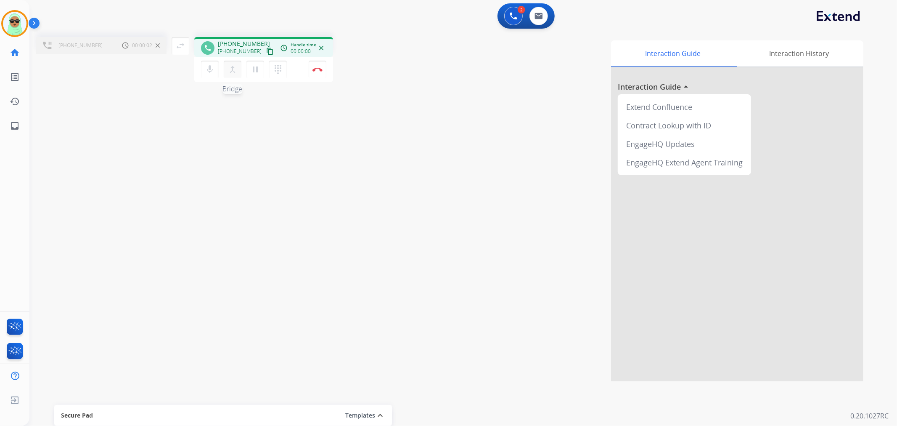
click at [229, 68] on mat-icon "merge_type" at bounding box center [233, 69] width 10 height 10
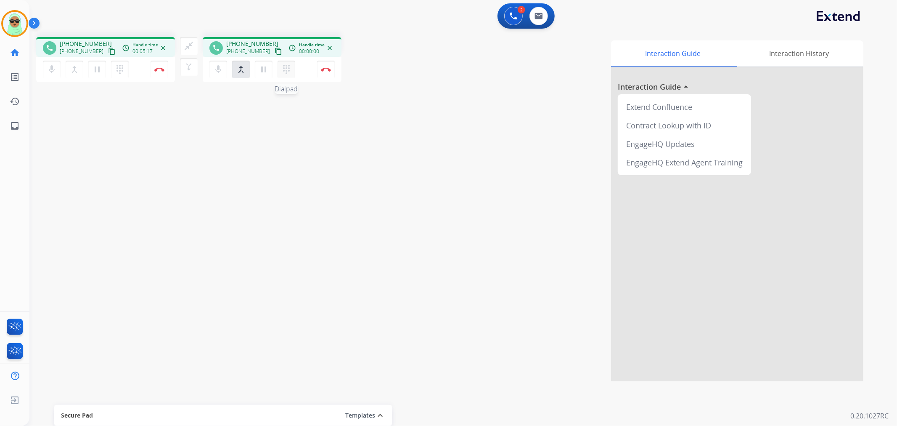
click at [287, 61] on button "dialpad Dialpad" at bounding box center [287, 70] width 18 height 18
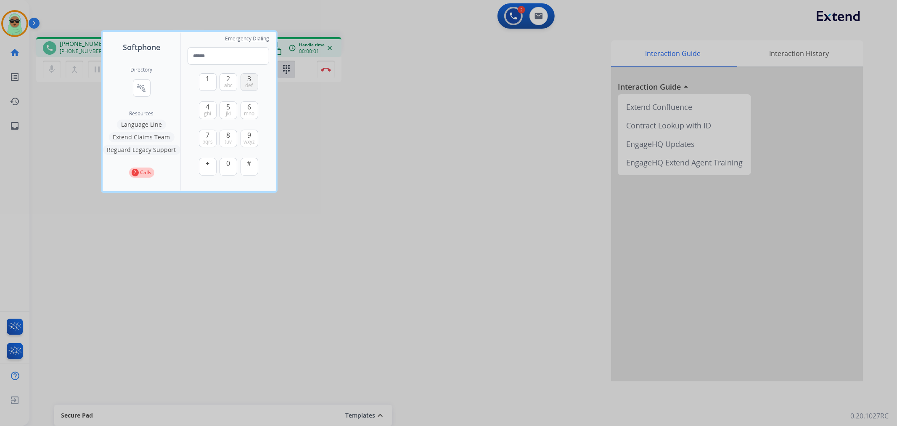
click at [242, 78] on button "3 def" at bounding box center [250, 82] width 18 height 18
type input "*"
click at [236, 17] on div at bounding box center [448, 213] width 897 height 426
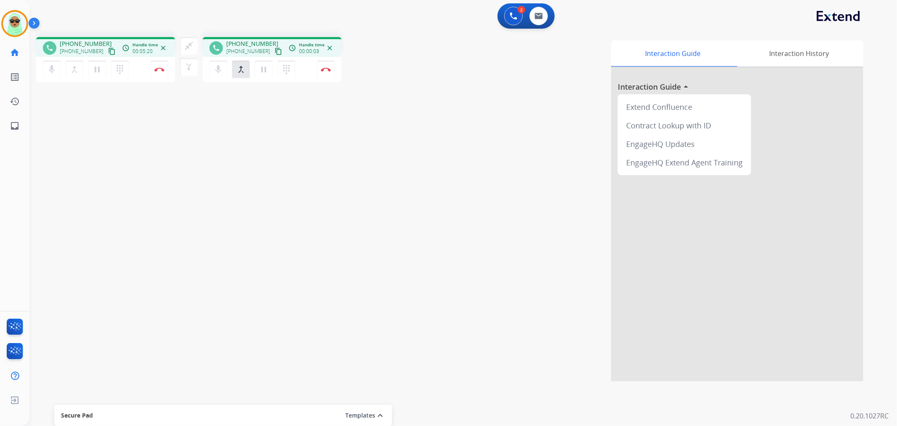
drag, startPoint x: 364, startPoint y: 124, endPoint x: 228, endPoint y: 58, distance: 151.1
click at [360, 123] on div "Interaction Guide Interaction History Interaction Guide arrow_drop_up Extend Co…" at bounding box center [604, 210] width 519 height 341
click at [195, 47] on button "close_fullscreen Connect 3-Way Call" at bounding box center [189, 46] width 18 height 18
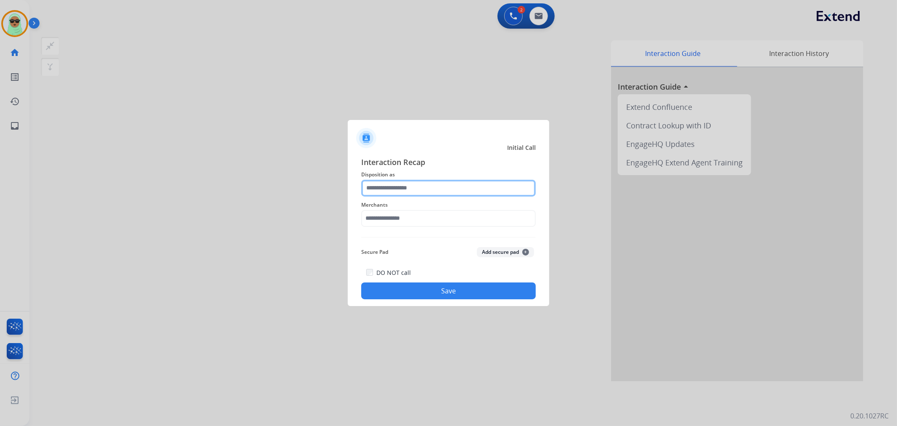
click at [380, 185] on input "text" at bounding box center [448, 188] width 175 height 17
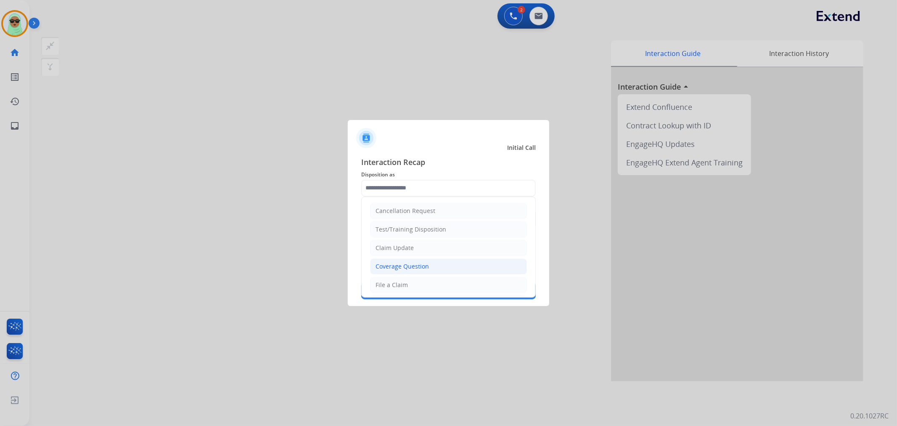
click at [398, 263] on div "Coverage Question" at bounding box center [402, 266] width 53 height 8
type input "**********"
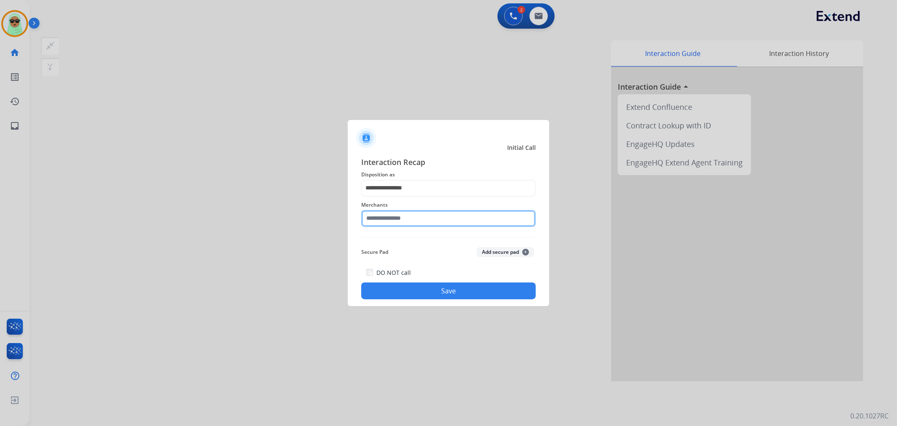
click at [396, 220] on input "text" at bounding box center [448, 218] width 175 height 17
type input "*"
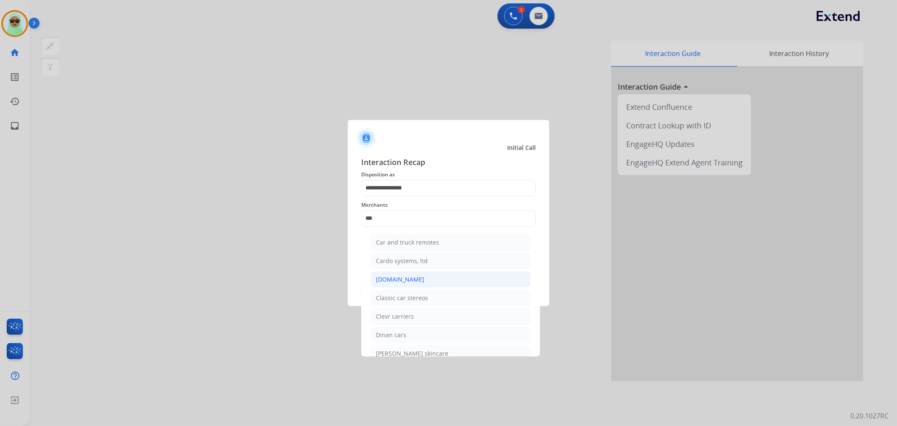
click at [428, 280] on li "[DOMAIN_NAME]" at bounding box center [451, 279] width 160 height 16
type input "**********"
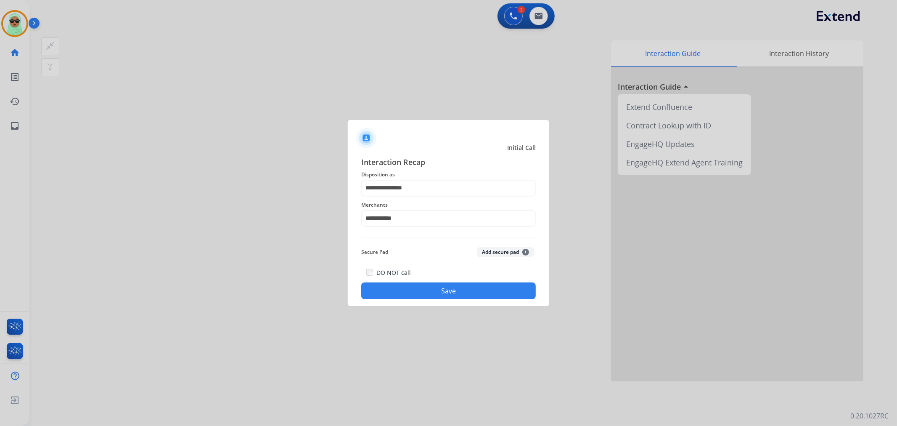
click at [467, 301] on div "**********" at bounding box center [448, 227] width 201 height 157
click at [478, 293] on button "Save" at bounding box center [448, 290] width 175 height 17
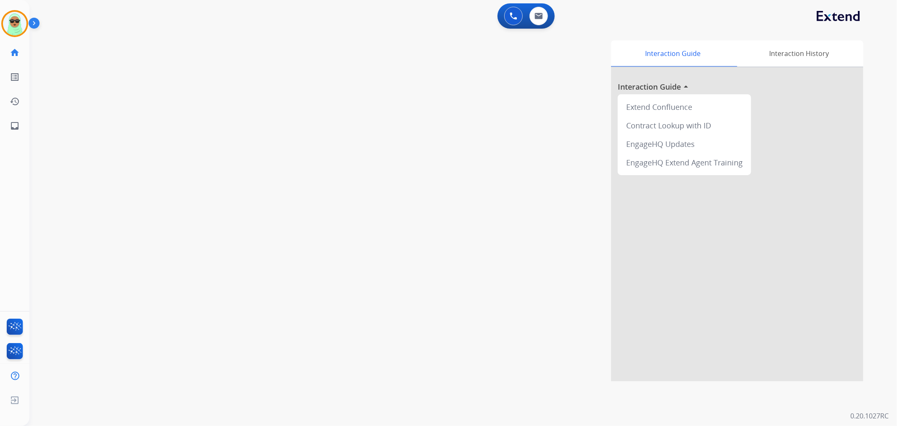
click at [58, 80] on div "swap_horiz Break voice bridge close_fullscreen Connect 3-Way Call merge_type Se…" at bounding box center [453, 205] width 848 height 351
click at [20, 21] on img at bounding box center [15, 24] width 24 height 24
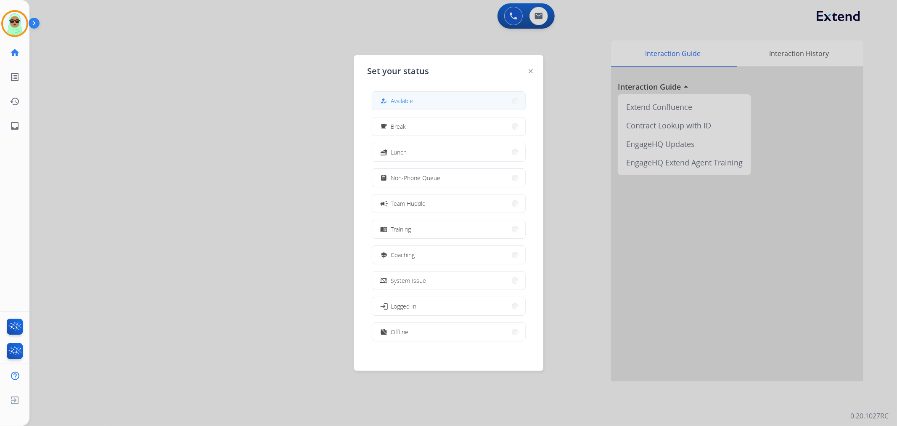
click at [453, 100] on button "how_to_reg Available" at bounding box center [448, 101] width 153 height 18
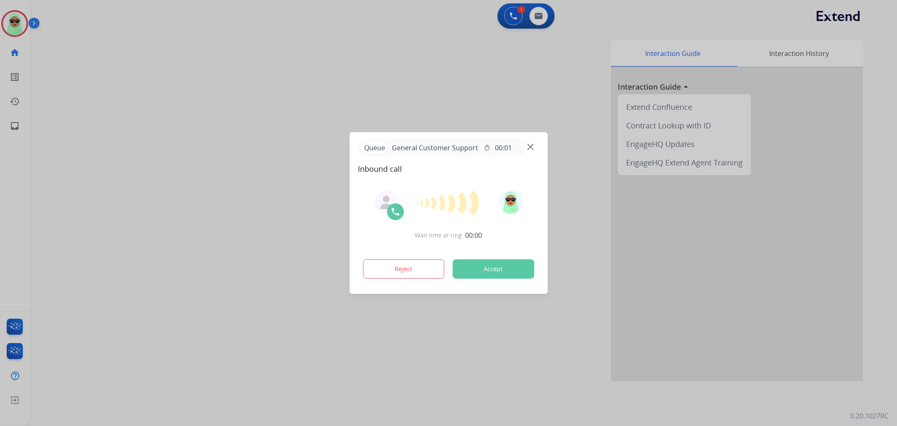
click at [80, 94] on div at bounding box center [448, 213] width 897 height 426
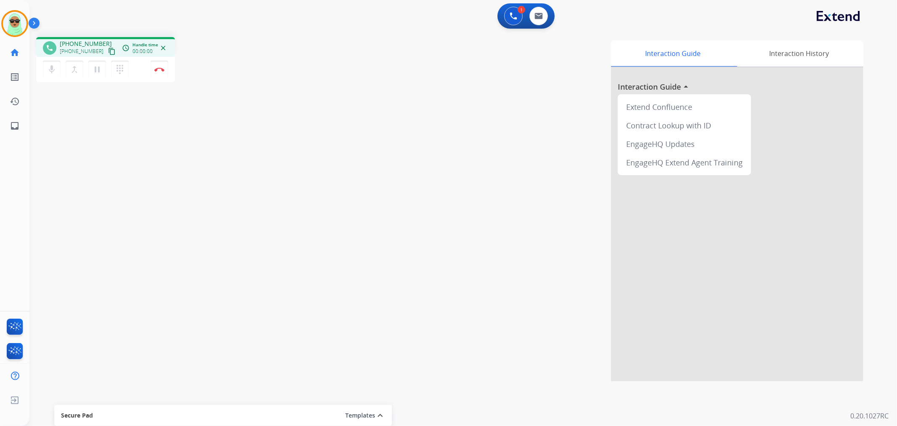
click at [108, 52] on mat-icon "content_copy" at bounding box center [112, 52] width 8 height 8
click at [121, 8] on div "1 Voice Interactions 0 Email Interactions" at bounding box center [459, 16] width 838 height 27
click at [13, 31] on img at bounding box center [15, 24] width 24 height 24
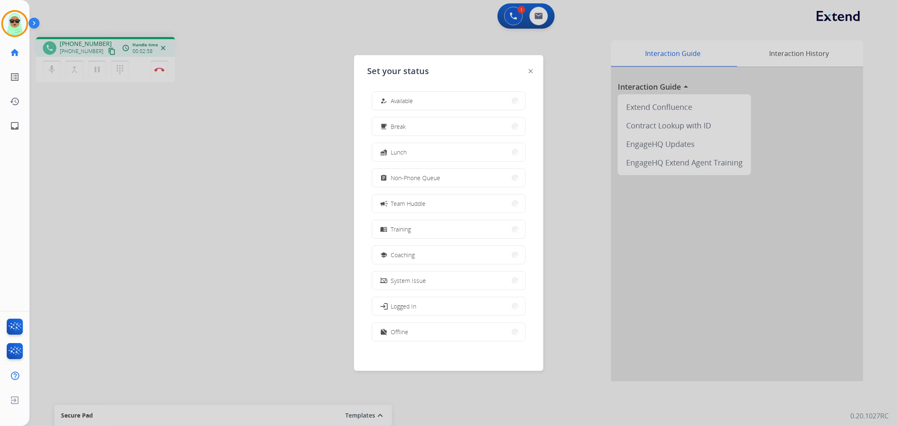
drag, startPoint x: 243, startPoint y: 3, endPoint x: 188, endPoint y: 73, distance: 89.3
click at [240, 5] on div at bounding box center [448, 213] width 897 height 426
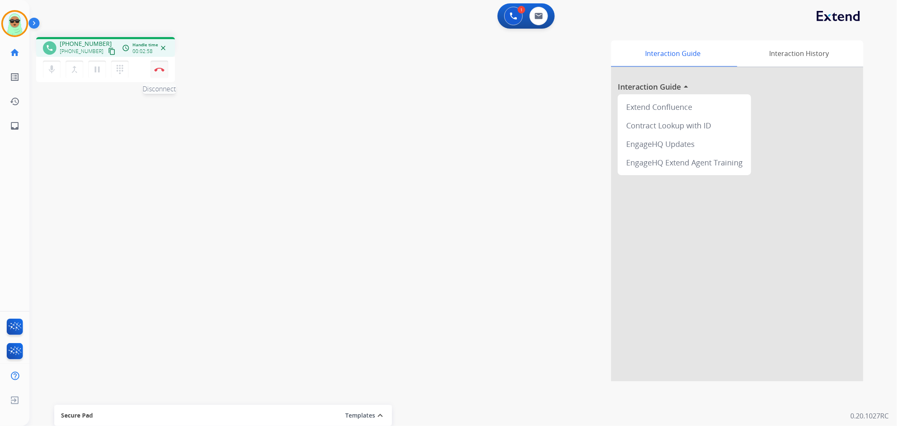
click at [165, 70] on button "Disconnect" at bounding box center [160, 70] width 18 height 18
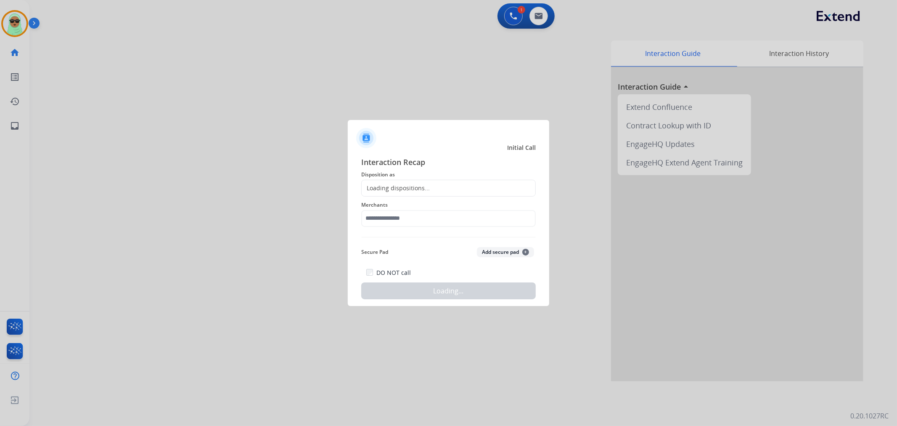
drag, startPoint x: 457, startPoint y: 207, endPoint x: 446, endPoint y: 212, distance: 12.4
click at [457, 207] on span "Merchants" at bounding box center [448, 205] width 175 height 10
click at [444, 214] on input "text" at bounding box center [448, 218] width 175 height 17
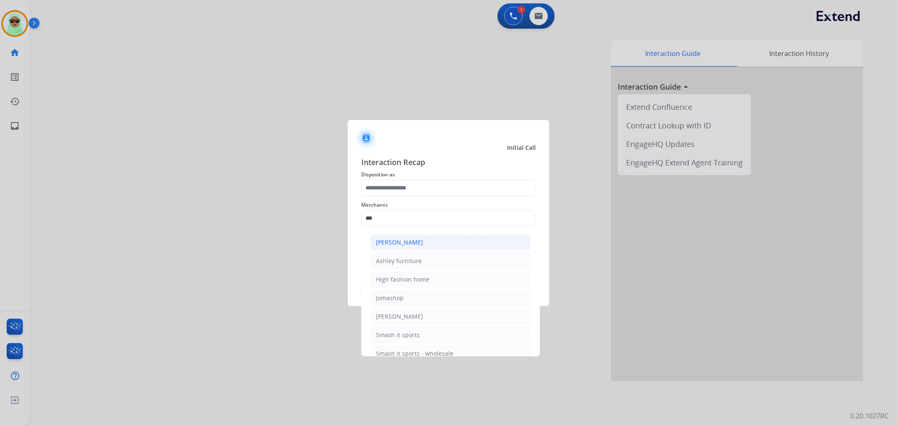
drag, startPoint x: 420, startPoint y: 243, endPoint x: 421, endPoint y: 238, distance: 5.2
click at [421, 241] on div "[PERSON_NAME]" at bounding box center [399, 242] width 47 height 8
type input "**********"
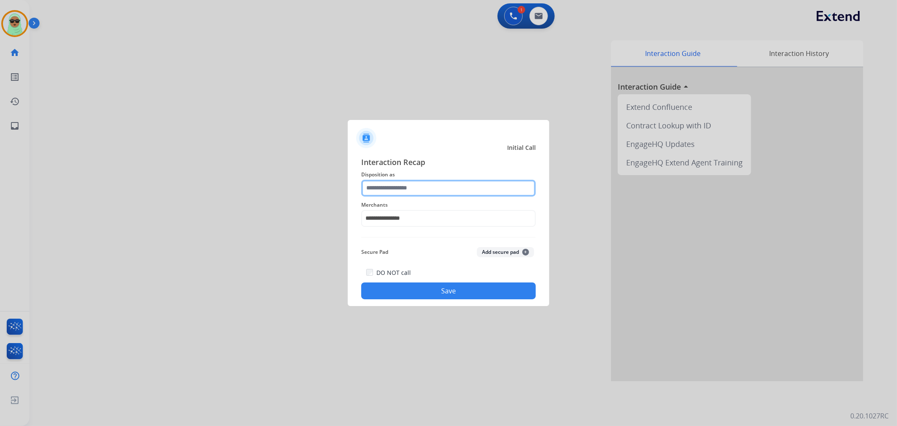
click at [424, 186] on input "text" at bounding box center [448, 188] width 175 height 17
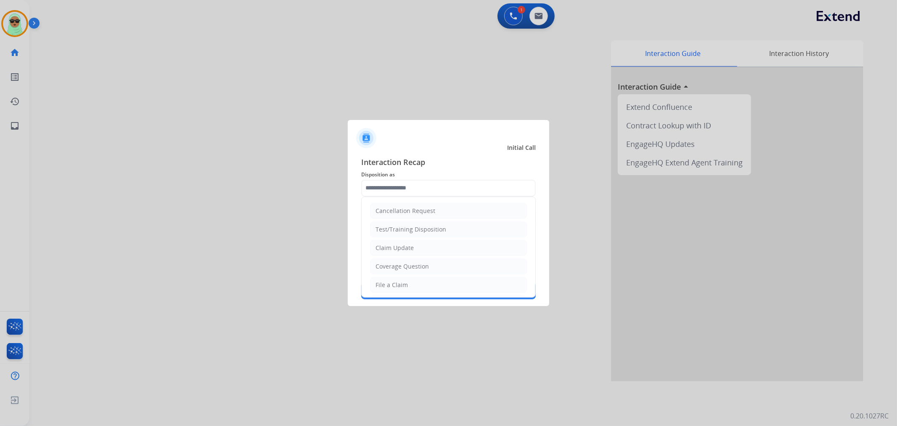
click at [420, 257] on ul "Cancellation Request Test/Training Disposition Claim Update Coverage Question F…" at bounding box center [449, 312] width 174 height 231
click at [434, 247] on li "Claim Update" at bounding box center [448, 248] width 157 height 16
type input "**********"
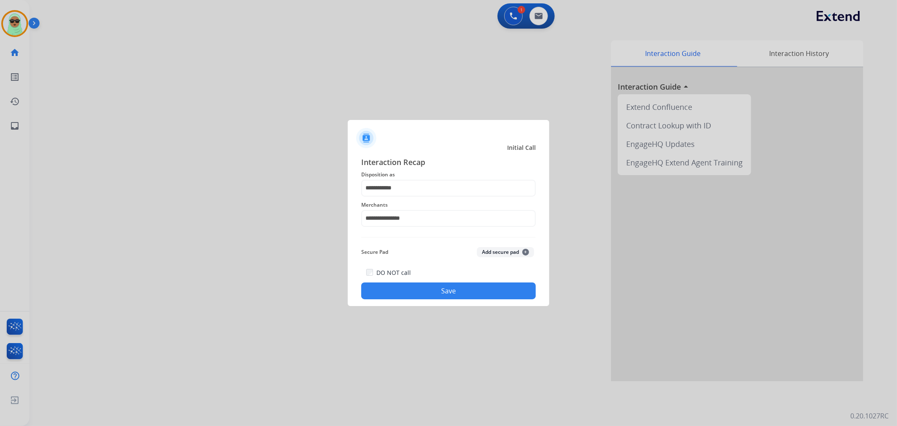
click at [433, 286] on button "Save" at bounding box center [448, 290] width 175 height 17
click at [433, 286] on div "Interaction Guide Interaction History Interaction Guide arrow_drop_up Extend Co…" at bounding box center [575, 210] width 577 height 341
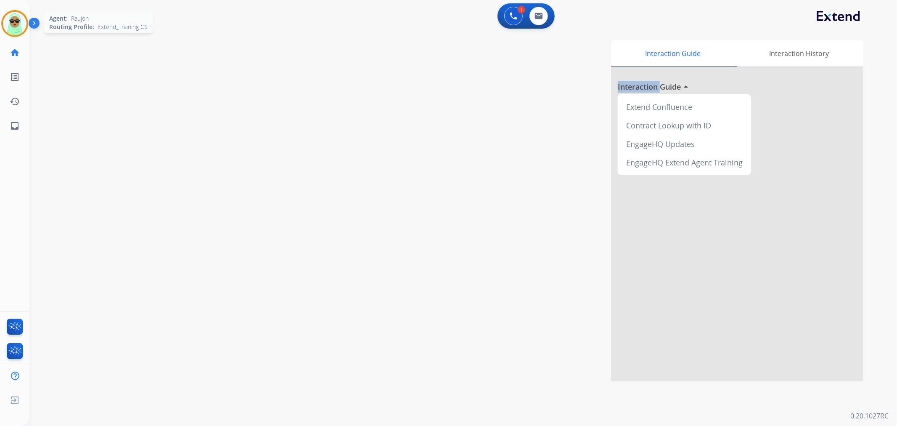
click at [12, 26] on img at bounding box center [15, 24] width 24 height 24
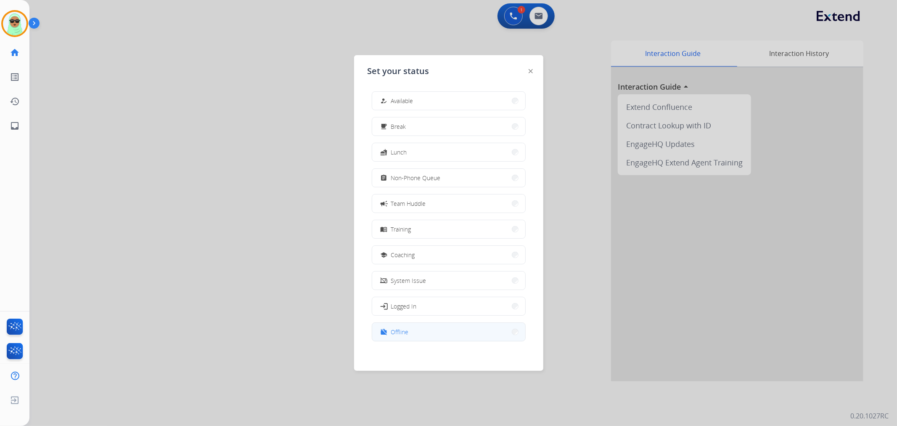
click at [456, 321] on div "how_to_reg Available free_breakfast Break fastfood Lunch assignment Non-Phone Q…" at bounding box center [449, 217] width 162 height 265
click at [452, 323] on button "work_off Offline" at bounding box center [448, 332] width 153 height 18
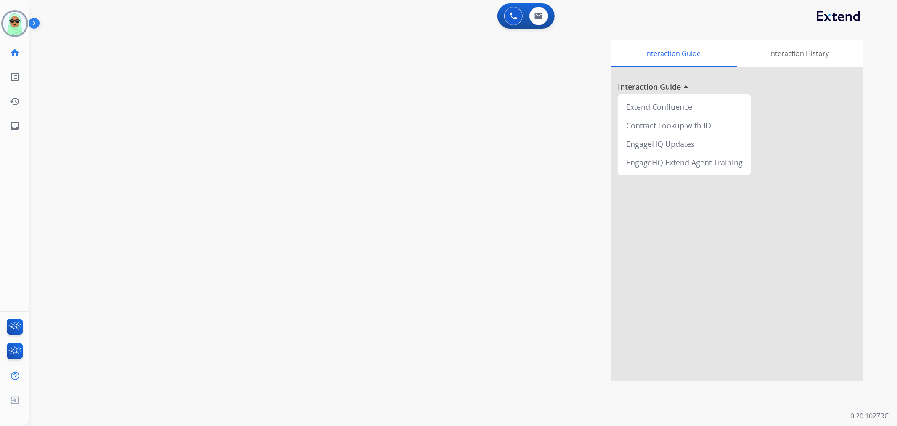
drag, startPoint x: 896, startPoint y: 5, endPoint x: 897, endPoint y: -3, distance: 8.8
click at [897, 0] on html "Outbound call Quit Outbound call Quit Schedule interaction + Add to my list Cus…" at bounding box center [448, 213] width 897 height 426
